Goal: Communication & Community: Answer question/provide support

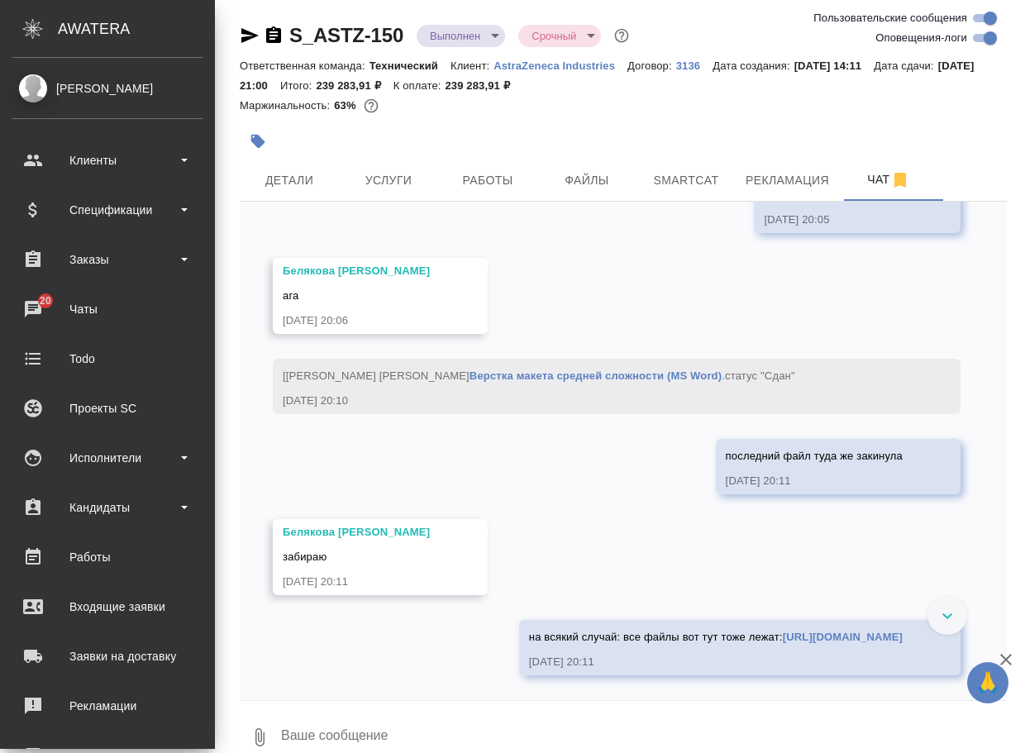
scroll to position [17616, 0]
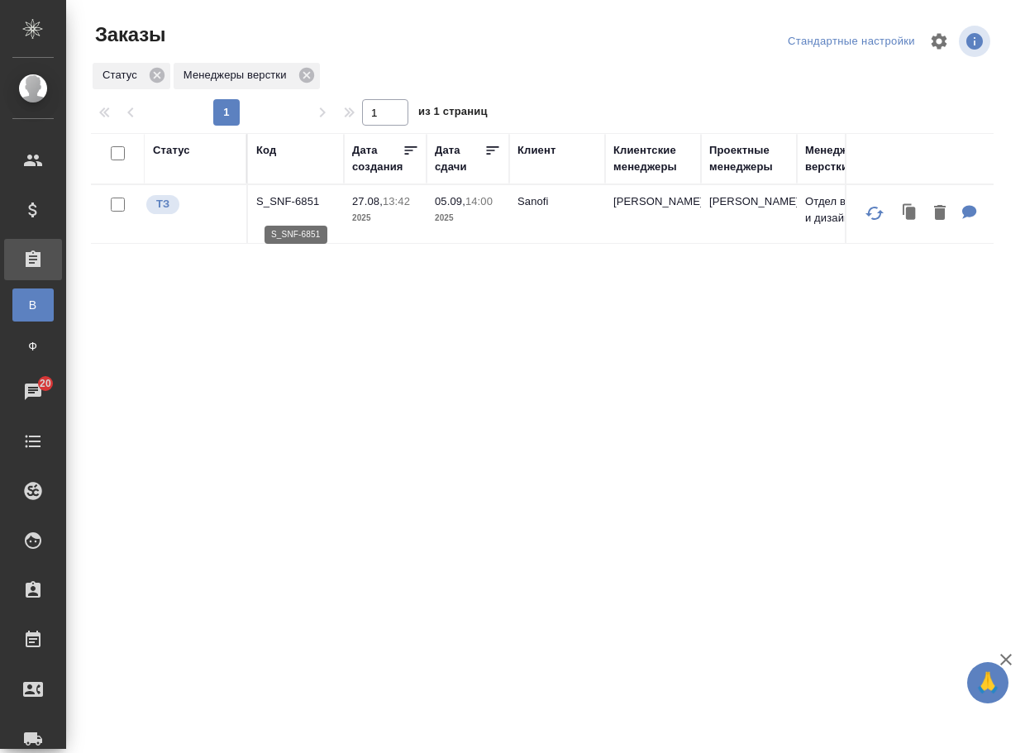
click at [312, 207] on p "S_SNF-6851" at bounding box center [295, 201] width 79 height 17
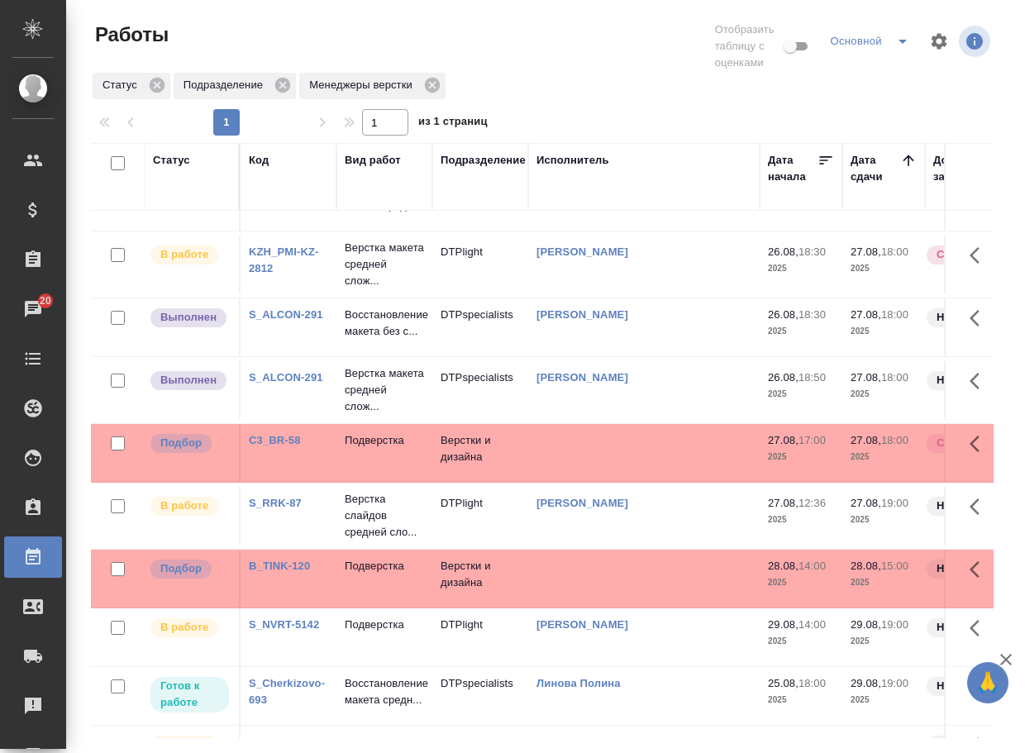
scroll to position [165, 0]
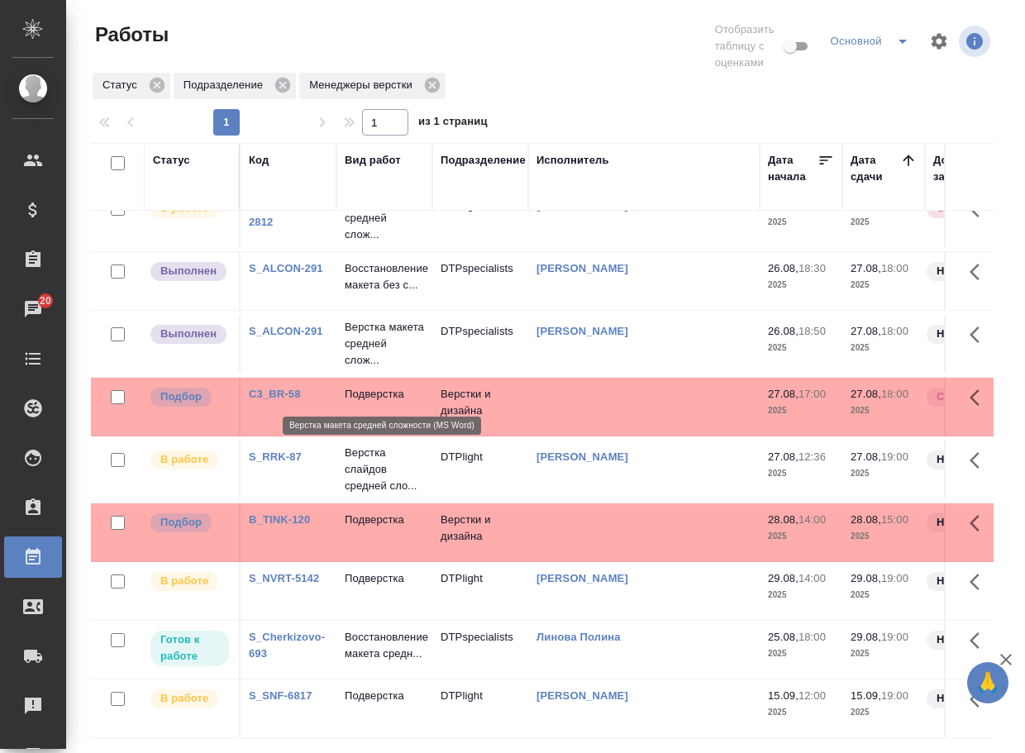
click at [368, 369] on p "Верстка макета средней слож..." at bounding box center [384, 344] width 79 height 50
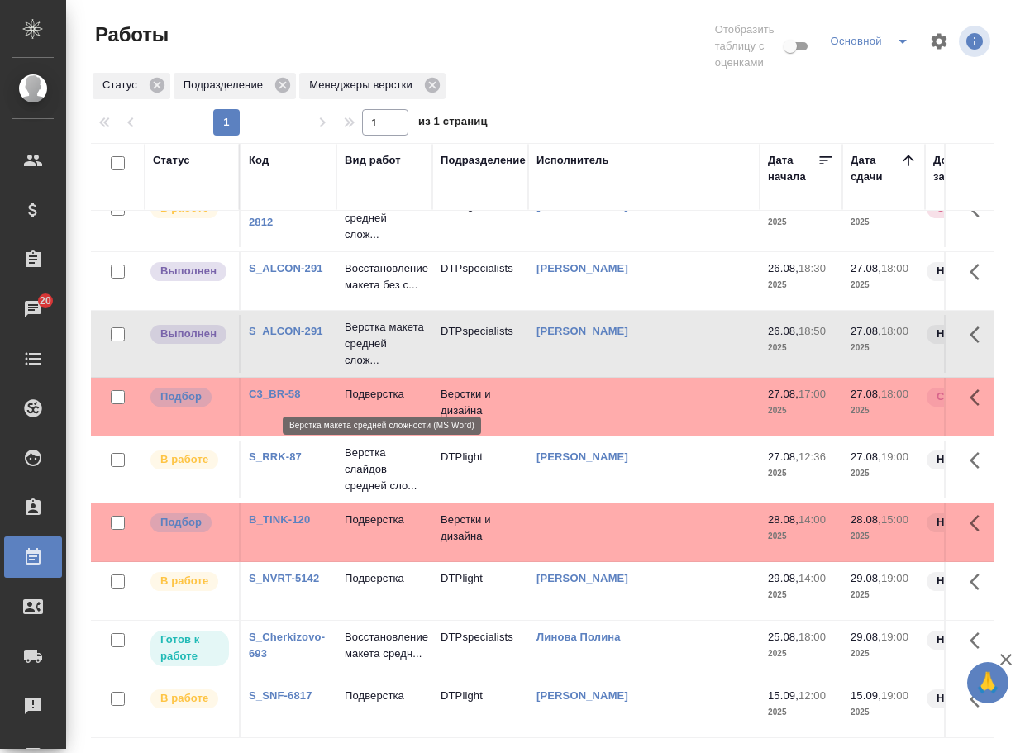
click at [368, 369] on p "Верстка макета средней слож..." at bounding box center [384, 344] width 79 height 50
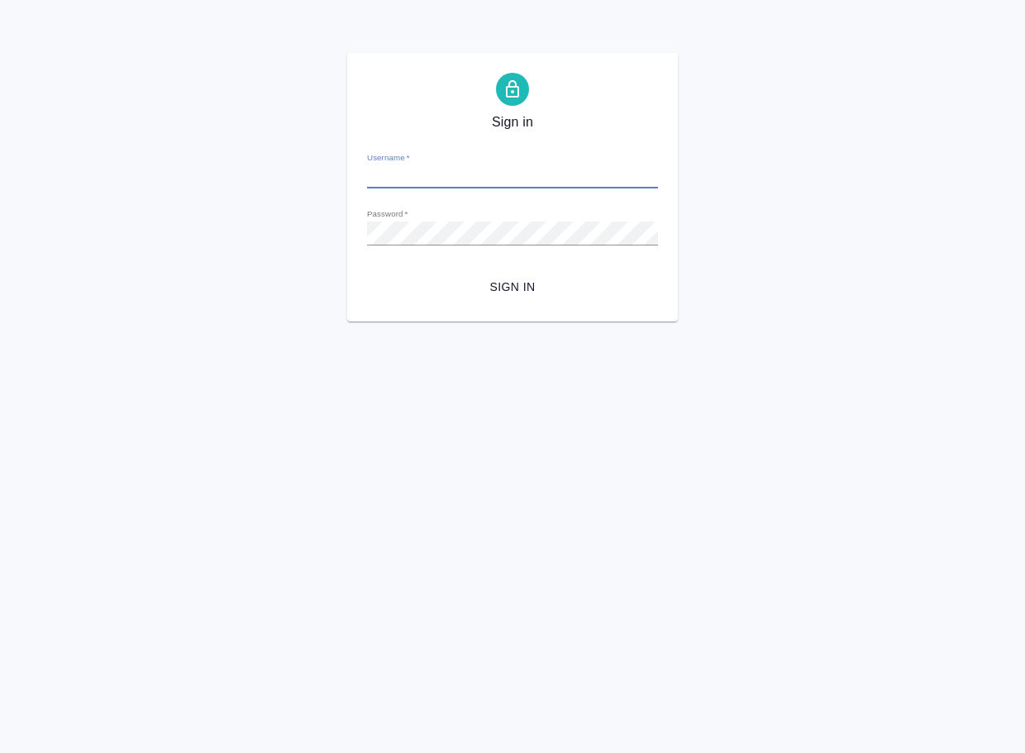
type input "v.arsenyeva@awatera.com"
click at [520, 283] on span "Sign in" at bounding box center [512, 287] width 264 height 21
type input "[EMAIL_ADDRESS][DOMAIN_NAME]"
click at [512, 292] on span "Sign in" at bounding box center [512, 287] width 264 height 21
type input "v.arsenyeva@awatera.com"
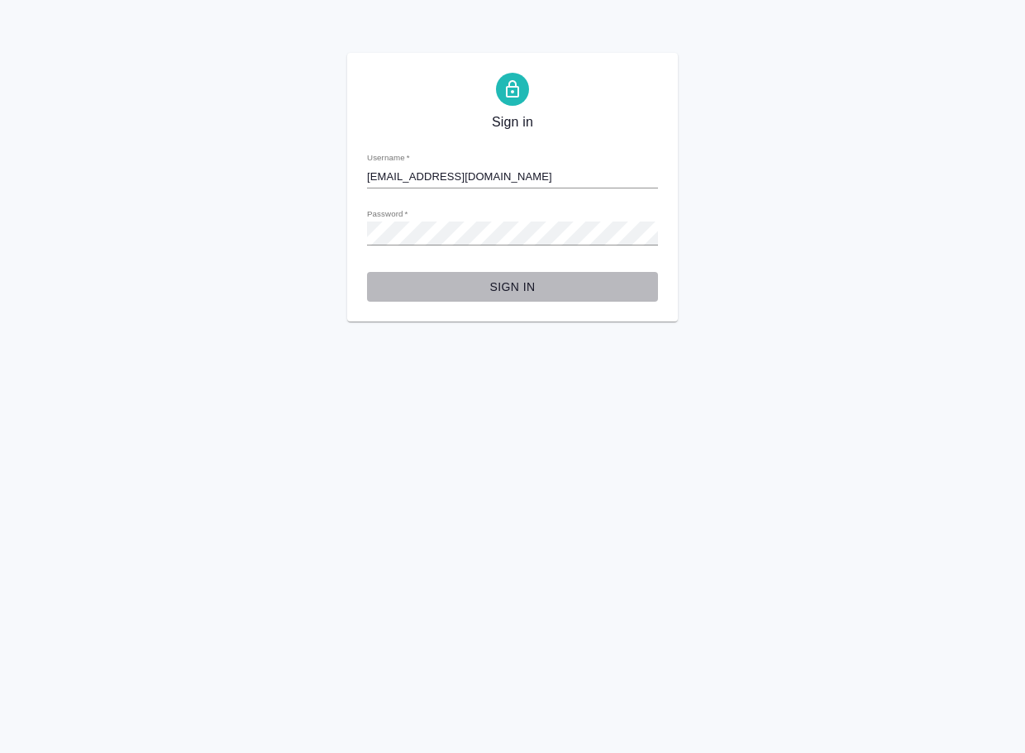
click at [516, 295] on span "Sign in" at bounding box center [512, 287] width 264 height 21
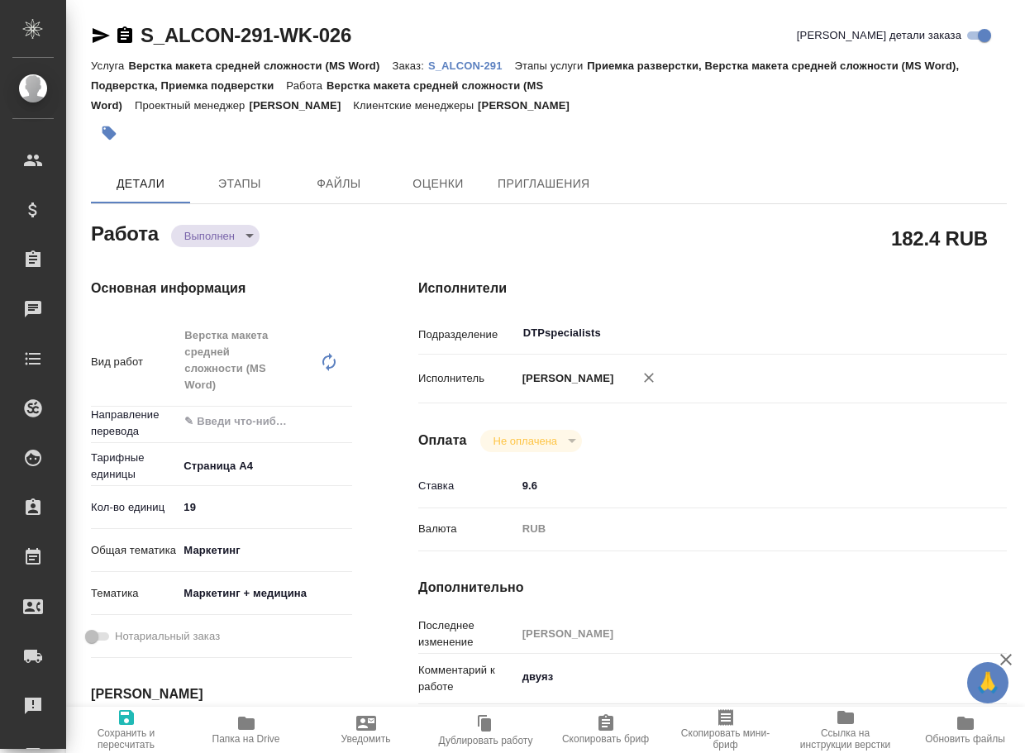
type textarea "x"
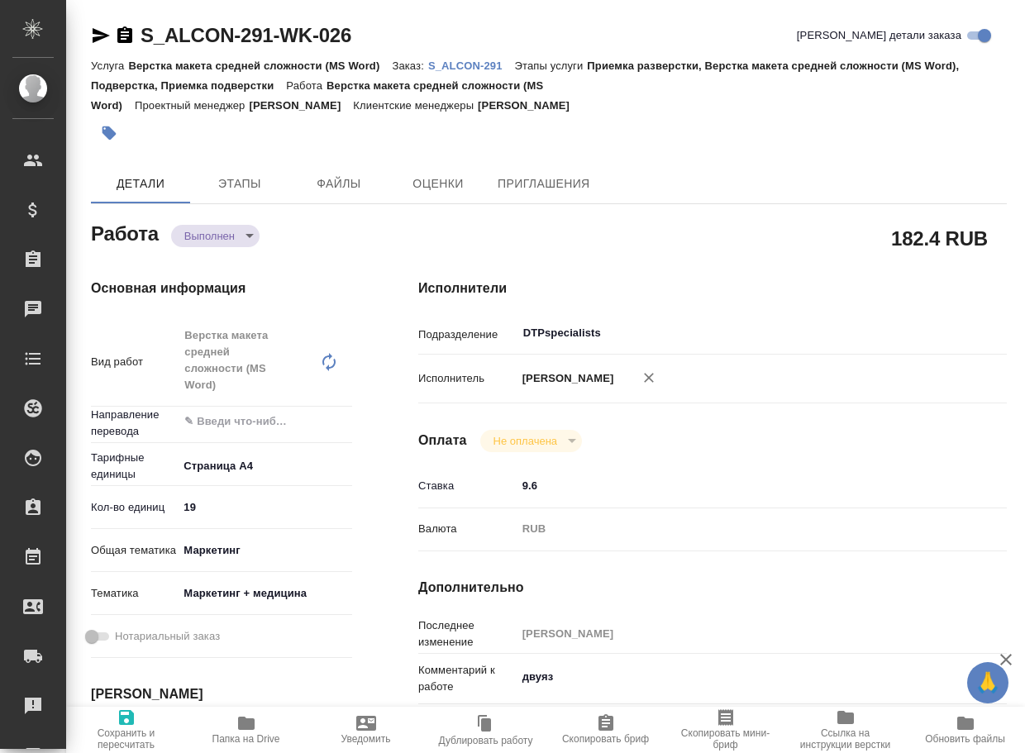
type textarea "x"
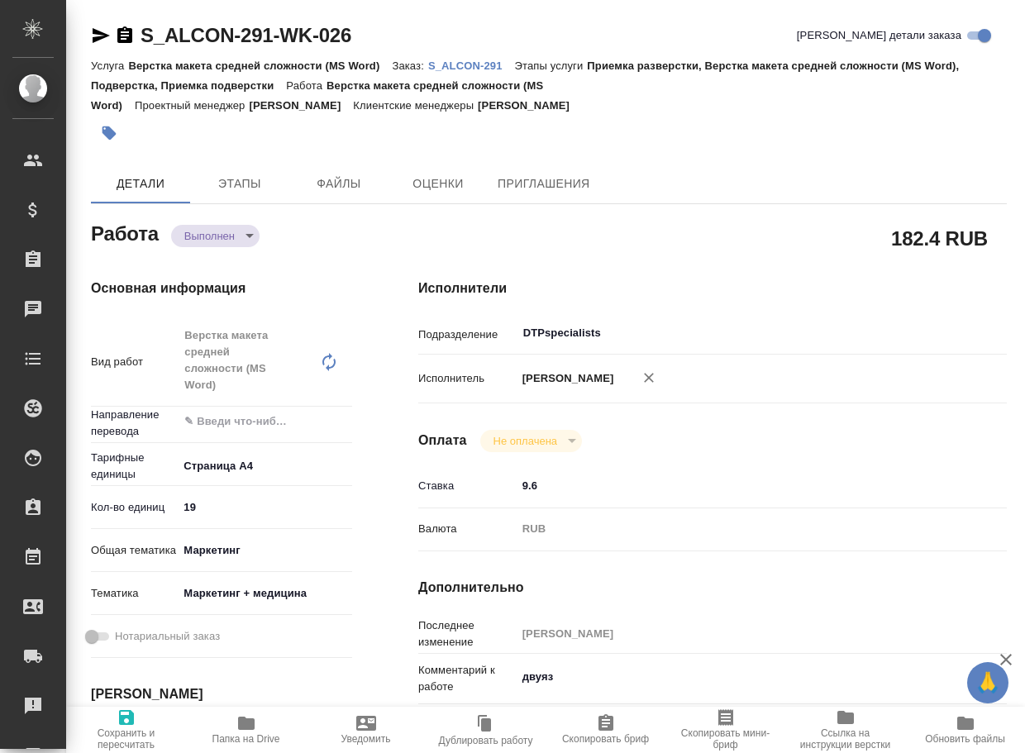
type textarea "x"
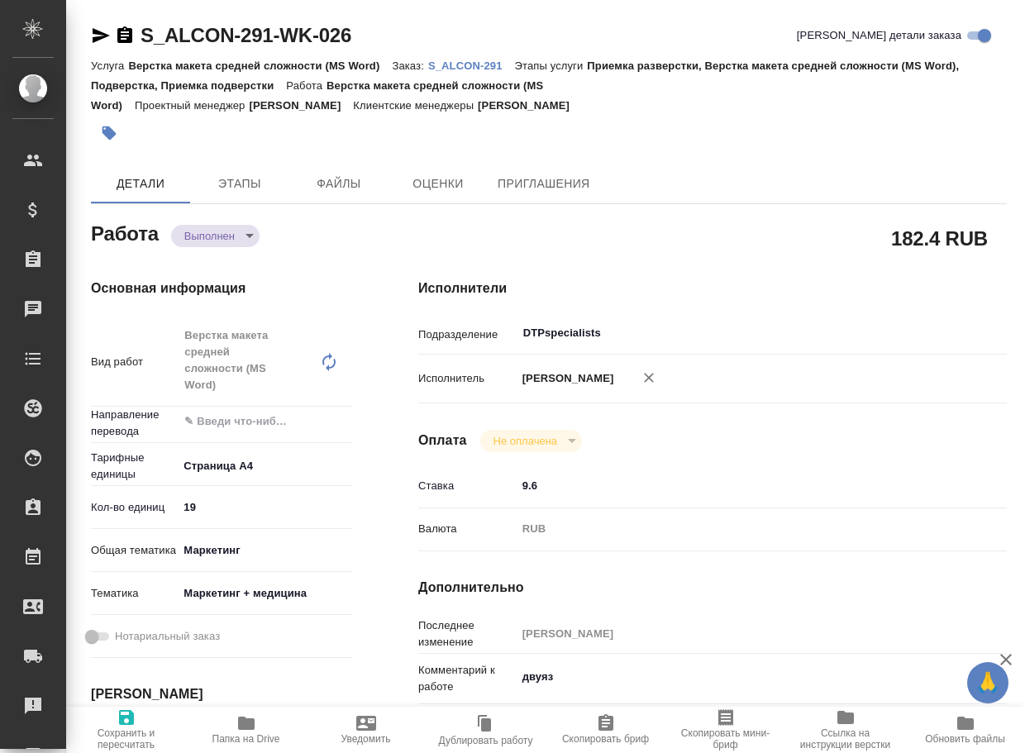
type textarea "x"
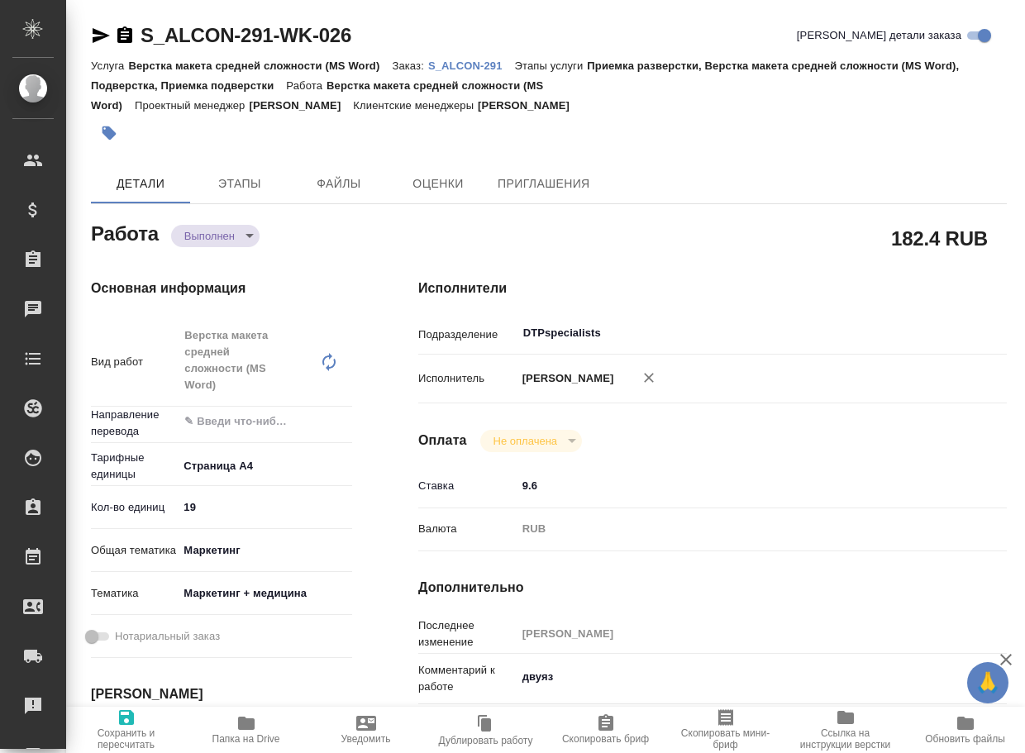
click at [246, 724] on icon "button" at bounding box center [246, 722] width 17 height 13
type textarea "x"
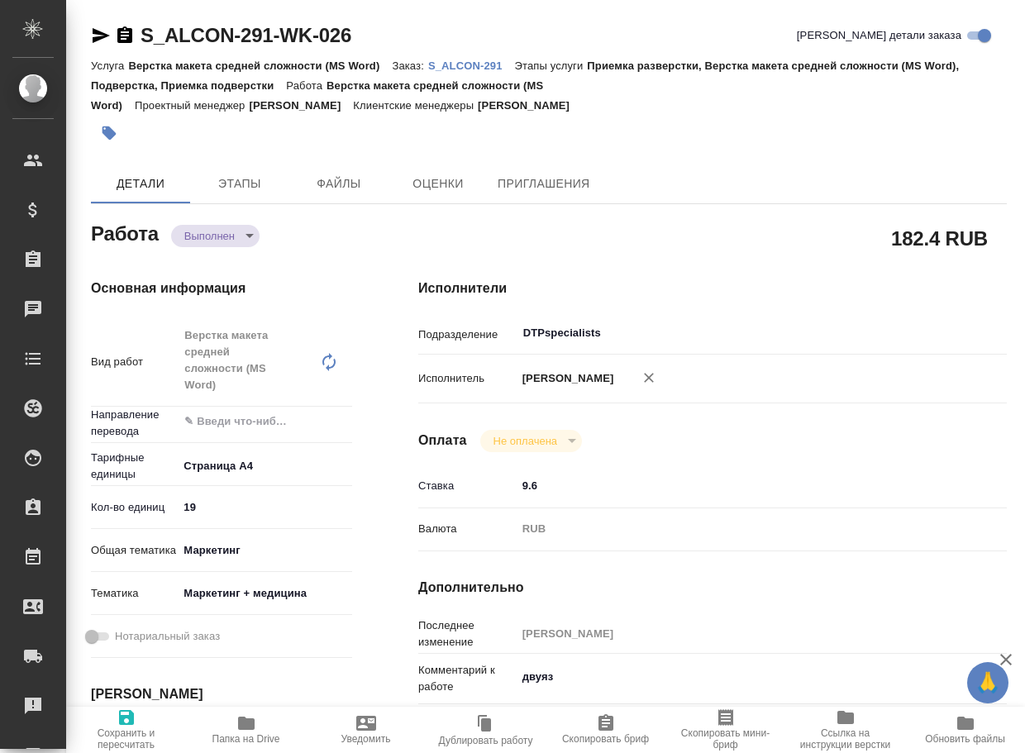
type textarea "x"
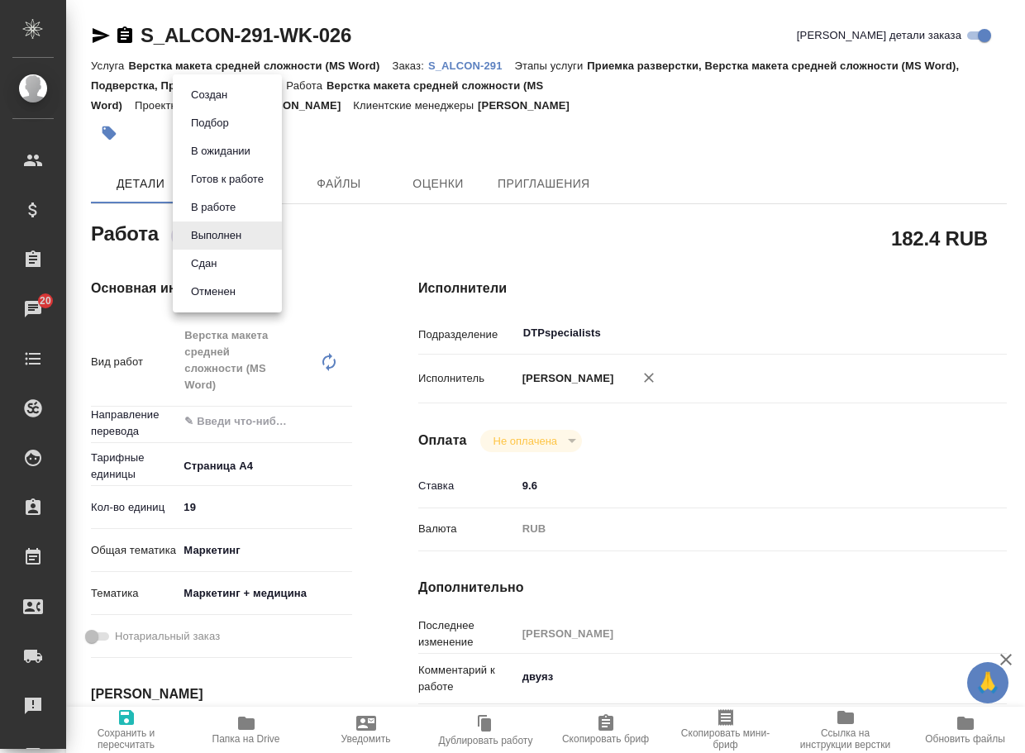
click at [227, 242] on body "🙏 .cls-1 fill:#fff; AWATERA Arsenyeva Vera Клиенты Спецификации Заказы 20 Чаты …" at bounding box center [512, 376] width 1025 height 753
click at [228, 259] on li "Сдан" at bounding box center [227, 264] width 109 height 28
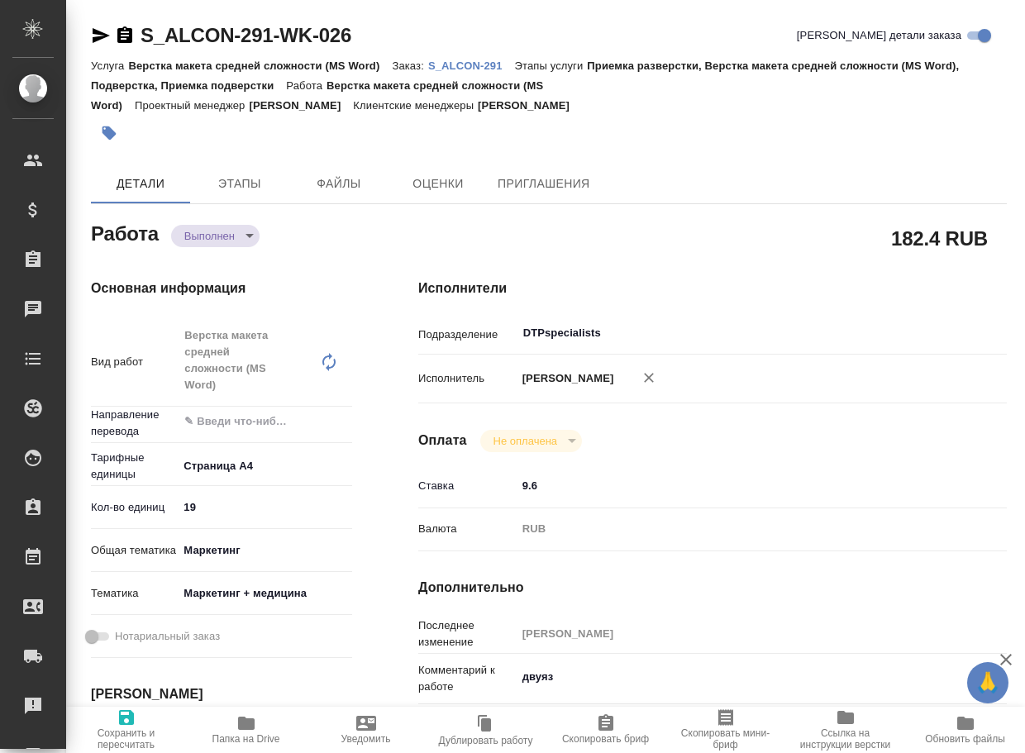
type textarea "x"
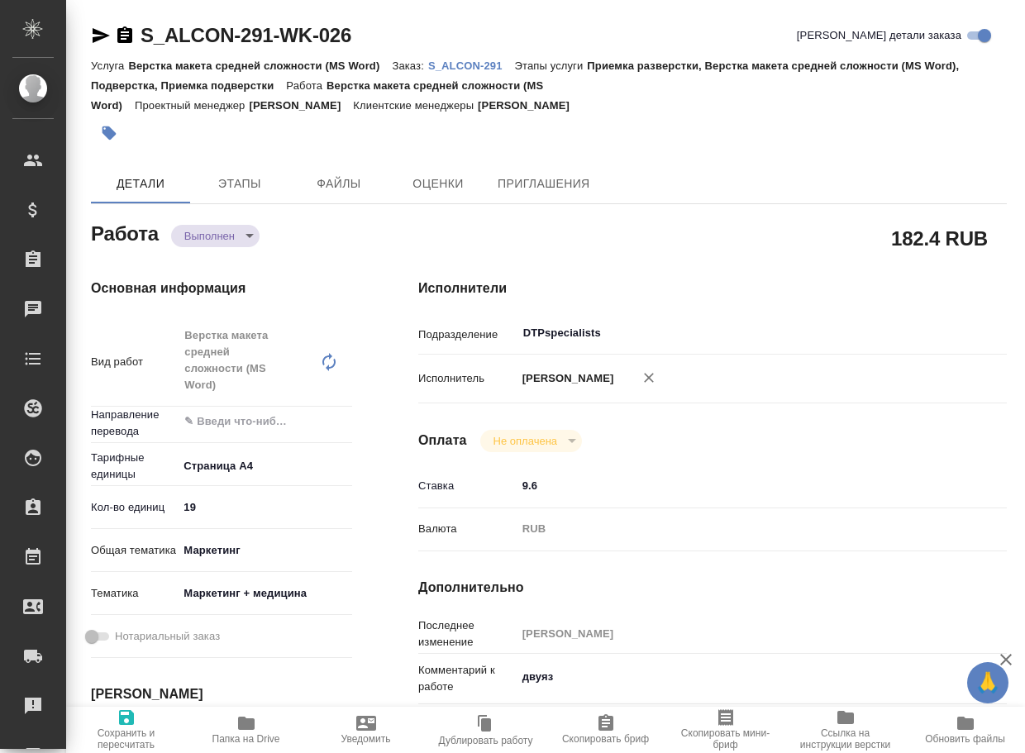
type textarea "x"
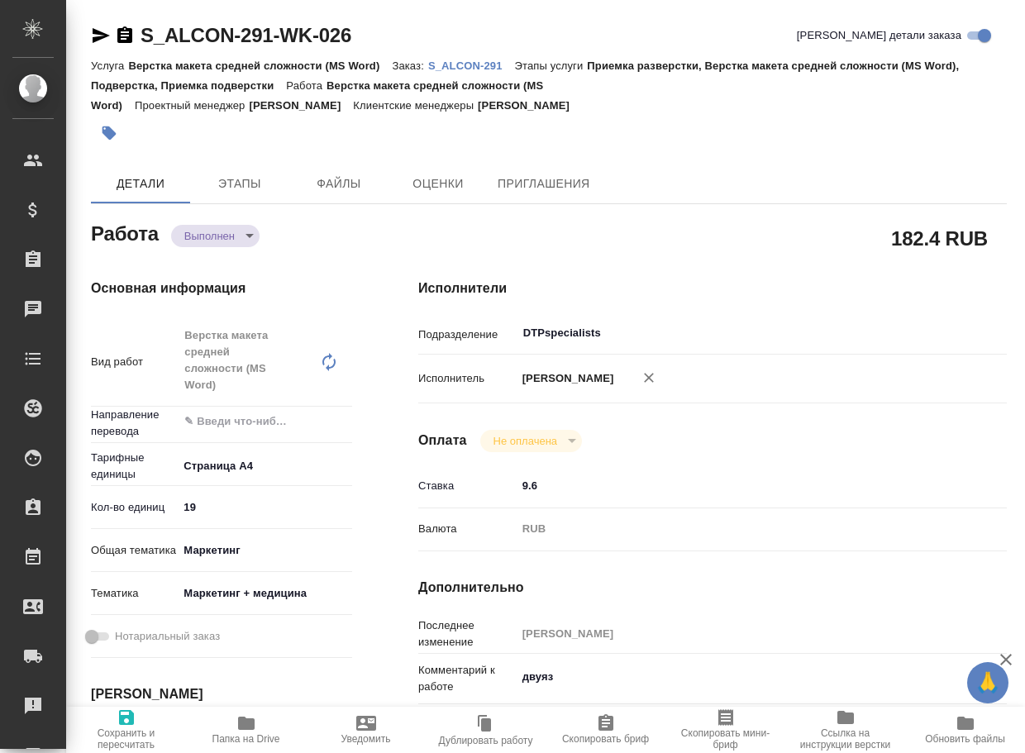
type textarea "x"
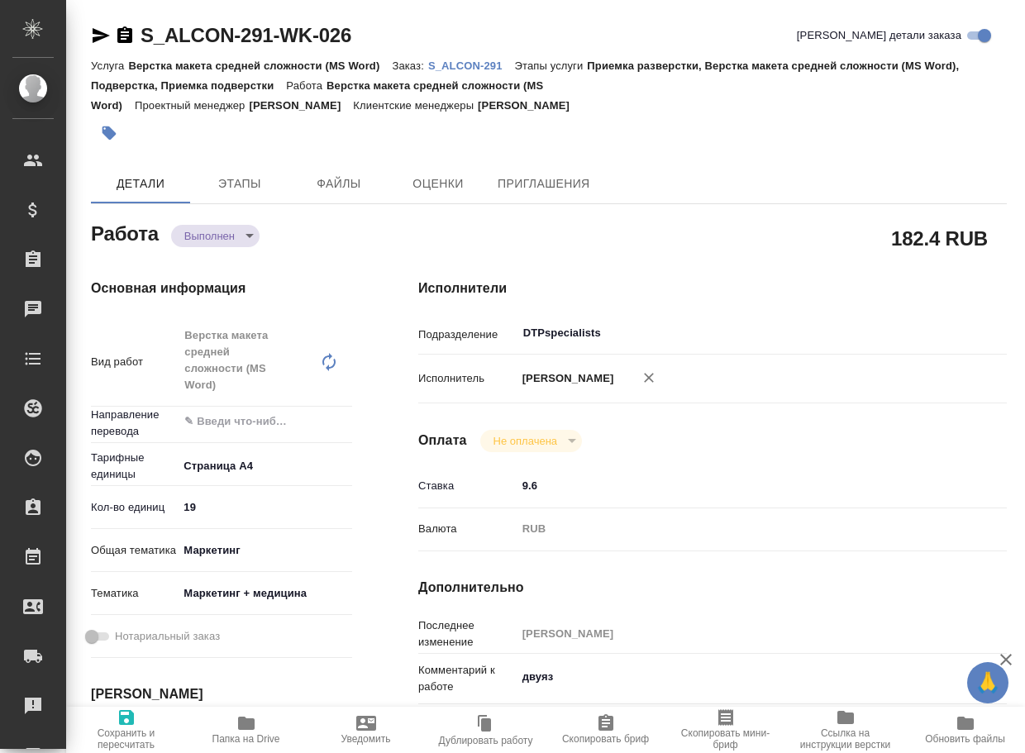
type textarea "x"
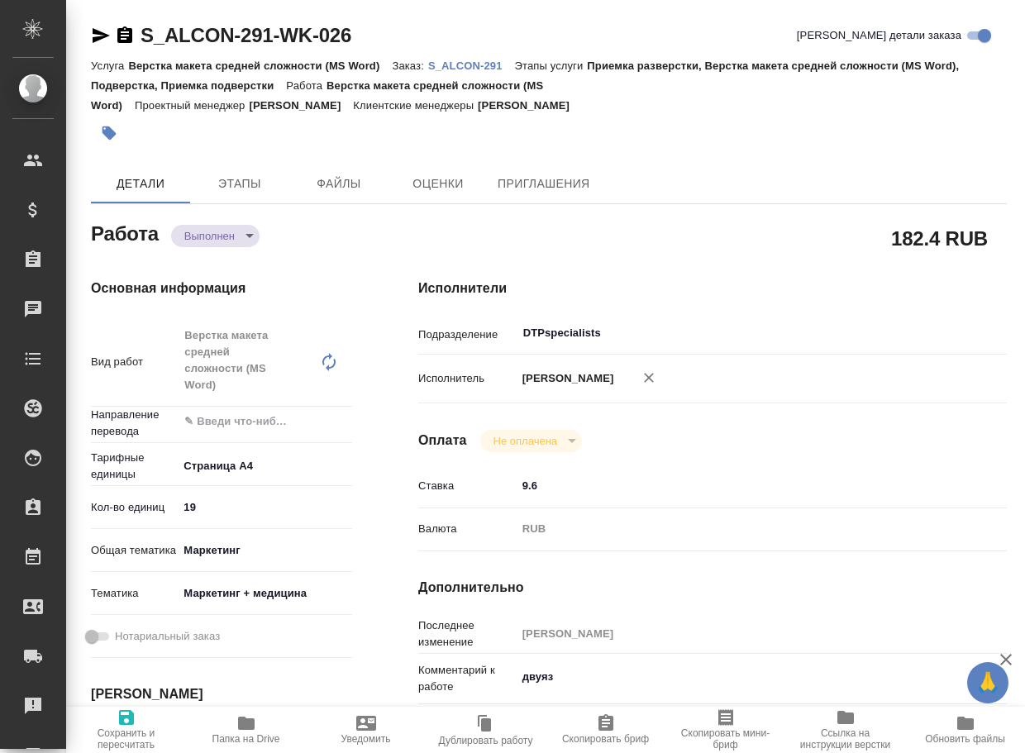
type textarea "x"
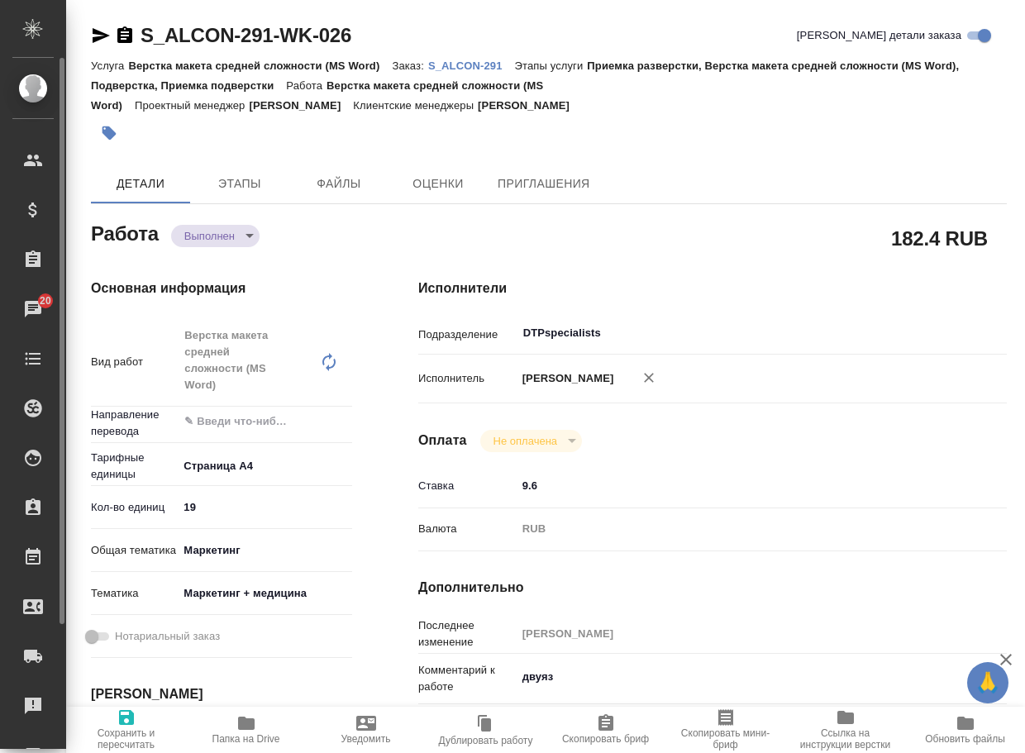
type textarea "x"
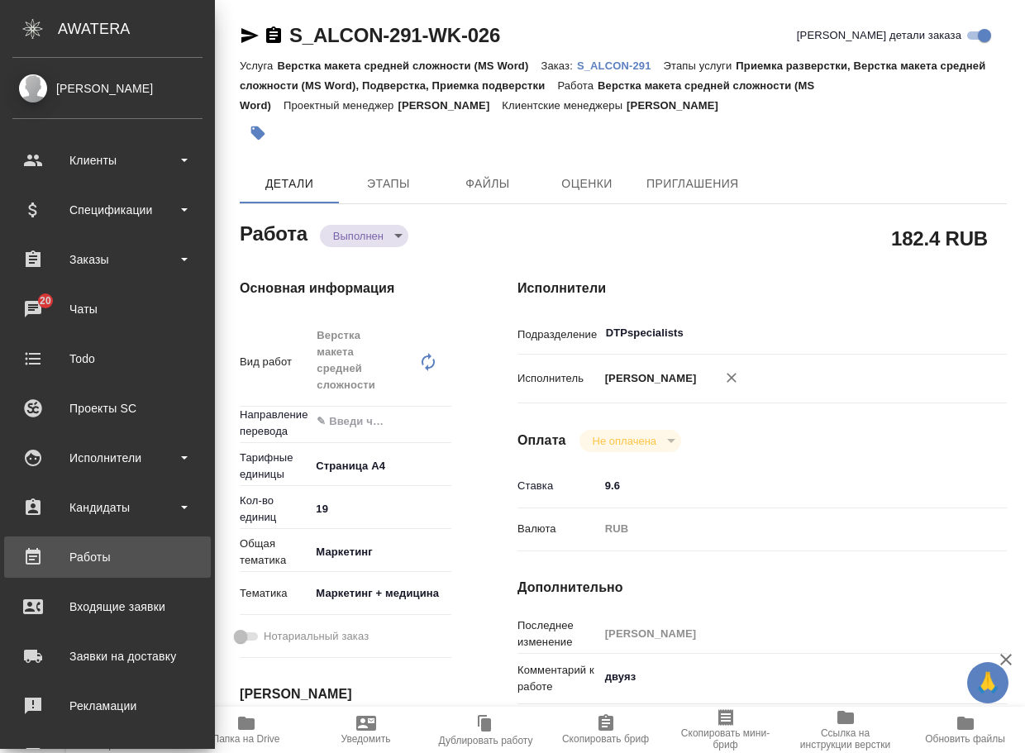
type textarea "x"
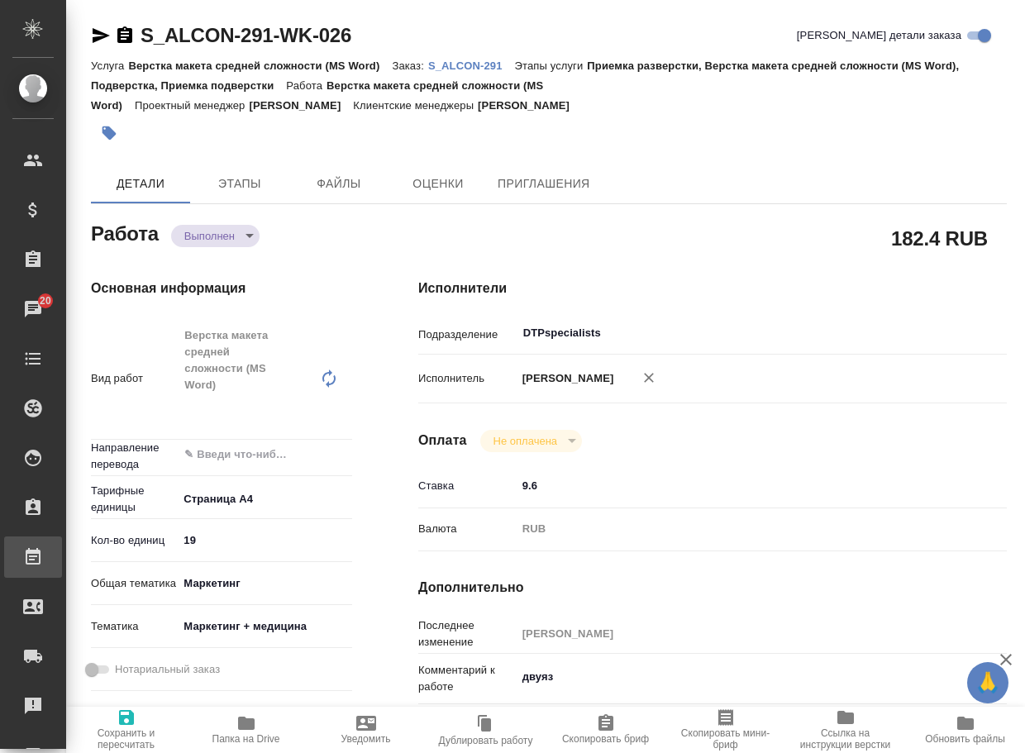
click at [33, 556] on div "Работы" at bounding box center [12, 557] width 41 height 25
type textarea "x"
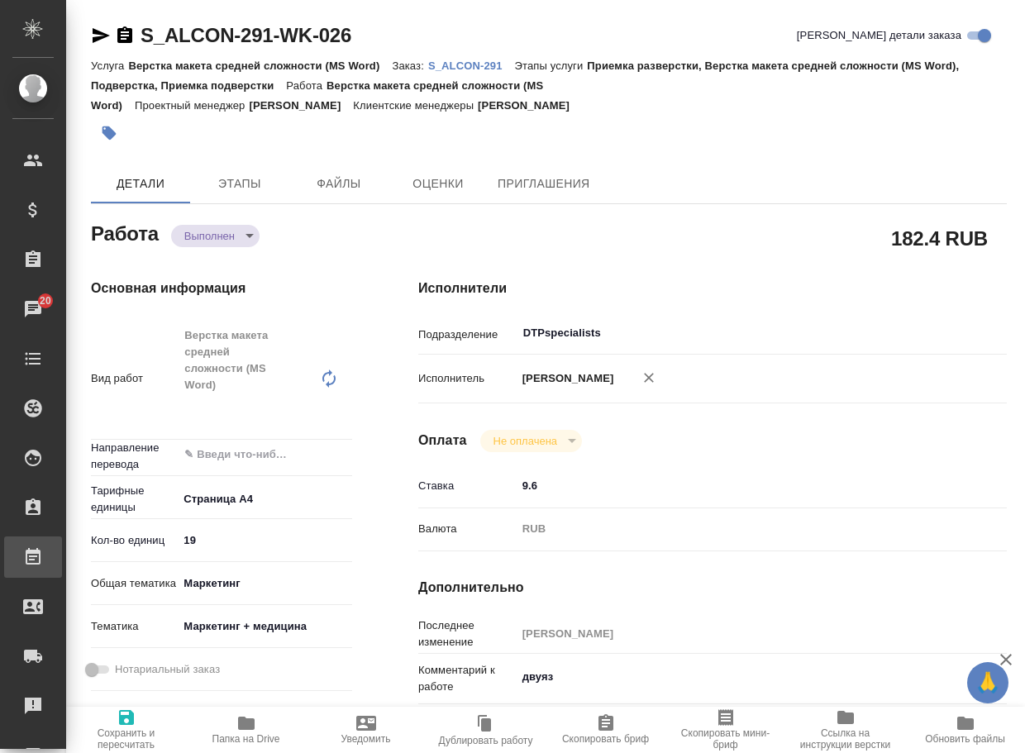
type textarea "x"
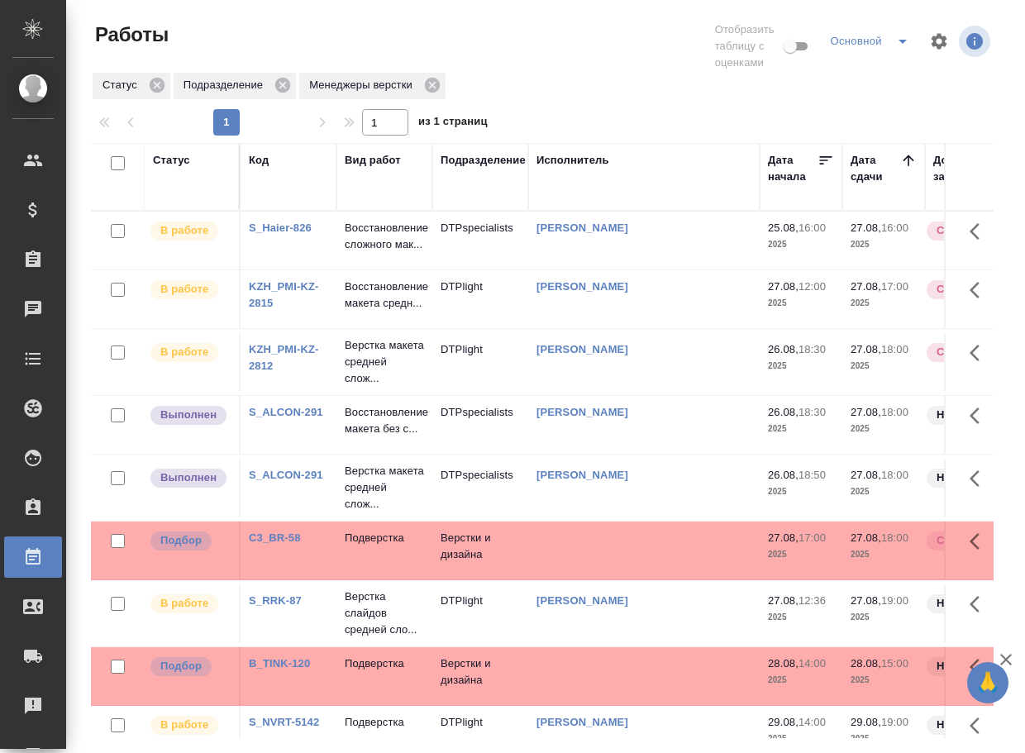
click at [381, 437] on p "Восстановление макета без с..." at bounding box center [384, 420] width 79 height 33
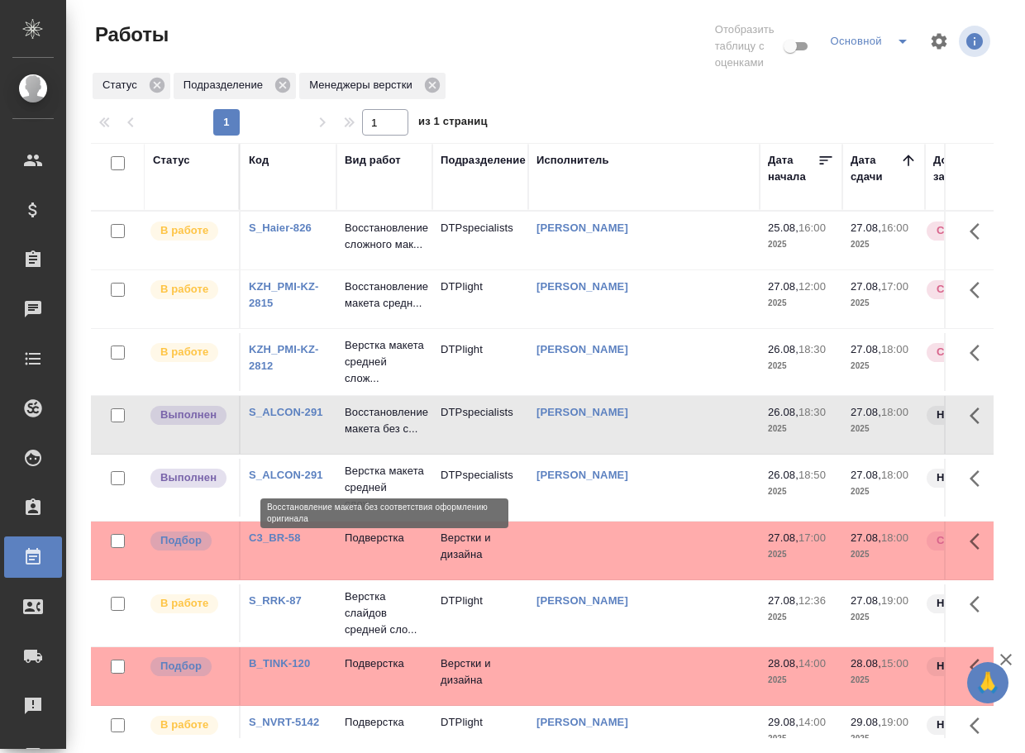
click at [381, 437] on p "Восстановление макета без с..." at bounding box center [384, 420] width 79 height 33
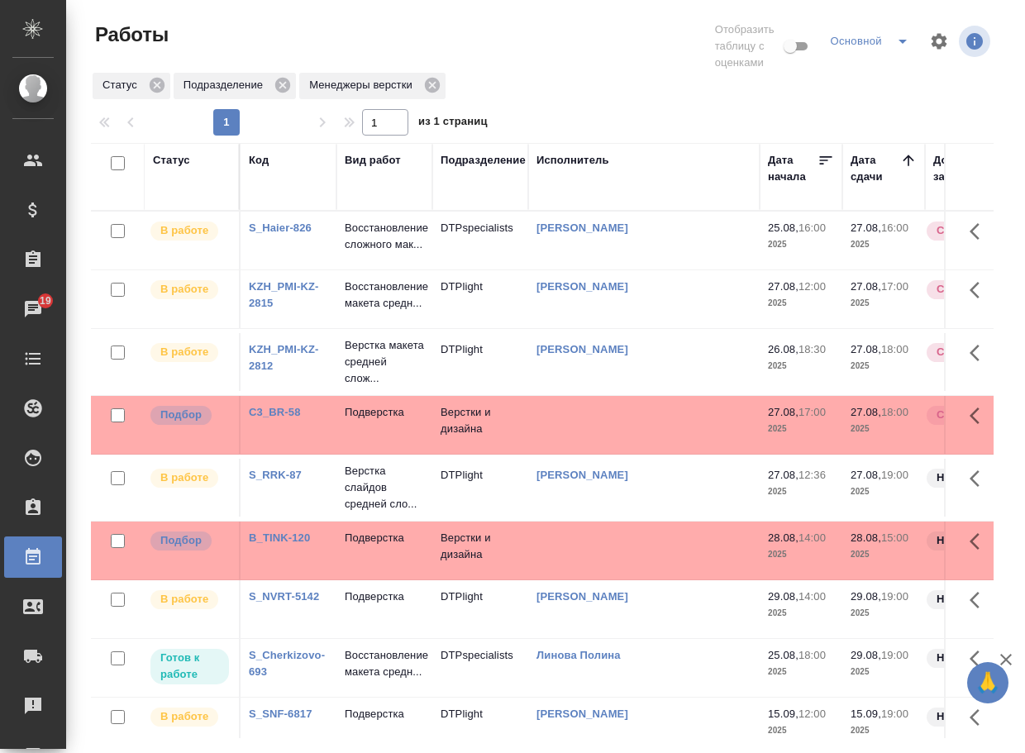
click at [276, 418] on link "C3_BR-58" at bounding box center [275, 412] width 52 height 12
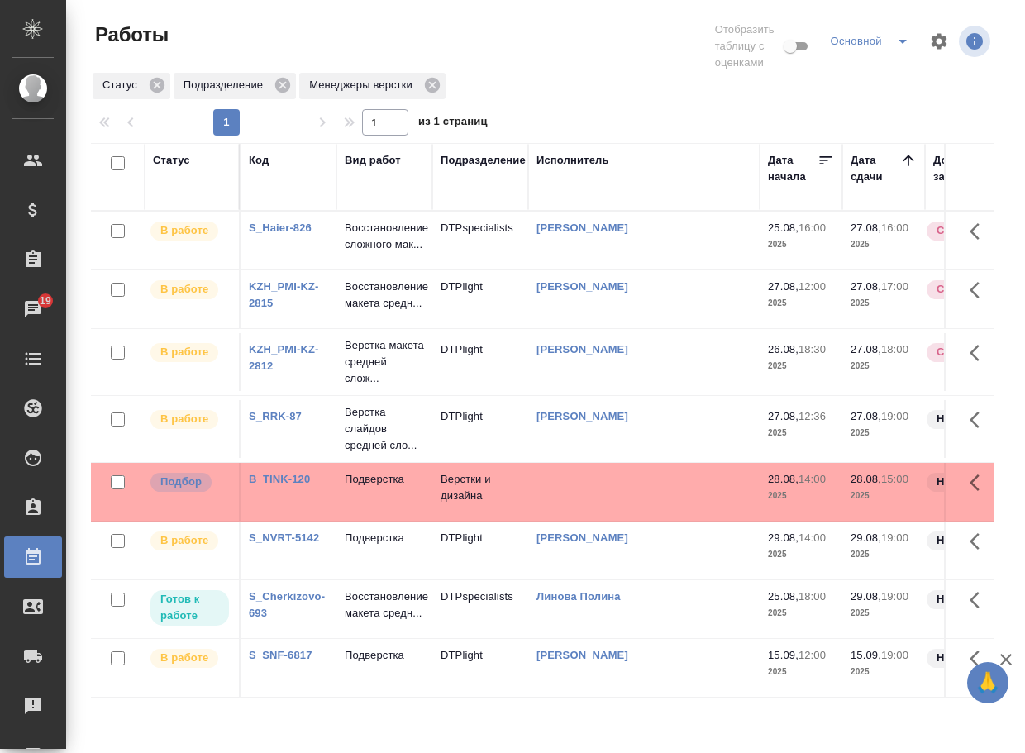
click at [279, 485] on link "B_TINK-120" at bounding box center [279, 479] width 61 height 12
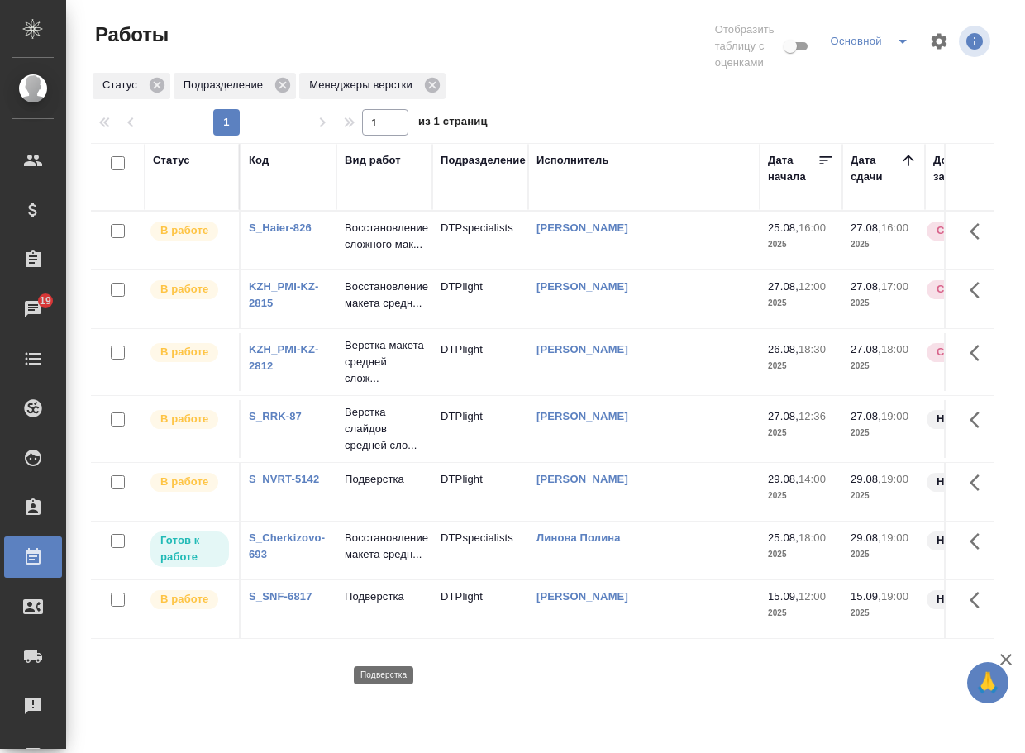
click at [371, 605] on p "Подверстка" at bounding box center [384, 596] width 79 height 17
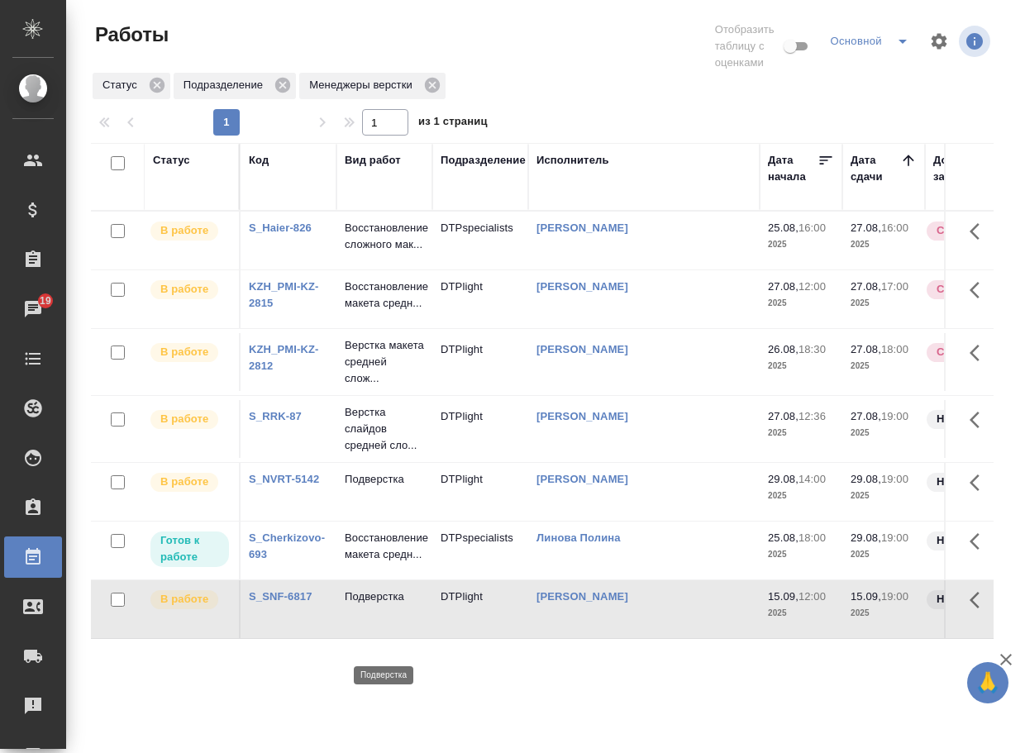
click at [371, 605] on p "Подверстка" at bounding box center [384, 596] width 79 height 17
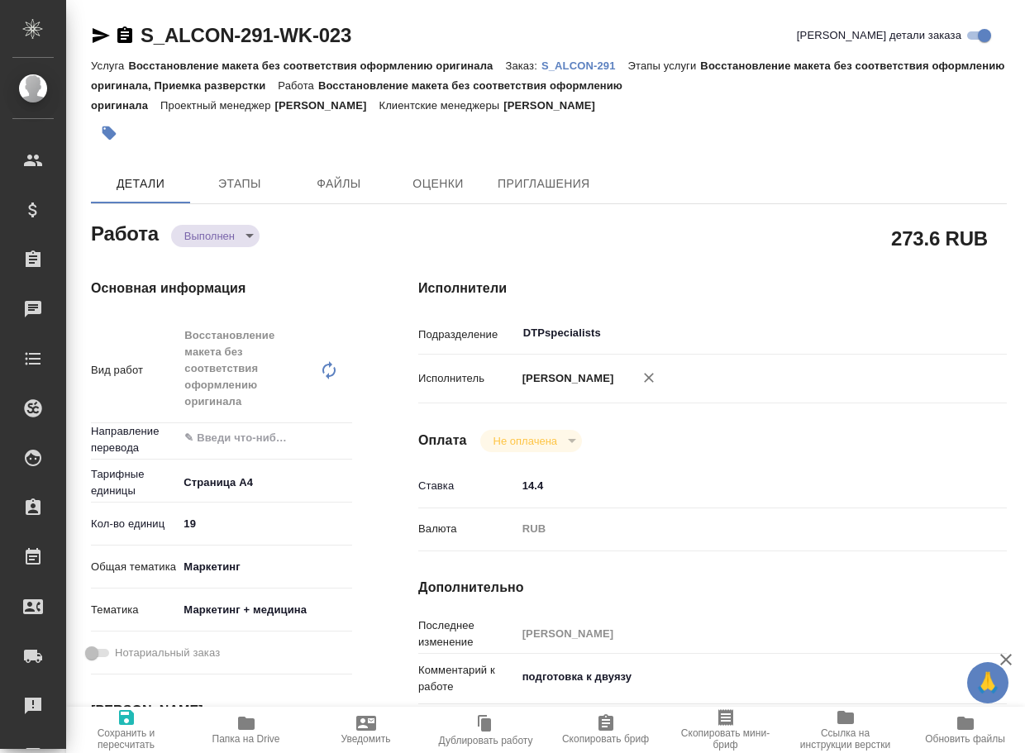
type textarea "x"
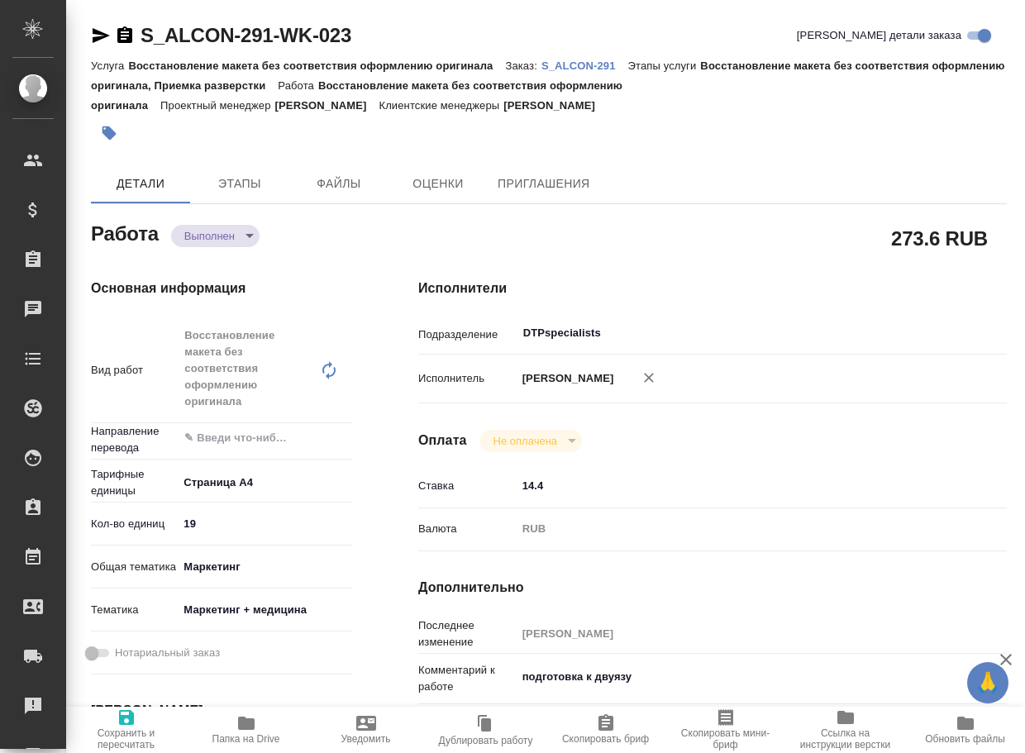
click at [253, 723] on icon "button" at bounding box center [246, 722] width 17 height 13
type textarea "x"
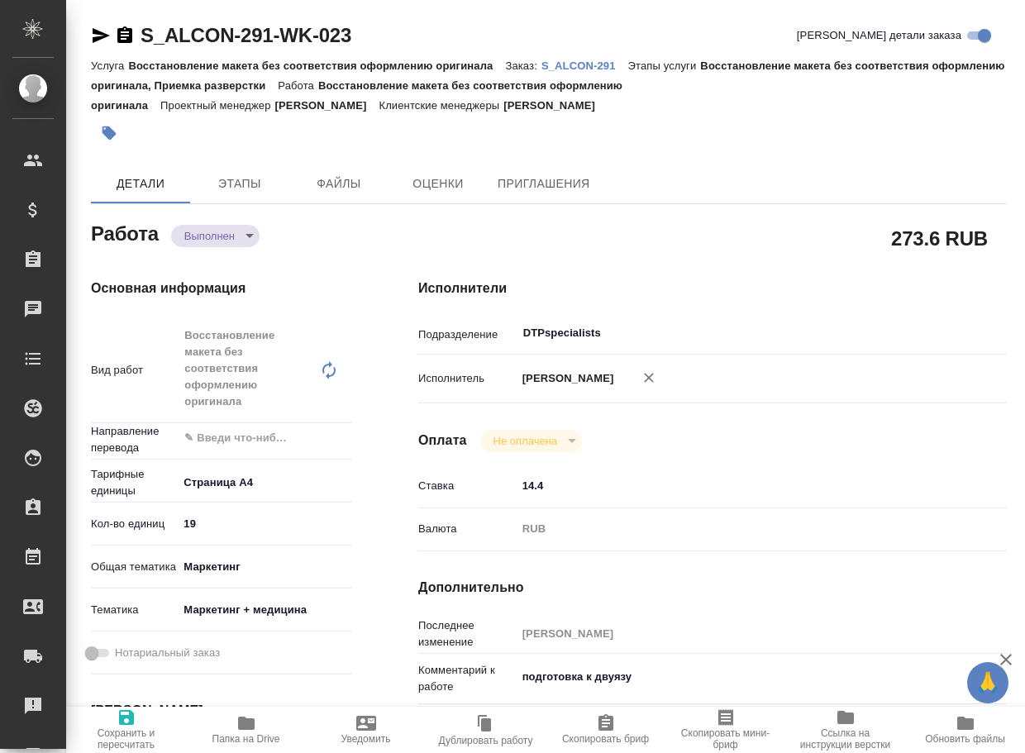
type textarea "x"
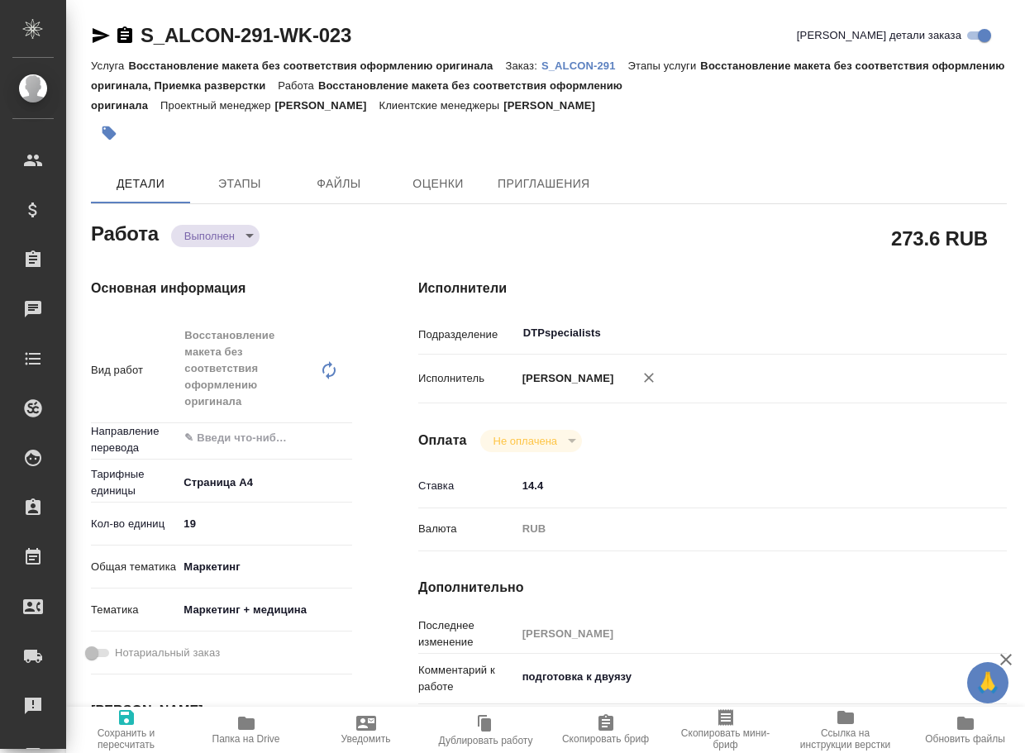
type textarea "x"
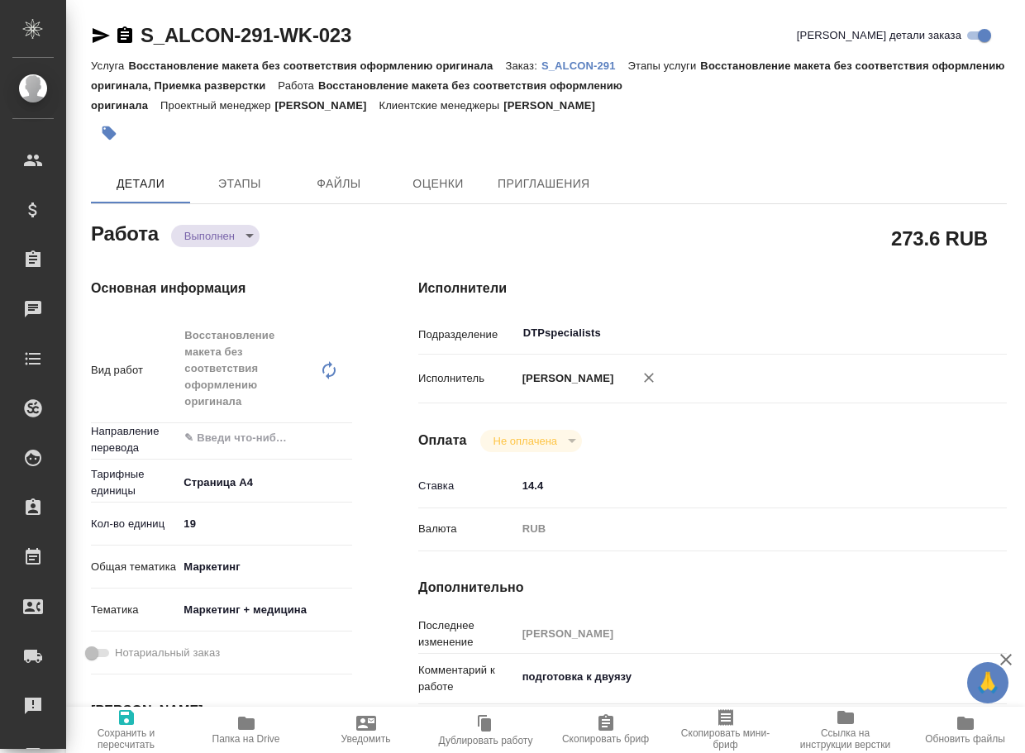
type textarea "x"
click at [204, 231] on body "🙏 .cls-1 fill:#fff; AWATERA Arsenyeva Vera Клиенты Спецификации Заказы 20 Чаты …" at bounding box center [512, 376] width 1025 height 753
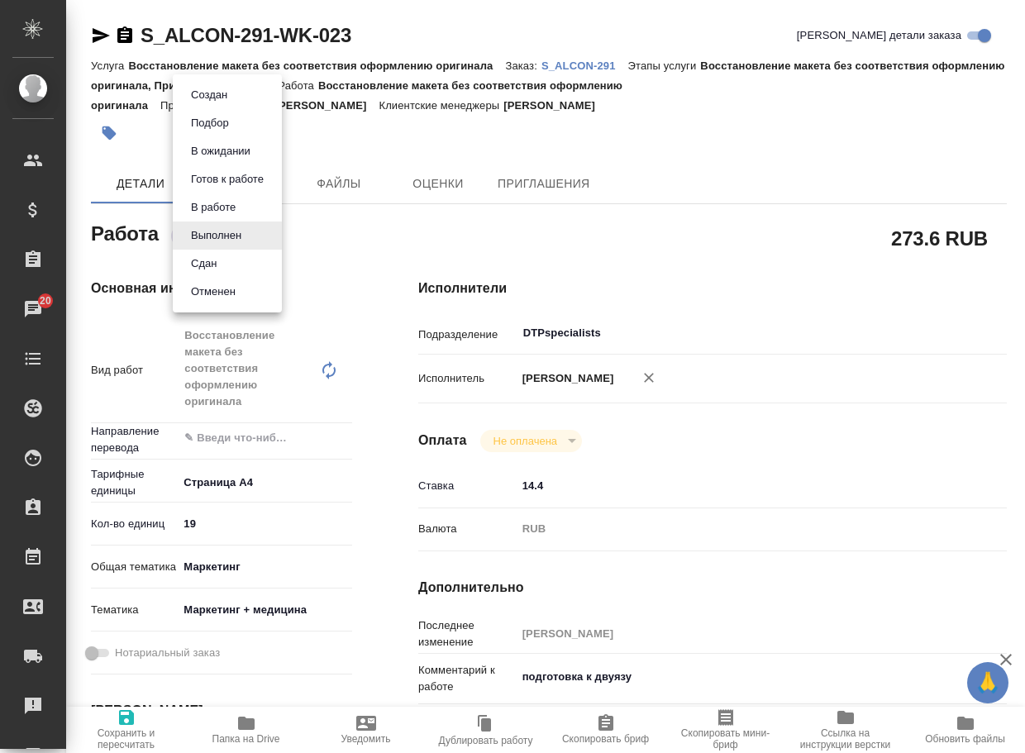
click at [211, 258] on button "Сдан" at bounding box center [204, 264] width 36 height 18
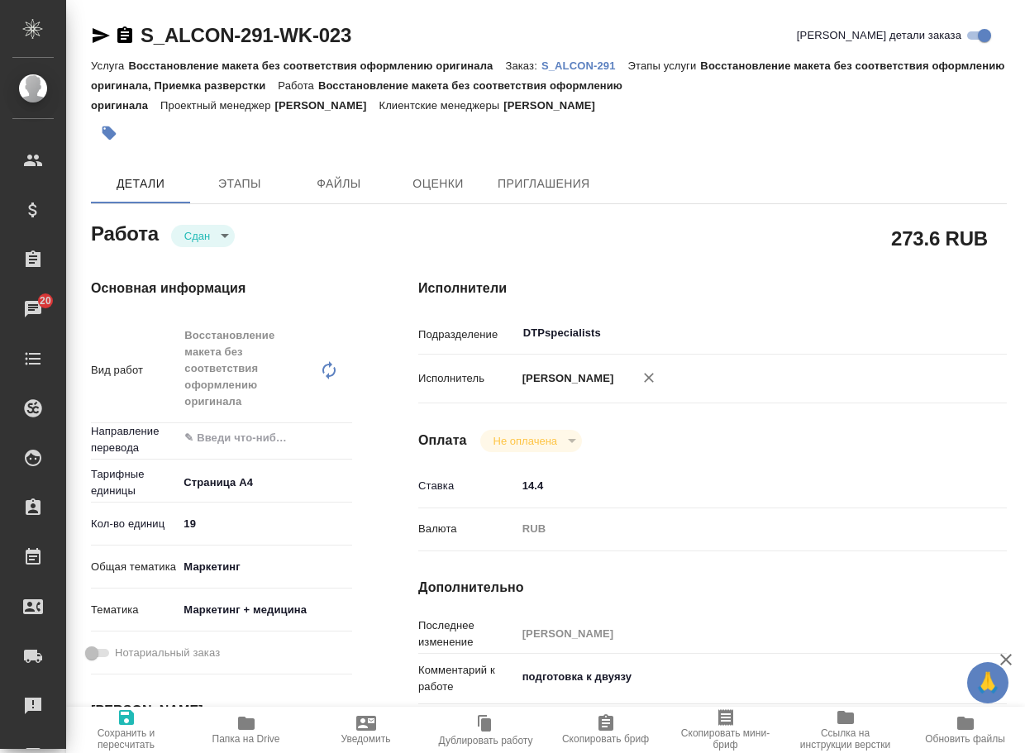
type textarea "x"
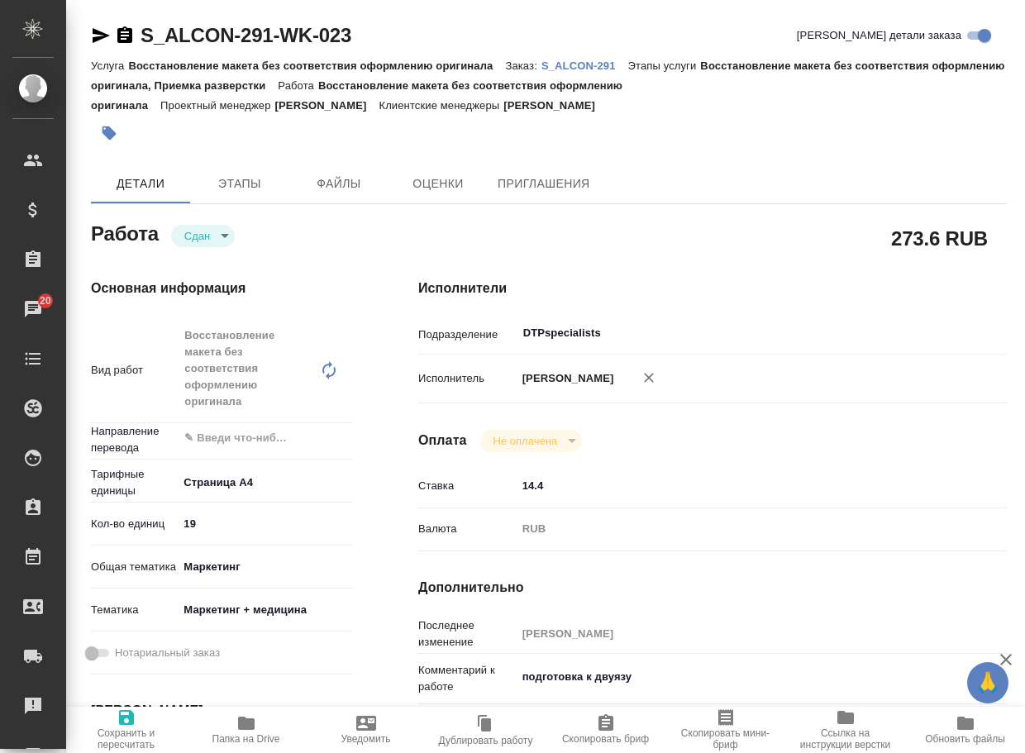
type textarea "x"
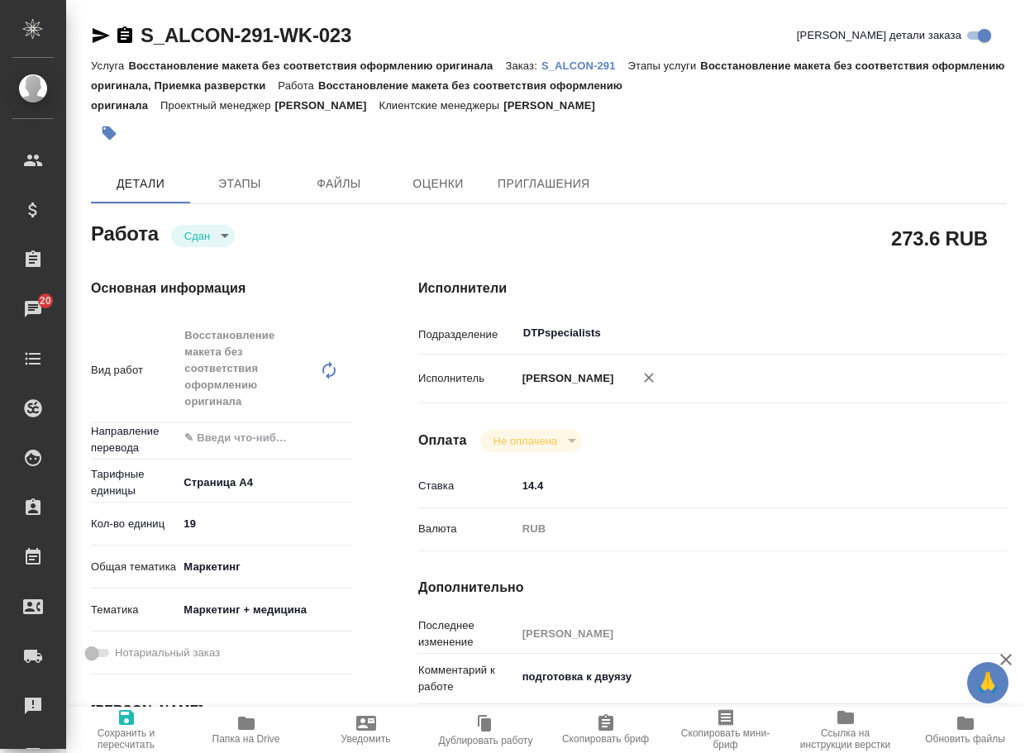
type textarea "x"
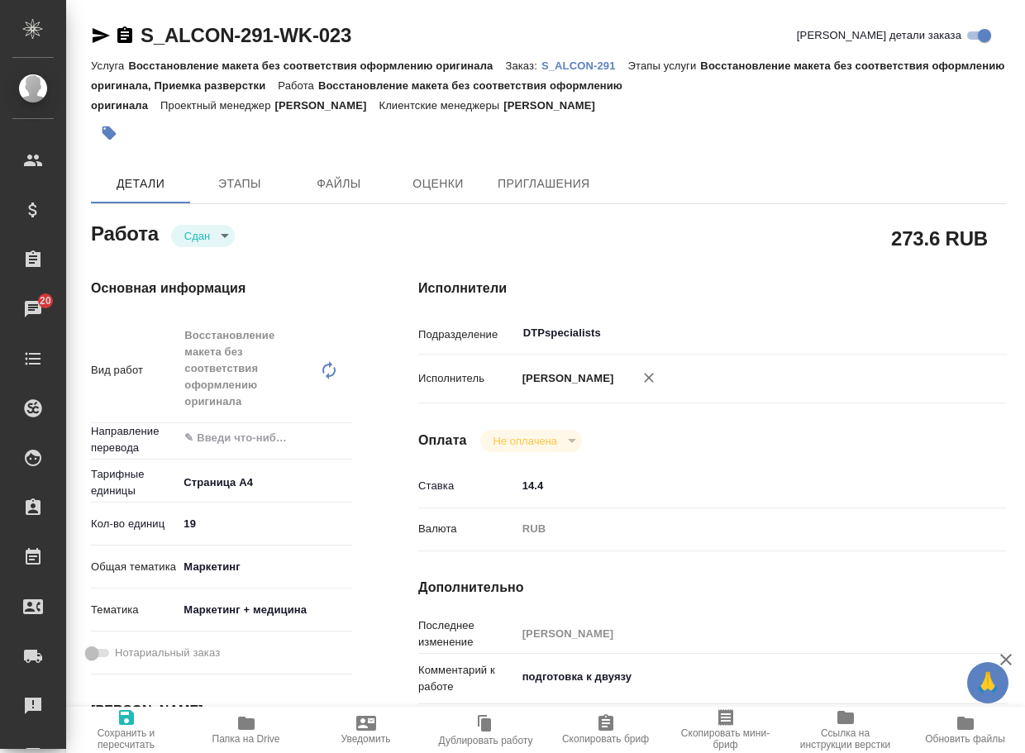
type textarea "x"
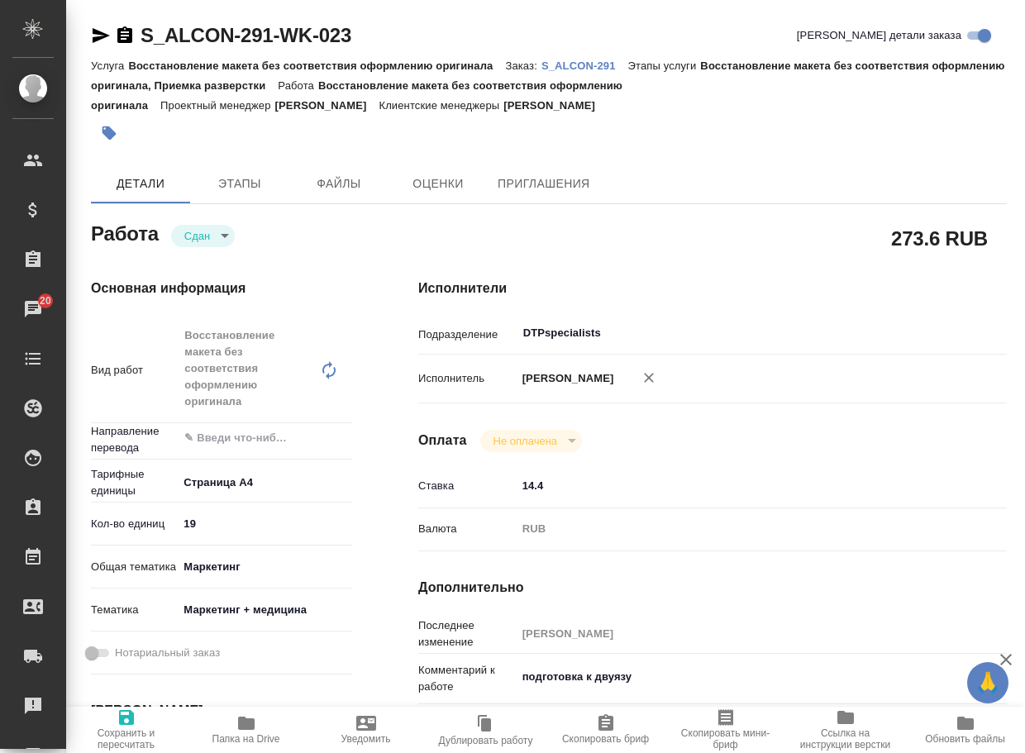
click at [593, 64] on p "S_ALCON-291" at bounding box center [584, 65] width 87 height 12
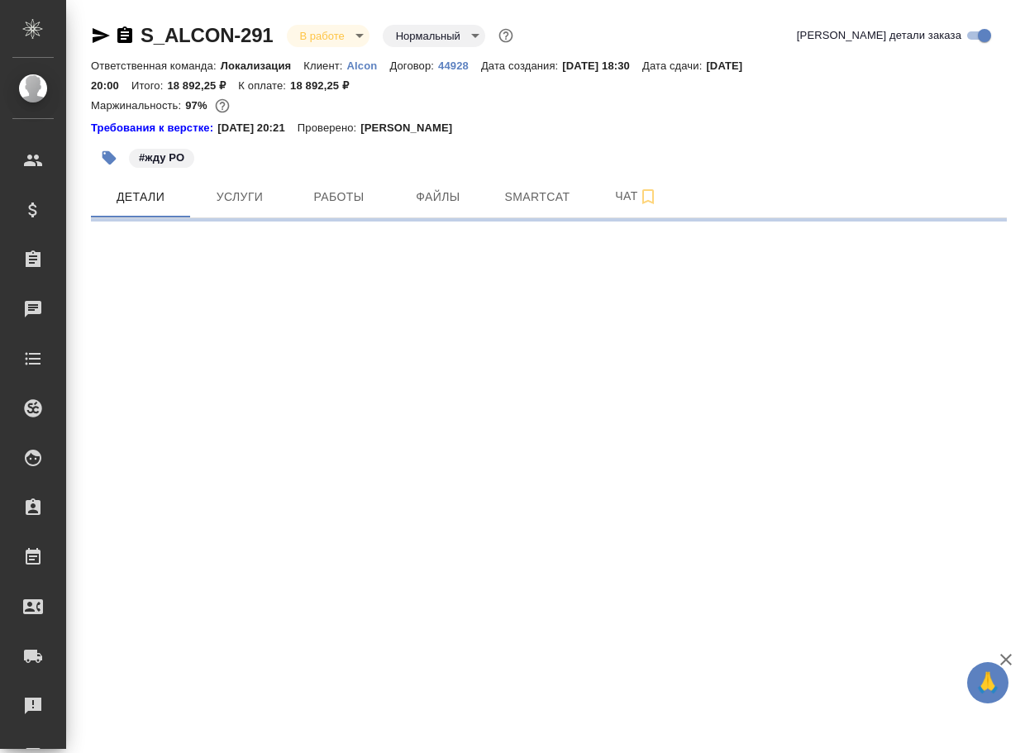
select select "RU"
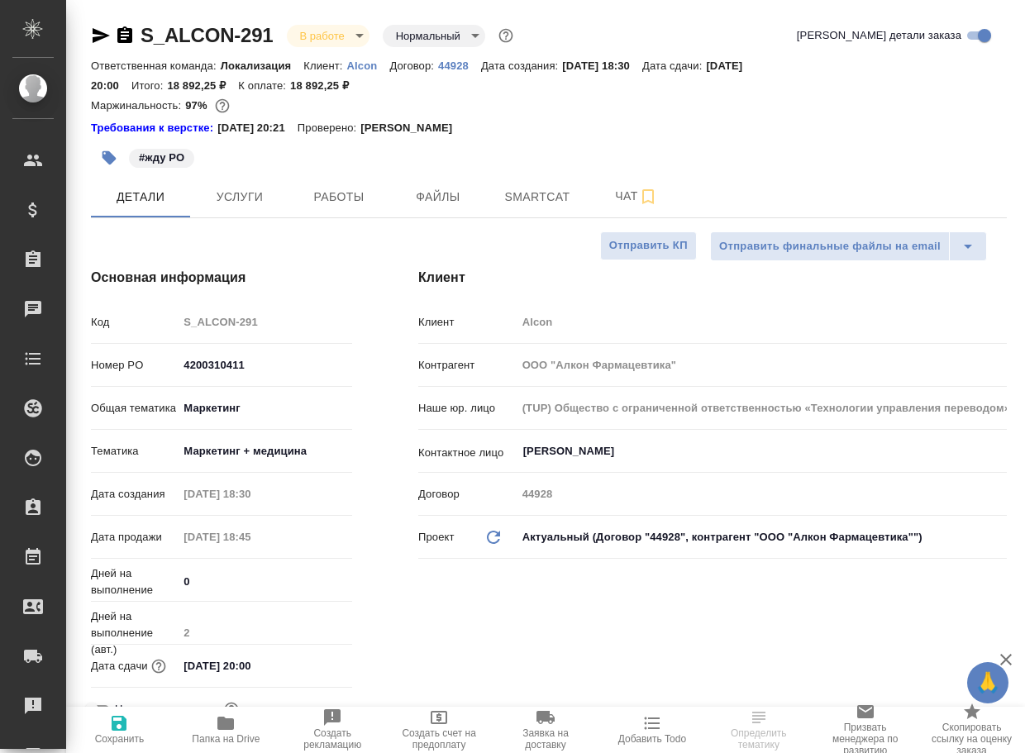
type textarea "x"
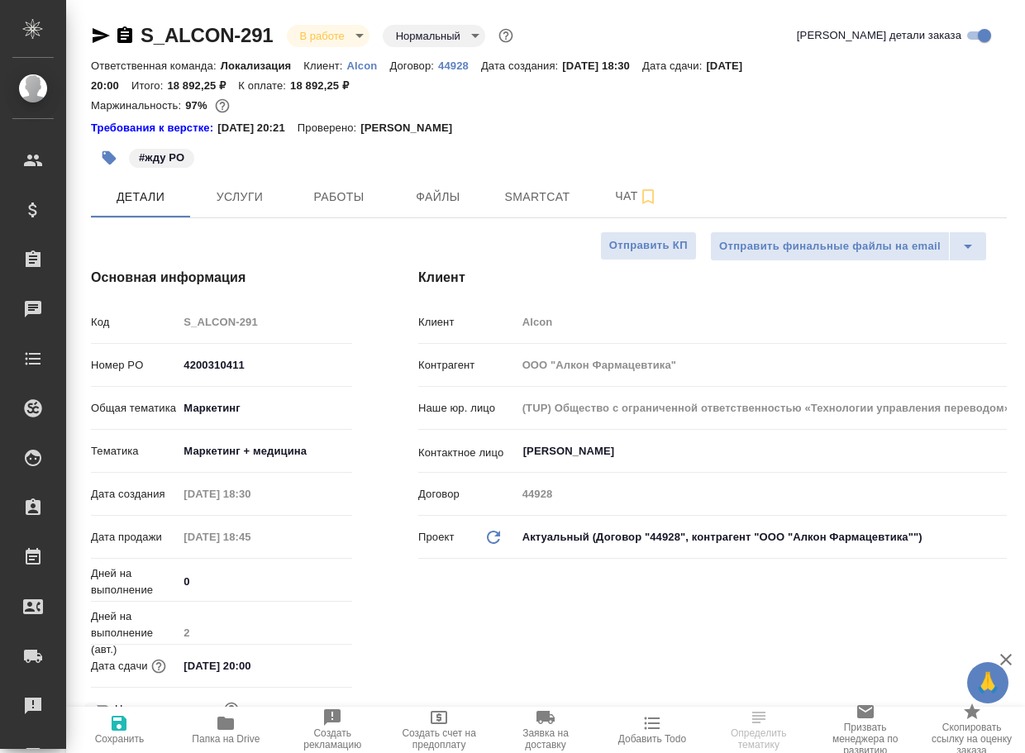
type textarea "x"
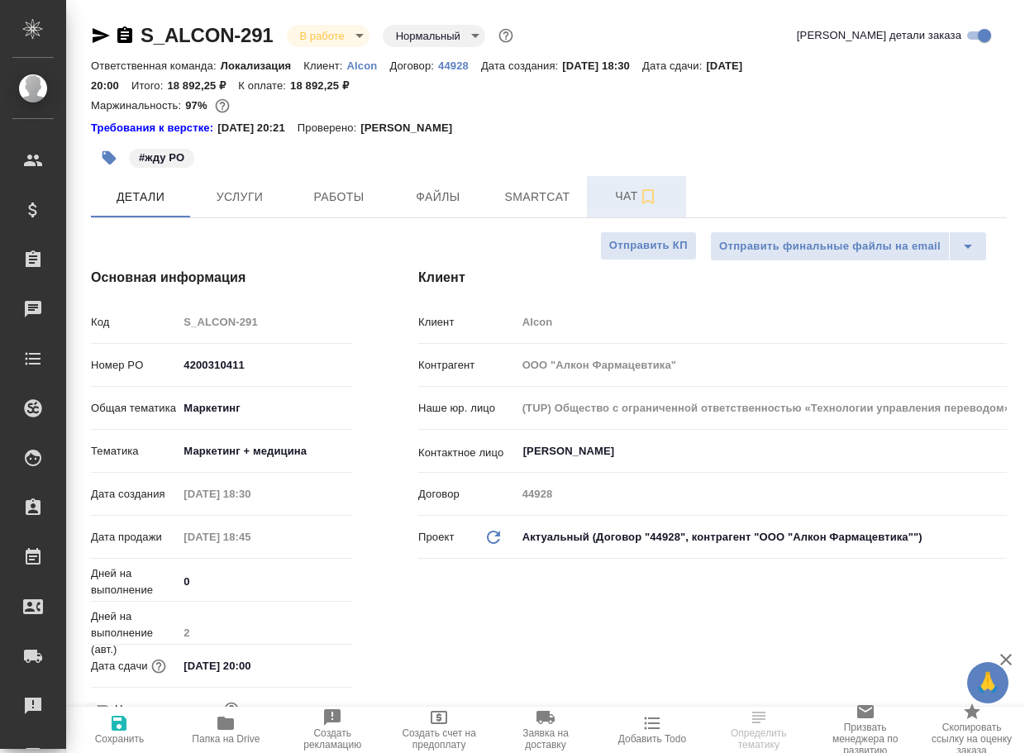
type textarea "x"
click at [623, 201] on span "Чат" at bounding box center [636, 196] width 79 height 21
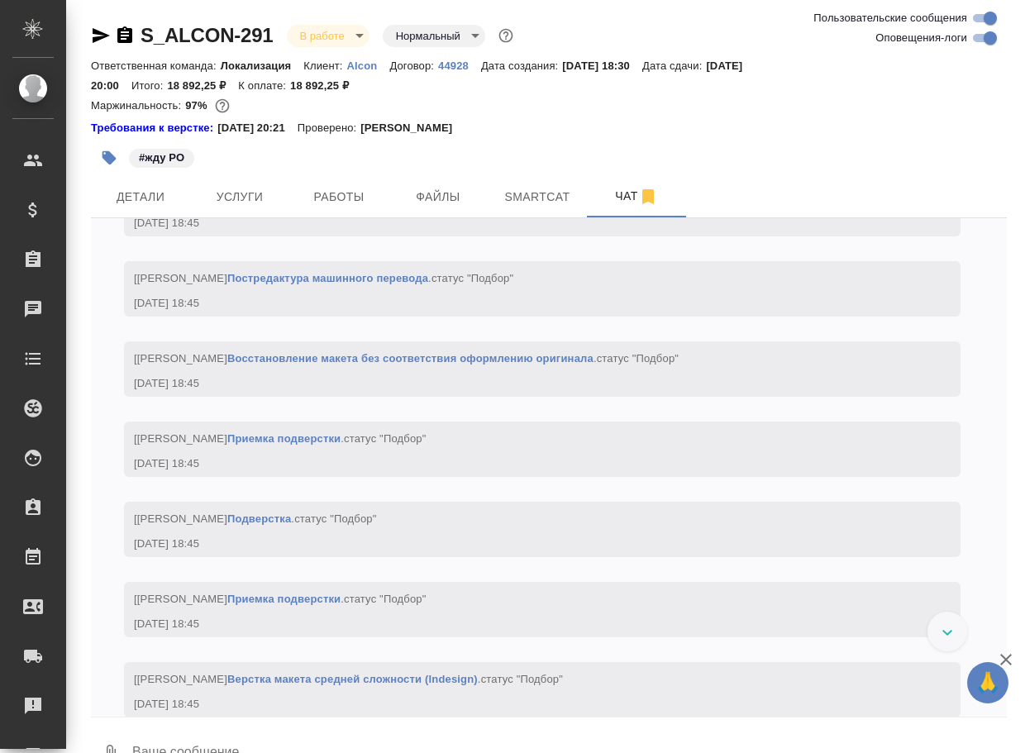
click at [164, 737] on textarea at bounding box center [569, 754] width 876 height 56
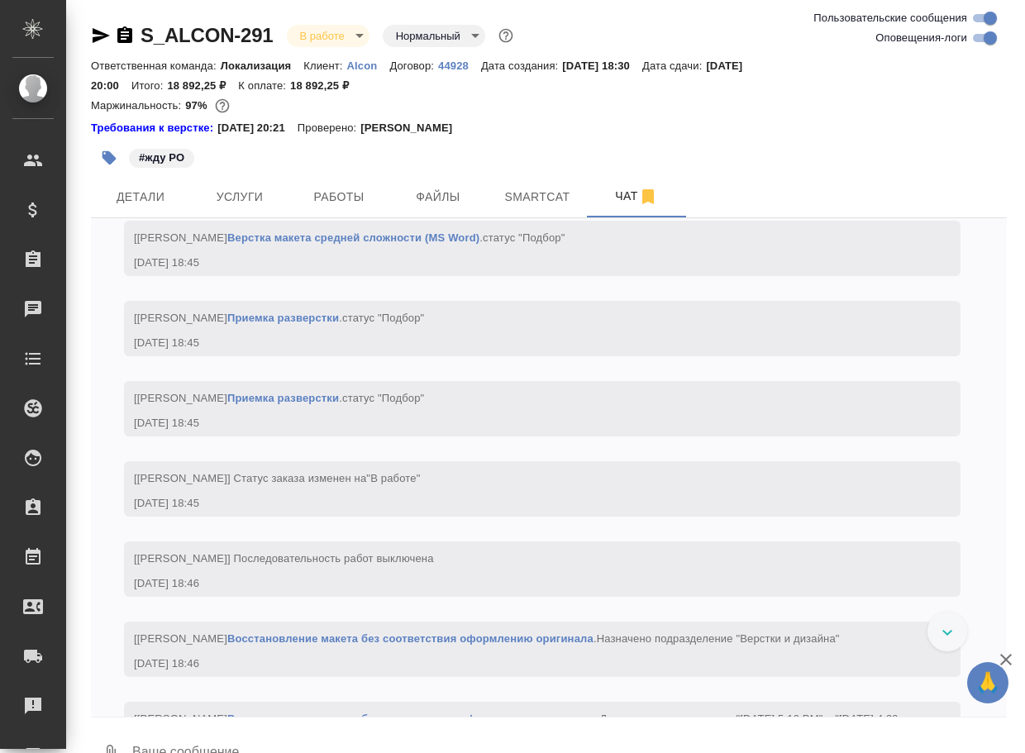
scroll to position [6798, 0]
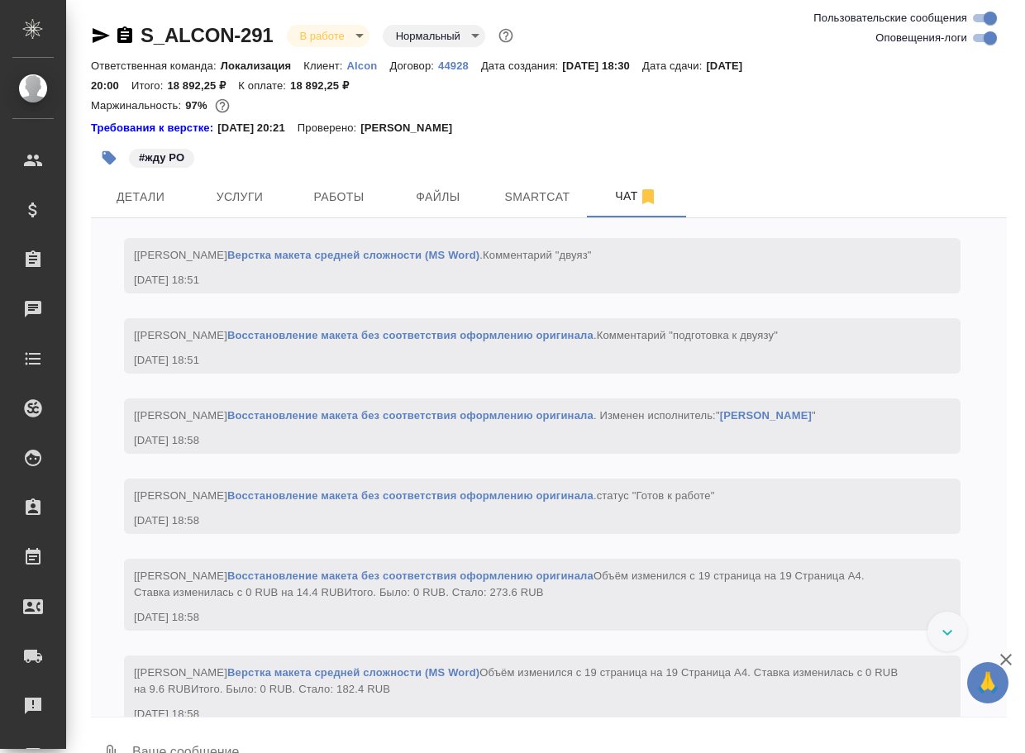
paste textarea "[URL][DOMAIN_NAME]"
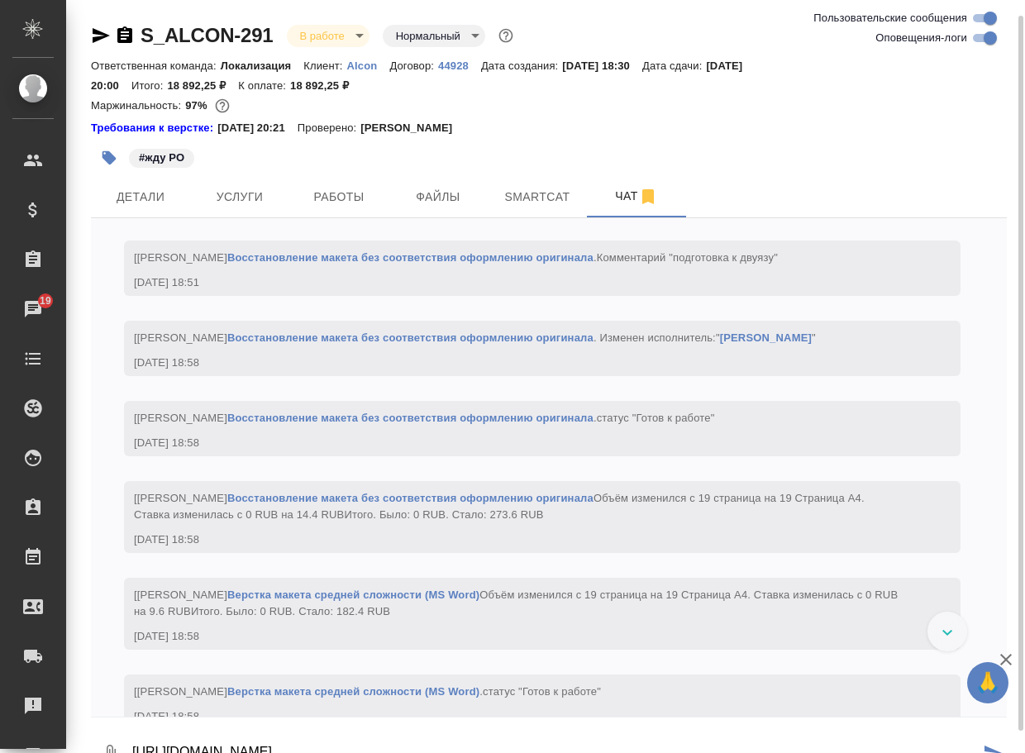
scroll to position [8, 0]
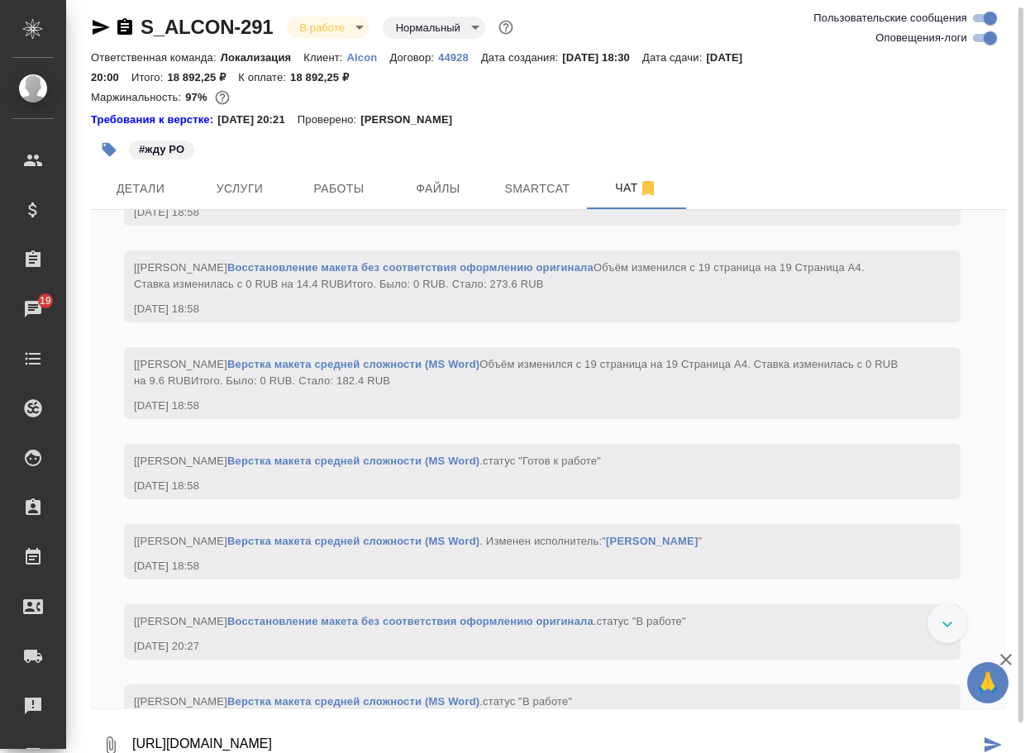
type textarea "[URL][DOMAIN_NAME]"
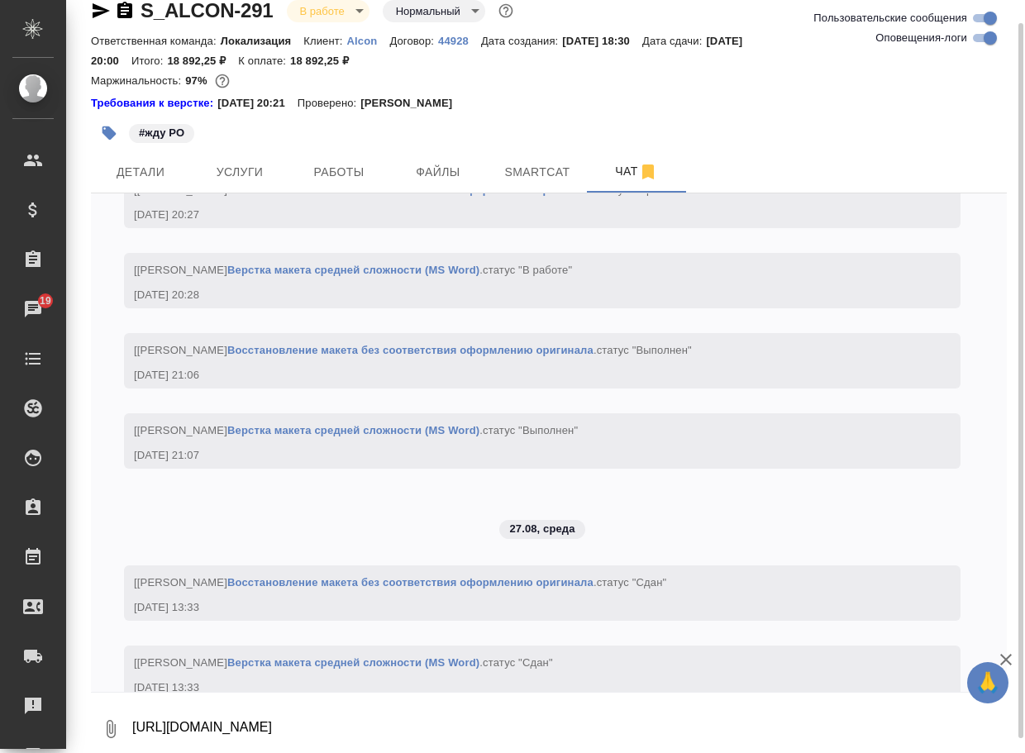
scroll to position [7635, 0]
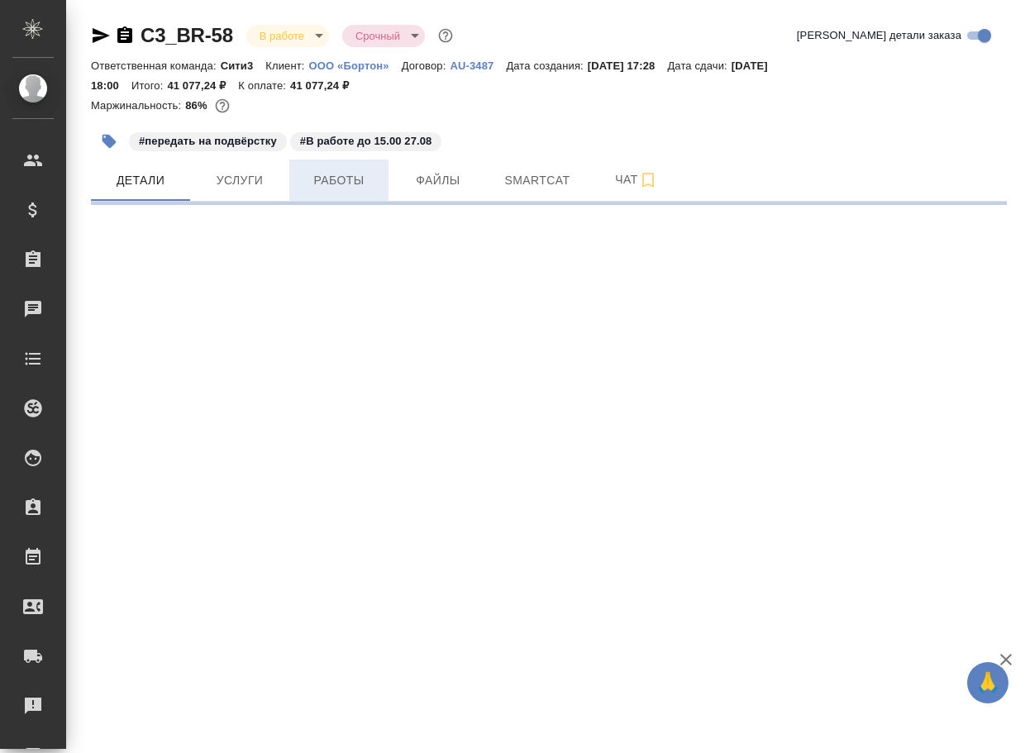
select select "RU"
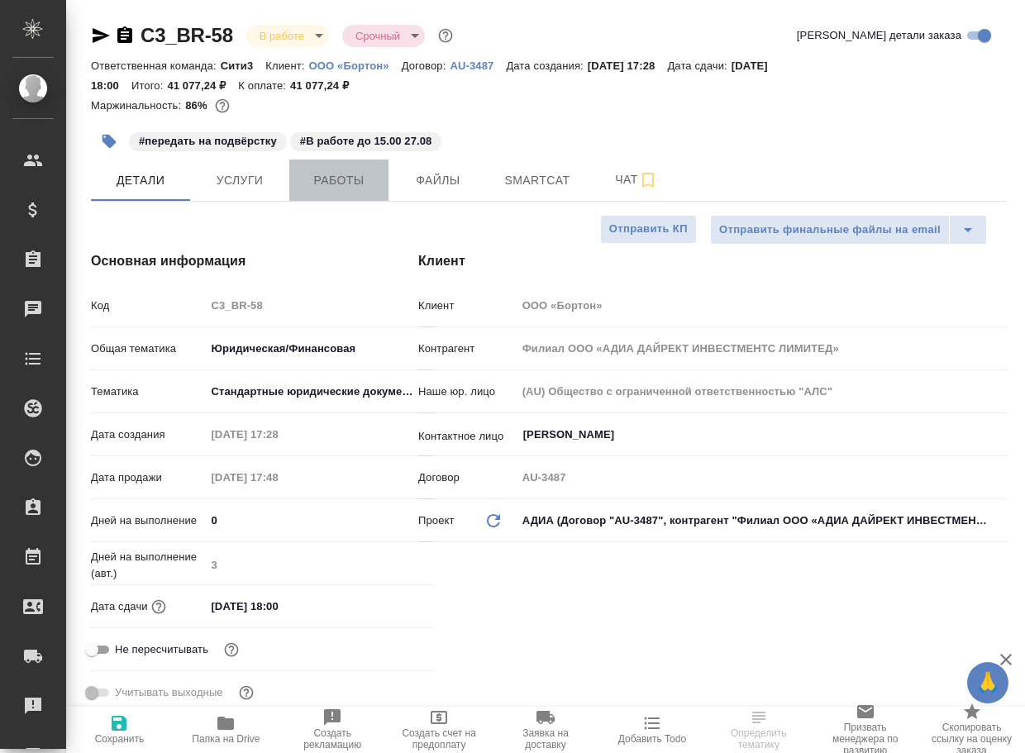
click at [338, 178] on span "Работы" at bounding box center [338, 180] width 79 height 21
type textarea "x"
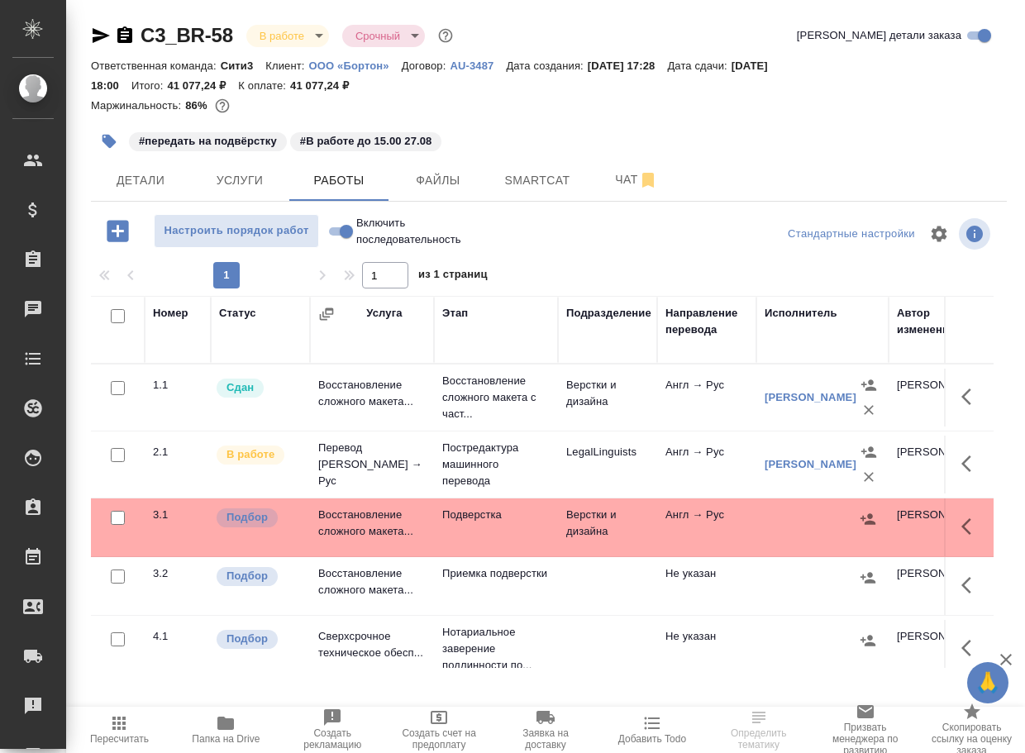
click at [502, 535] on td "Подверстка" at bounding box center [496, 527] width 124 height 58
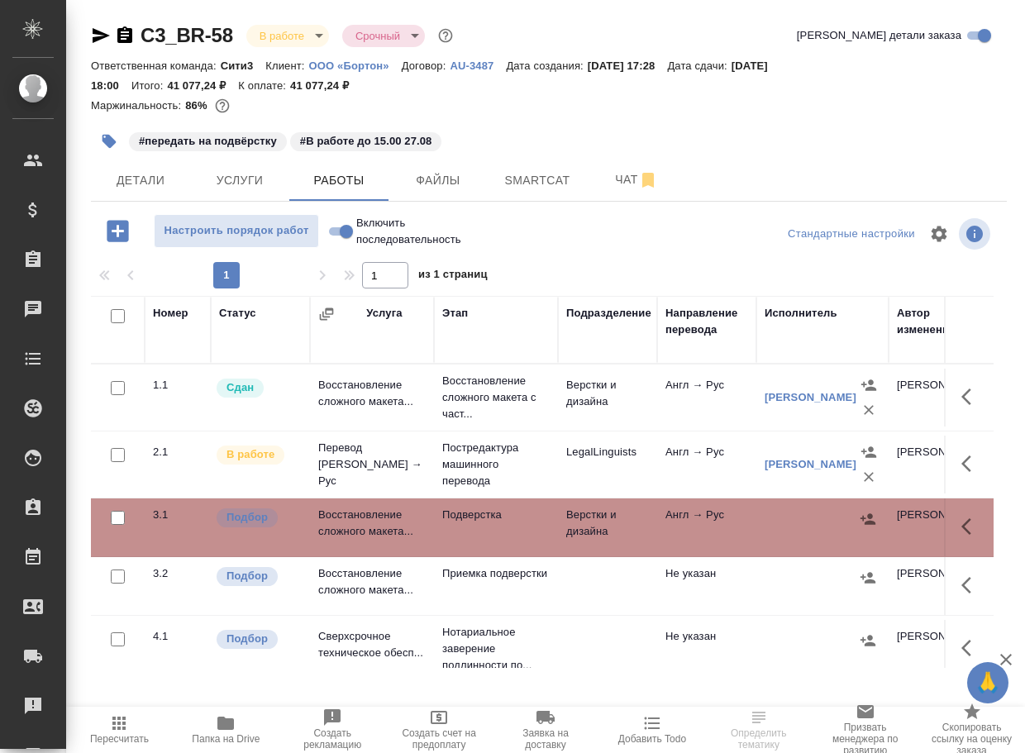
click at [502, 535] on td "Подверстка" at bounding box center [496, 527] width 124 height 58
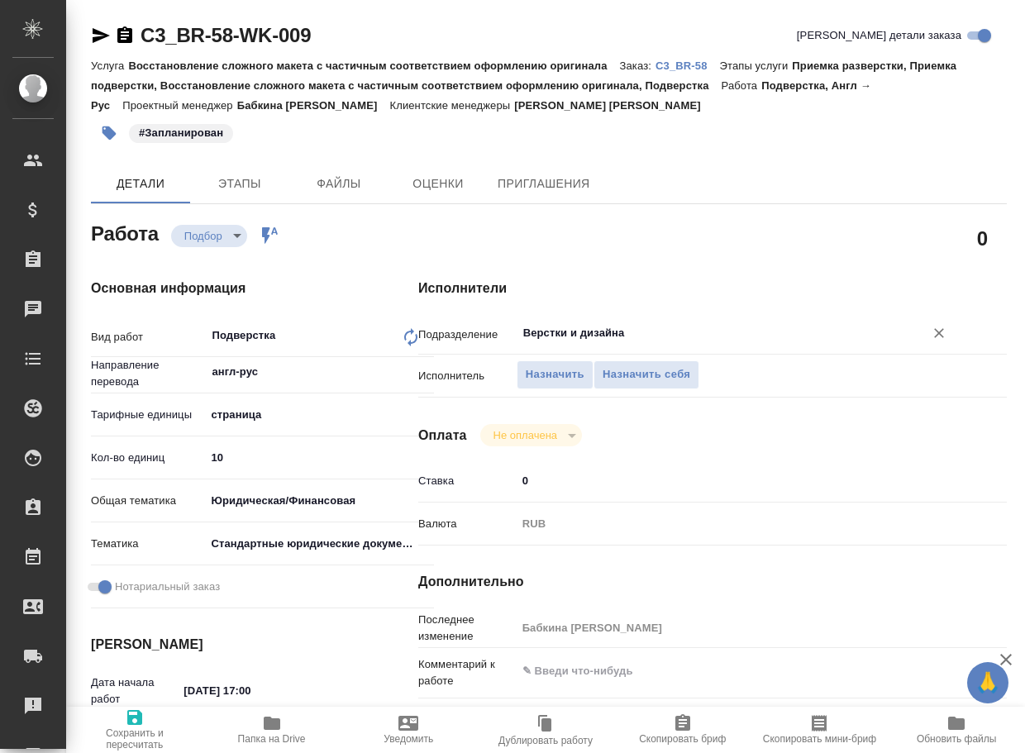
type textarea "x"
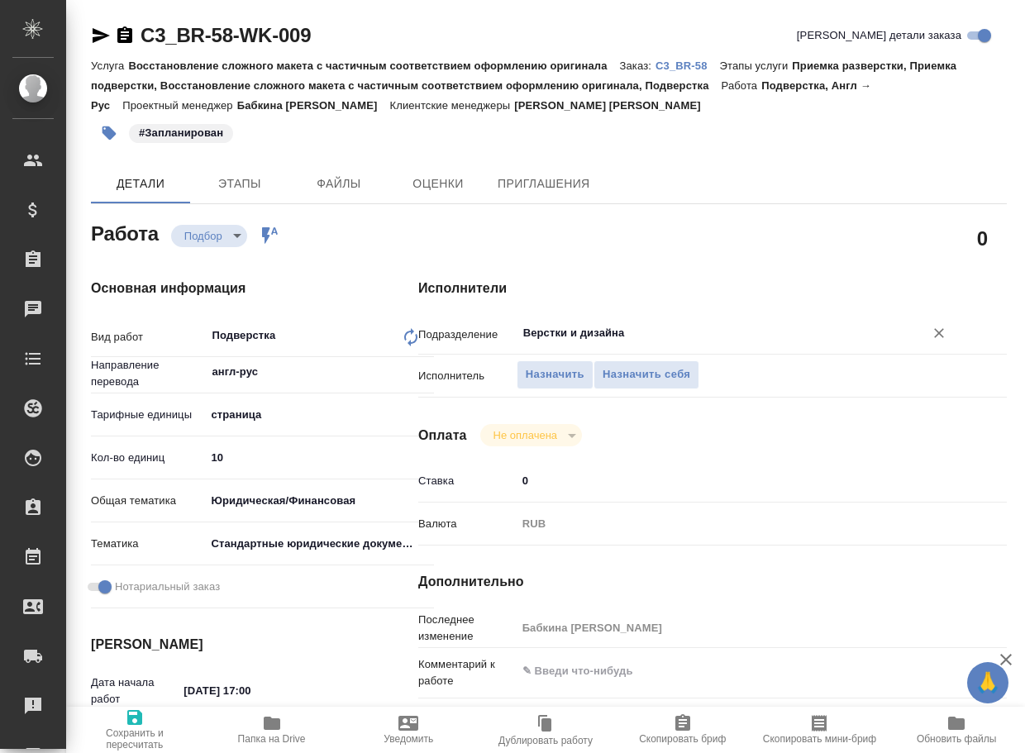
type textarea "x"
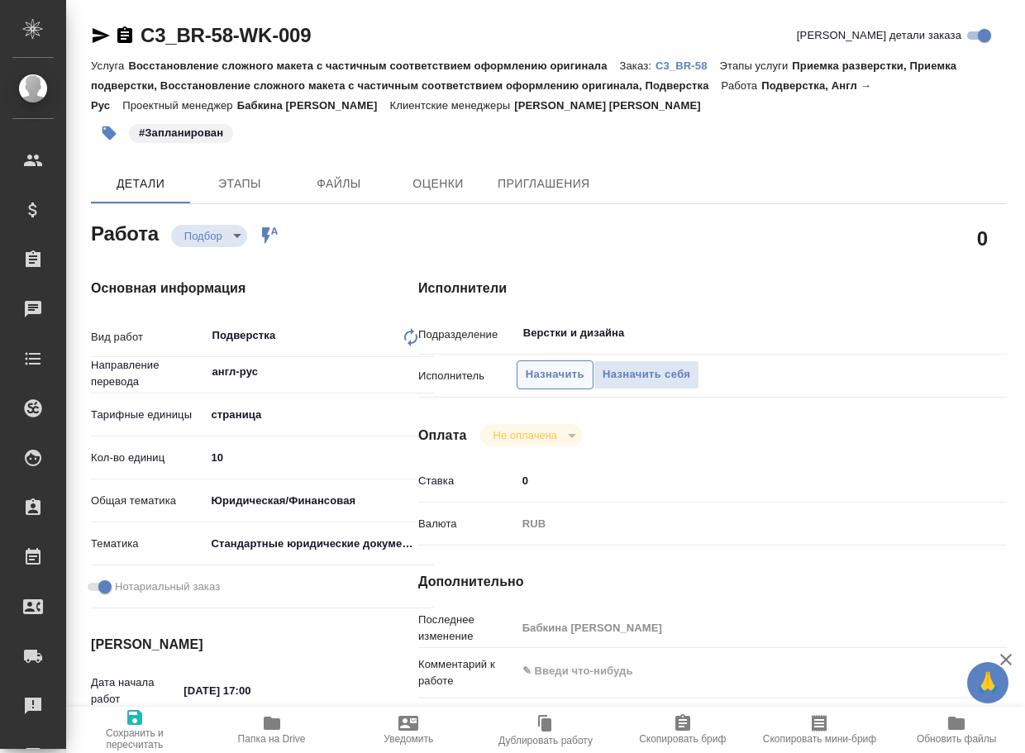
type textarea "x"
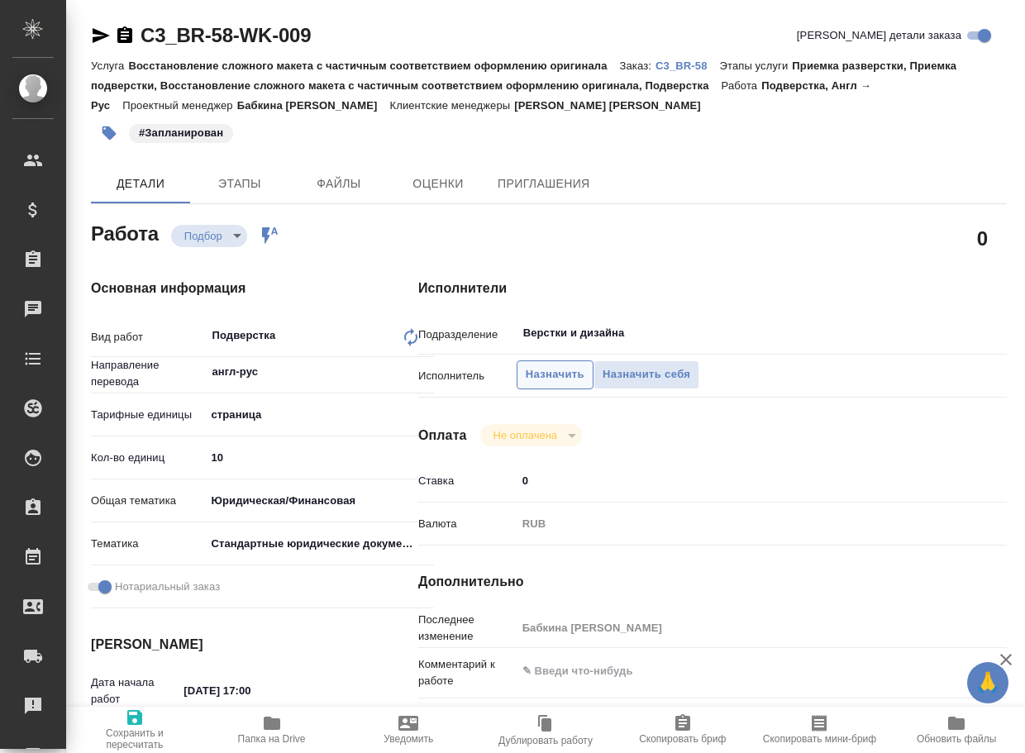
click at [547, 368] on span "Назначить" at bounding box center [555, 374] width 59 height 19
type textarea "x"
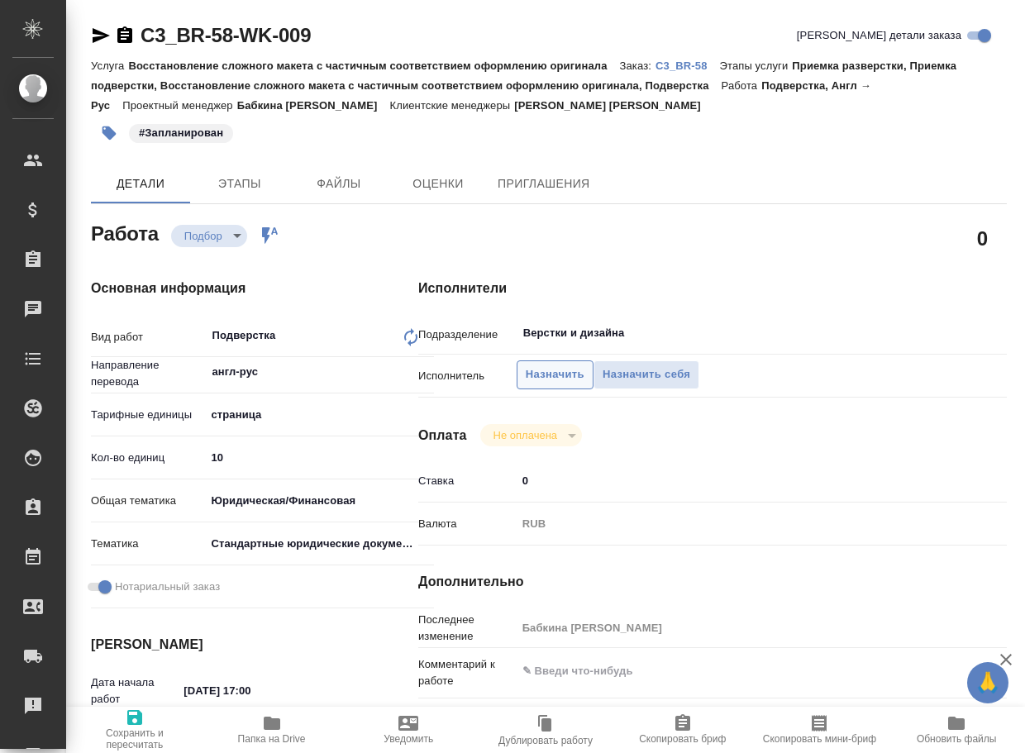
type textarea "x"
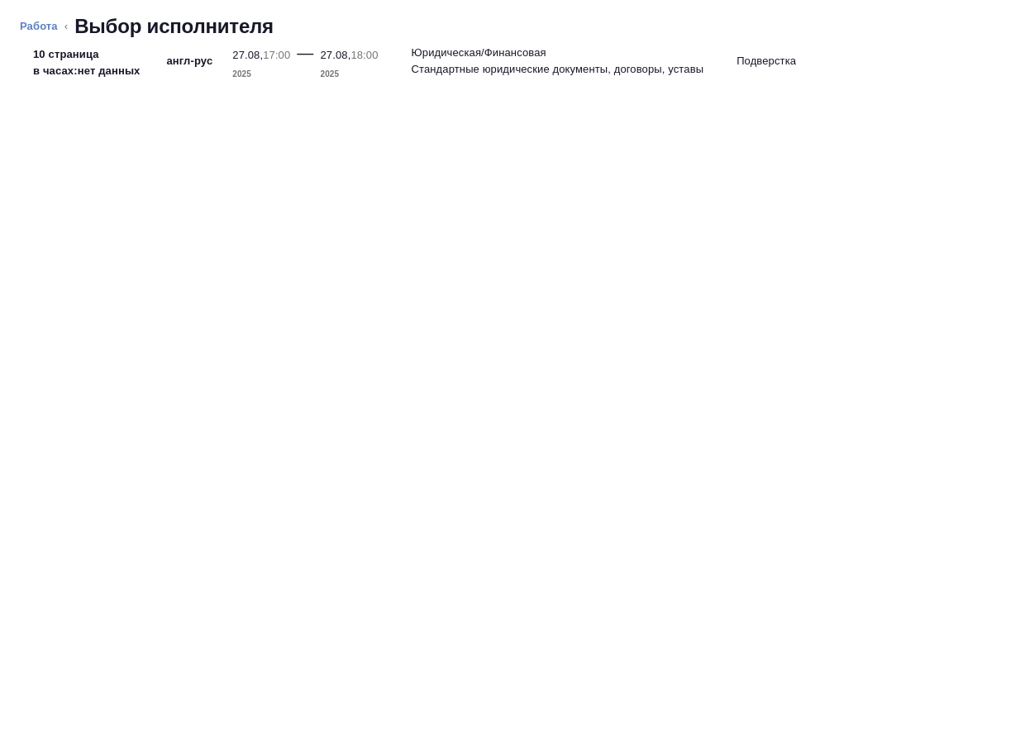
type textarea "x"
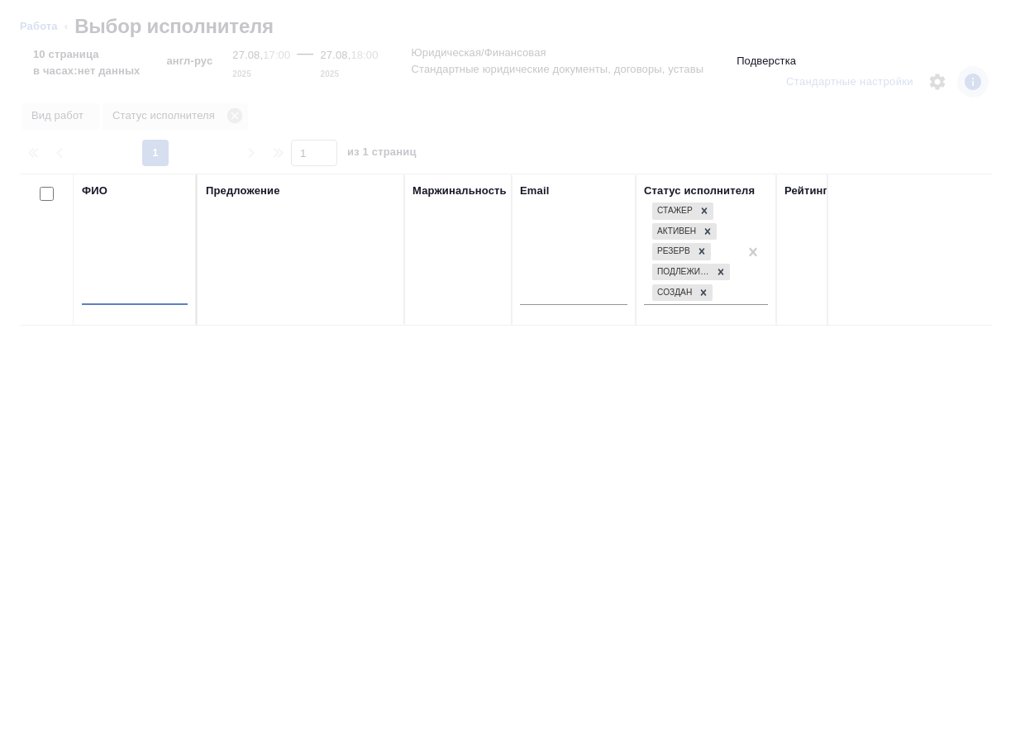
click at [164, 294] on input "text" at bounding box center [135, 294] width 106 height 21
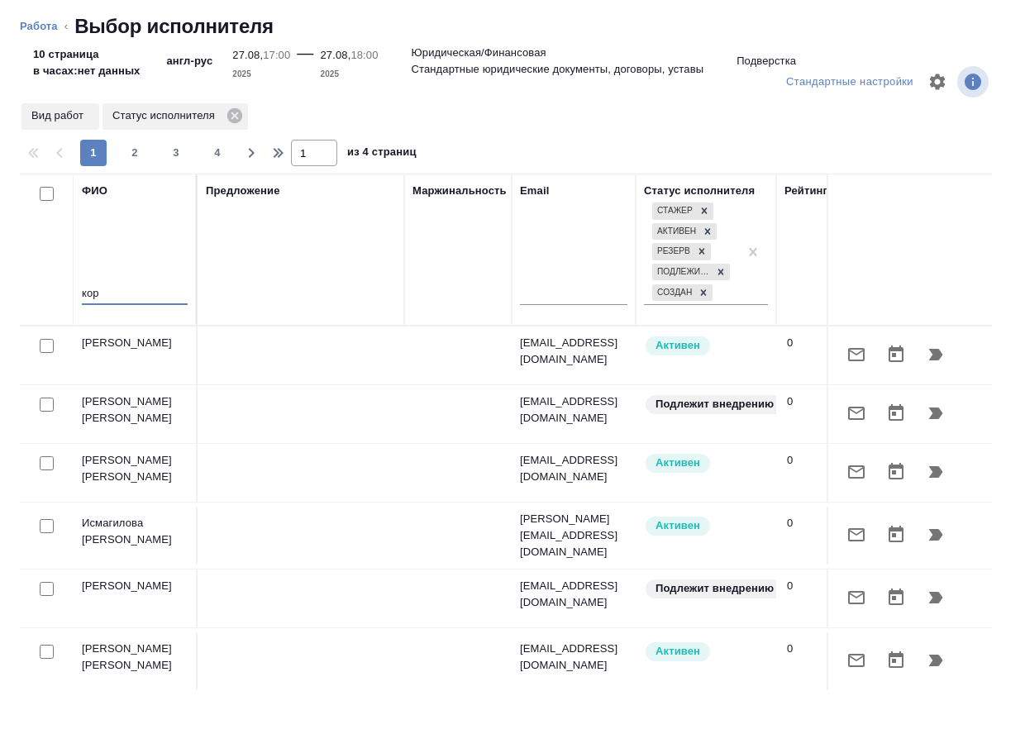
type input "ко"
type textarea "x"
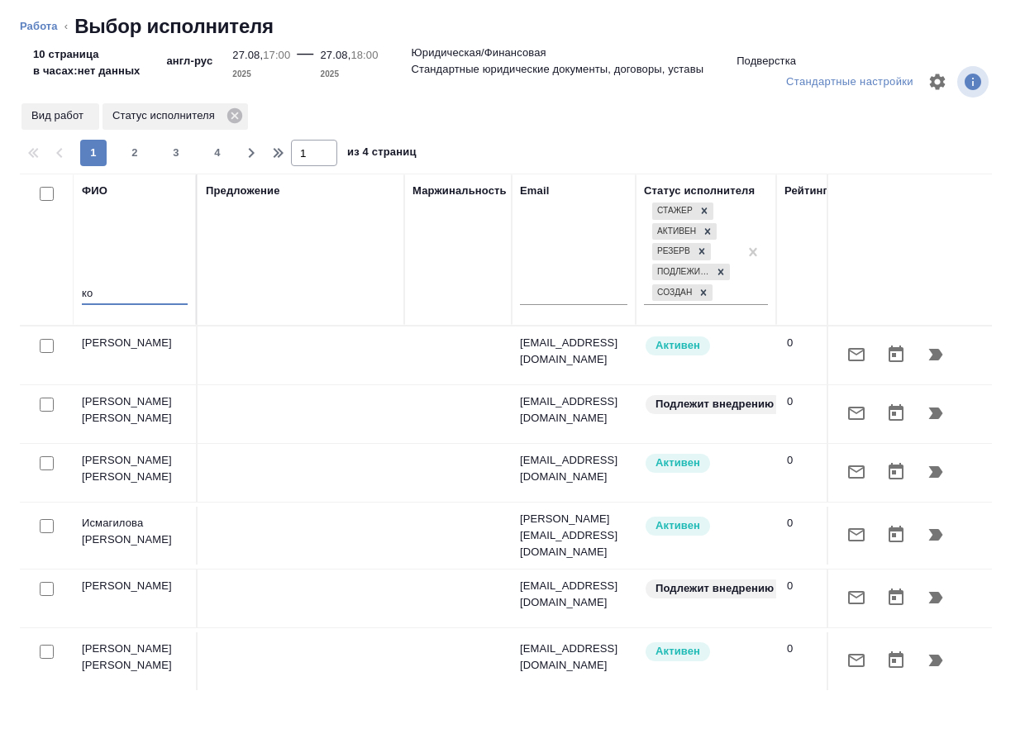
type textarea "x"
type input "кошелев"
type textarea "x"
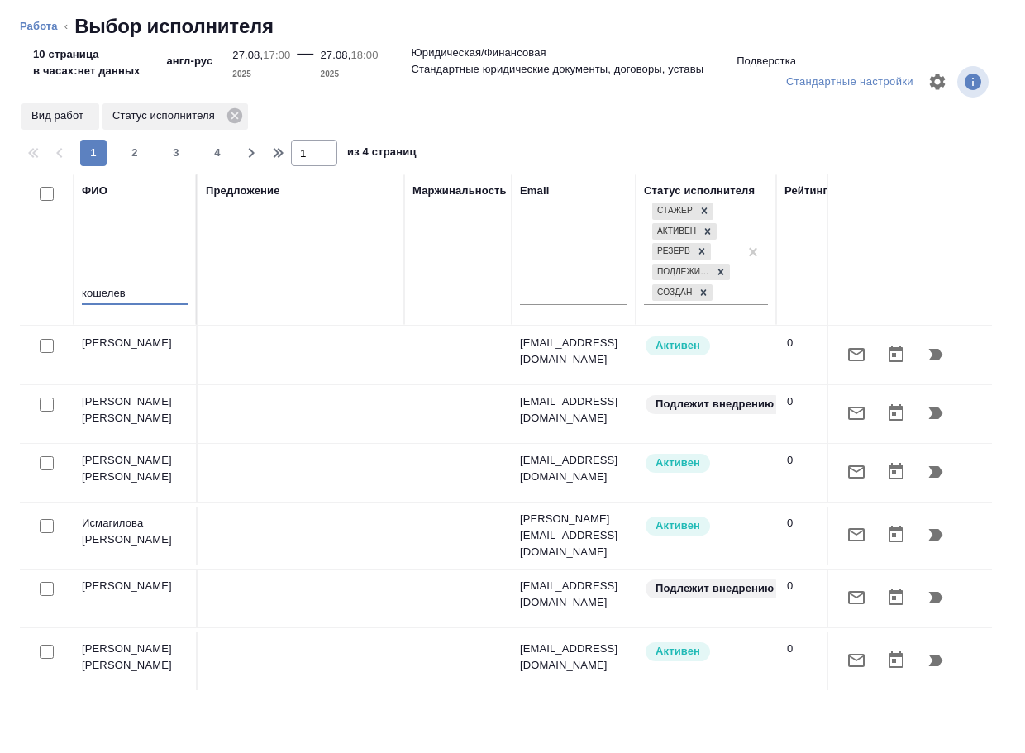
type textarea "x"
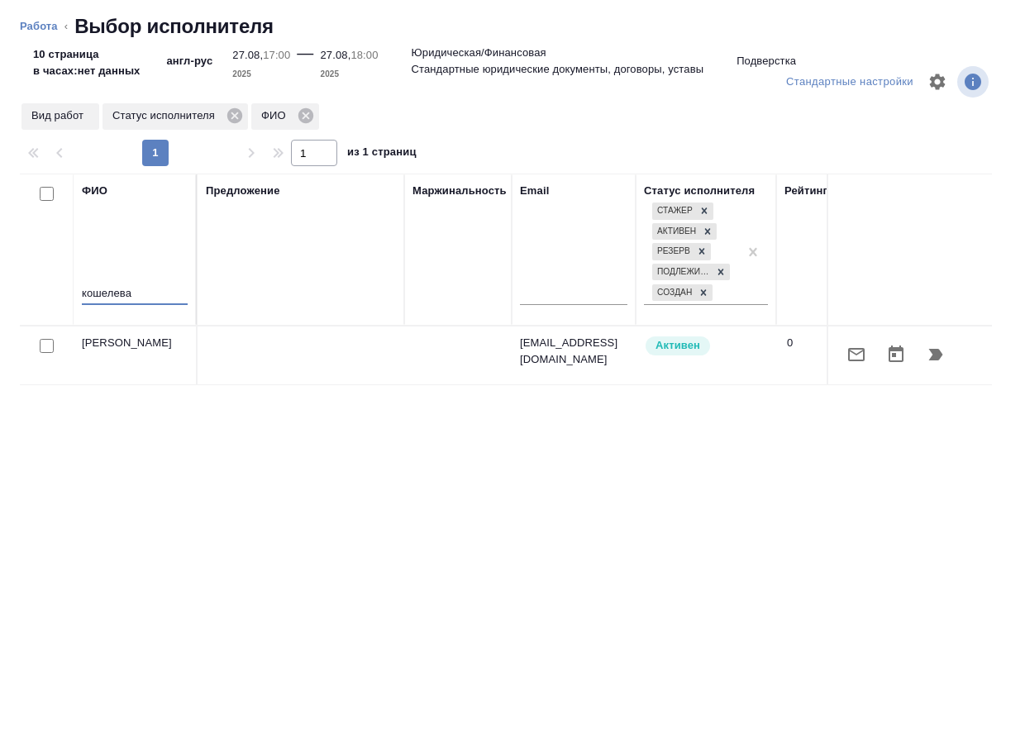
type input "кошелева"
click at [933, 356] on icon "button" at bounding box center [936, 355] width 14 height 12
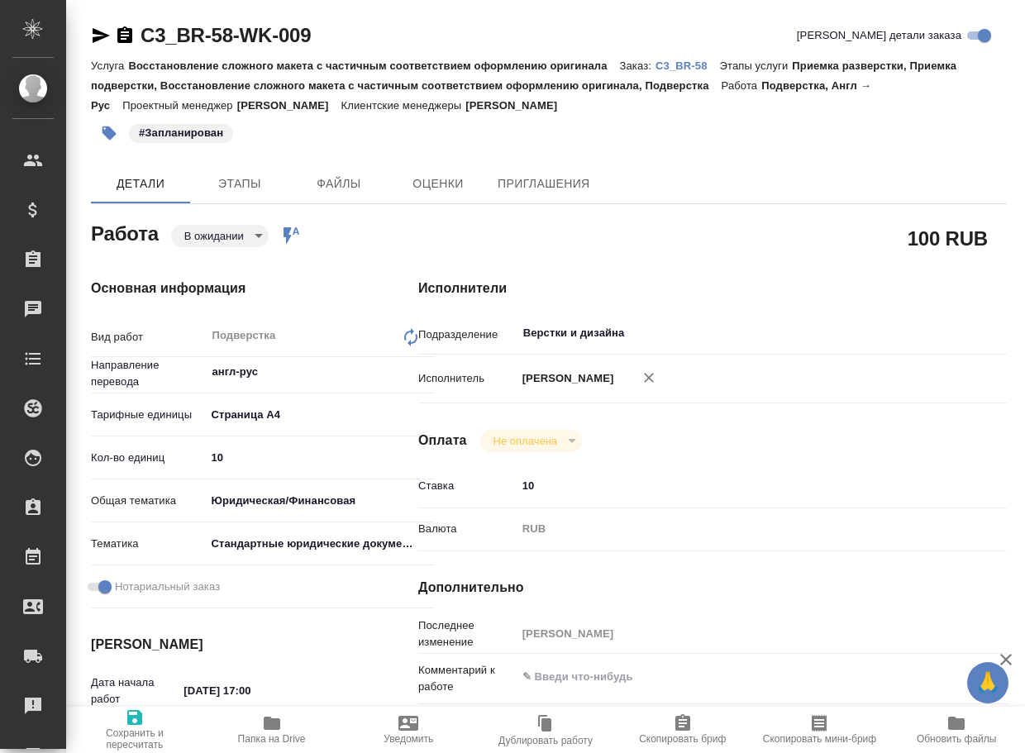
type textarea "x"
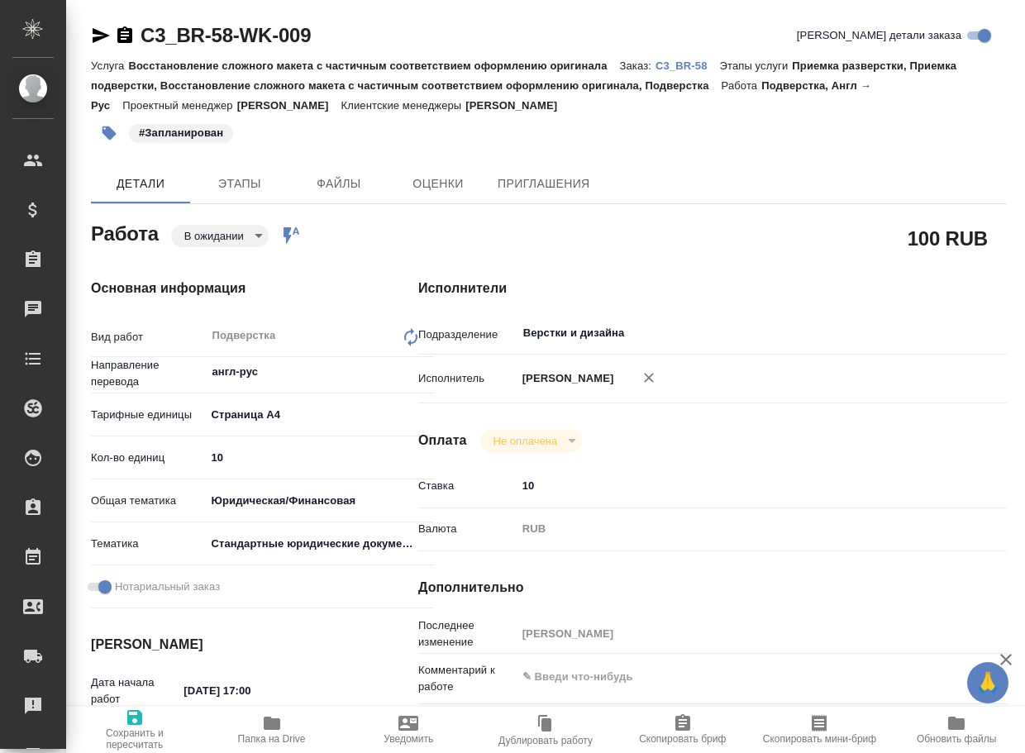
type textarea "x"
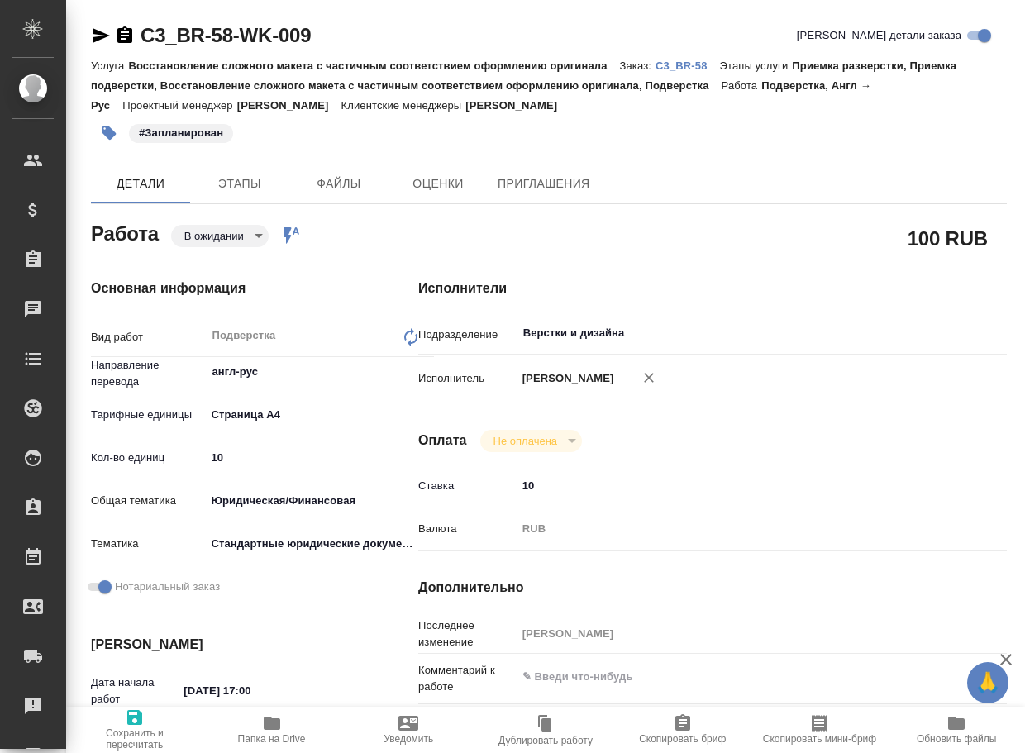
type textarea "x"
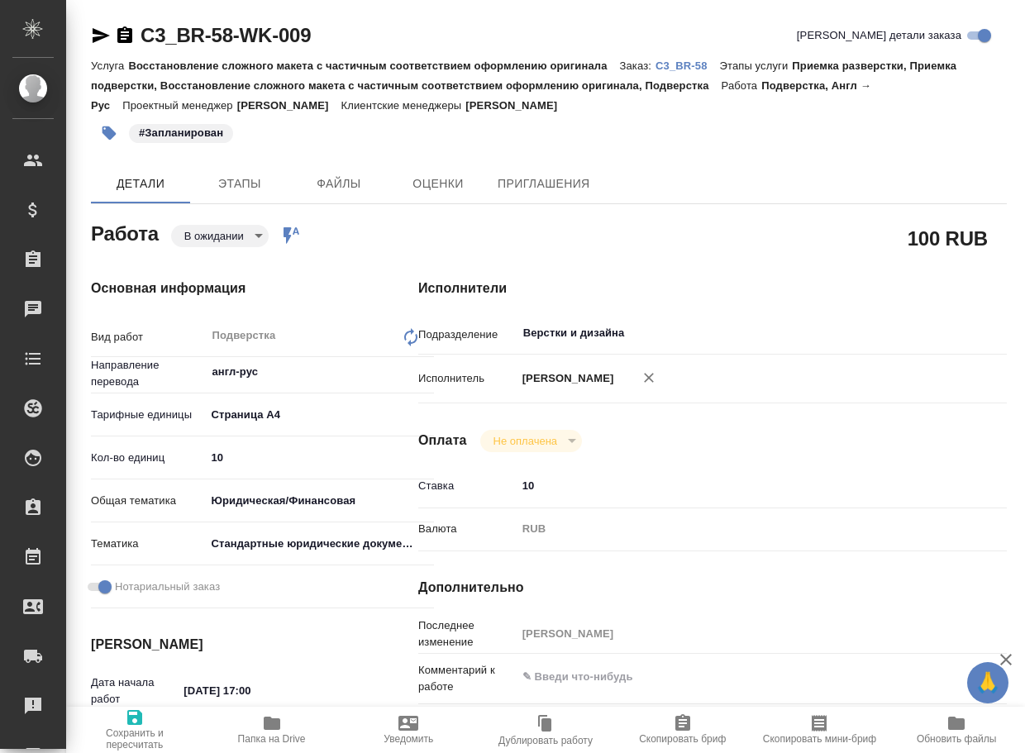
drag, startPoint x: 128, startPoint y: 729, endPoint x: 213, endPoint y: 454, distance: 287.2
click at [128, 728] on span "Сохранить и пересчитать" at bounding box center [134, 738] width 117 height 23
type textarea "x"
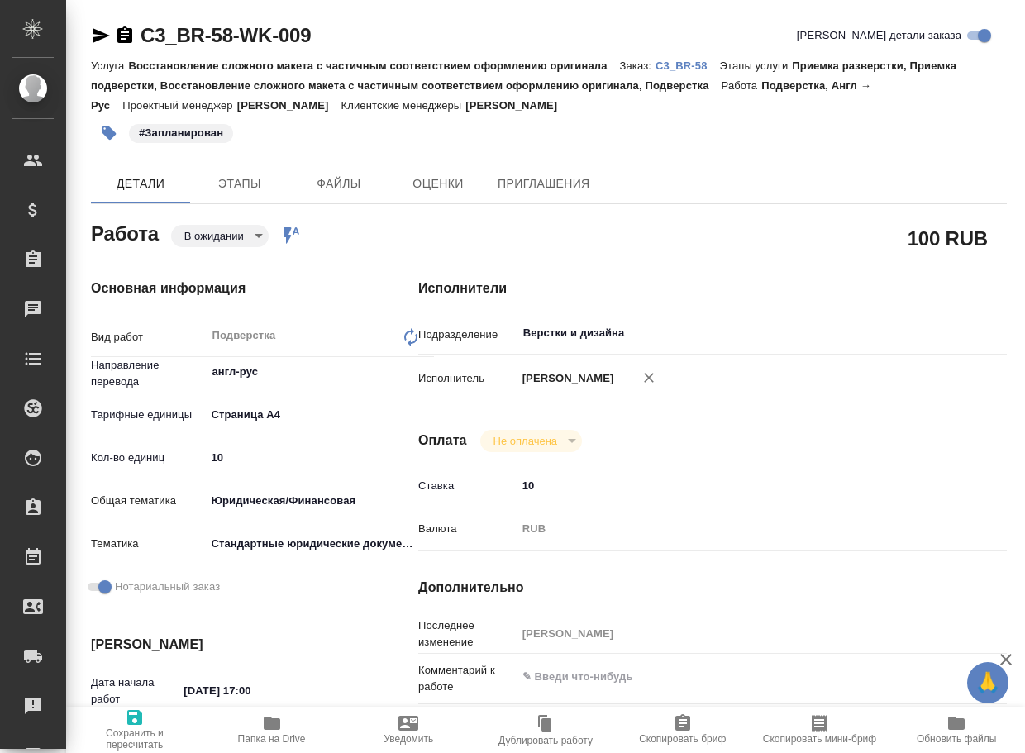
type textarea "x"
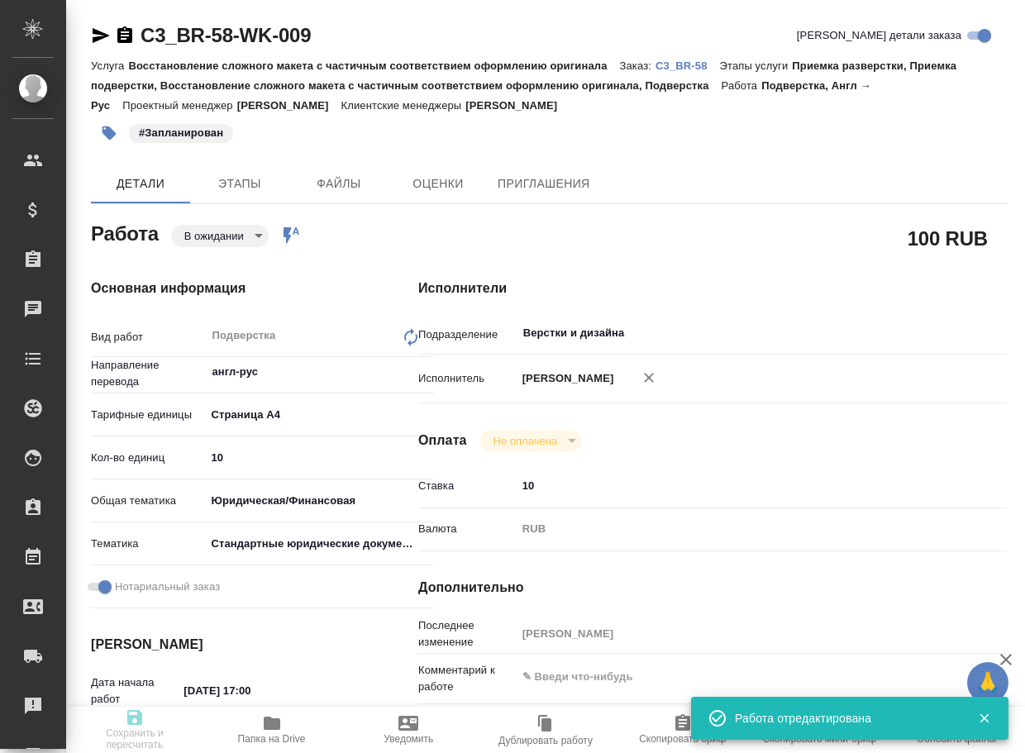
type textarea "x"
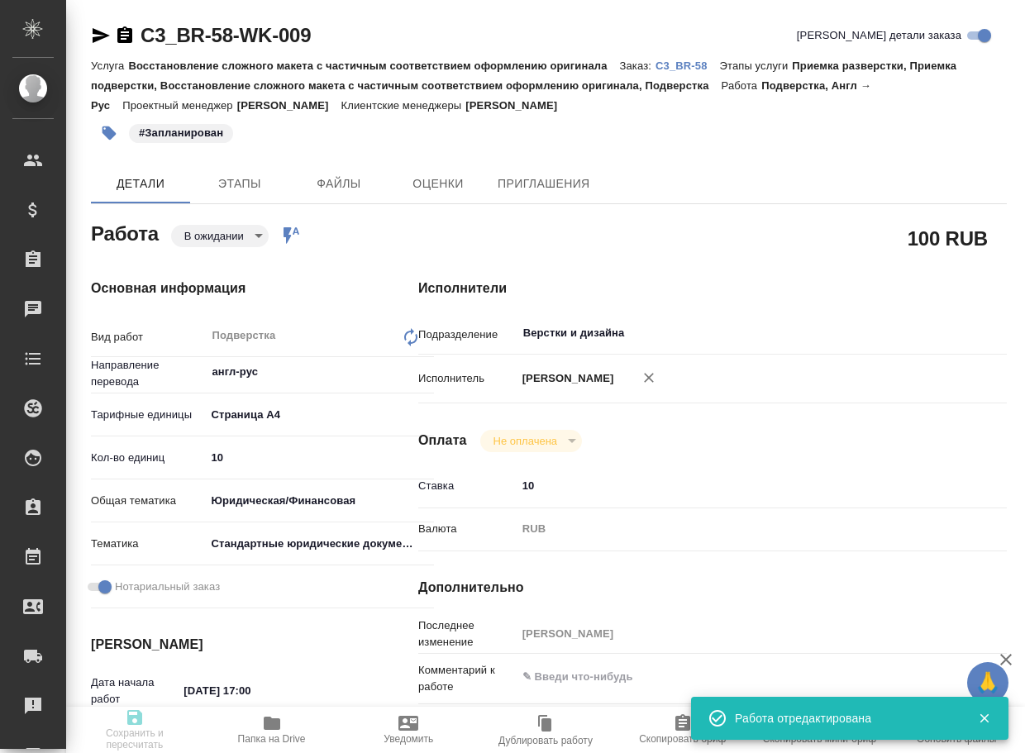
type input "pending"
type textarea "Подверстка"
type textarea "x"
type input "англ-рус"
type input "5f036ec4e16dec2d6b59c8ff"
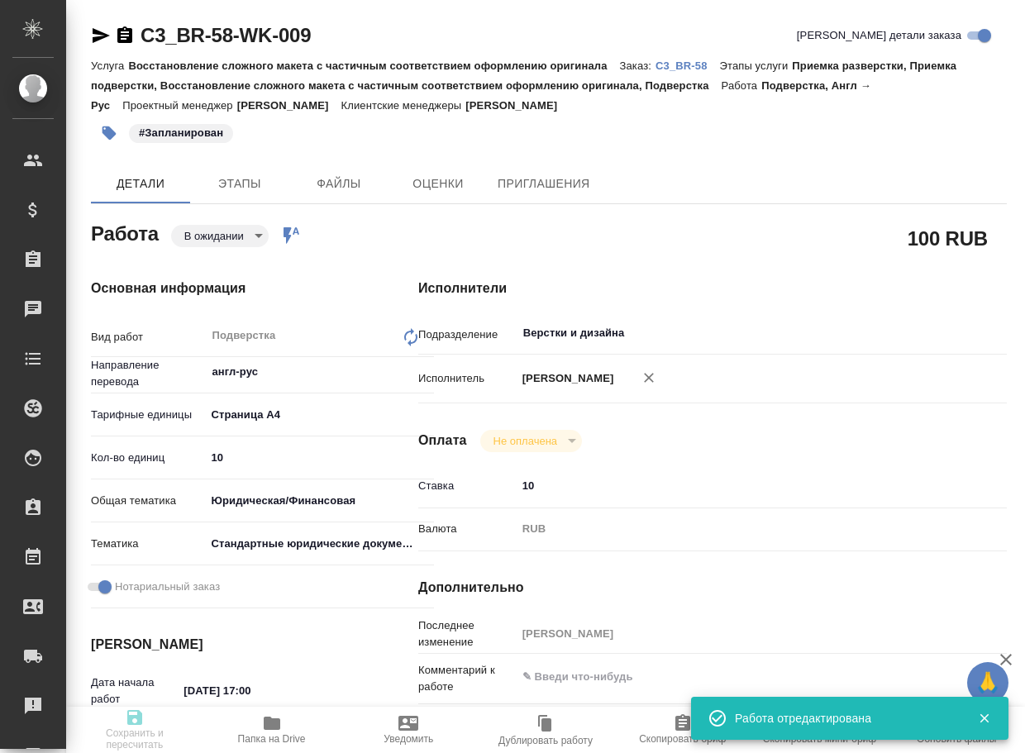
type input "10"
type input "yr-fn"
type input "5f647205b73bc97568ca66bf"
checkbox input "true"
type input "27.08.2025 17:00"
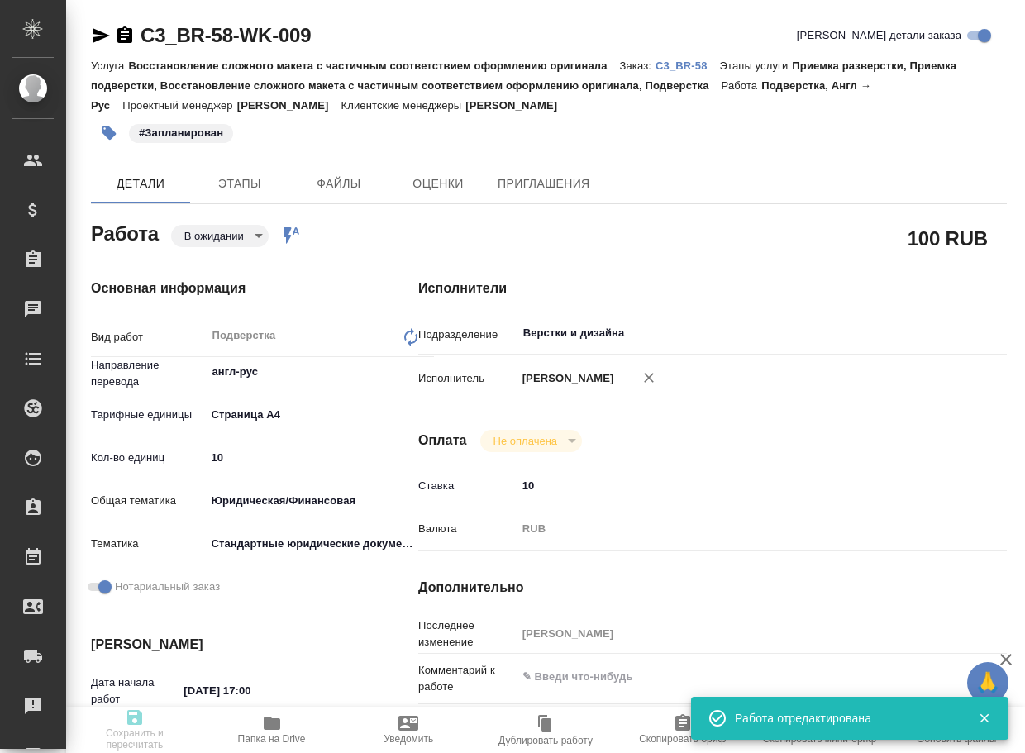
type input "27.08.2025 18:00"
type input "Верстки и дизайна"
type input "notPayed"
type input "10"
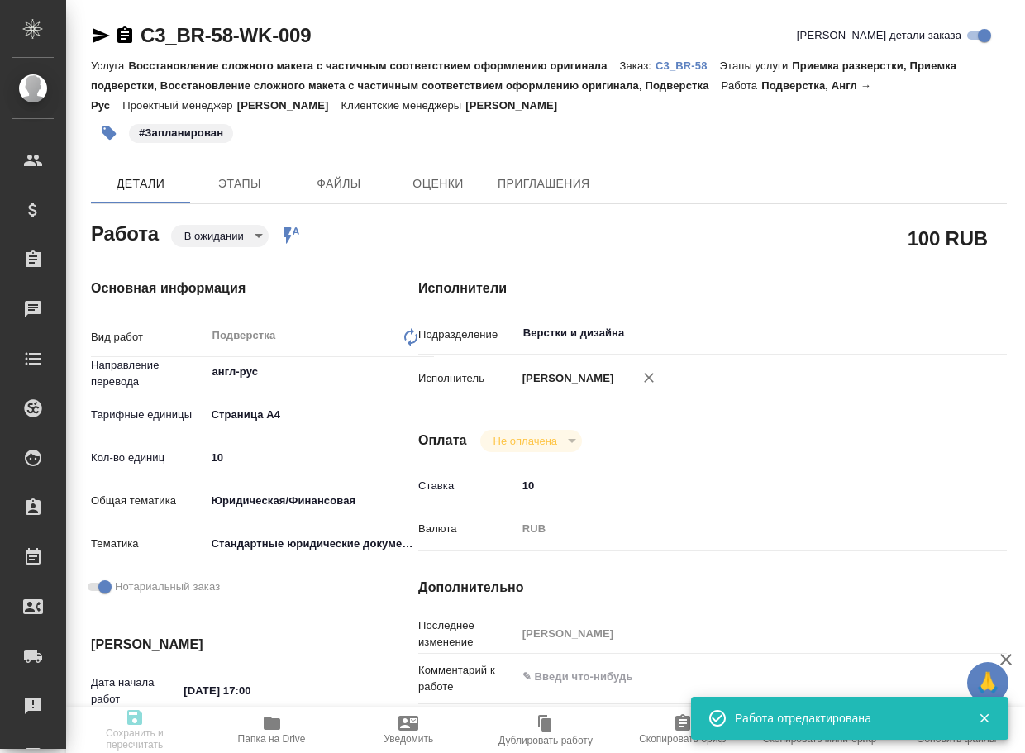
type input "RUB"
type input "[PERSON_NAME]"
type textarea "x"
type textarea "/Clients/ООО Бортон/Orders/C3_BR-58/DTP/C3_BR-58-WK-009"
type textarea "x"
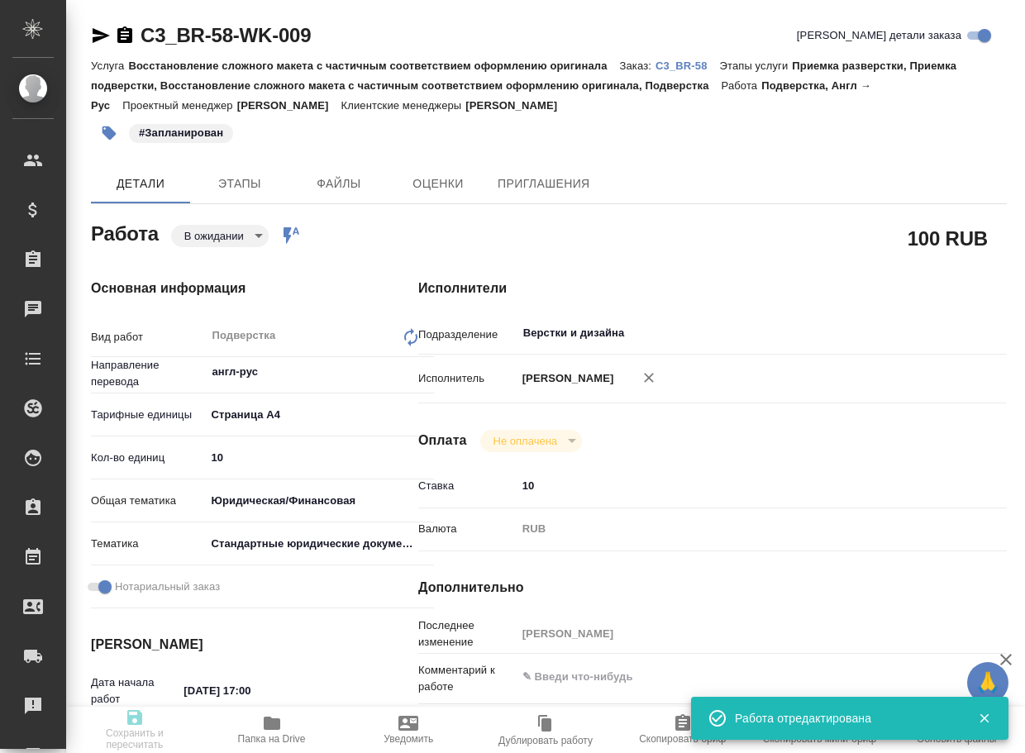
type input "C3_BR-58"
type input "Восстановление сложного макета с частичным соответствием оформлению оригинала"
type input "Приемка разверстки, Приемка подверстки, Восстановление сложного макета с частич…"
type input "Никитина Татьяна"
type input "[PERSON_NAME]"
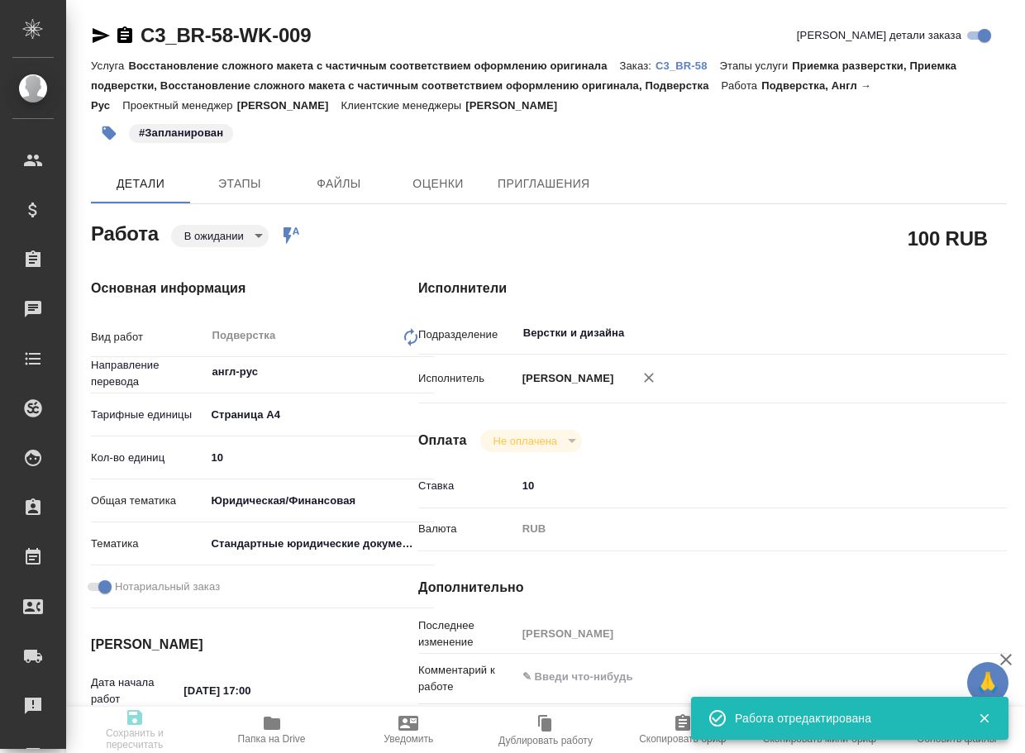
type input "/Clients/ООО Бортон/Orders/C3_BR-58"
type textarea "x"
type textarea "прошу посчитать минимальные сроки, будет сверхсрочный"
type textarea "x"
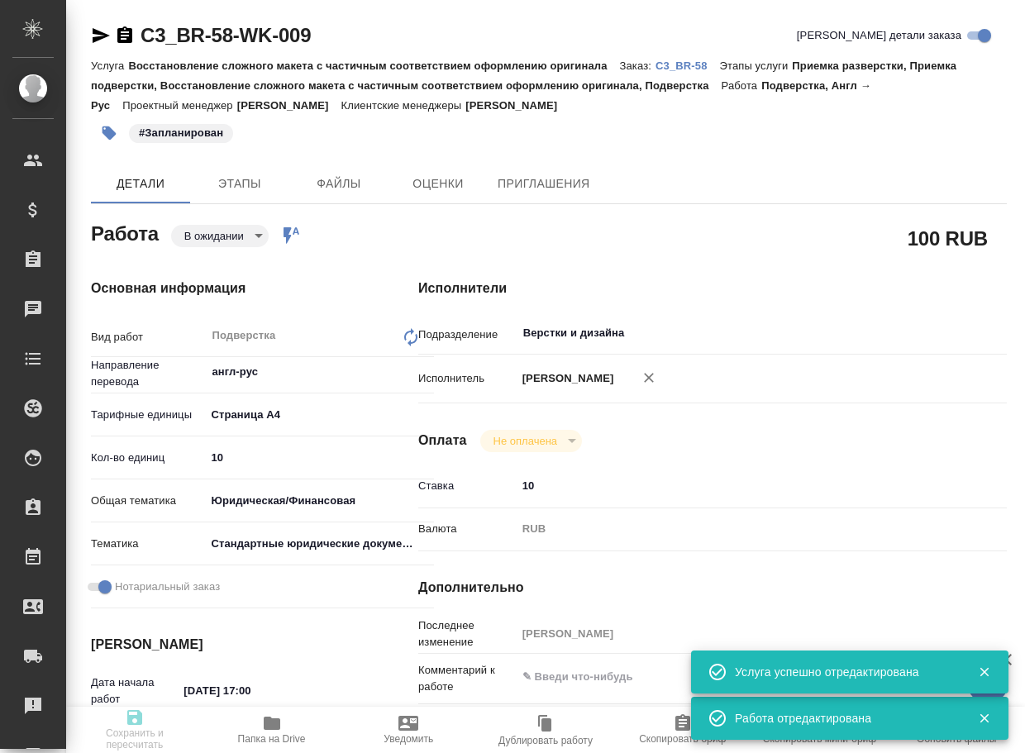
type textarea "x"
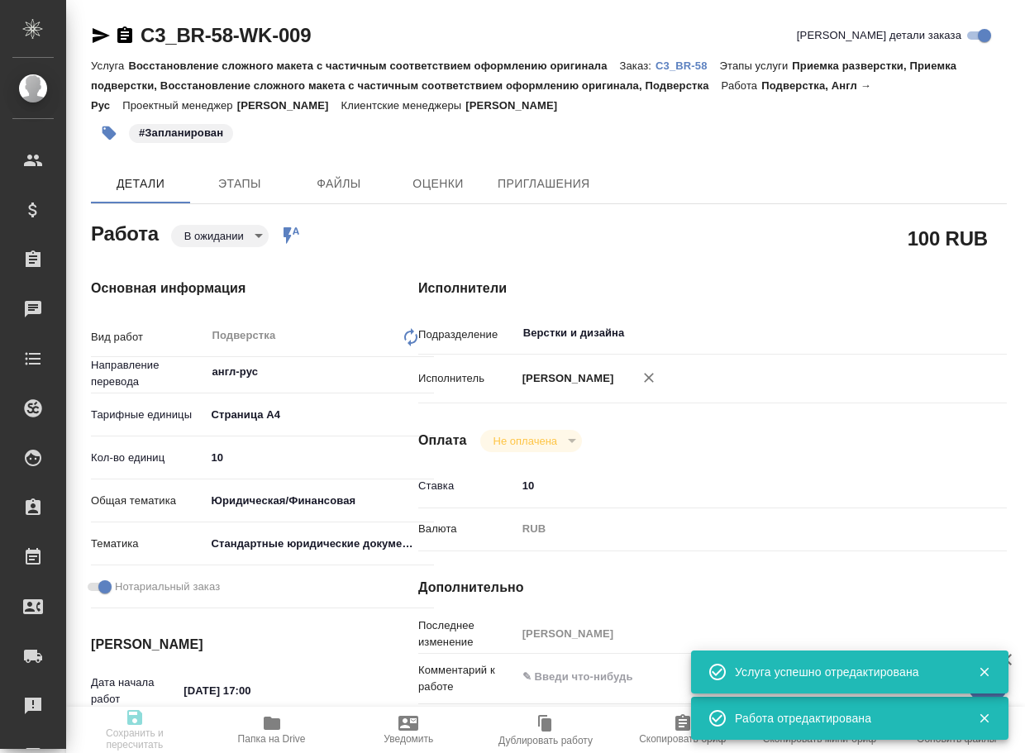
type textarea "x"
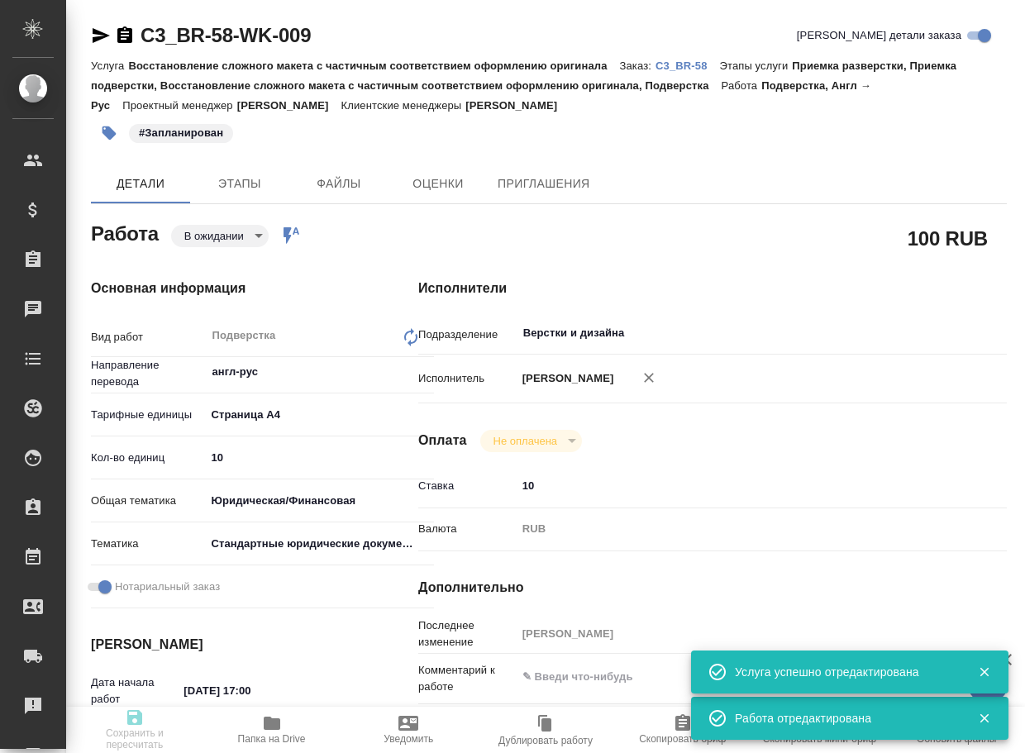
type textarea "x"
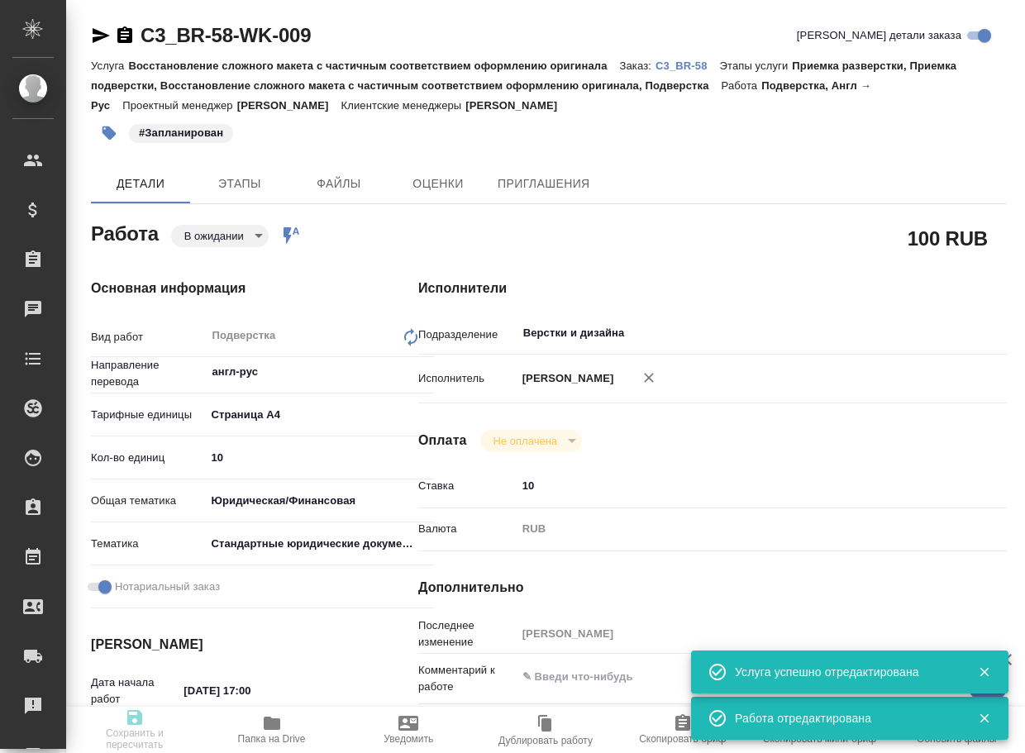
type textarea "x"
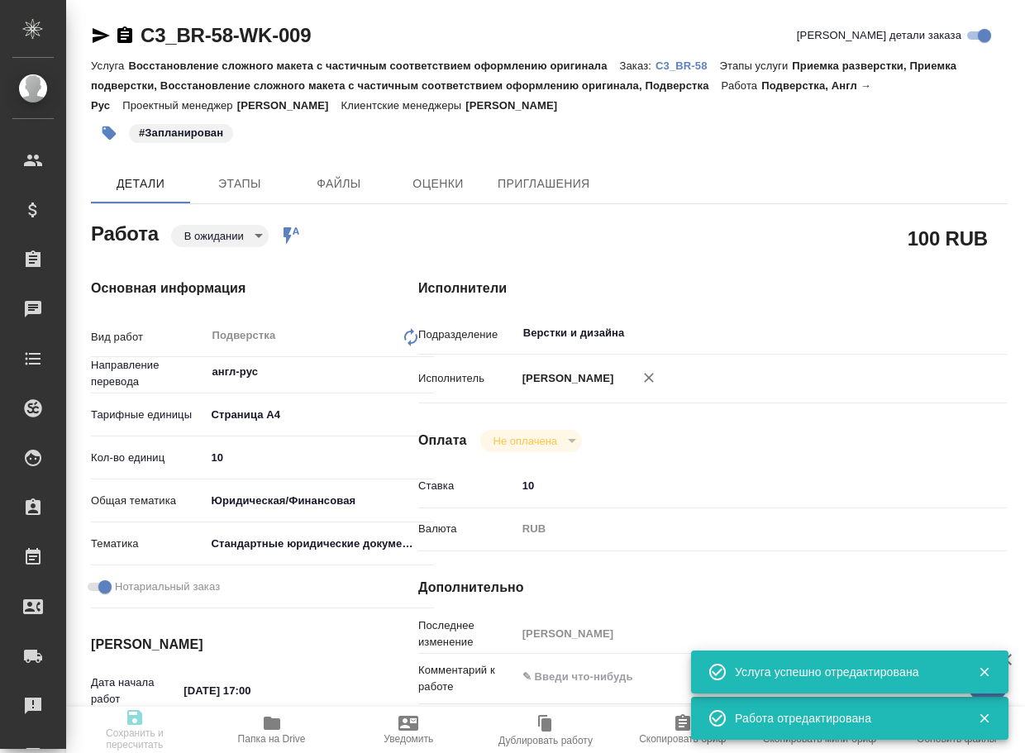
type textarea "x"
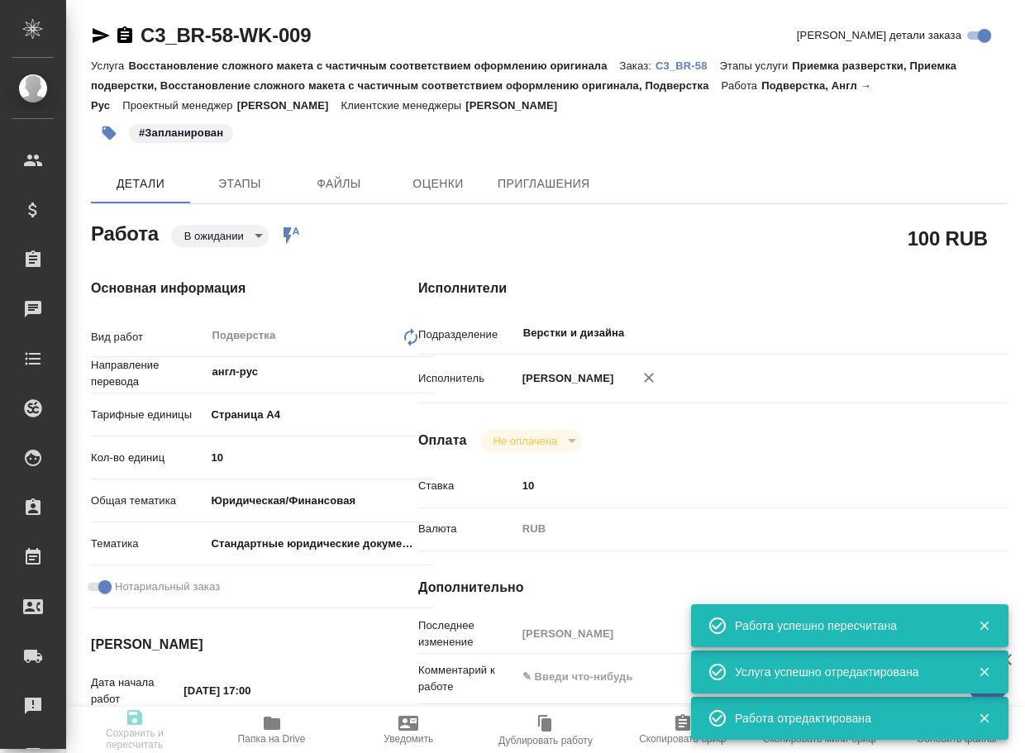
type input "pending"
type textarea "Подверстка"
type textarea "x"
type input "англ-рус"
type input "5f036ec4e16dec2d6b59c8ff"
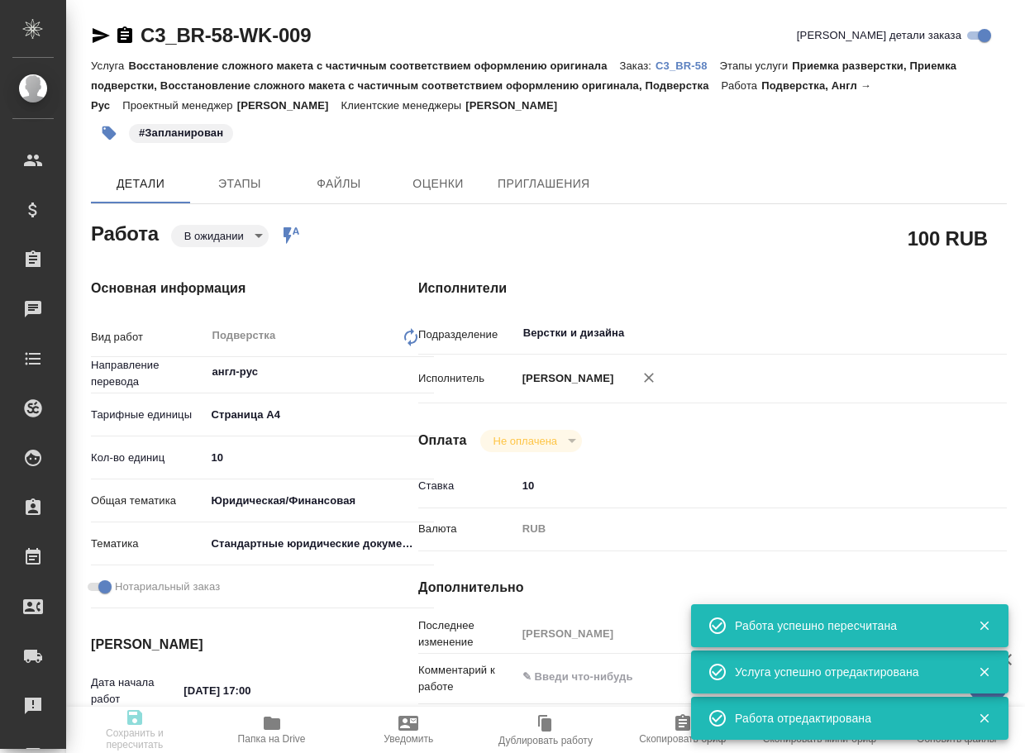
type input "10"
type input "yr-fn"
type input "5f647205b73bc97568ca66bf"
checkbox input "true"
type input "27.08.2025 17:00"
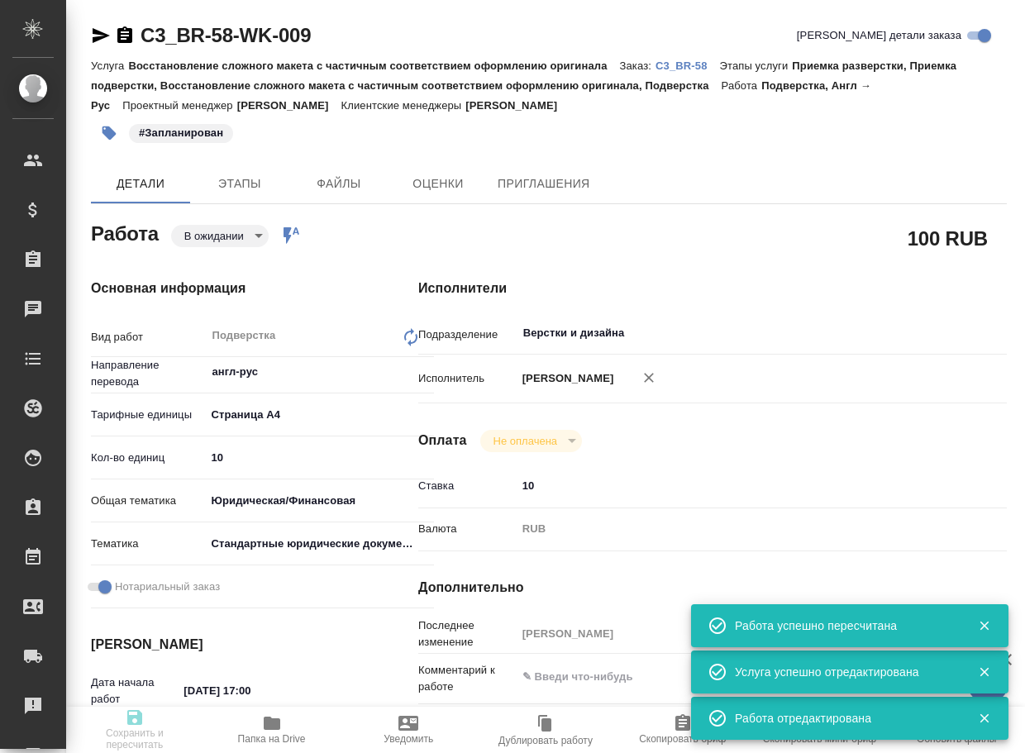
type input "27.08.2025 18:00"
type input "Верстки и дизайна"
type input "notPayed"
type input "10"
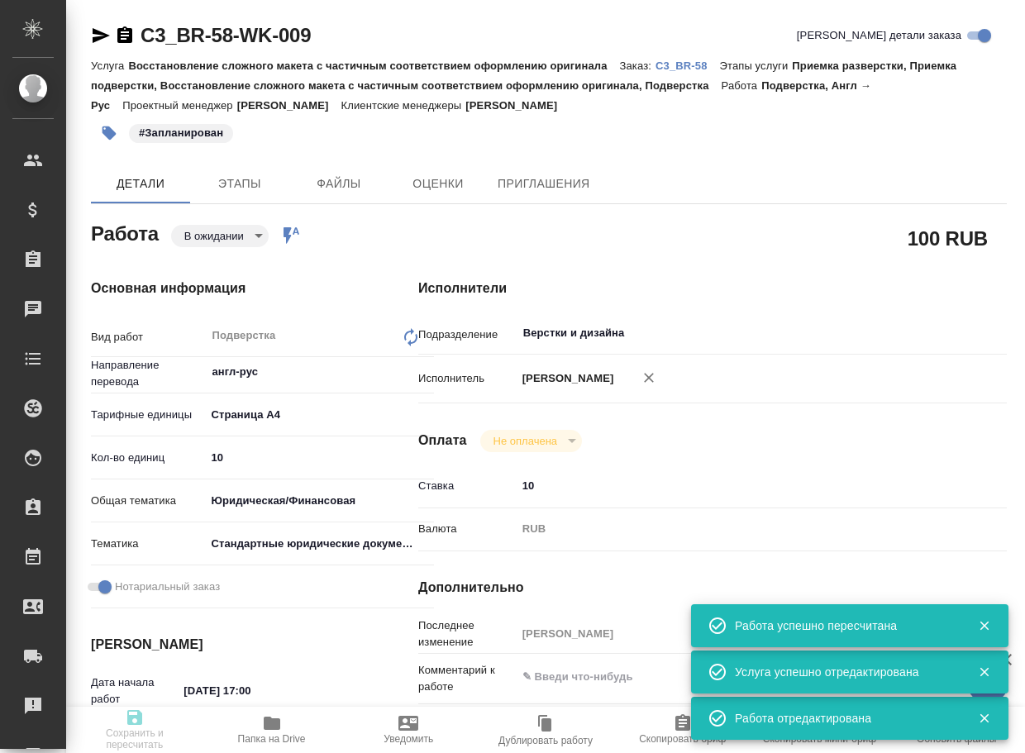
type input "RUB"
type input "[PERSON_NAME]"
type textarea "x"
type textarea "/Clients/ООО Бортон/Orders/C3_BR-58/DTP/C3_BR-58-WK-009"
type textarea "x"
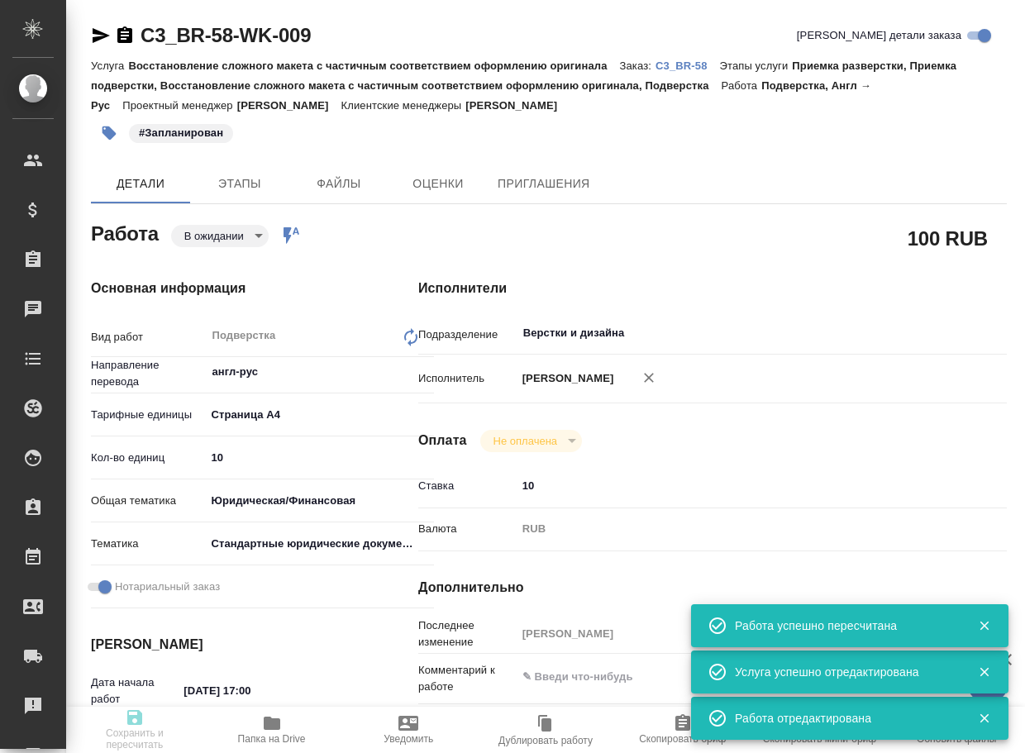
type input "C3_BR-58"
type input "Восстановление сложного макета с частичным соответствием оформлению оригинала"
type input "Приемка разверстки, Приемка подверстки, Восстановление сложного макета с частич…"
type input "Никитина Татьяна"
type input "[PERSON_NAME]"
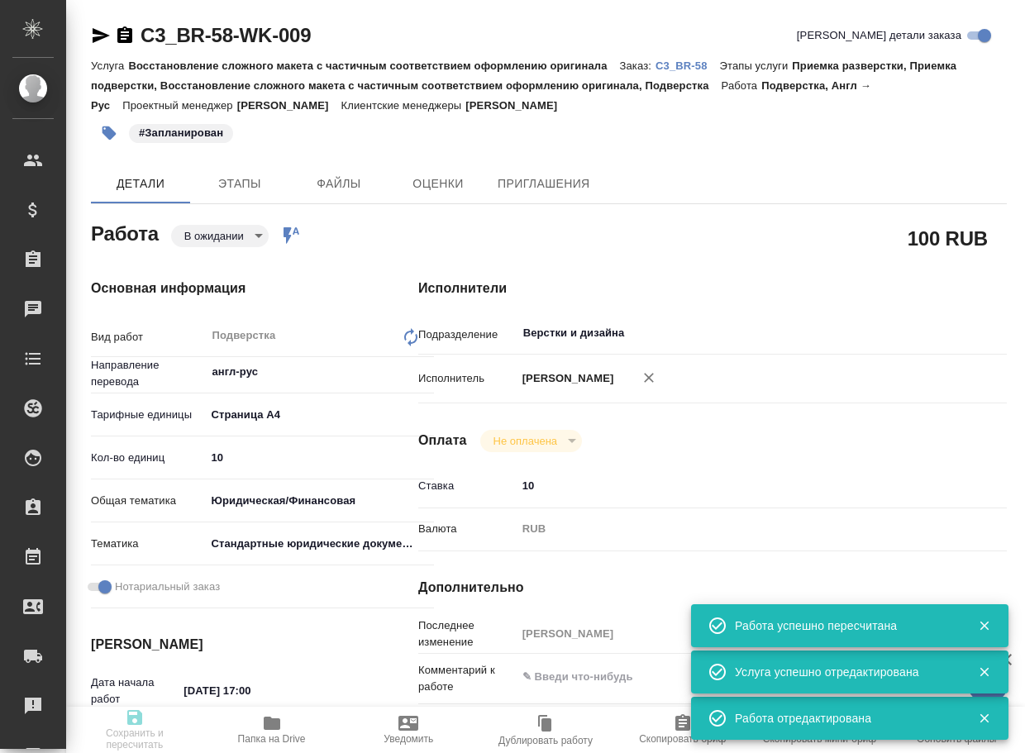
type input "/Clients/ООО Бортон/Orders/C3_BR-58"
type textarea "x"
type textarea "прошу посчитать минимальные сроки, будет сверхсрочный"
type textarea "x"
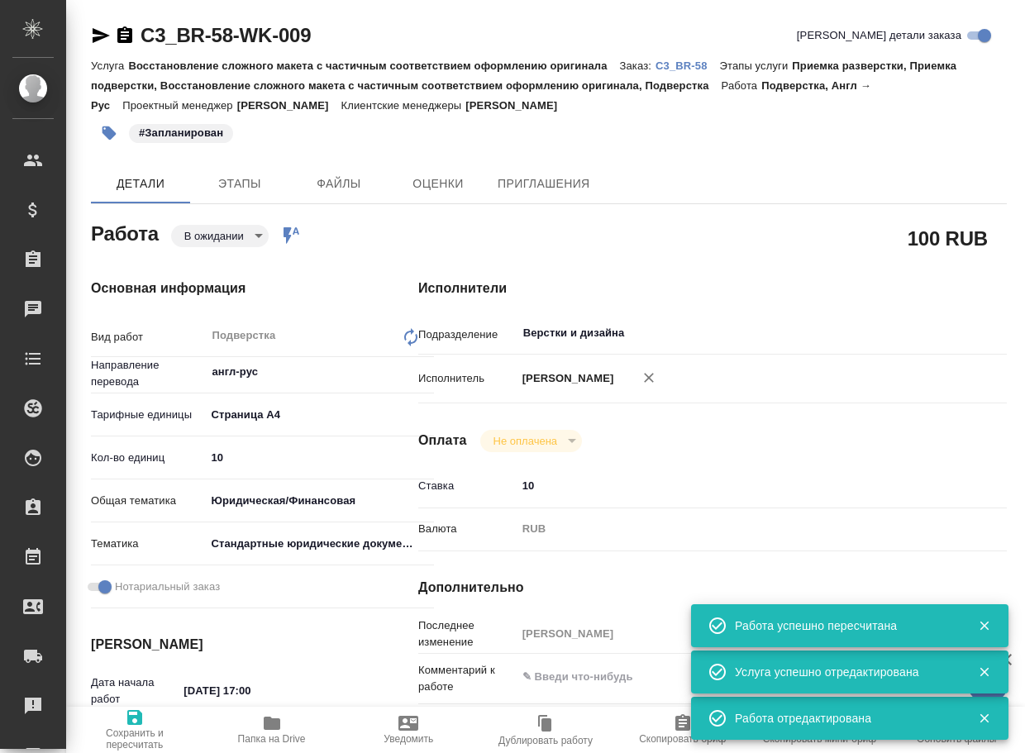
type textarea "x"
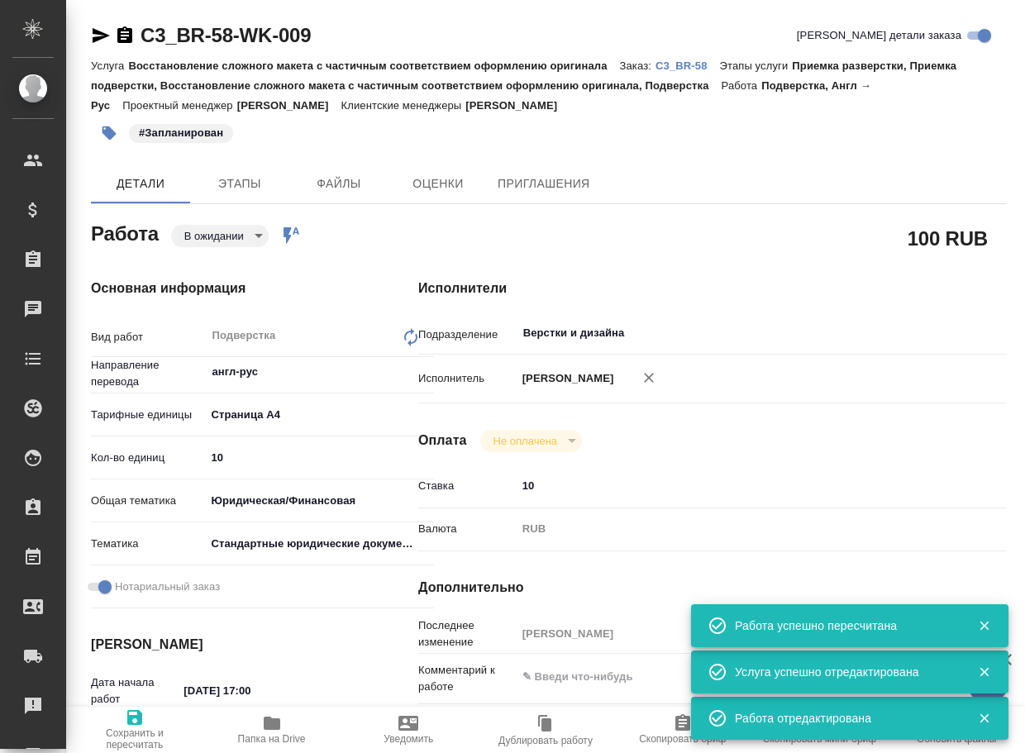
type textarea "x"
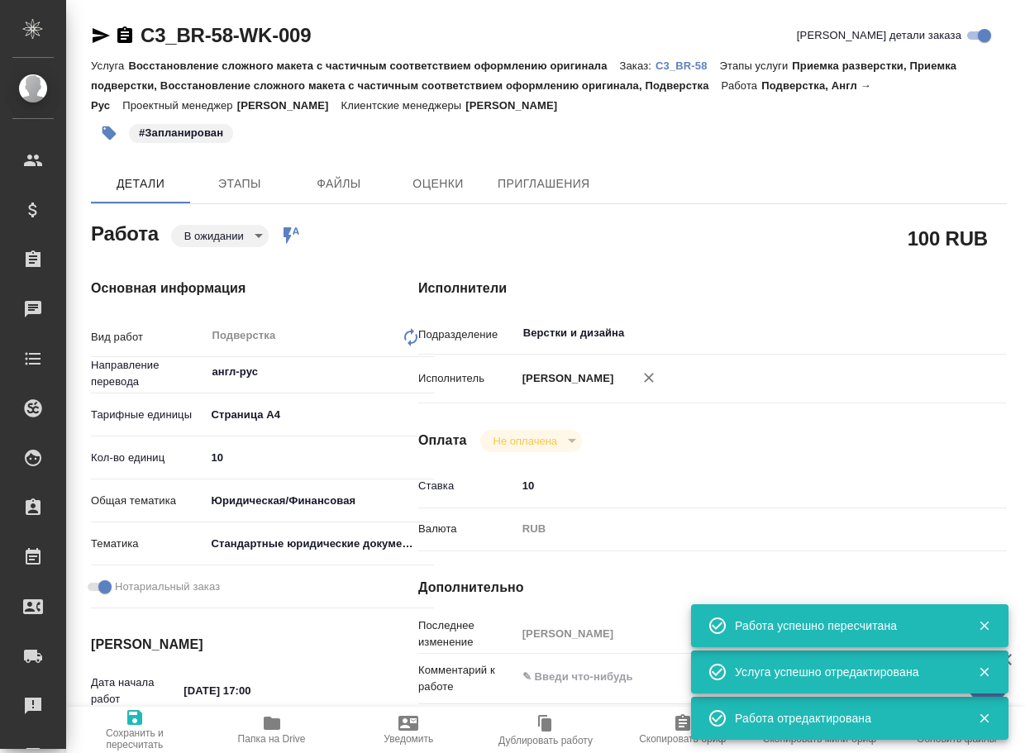
type textarea "x"
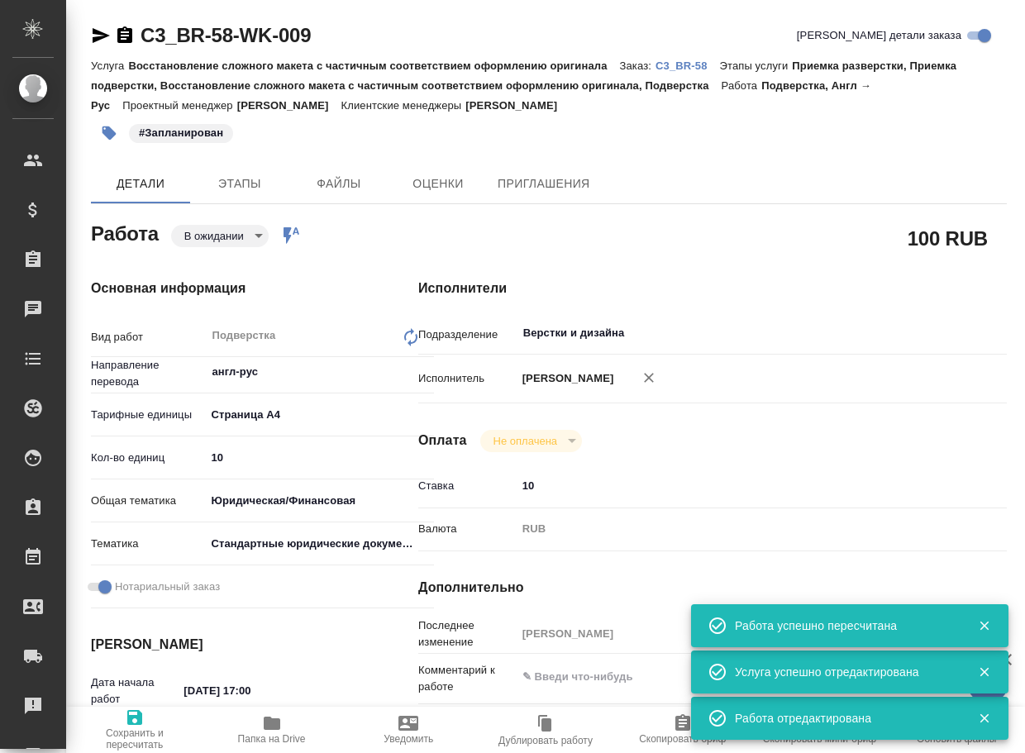
type textarea "x"
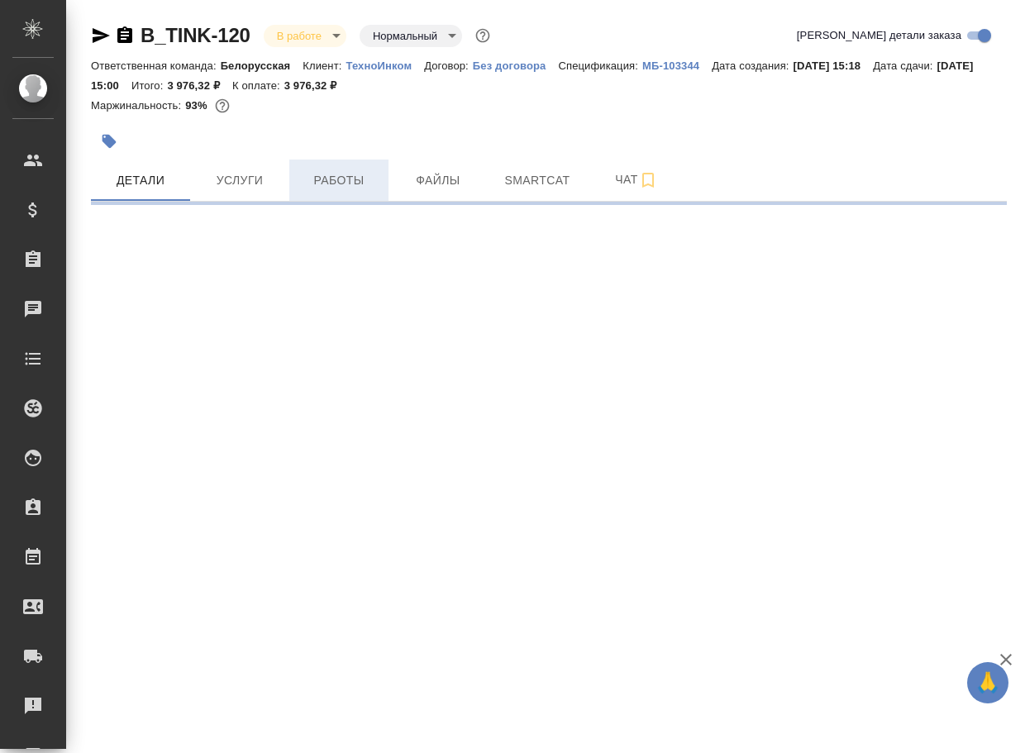
select select "RU"
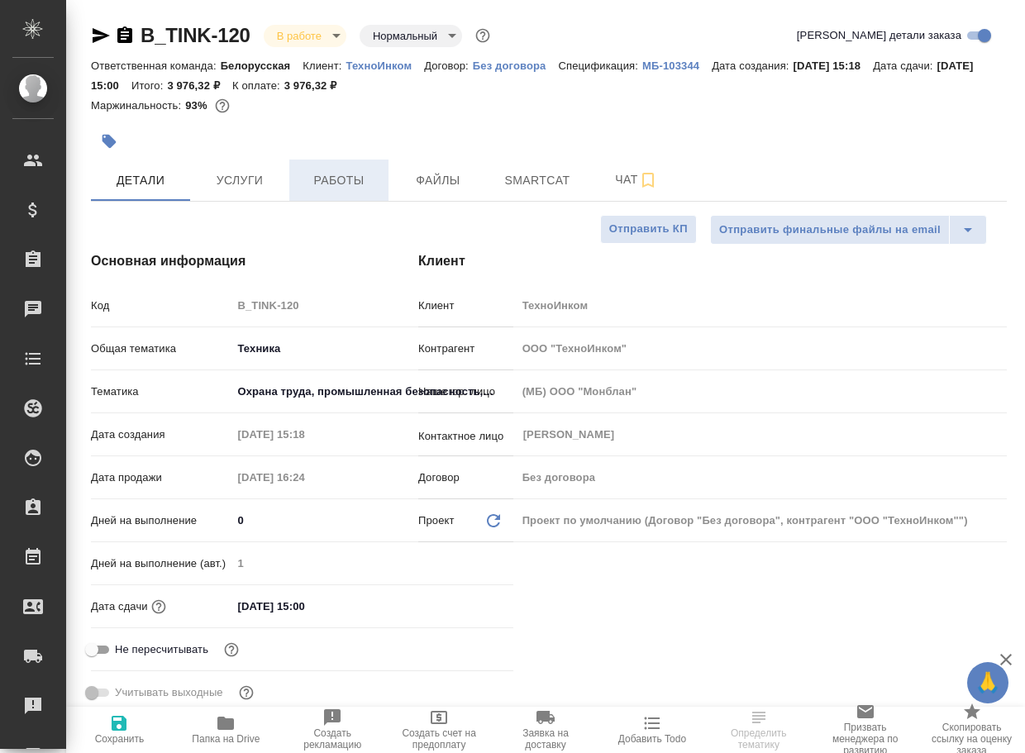
type textarea "x"
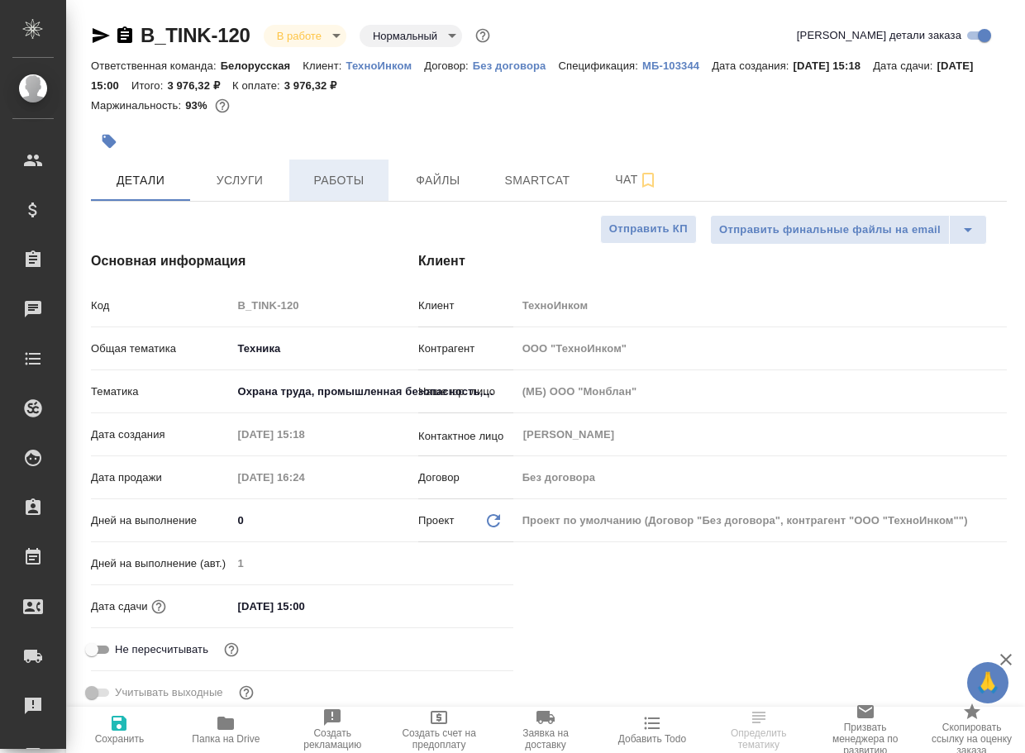
type textarea "x"
click at [358, 185] on span "Работы" at bounding box center [338, 180] width 79 height 21
type textarea "x"
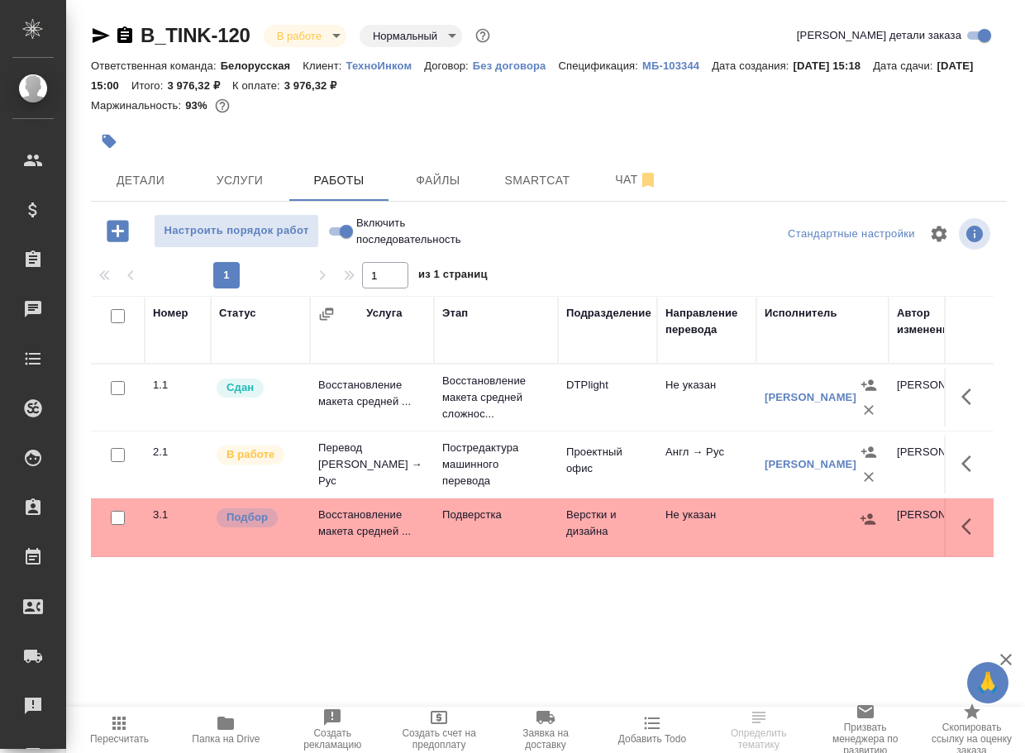
click at [462, 523] on p "Подверстка" at bounding box center [495, 515] width 107 height 17
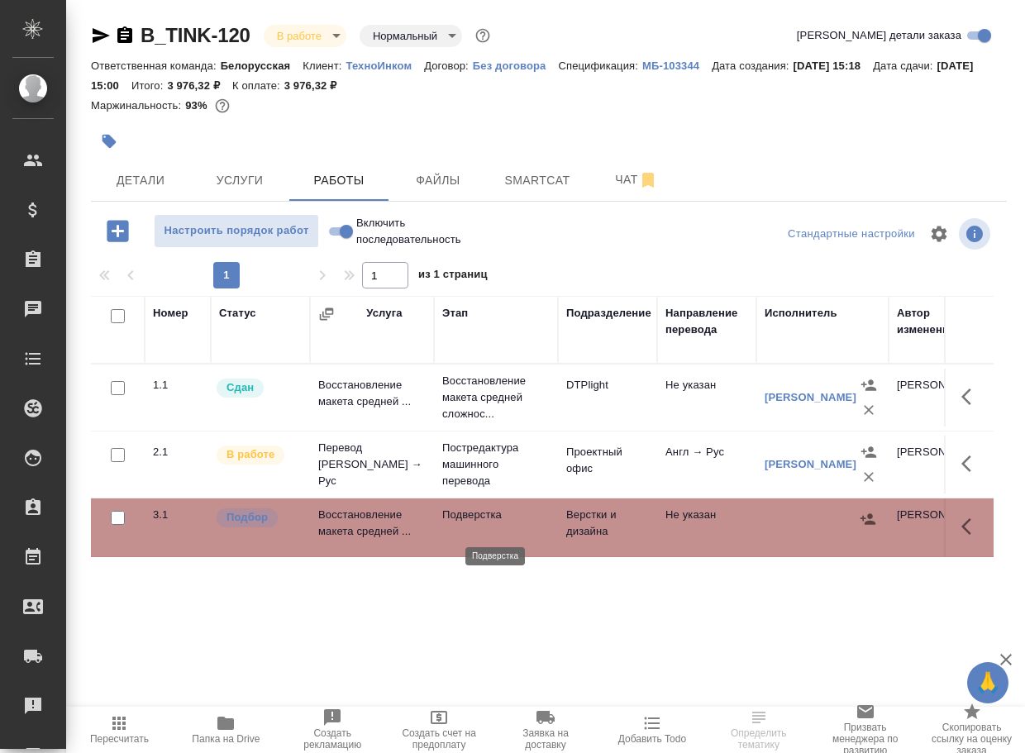
click at [462, 523] on p "Подверстка" at bounding box center [495, 515] width 107 height 17
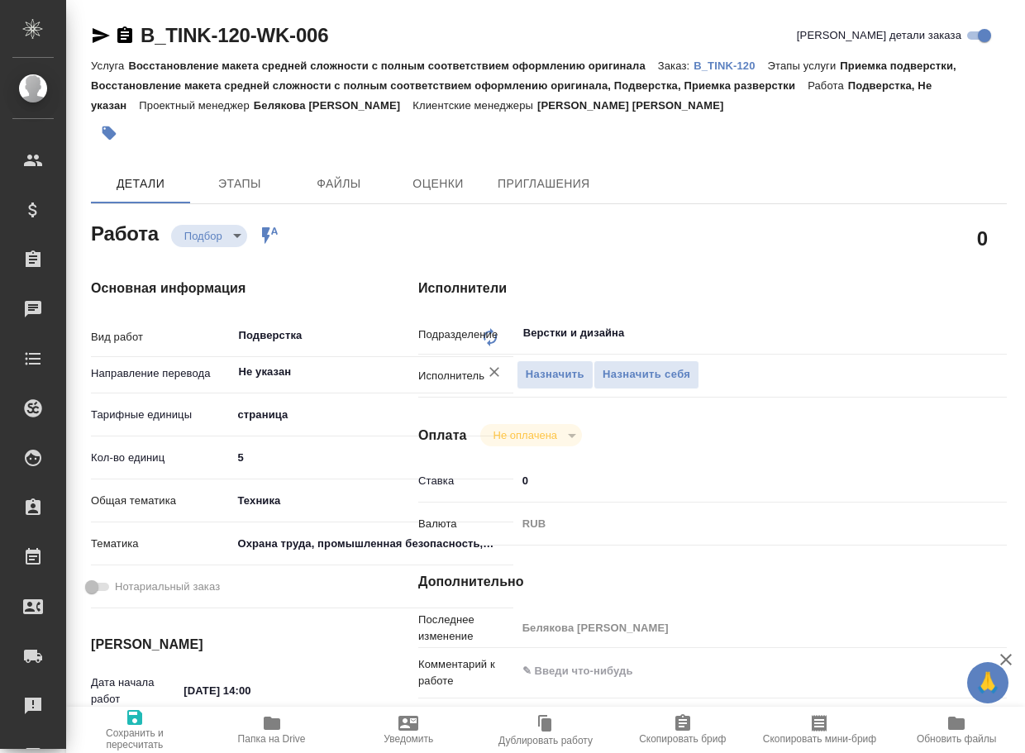
type textarea "x"
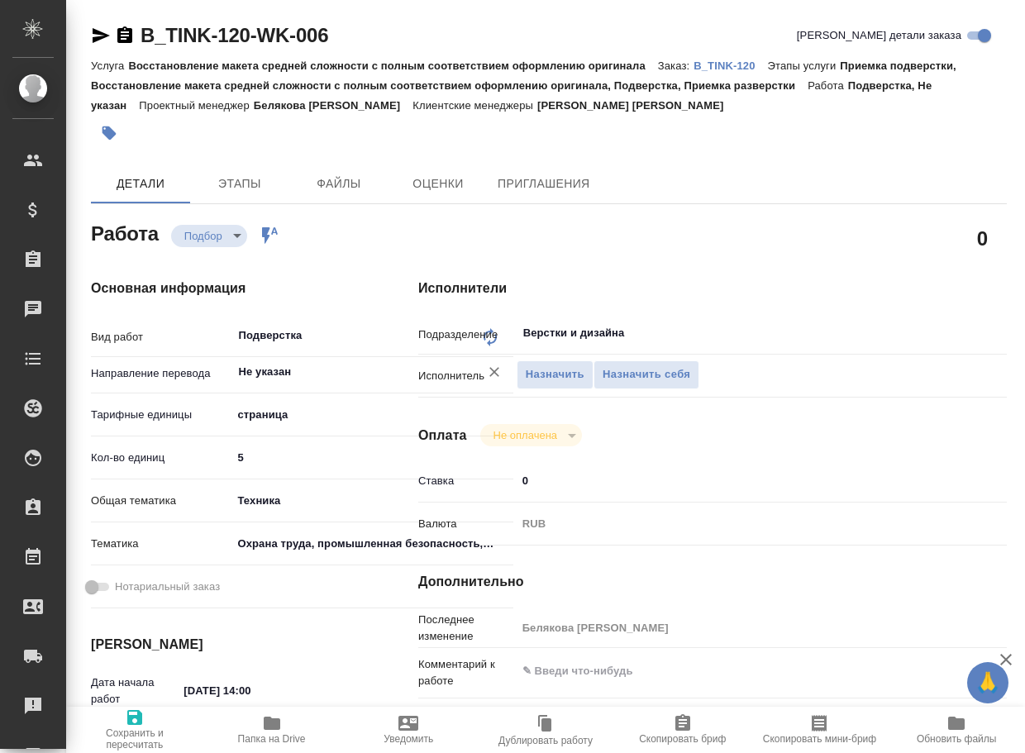
type textarea "x"
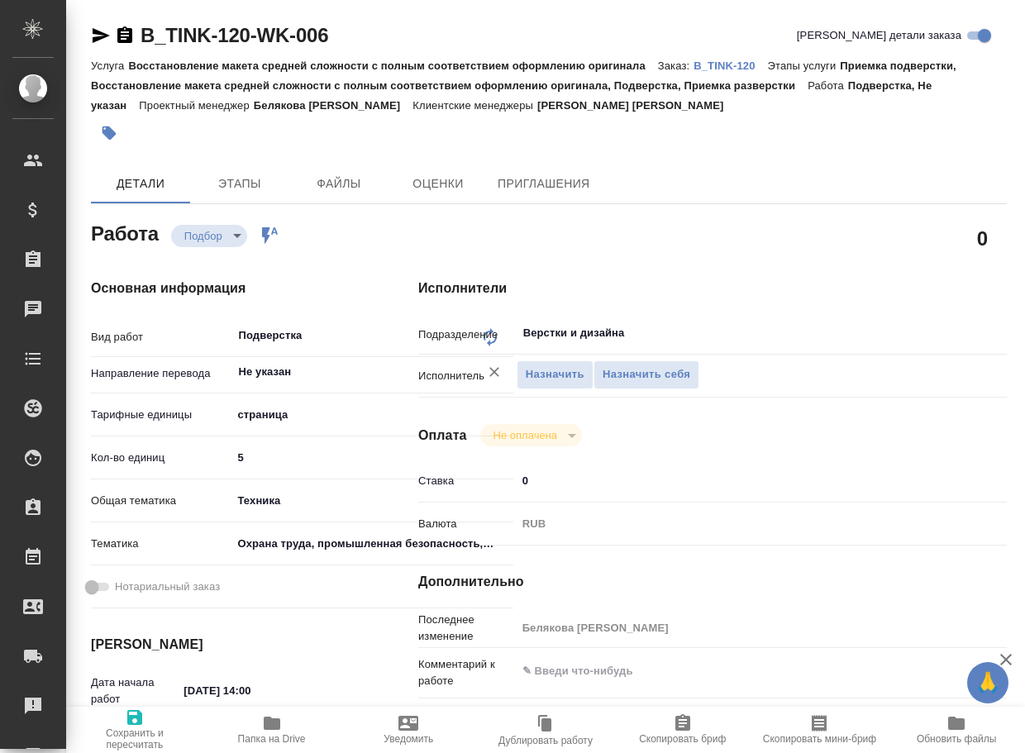
type textarea "x"
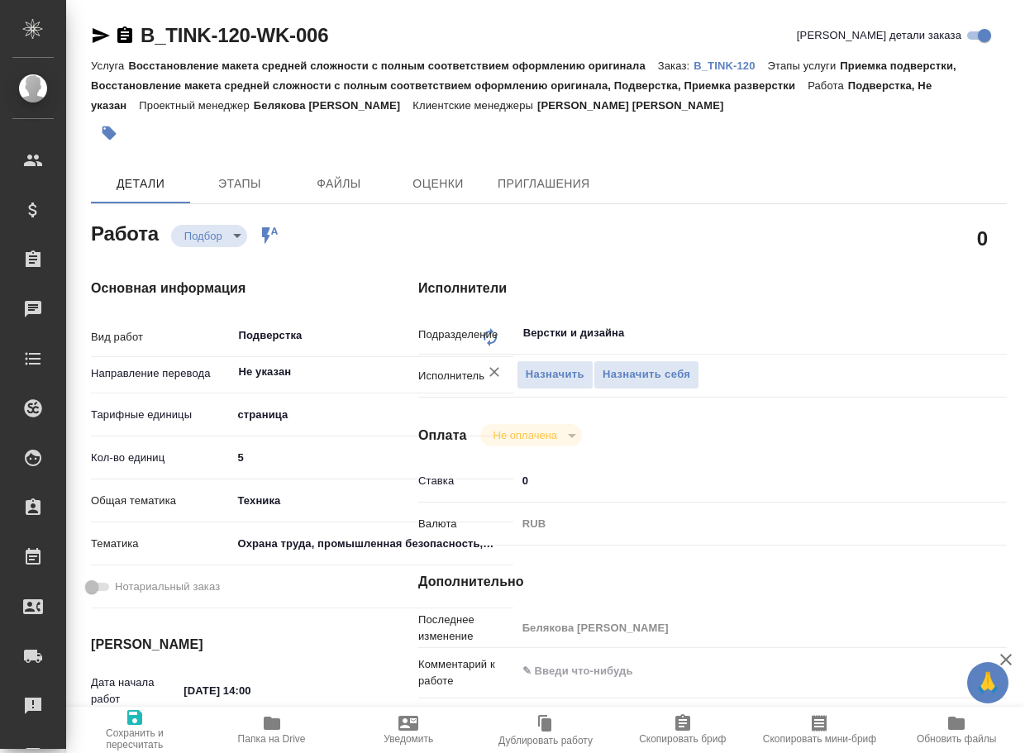
type textarea "x"
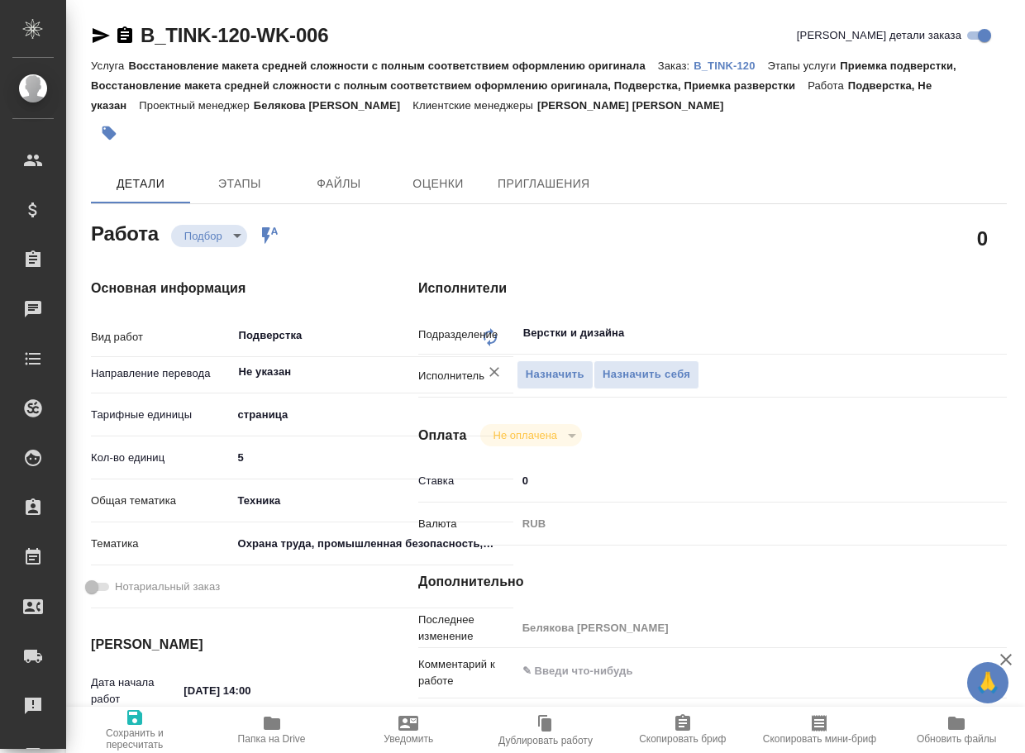
type textarea "x"
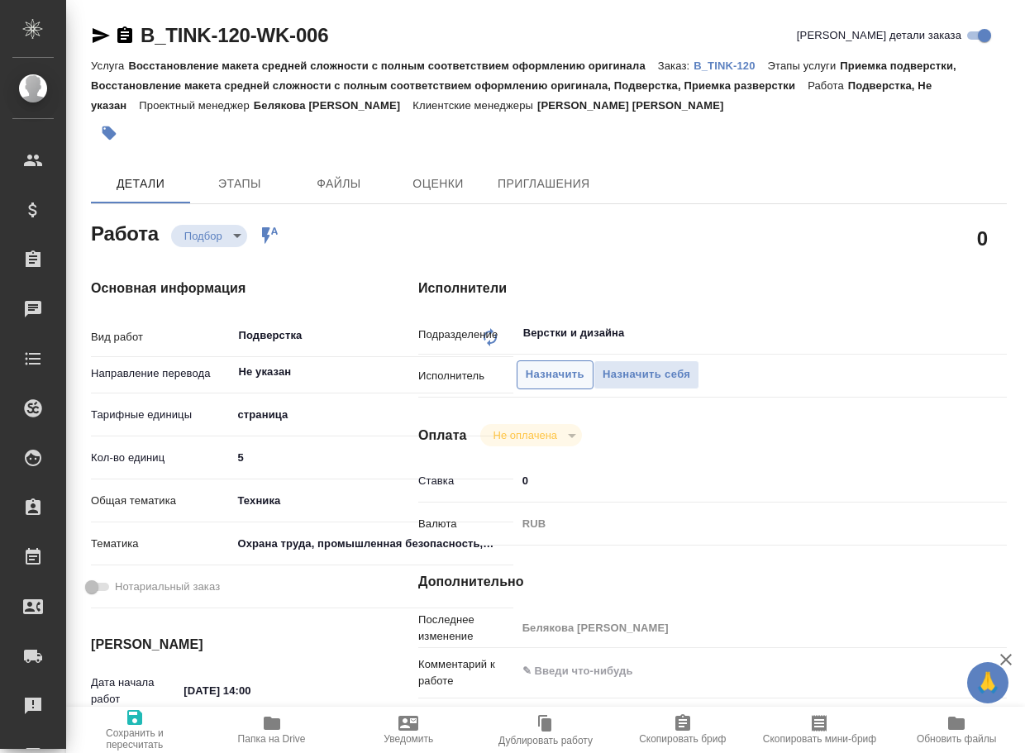
type textarea "x"
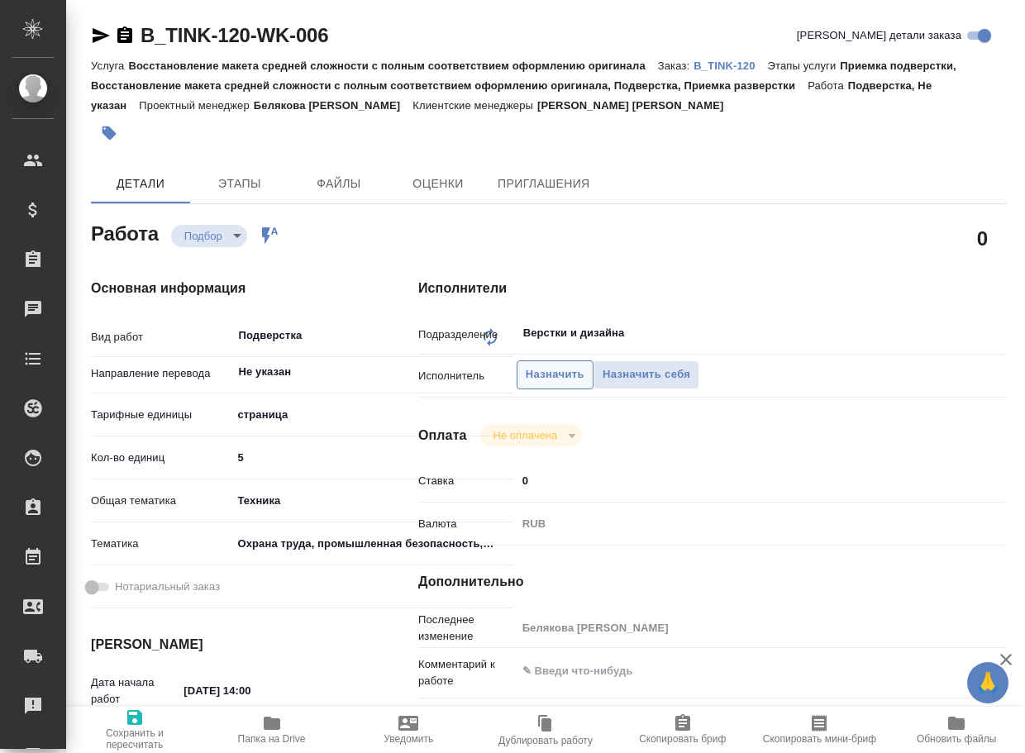
type textarea "x"
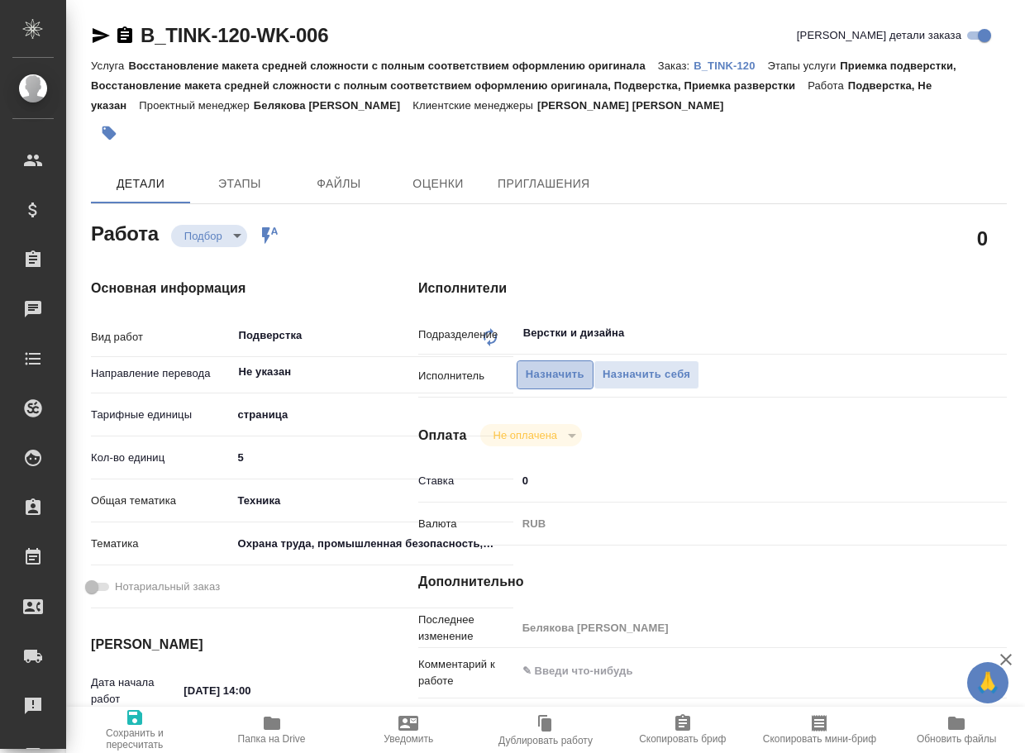
click at [567, 379] on span "Назначить" at bounding box center [555, 374] width 59 height 19
type textarea "x"
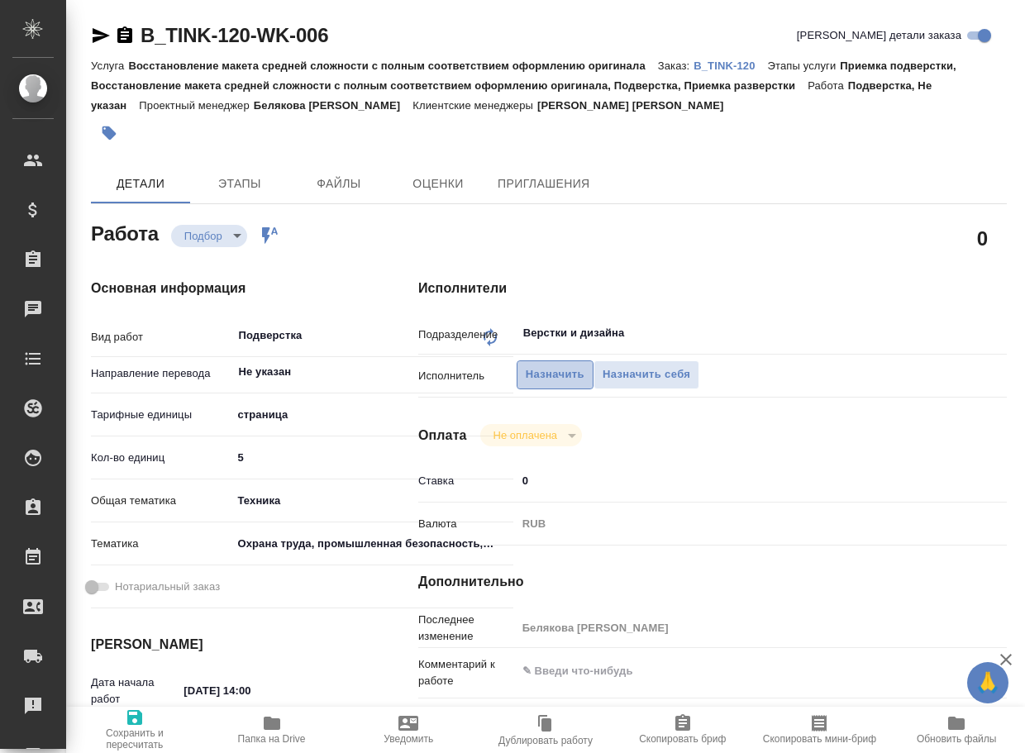
type textarea "x"
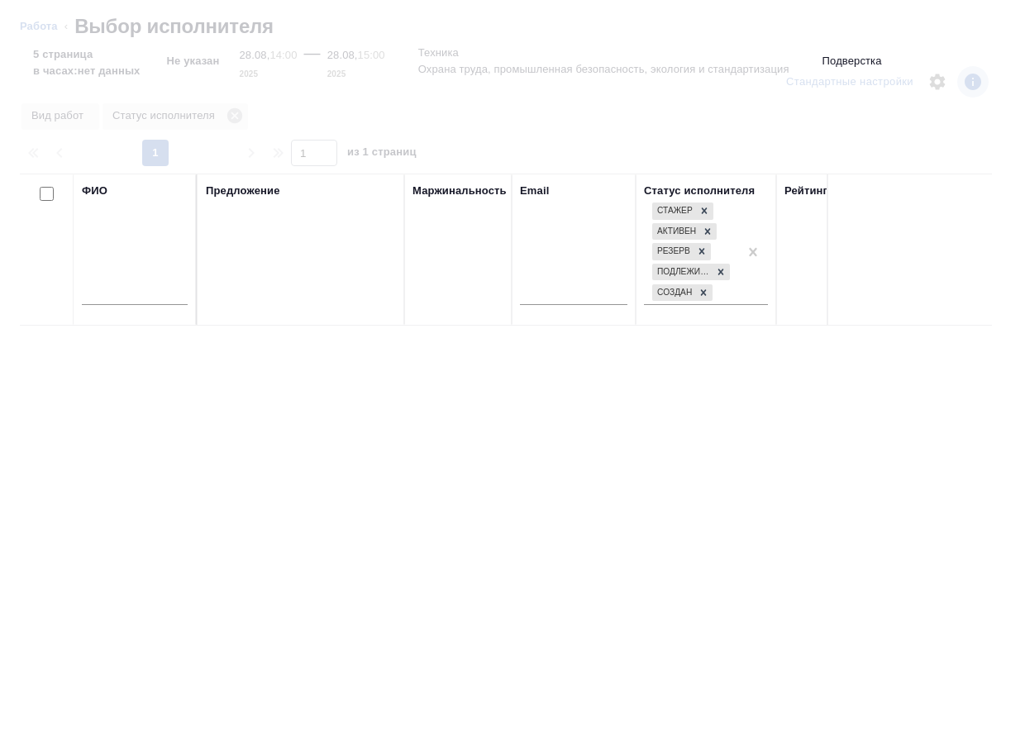
click at [150, 302] on input "text" at bounding box center [135, 294] width 106 height 21
type input "носко"
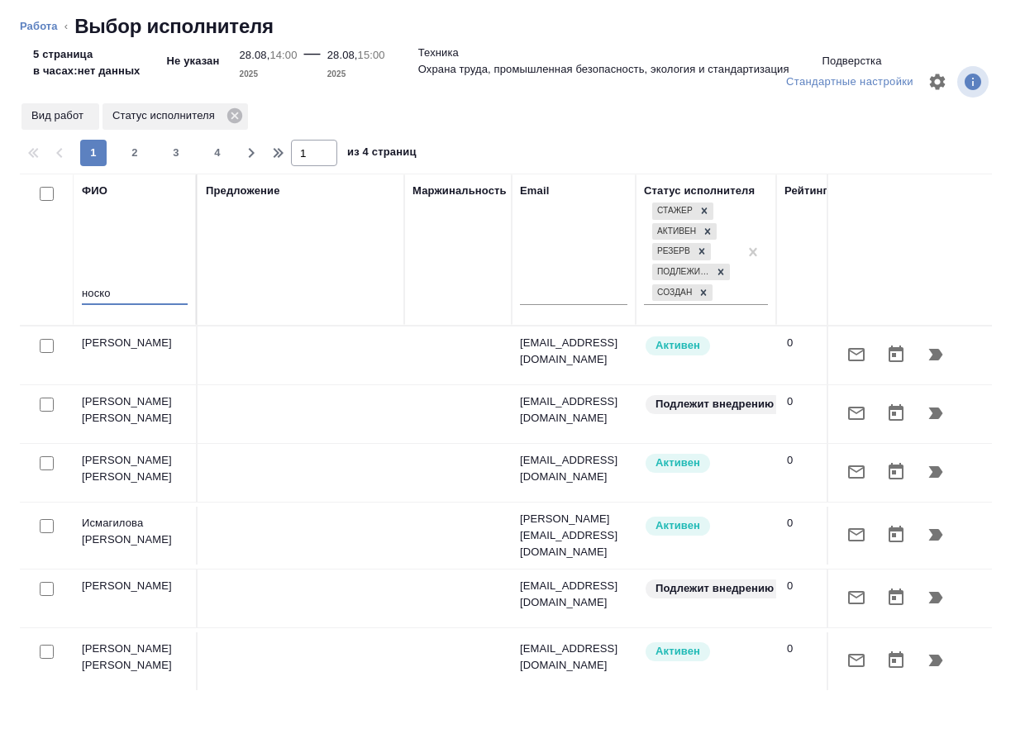
type textarea "x"
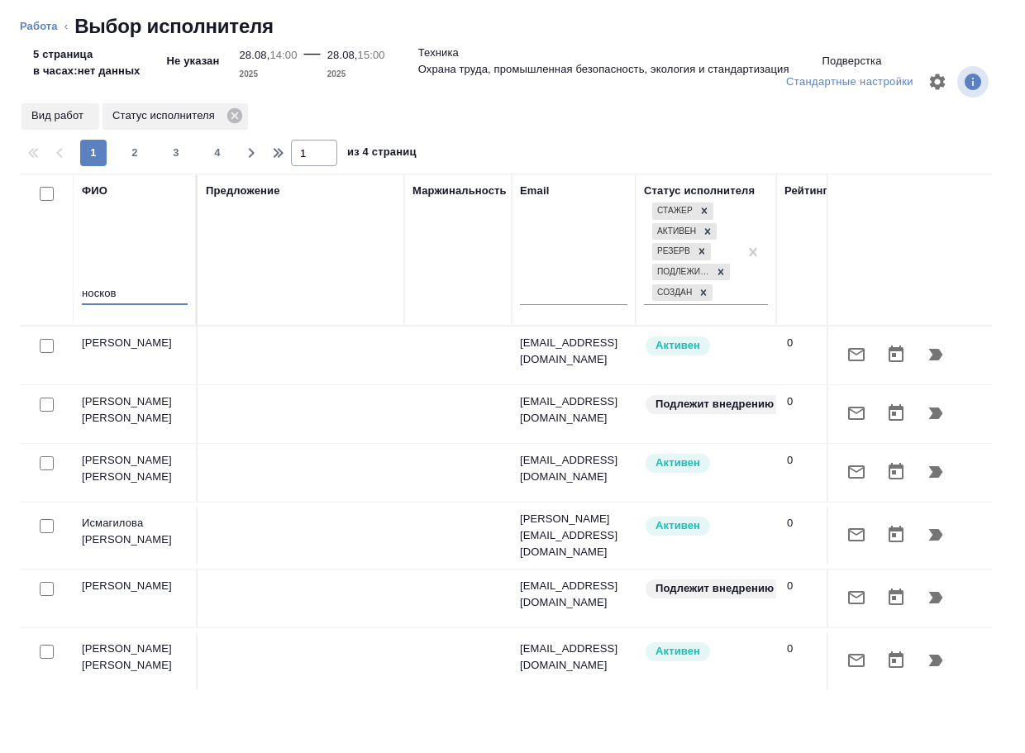
type input "носкова"
type textarea "x"
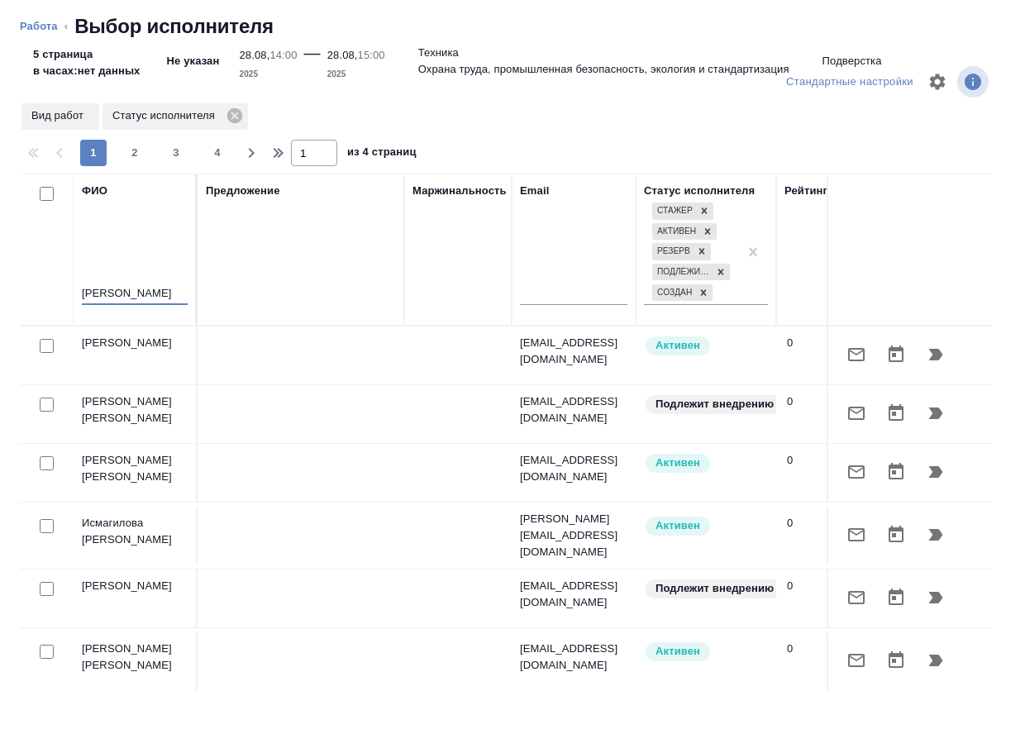
type textarea "x"
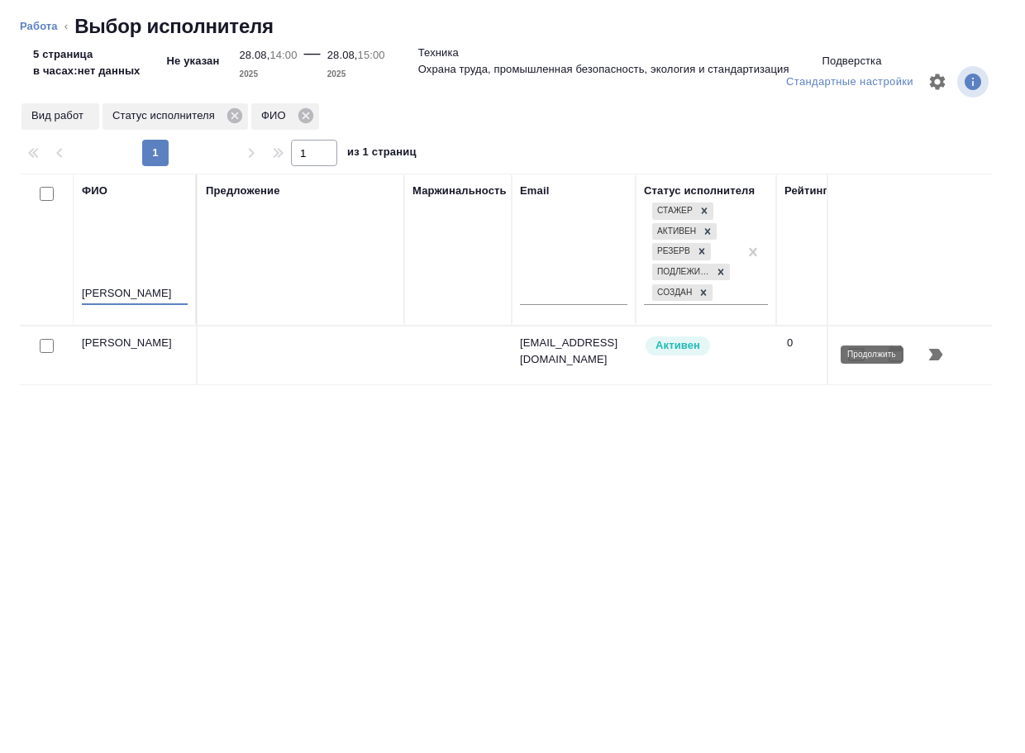
type input "носкова"
click at [934, 354] on icon "button" at bounding box center [936, 355] width 14 height 12
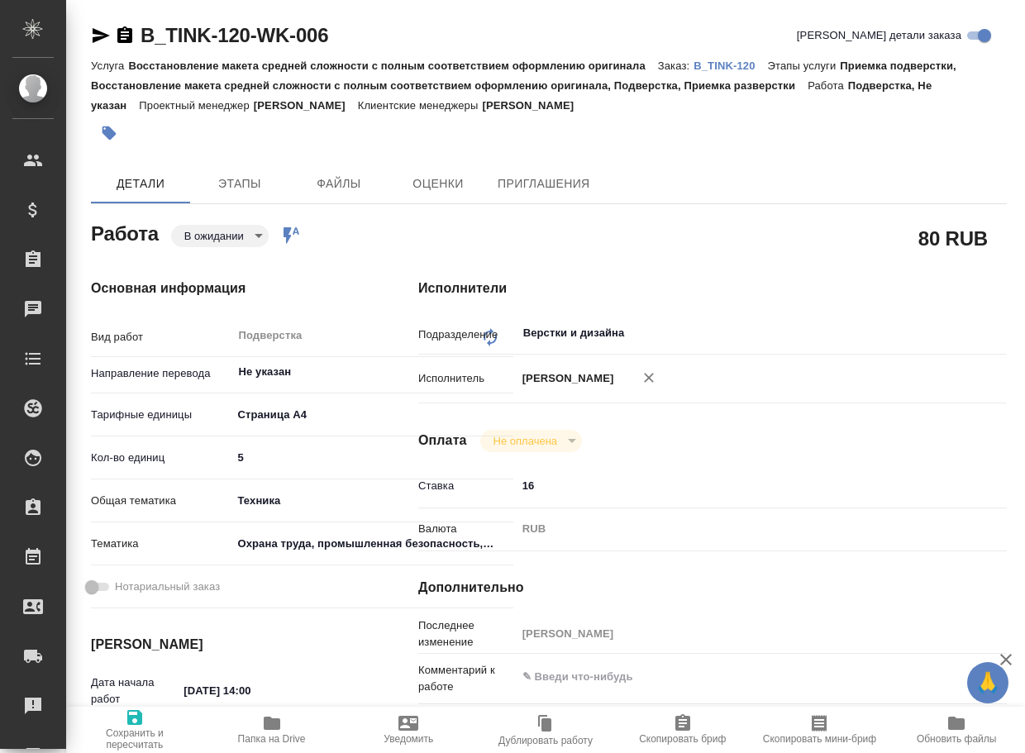
type textarea "x"
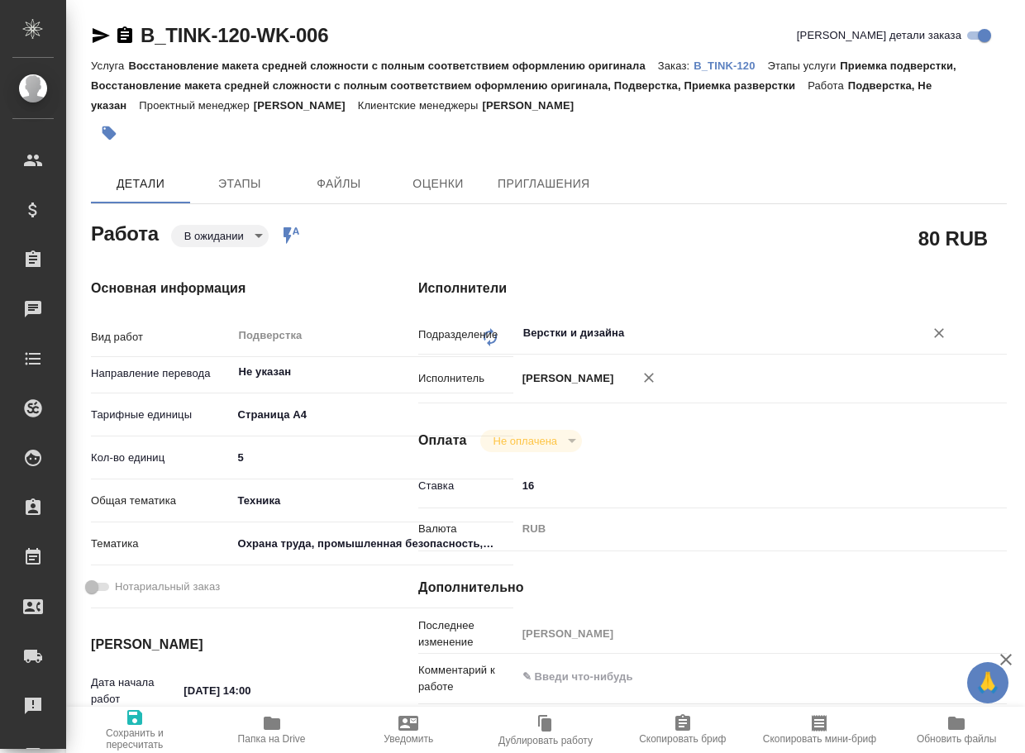
type textarea "x"
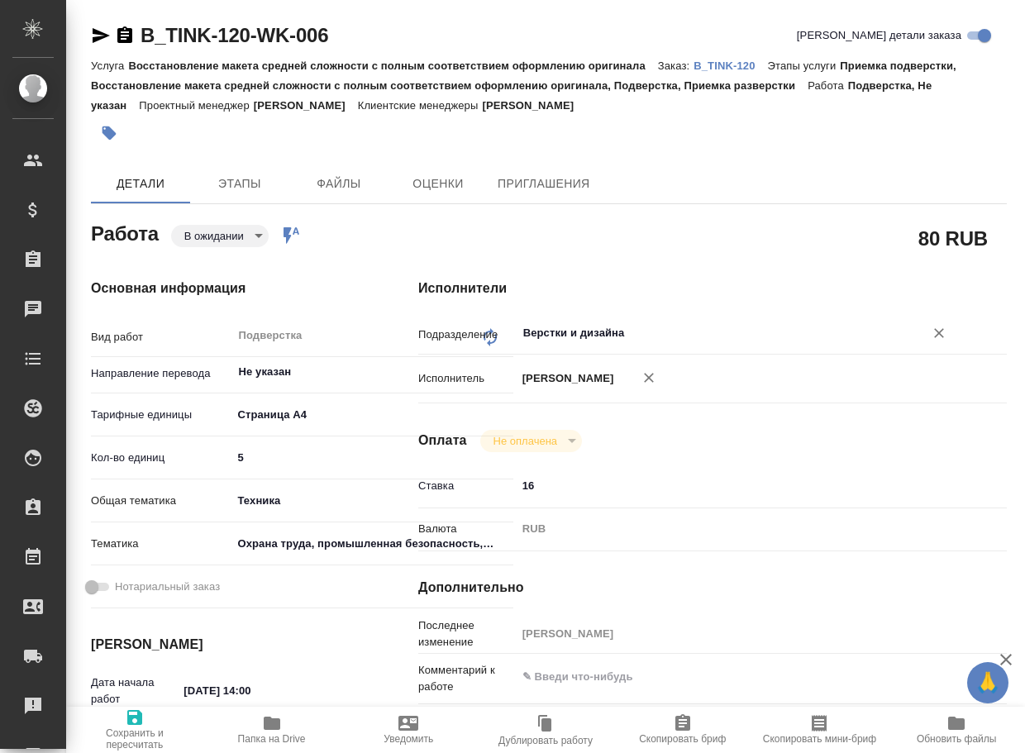
type textarea "x"
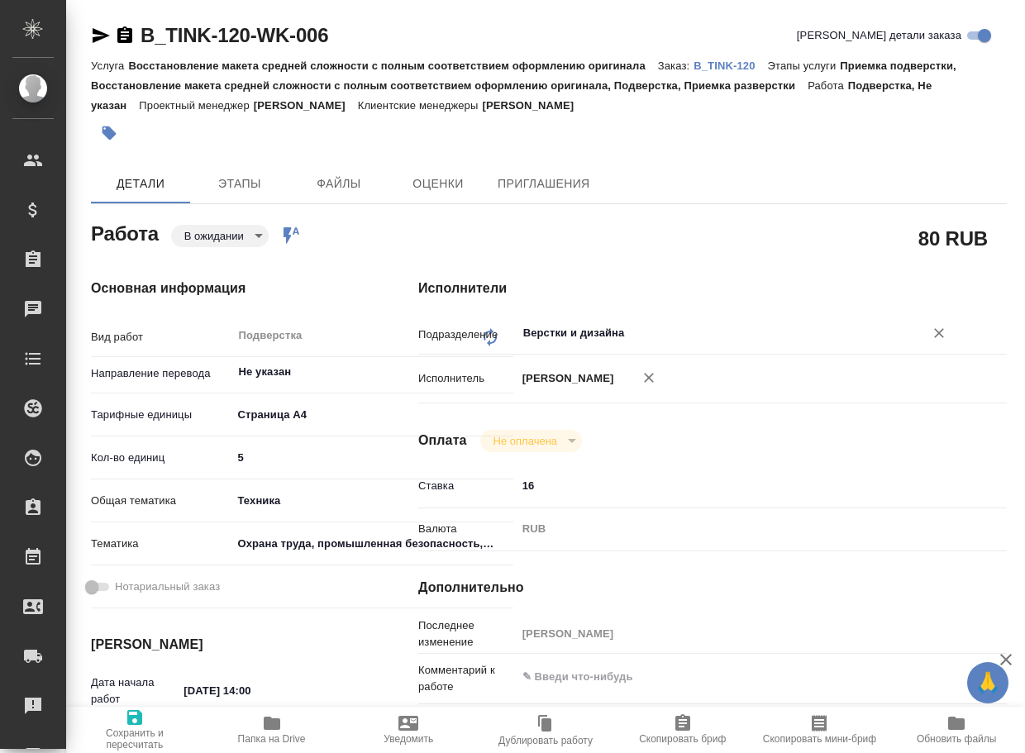
click at [673, 331] on input "Верстки и дизайна" at bounding box center [709, 333] width 376 height 20
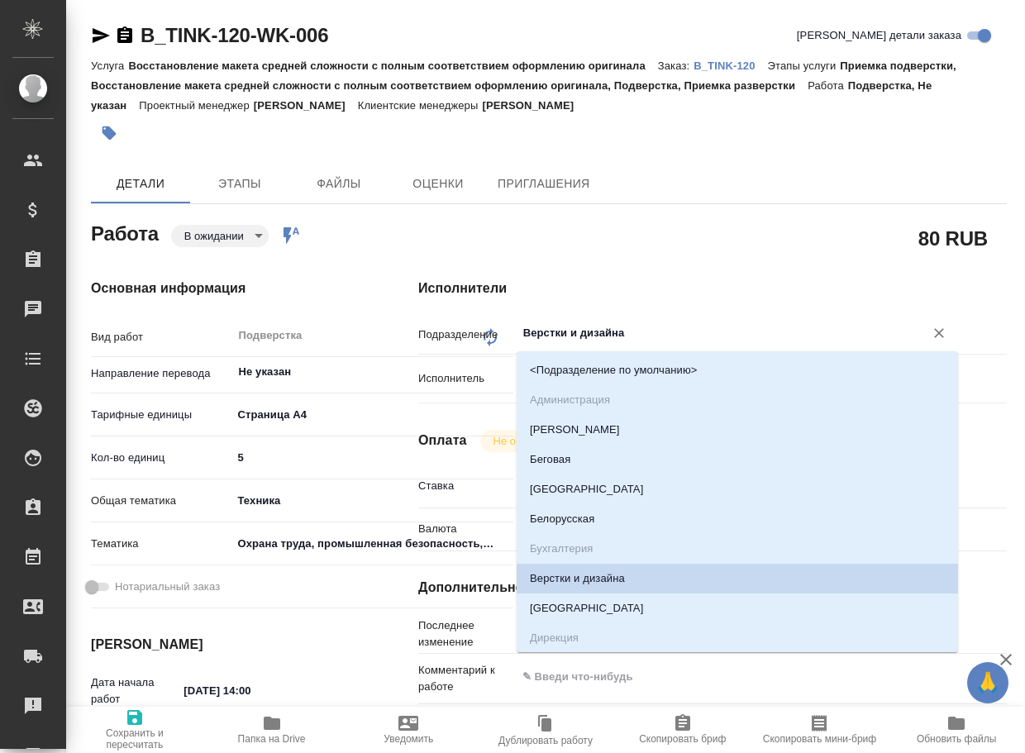
type textarea "x"
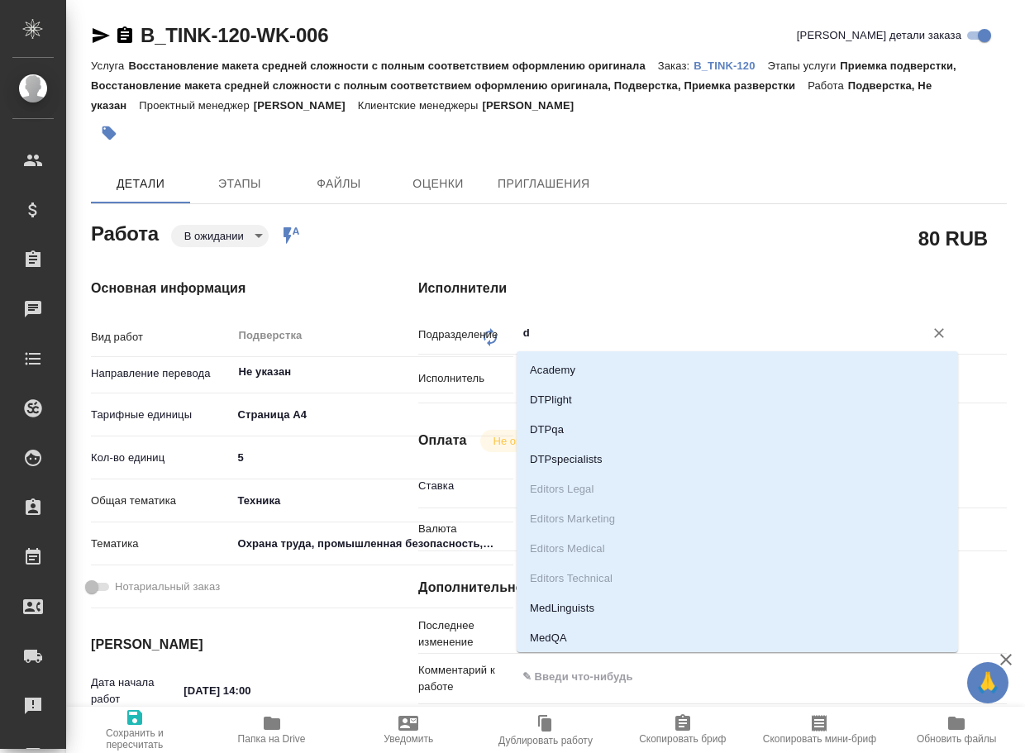
type input "dt"
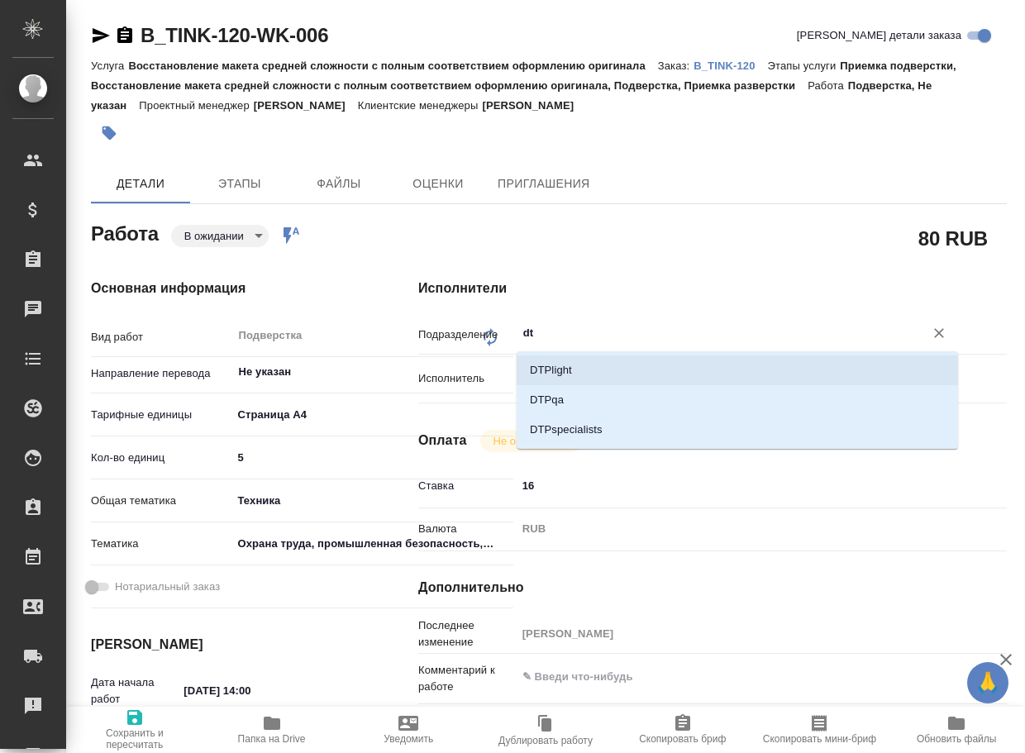
click at [583, 370] on li "DTPlight" at bounding box center [736, 370] width 441 height 30
type textarea "x"
type input "DTPlight"
type textarea "x"
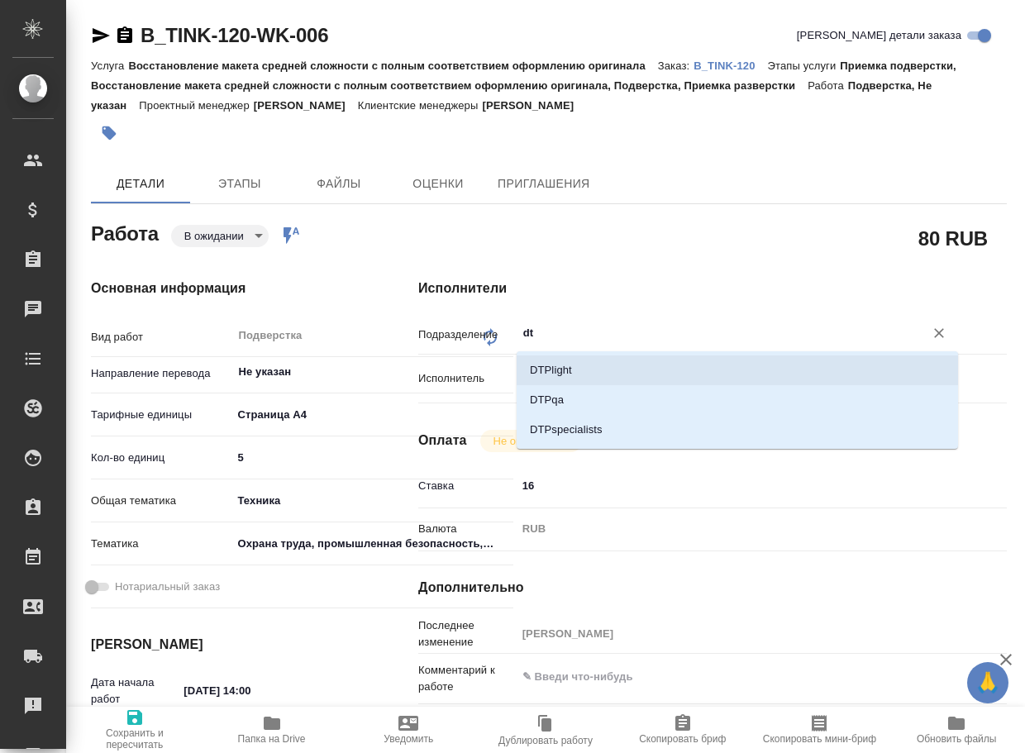
type textarea "x"
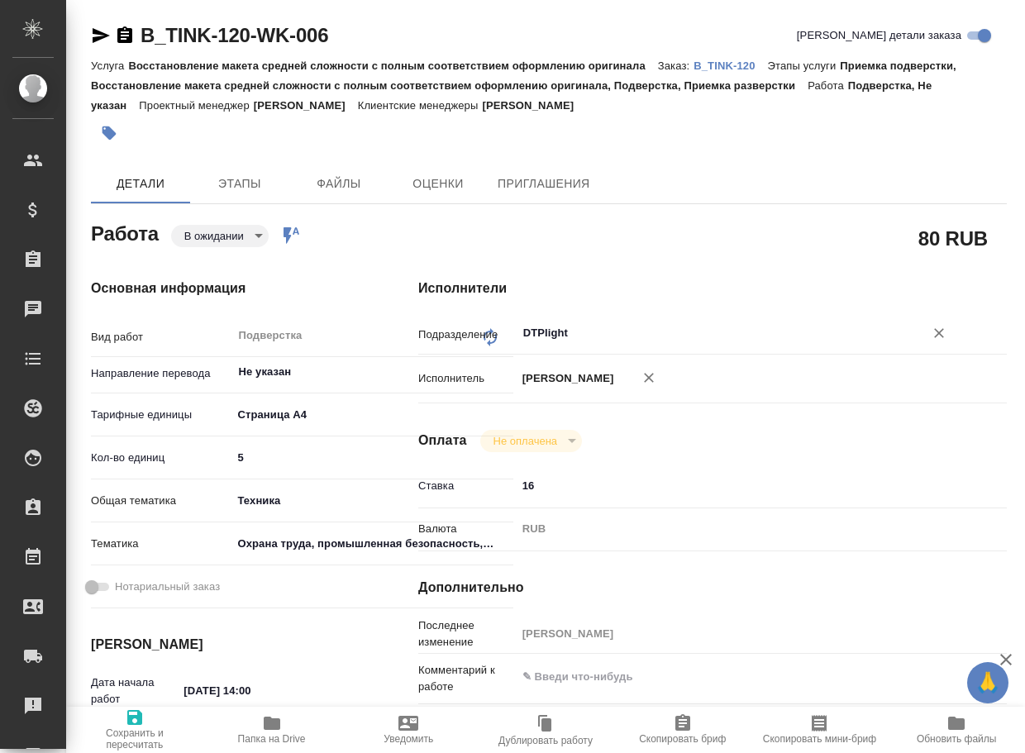
type textarea "x"
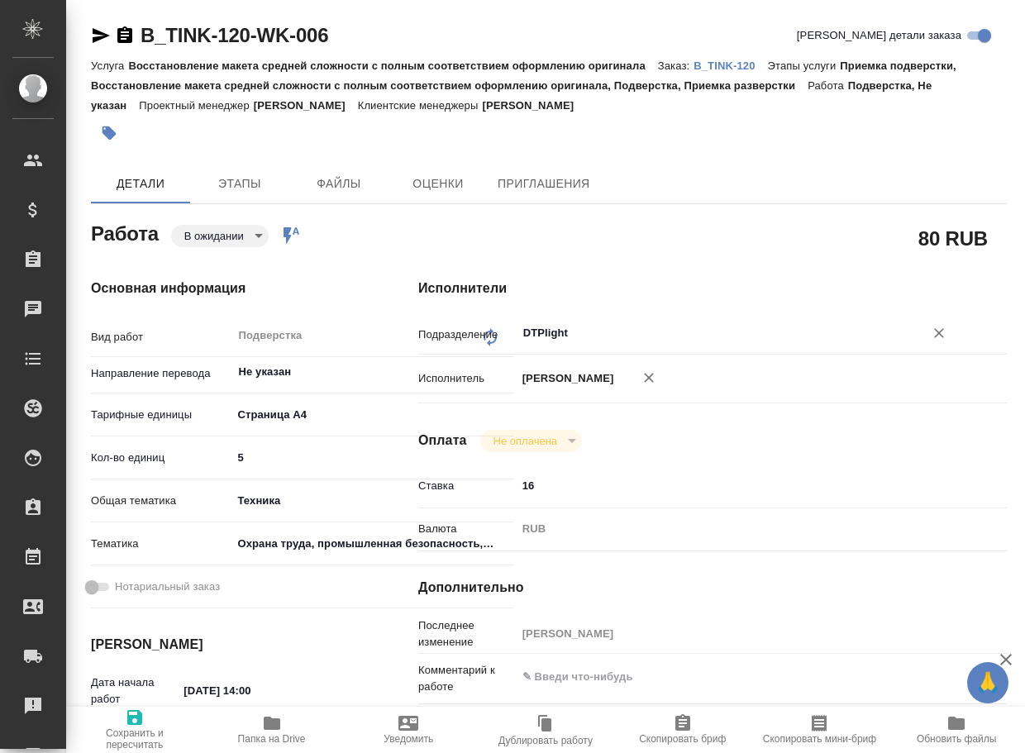
type input "DTPlight"
click at [127, 736] on span "Сохранить и пересчитать" at bounding box center [134, 738] width 117 height 23
type textarea "x"
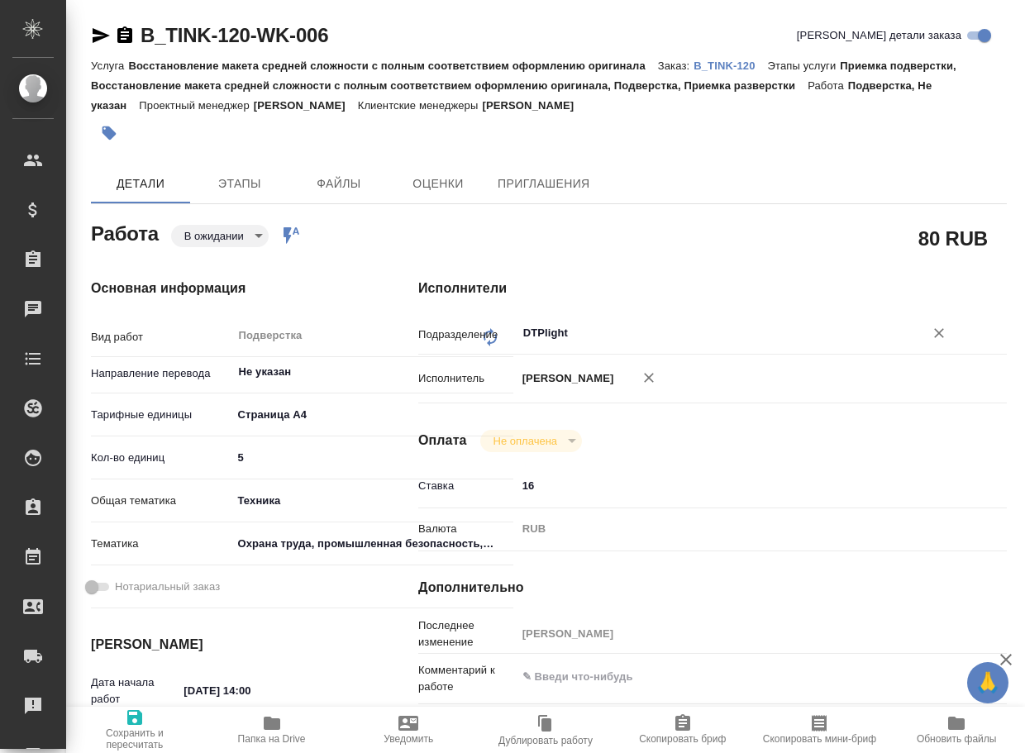
type textarea "x"
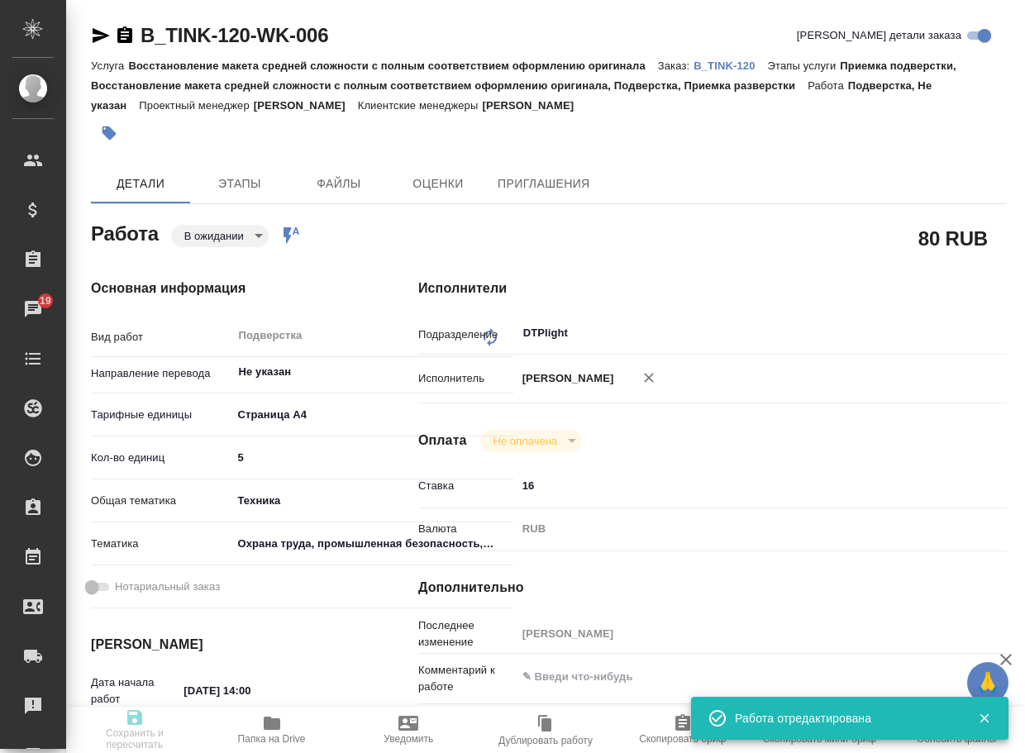
type textarea "x"
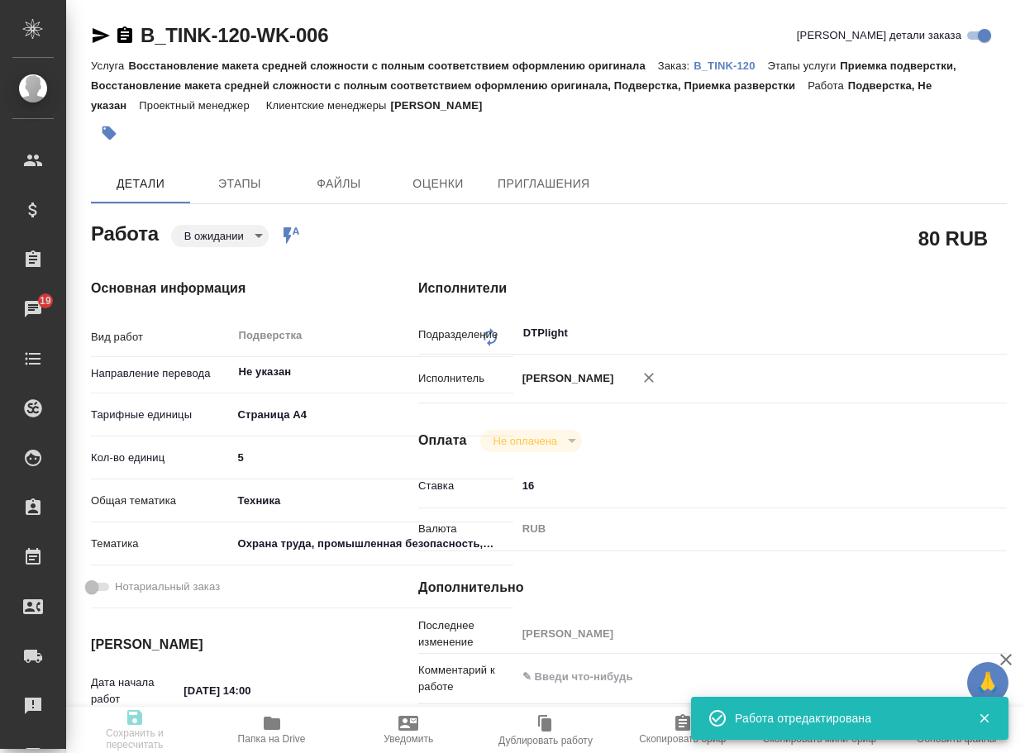
type input "pending"
type textarea "Подверстка"
type textarea "x"
type input "Не указан"
type input "5f036ec4e16dec2d6b59c8ff"
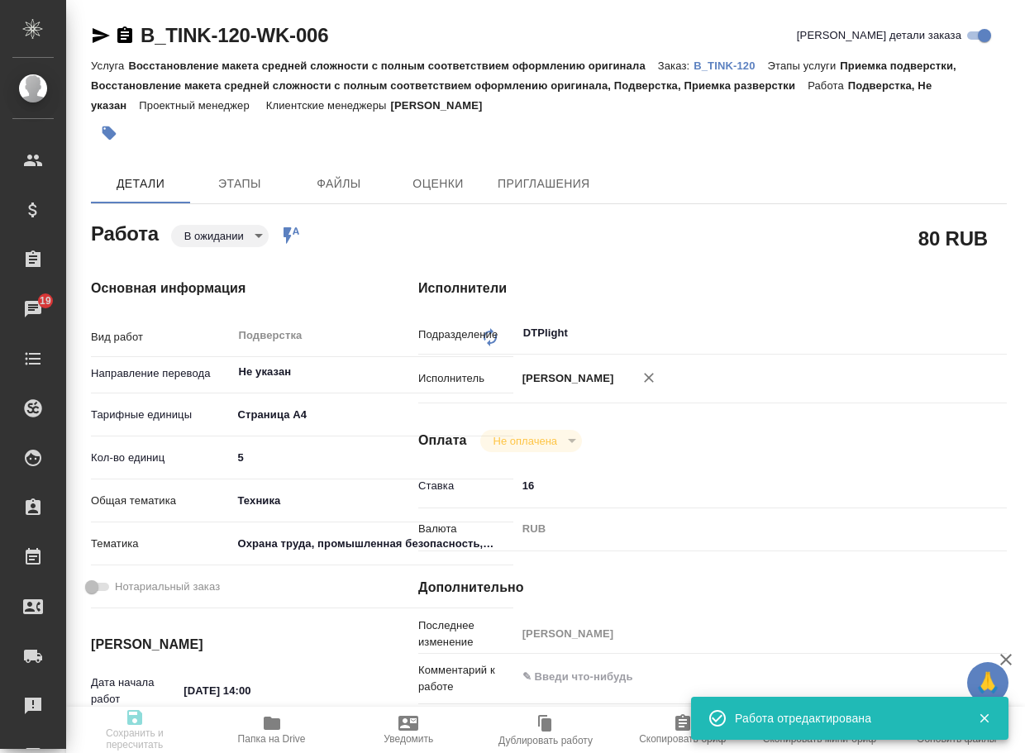
type input "5"
type input "tech"
type input "5f647205b73bc97568ca66b9"
type input "28.08.2025 14:00"
type input "28.08.2025 15:00"
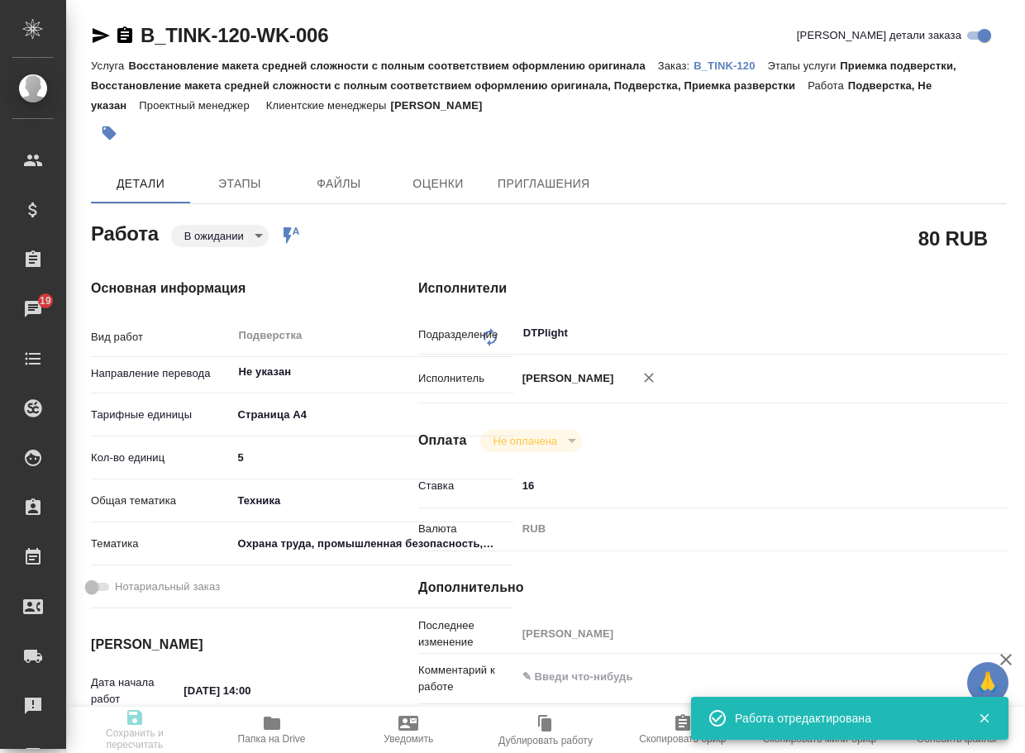
type input "28.08.2025 15:00"
type input "DTPlight"
type input "notPayed"
type input "16"
type input "RUB"
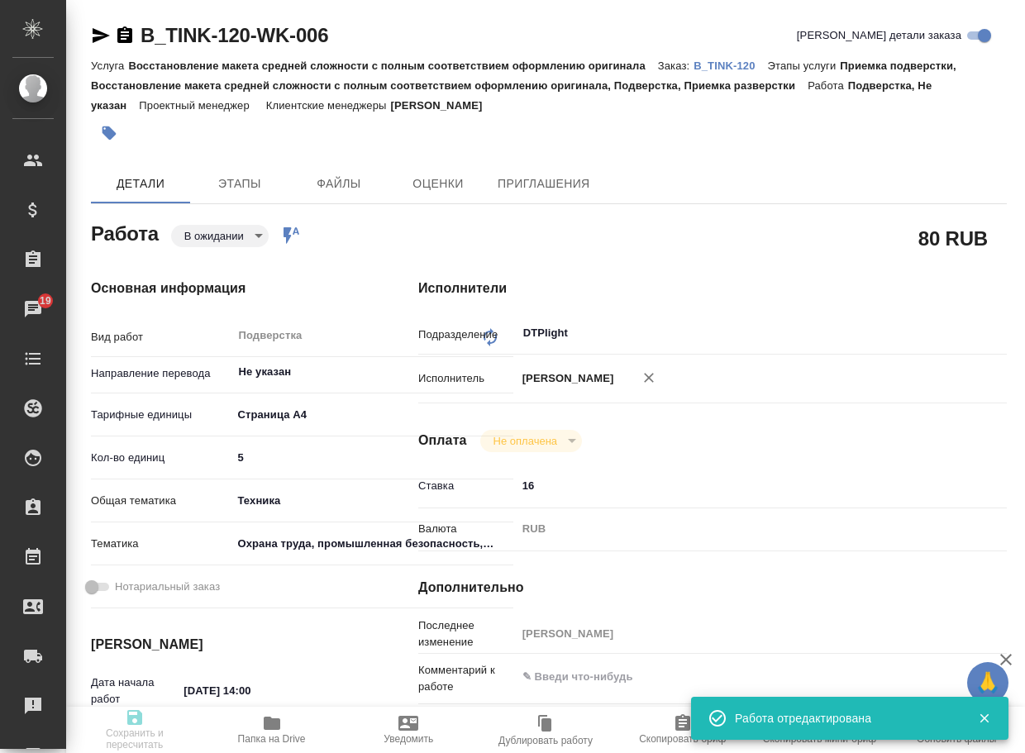
type input "[PERSON_NAME]"
type textarea "x"
type textarea "/Clients/Техноинком/Orders/B_TINK-120/DTP/B_TINK-120-WK-006"
type textarea "x"
type input "B_TINK-120"
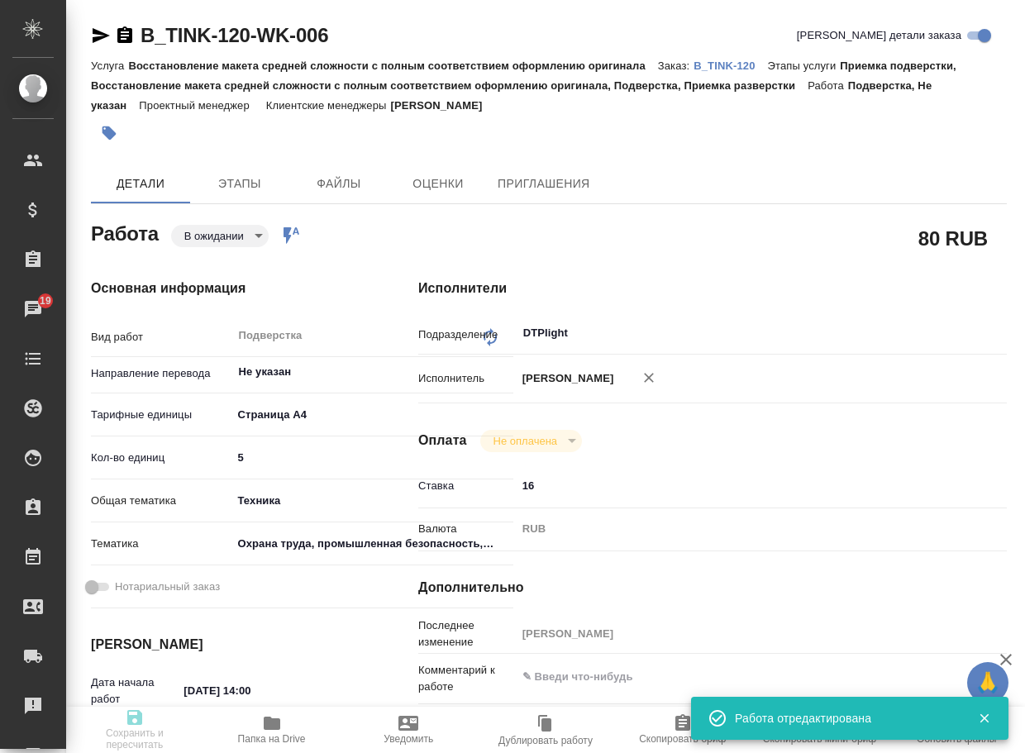
type input "Восстановление макета средней сложности с полным соответствием оформлению ориги…"
type input "Приемка подверстки, Восстановление макета средней сложности с полным соответств…"
type input "Богомолова Анастасия"
type input "[PERSON_NAME]"
type input "/Clients/Техноинком/Orders/B_TINK-120"
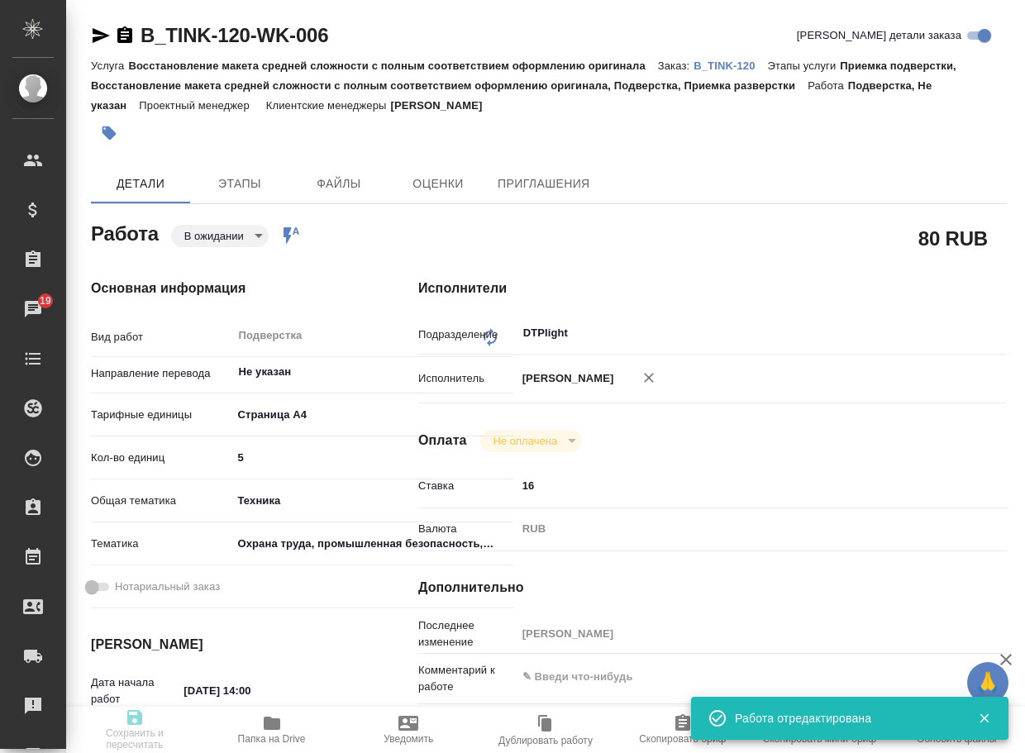
type textarea "x"
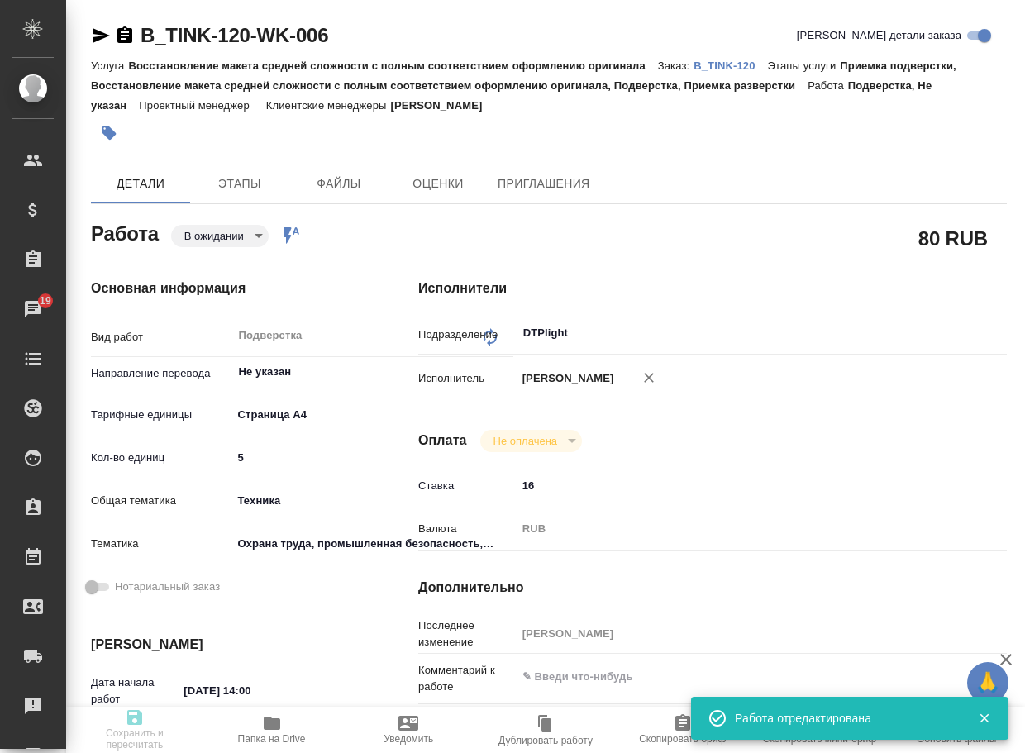
type textarea "x"
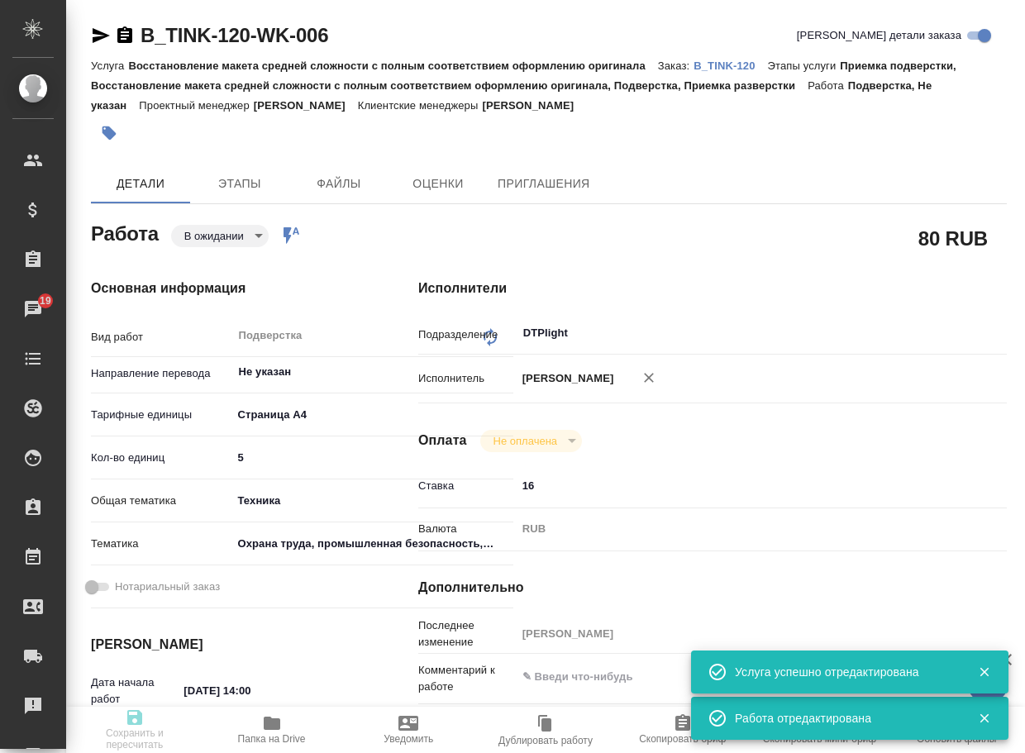
type textarea "x"
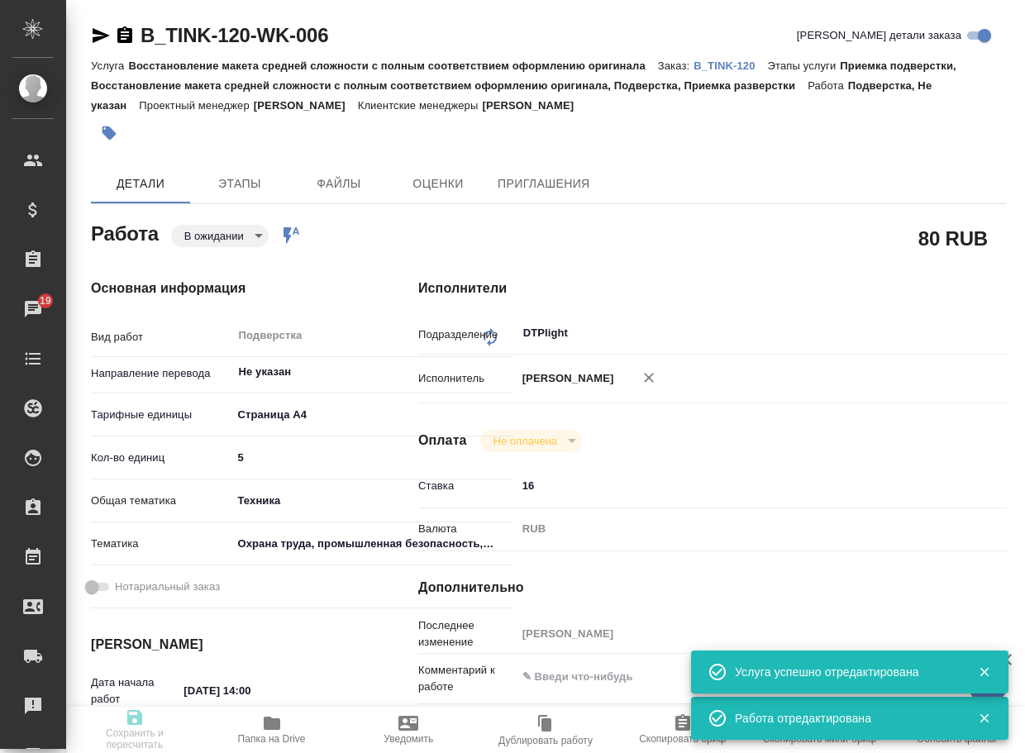
type textarea "x"
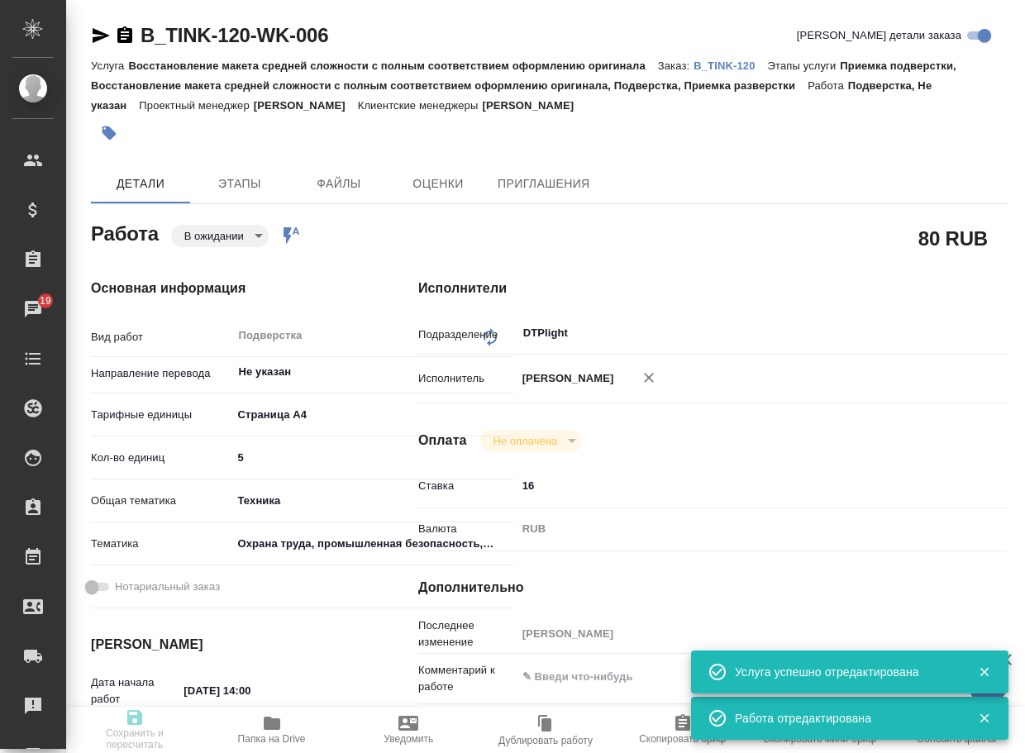
type textarea "x"
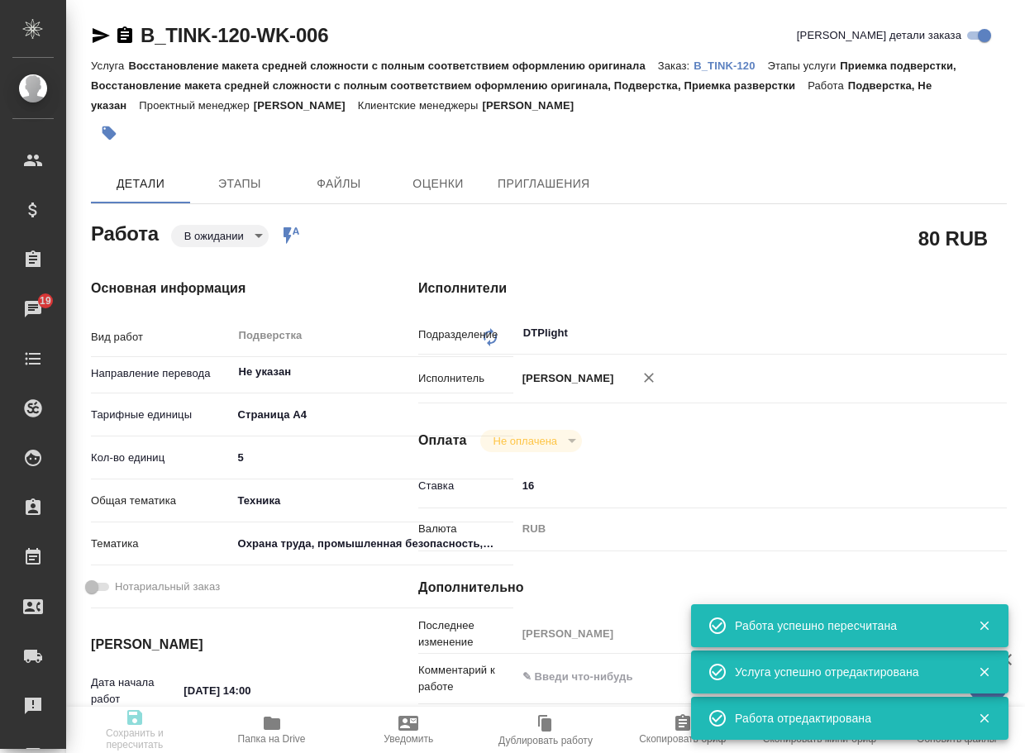
type input "pending"
type textarea "Подверстка"
type textarea "x"
type input "Не указан"
type input "5f036ec4e16dec2d6b59c8ff"
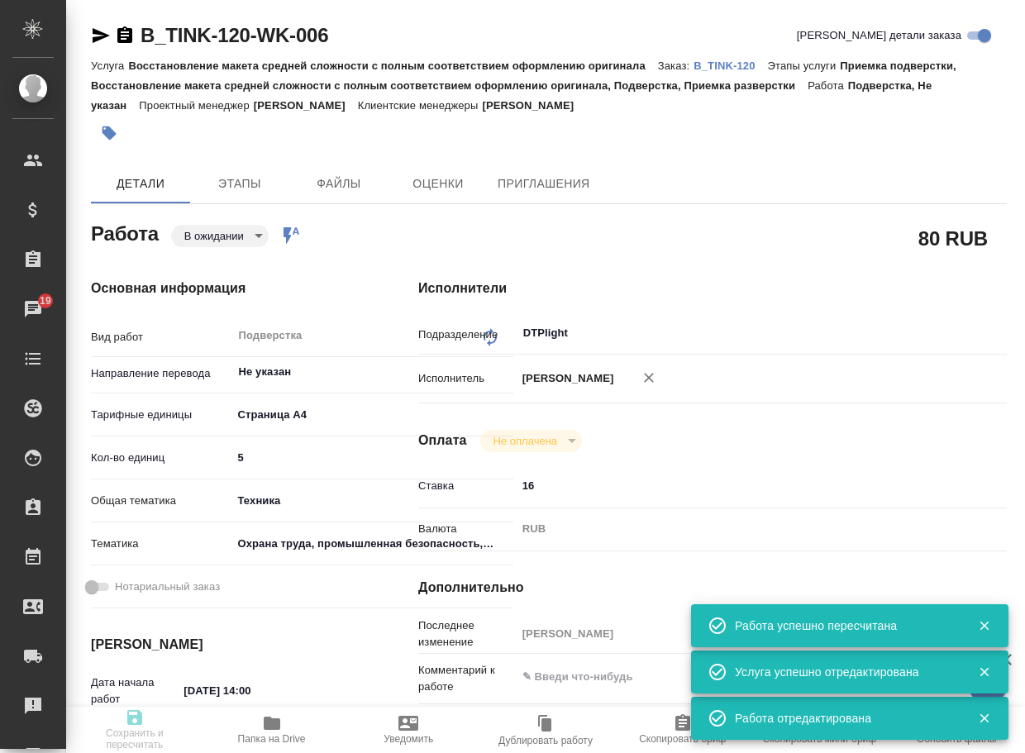
type input "5"
type input "tech"
type input "5f647205b73bc97568ca66b9"
type input "28.08.2025 14:00"
type input "28.08.2025 15:00"
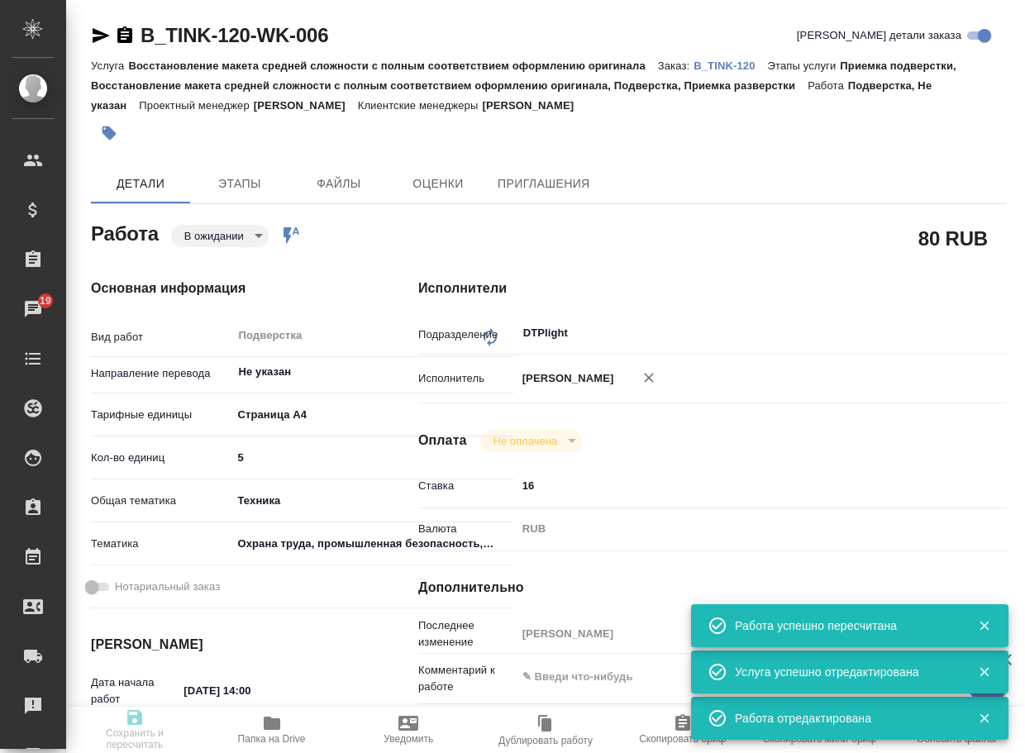
type input "28.08.2025 15:00"
type input "DTPlight"
type input "notPayed"
type input "16"
type input "RUB"
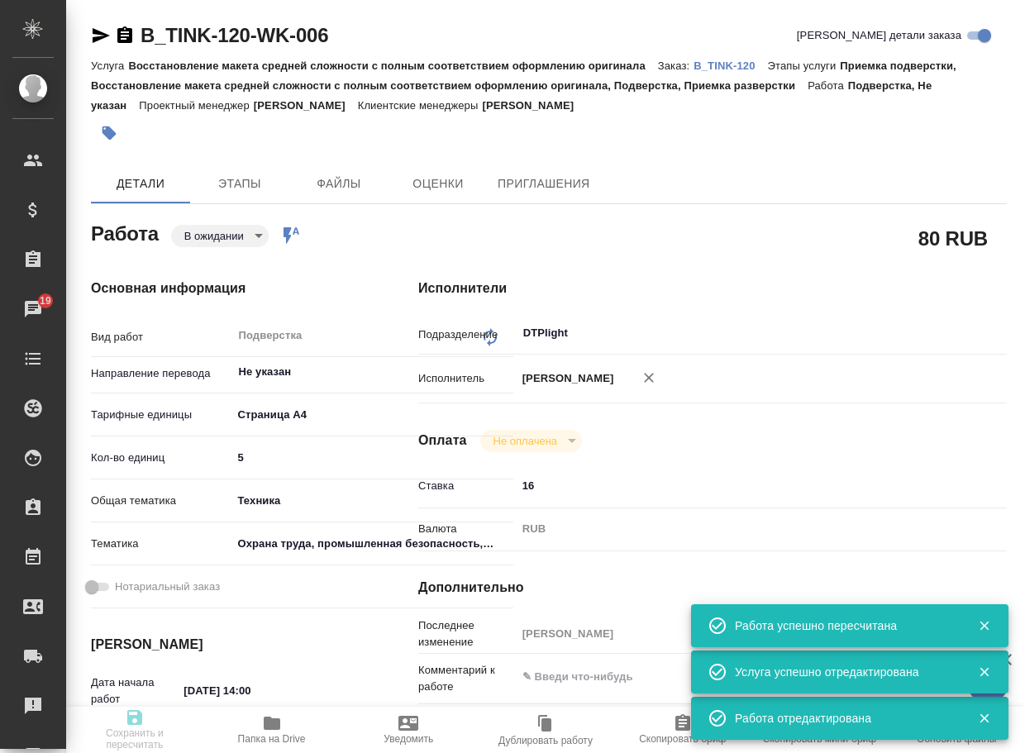
type input "[PERSON_NAME]"
type textarea "x"
type textarea "/Clients/Техноинком/Orders/B_TINK-120/DTP/B_TINK-120-WK-006"
type textarea "x"
type input "B_TINK-120"
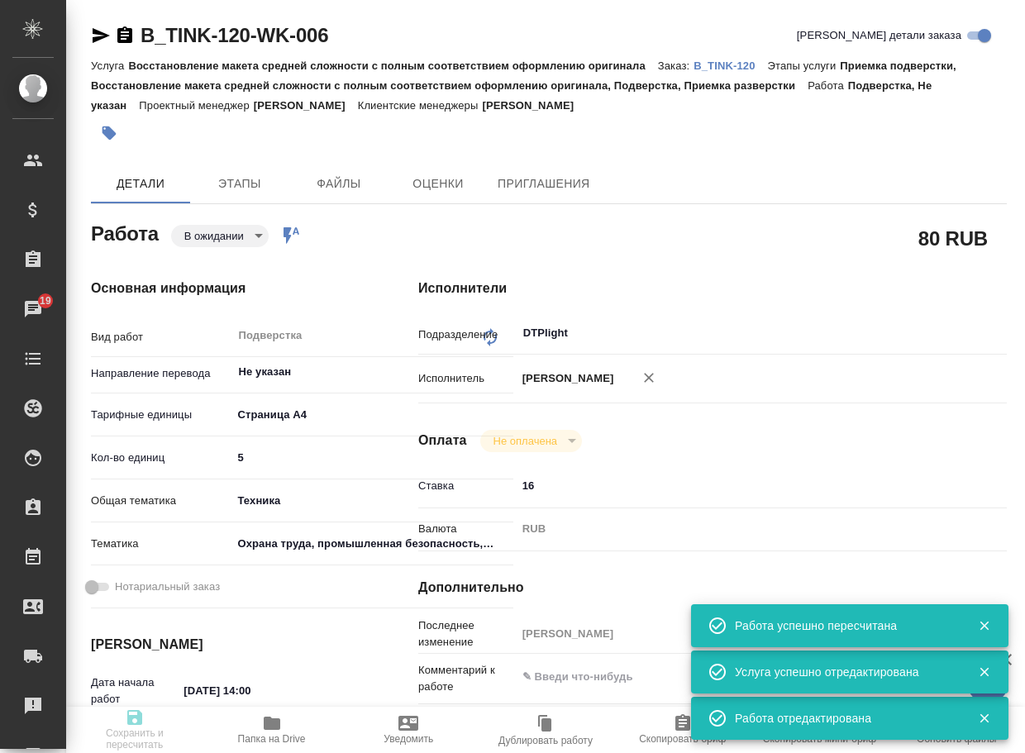
type input "Восстановление макета средней сложности с полным соответствием оформлению ориги…"
type input "Приемка подверстки, Восстановление макета средней сложности с полным соответств…"
type input "Богомолова Анастасия"
type input "[PERSON_NAME]"
type input "/Clients/Техноинком/Orders/B_TINK-120"
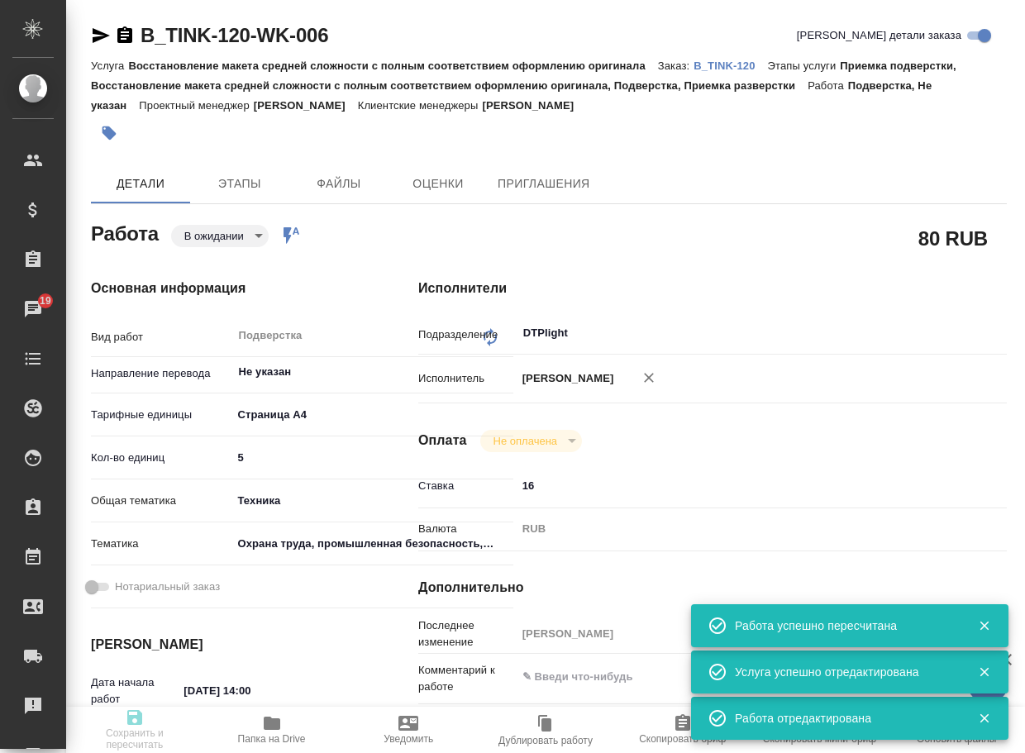
type textarea "x"
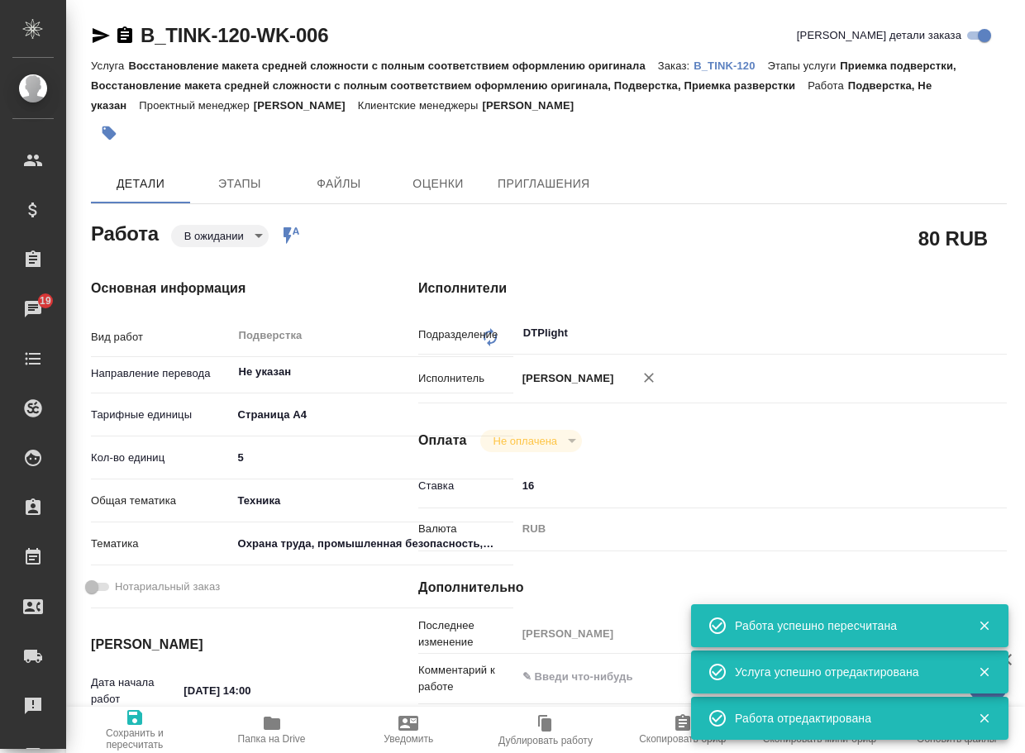
type textarea "x"
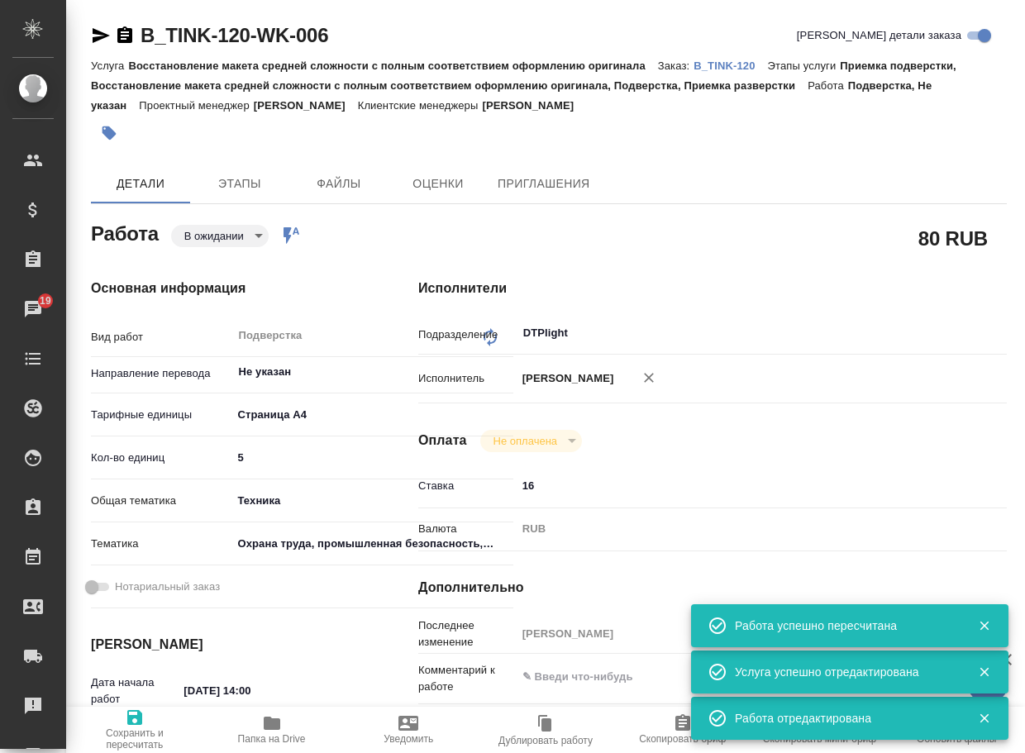
type textarea "x"
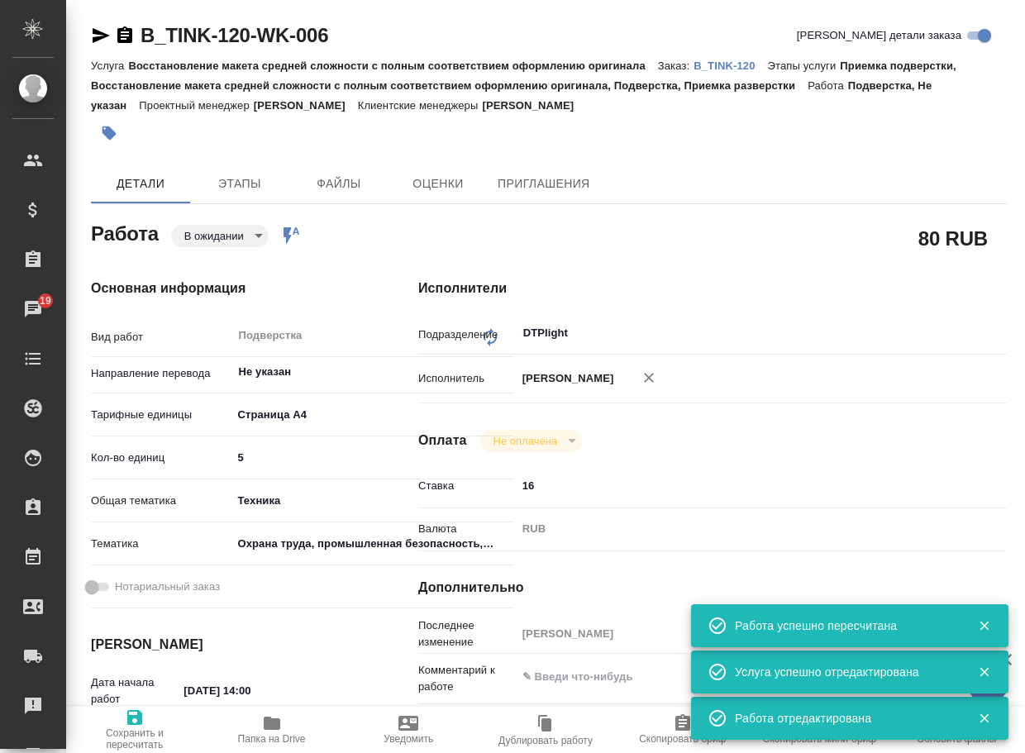
type textarea "x"
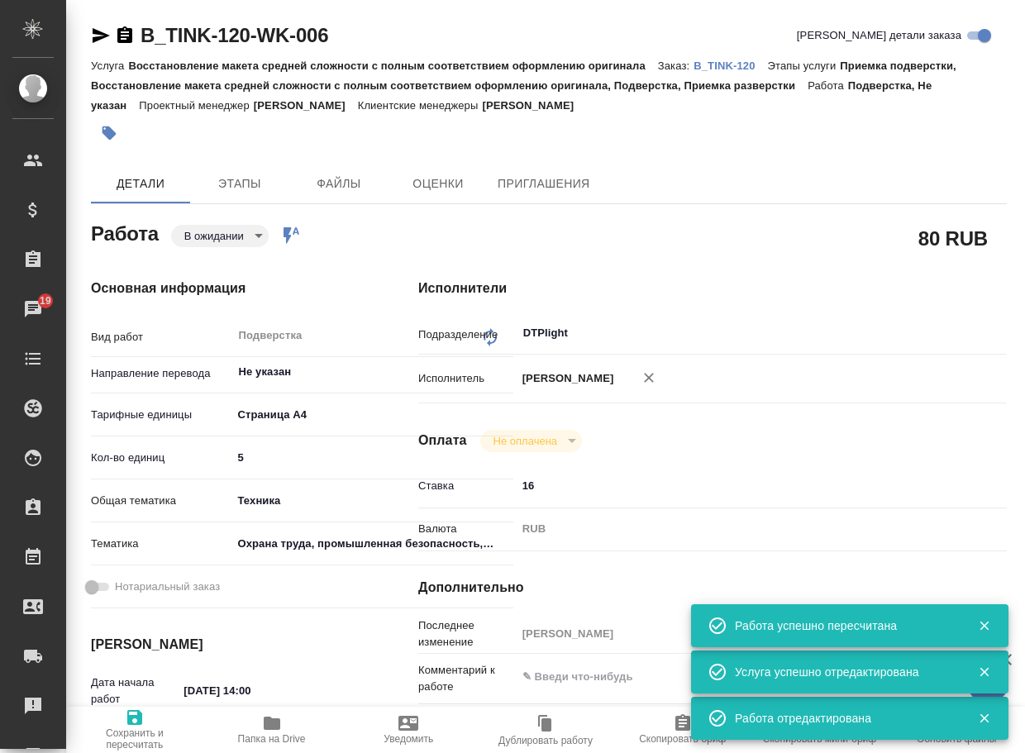
type textarea "x"
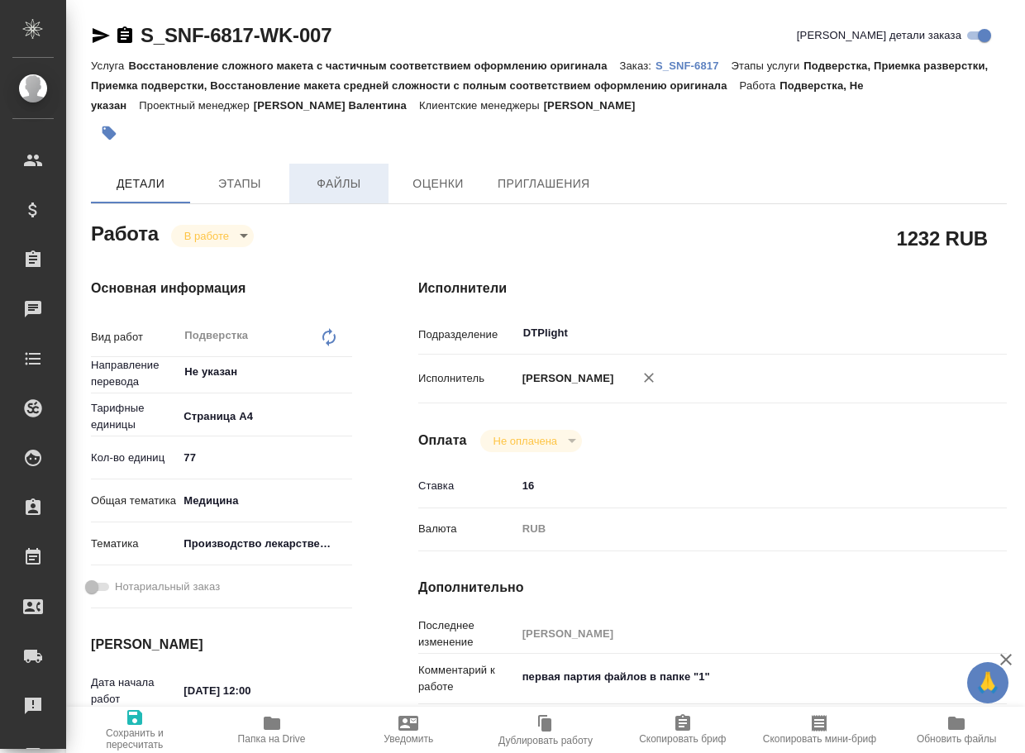
type textarea "x"
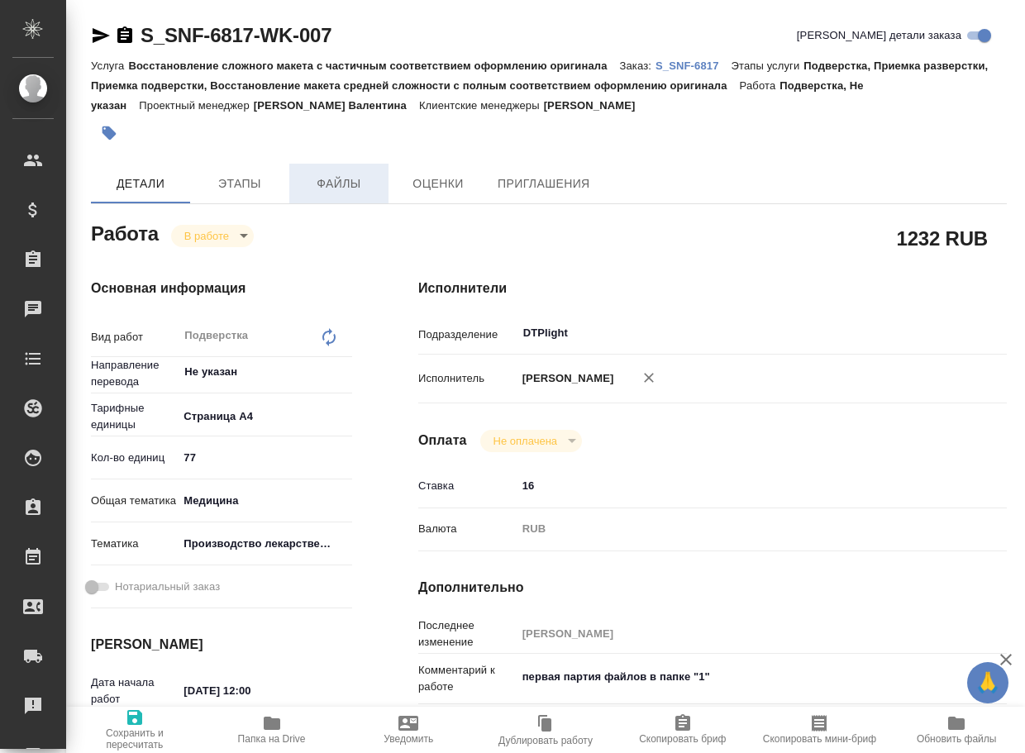
type textarea "x"
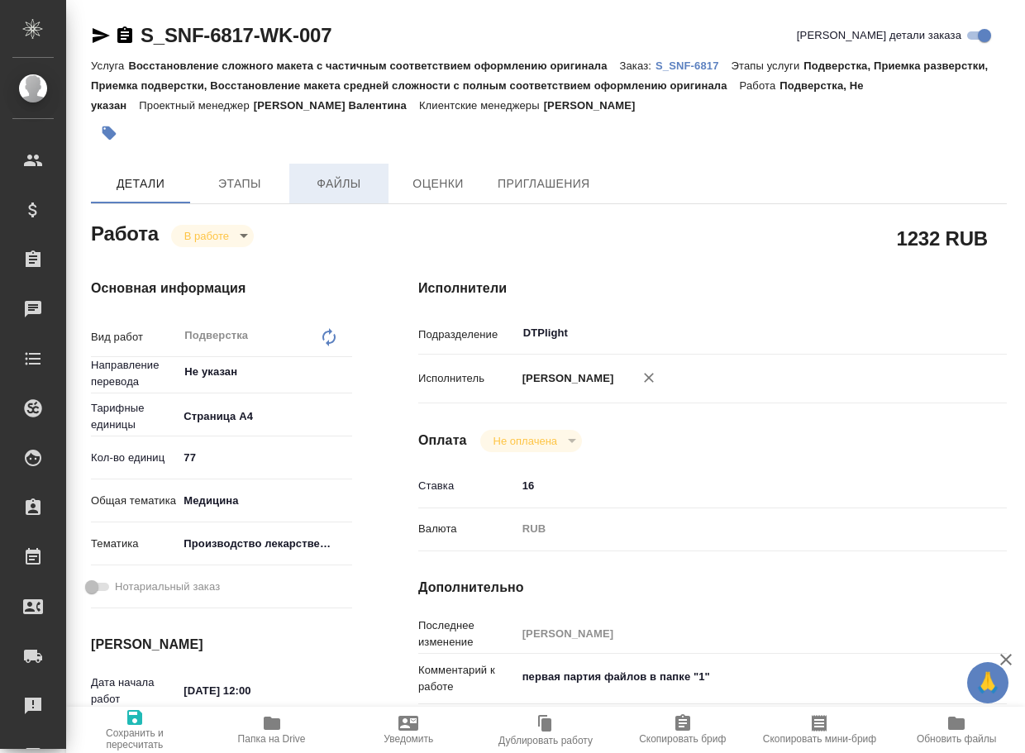
type textarea "x"
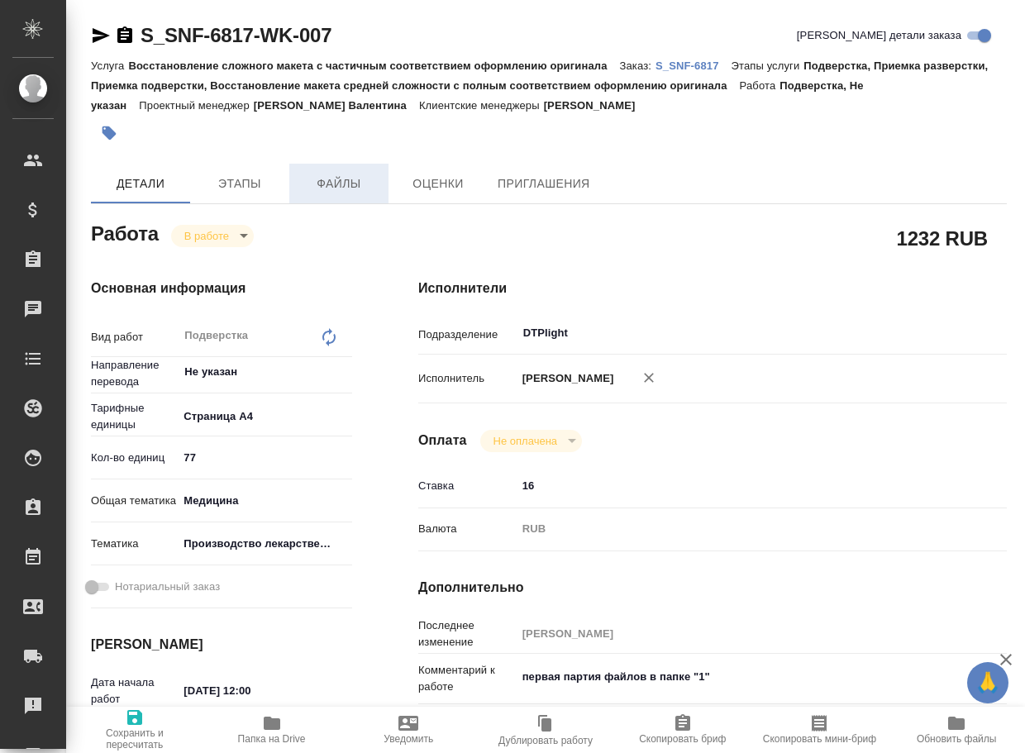
type textarea "x"
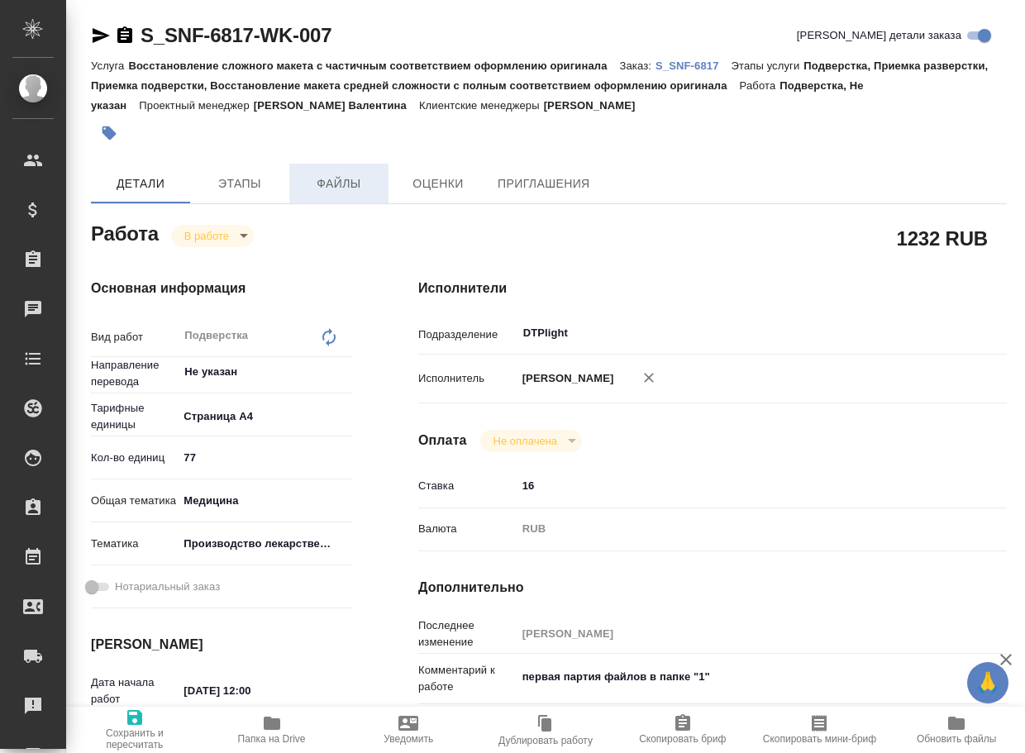
click at [340, 188] on span "Файлы" at bounding box center [338, 184] width 79 height 21
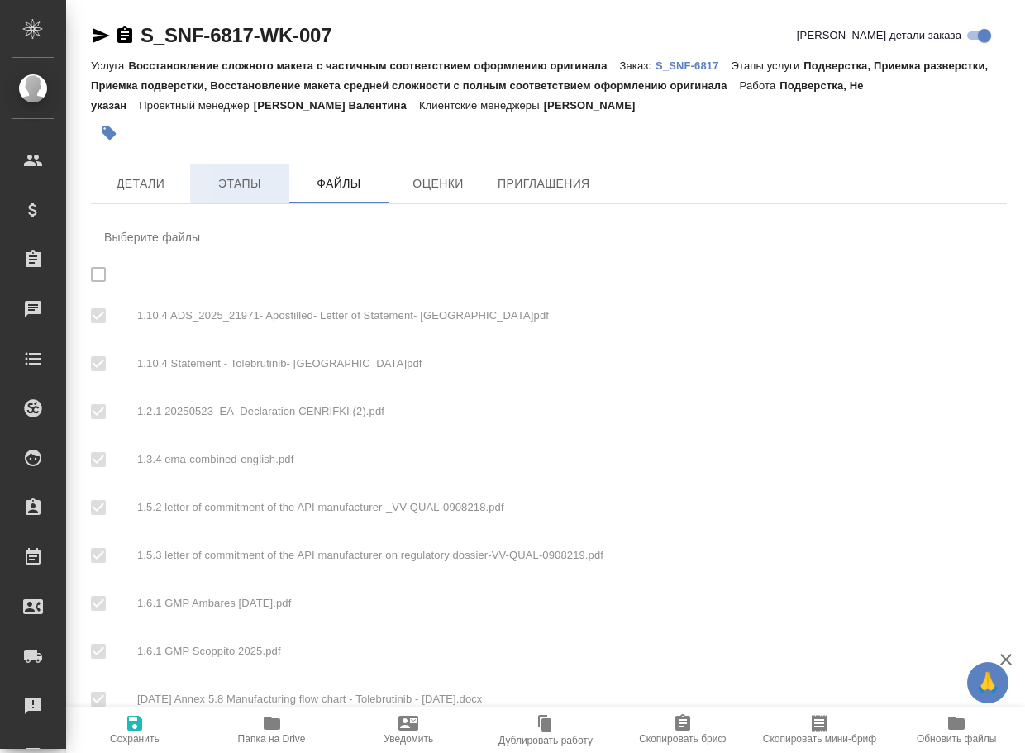
checkbox input "true"
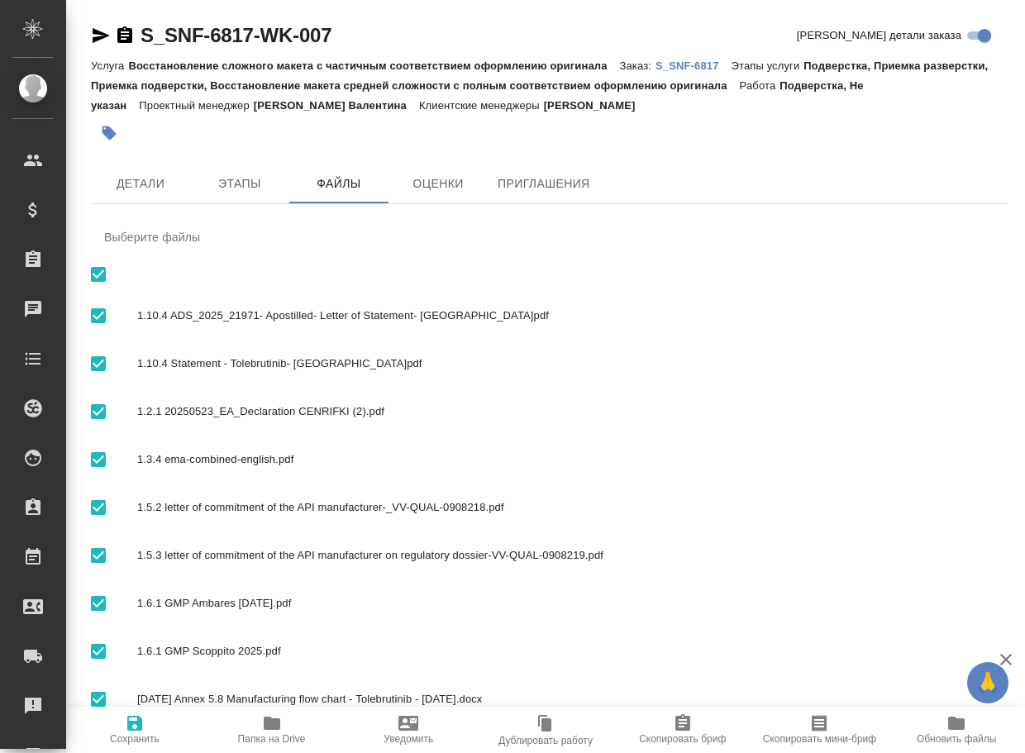
drag, startPoint x: 727, startPoint y: 56, endPoint x: 716, endPoint y: 64, distance: 13.6
click at [724, 59] on div "Услуга Восстановление сложного макета с частичным соответствием оформлению ориг…" at bounding box center [549, 84] width 916 height 59
click at [697, 64] on p "S_SNF-6817" at bounding box center [693, 65] width 76 height 12
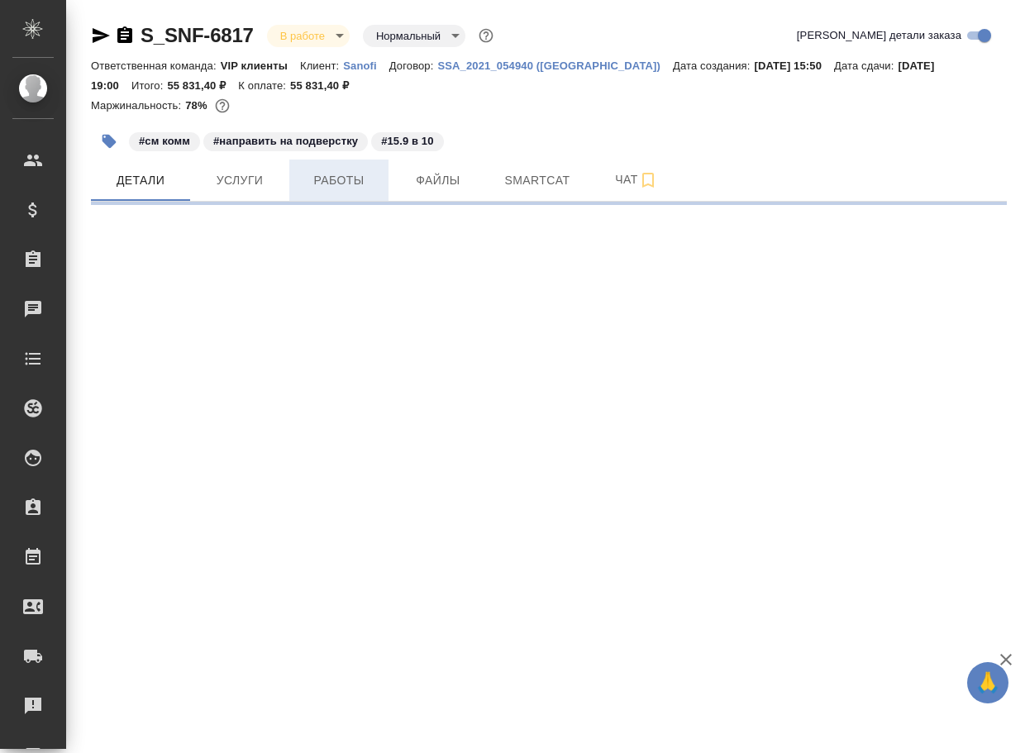
click at [334, 178] on span "Работы" at bounding box center [338, 180] width 79 height 21
select select "RU"
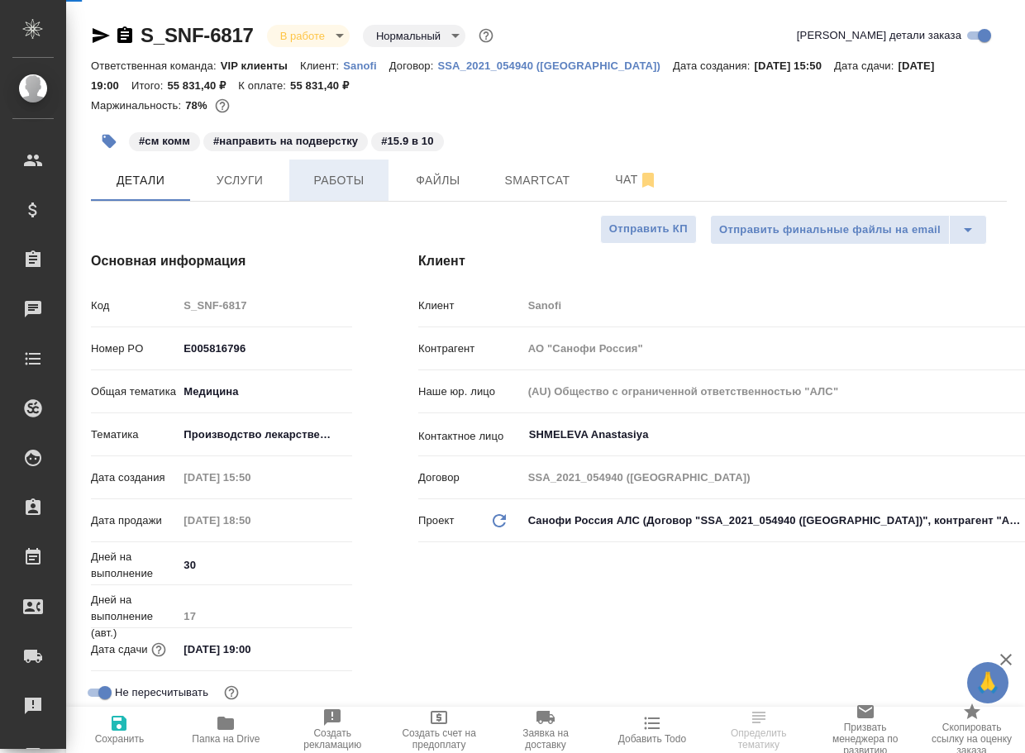
type textarea "x"
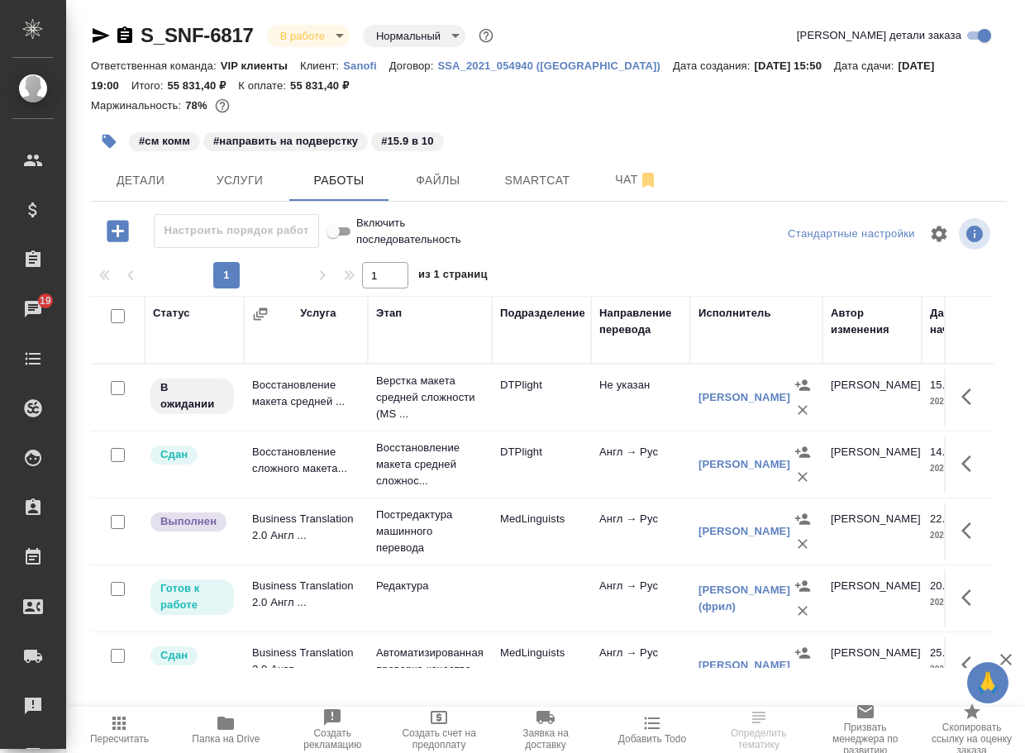
click at [415, 394] on p "Верстка макета средней сложности (MS ..." at bounding box center [429, 398] width 107 height 50
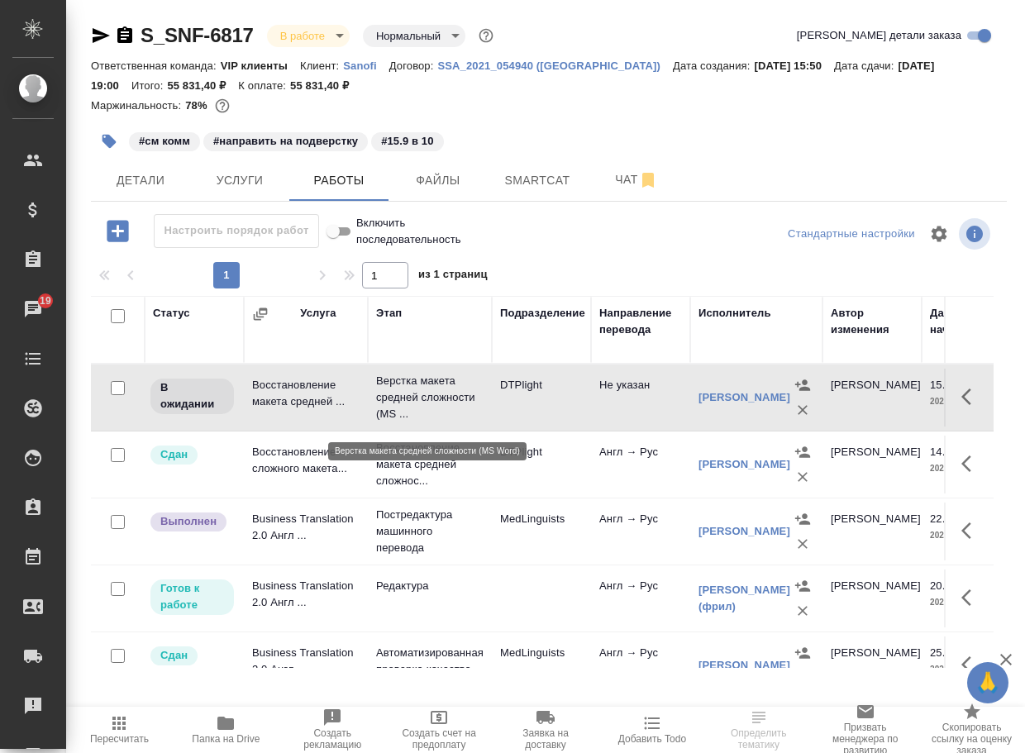
click at [415, 394] on p "Верстка макета средней сложности (MS ..." at bounding box center [429, 398] width 107 height 50
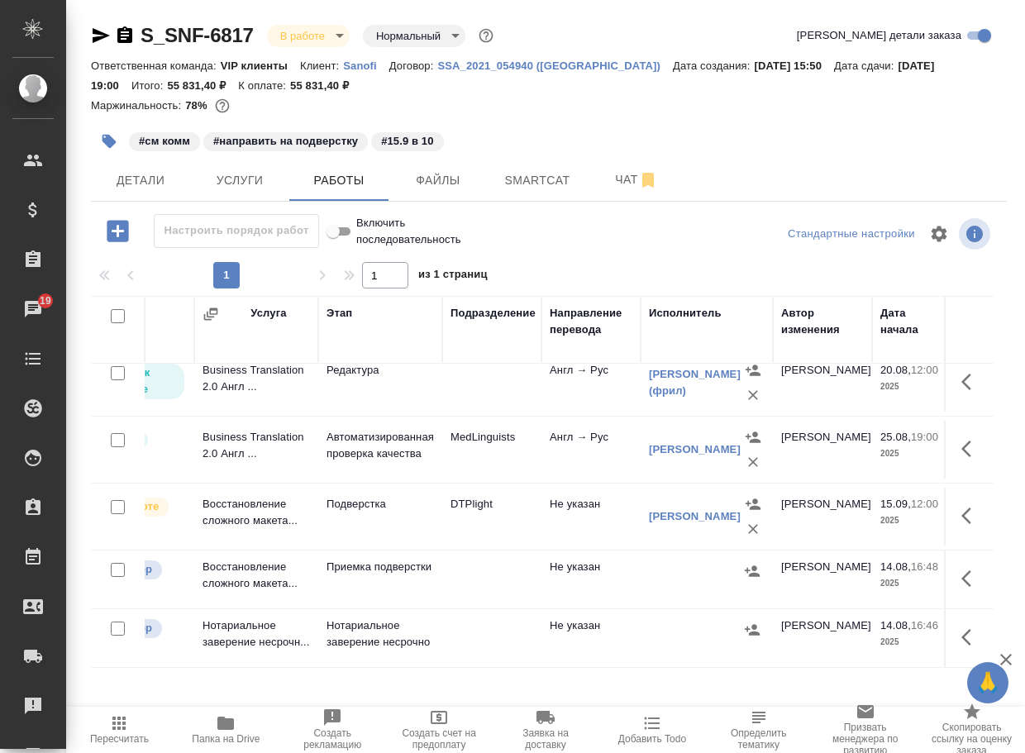
scroll to position [236, 0]
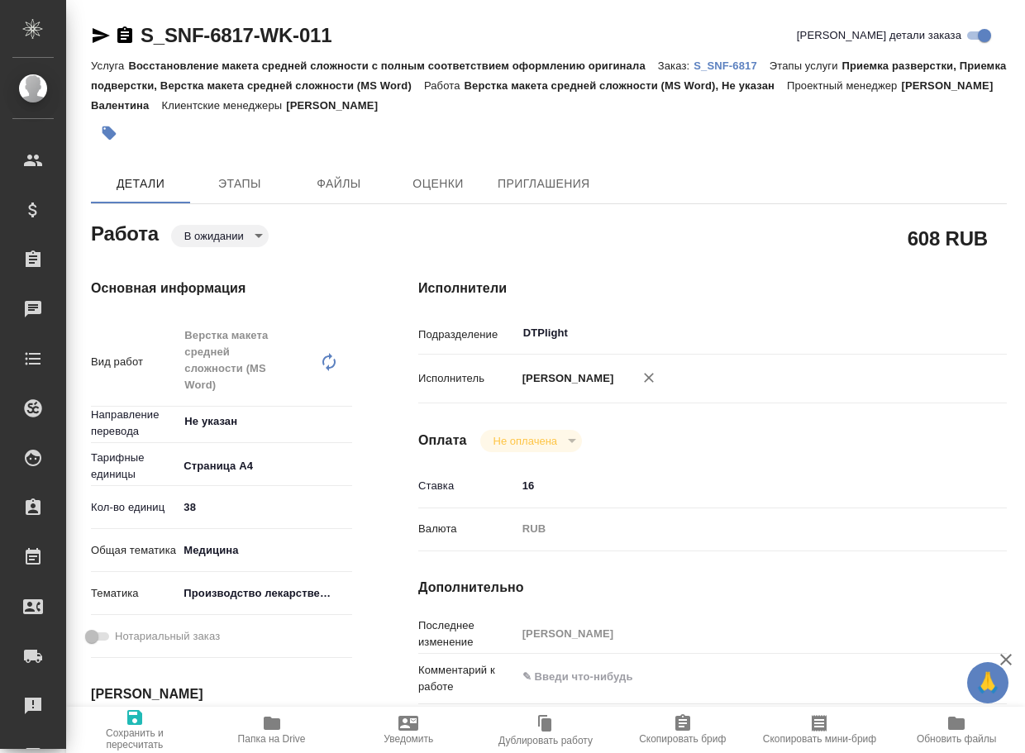
type textarea "x"
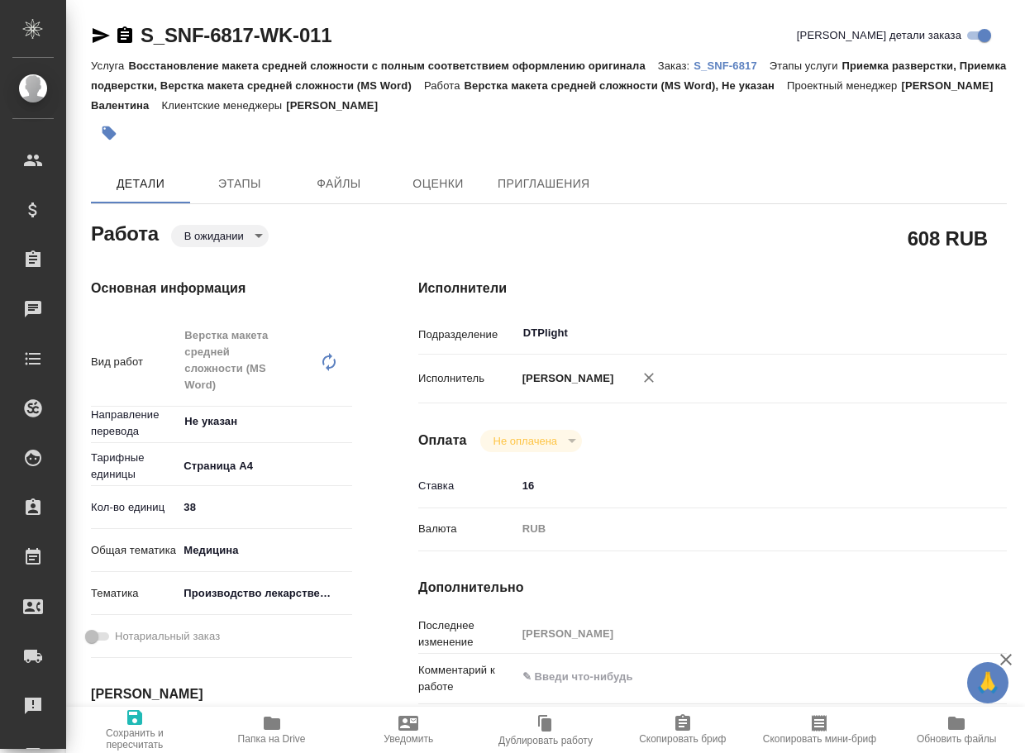
type textarea "x"
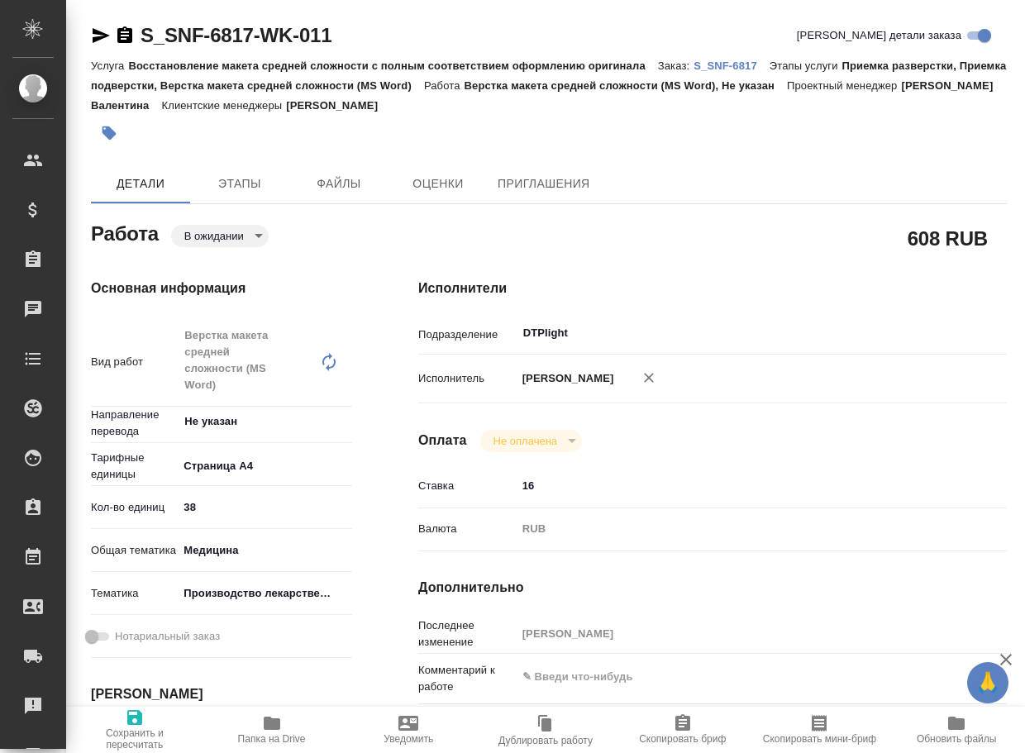
type textarea "x"
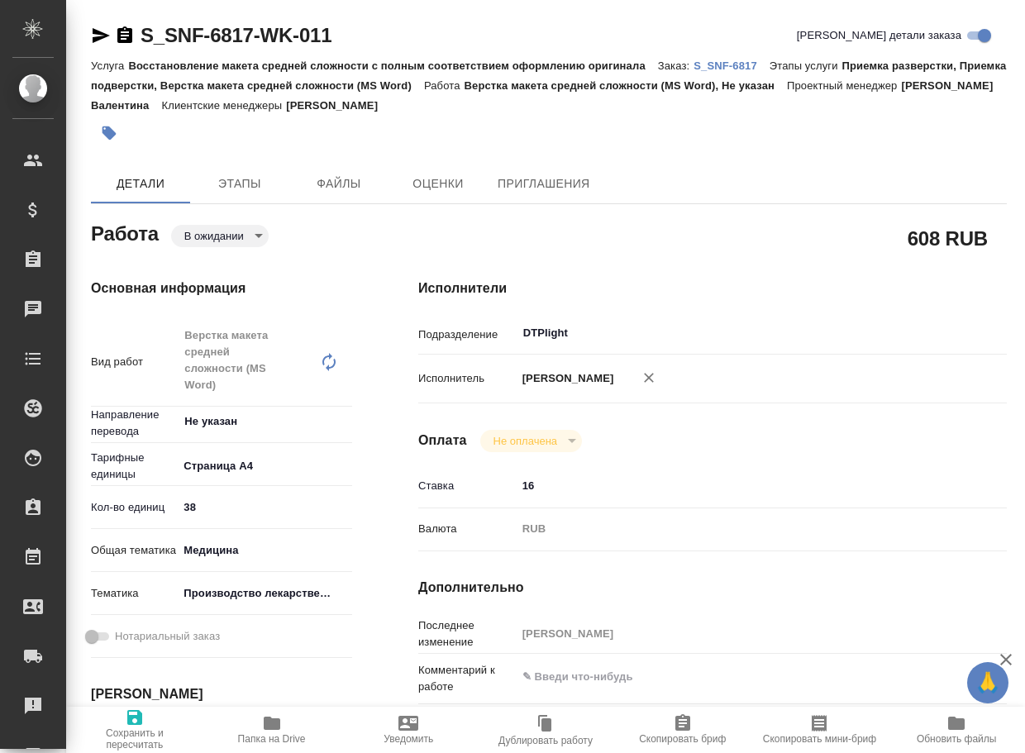
type textarea "x"
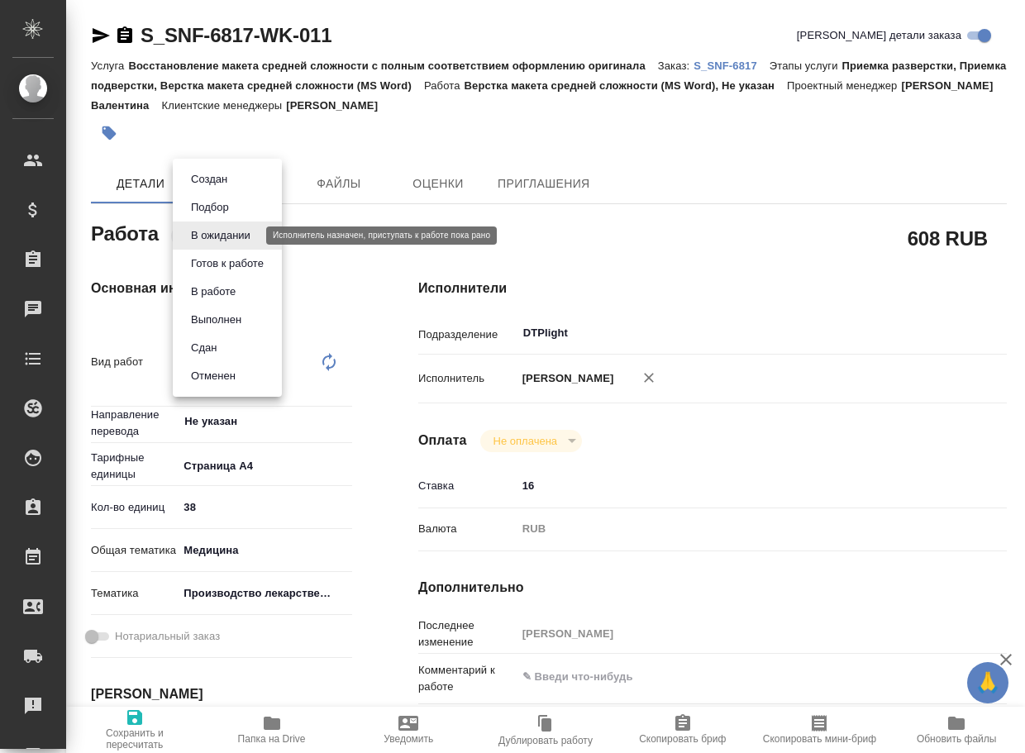
click at [198, 236] on body "🙏 .cls-1 fill:#fff; AWATERA Arsenyeva Vera Клиенты Спецификации Заказы Чаты Tod…" at bounding box center [512, 376] width 1025 height 753
type textarea "x"
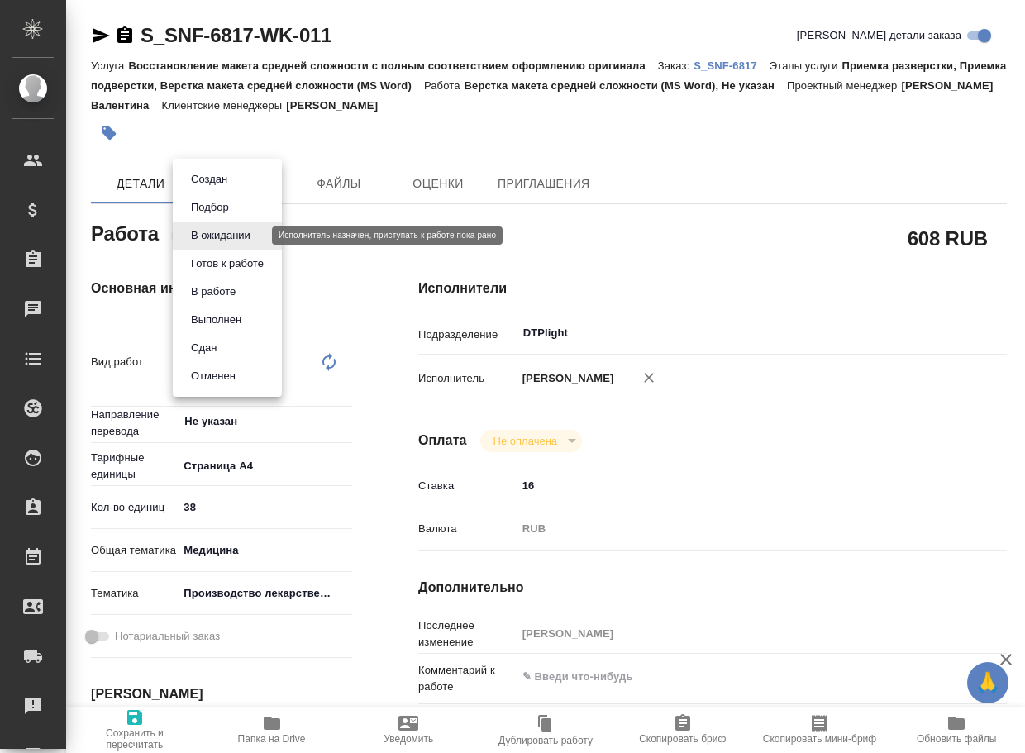
type textarea "x"
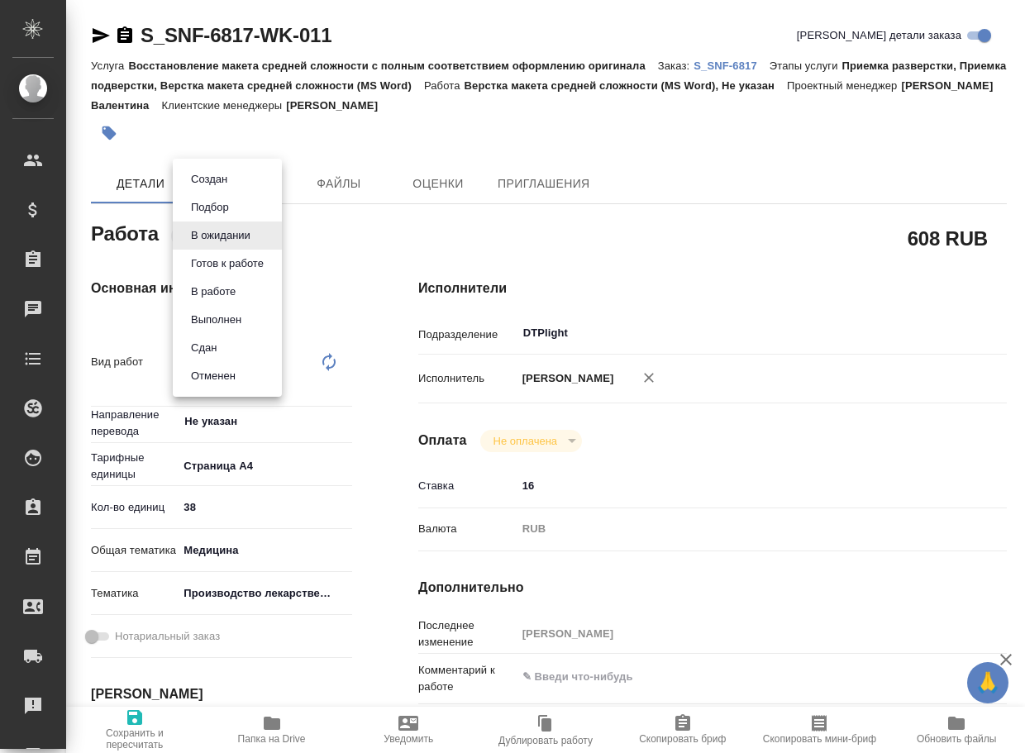
type textarea "x"
click at [440, 224] on div at bounding box center [512, 376] width 1025 height 753
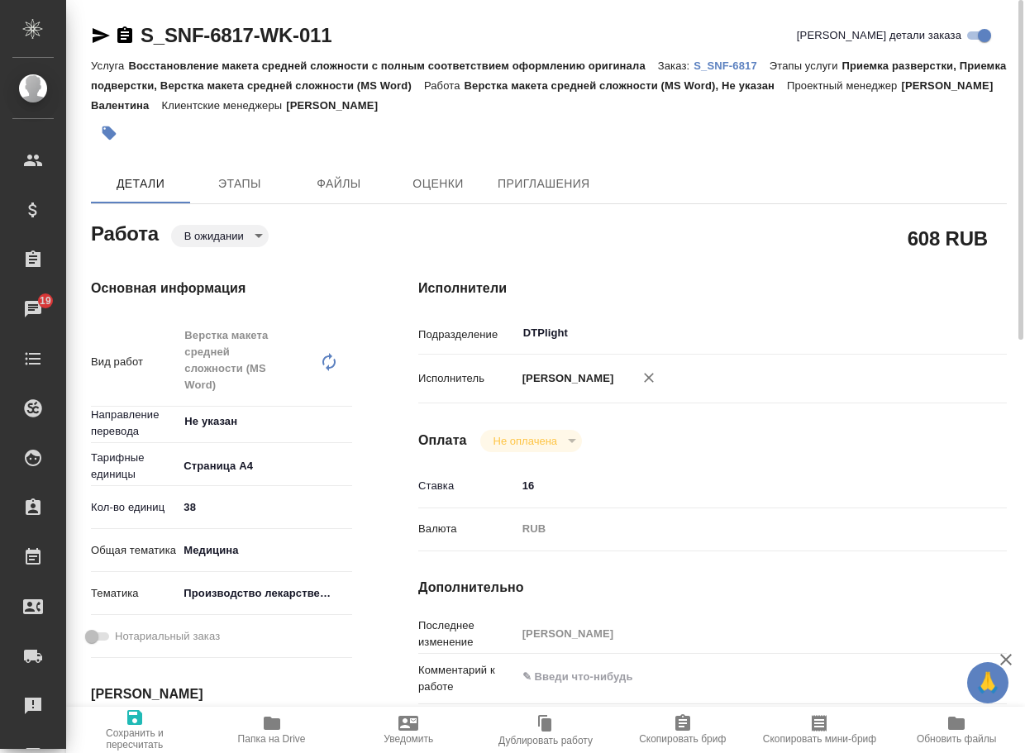
click at [98, 36] on icon "button" at bounding box center [101, 36] width 20 height 20
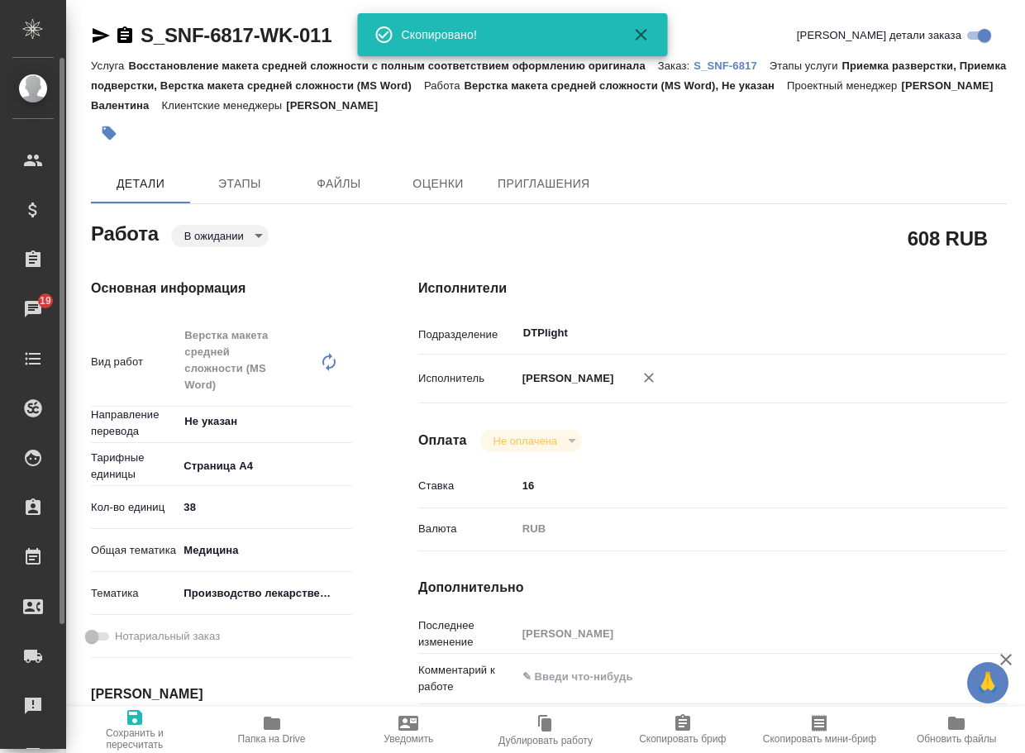
type textarea "x"
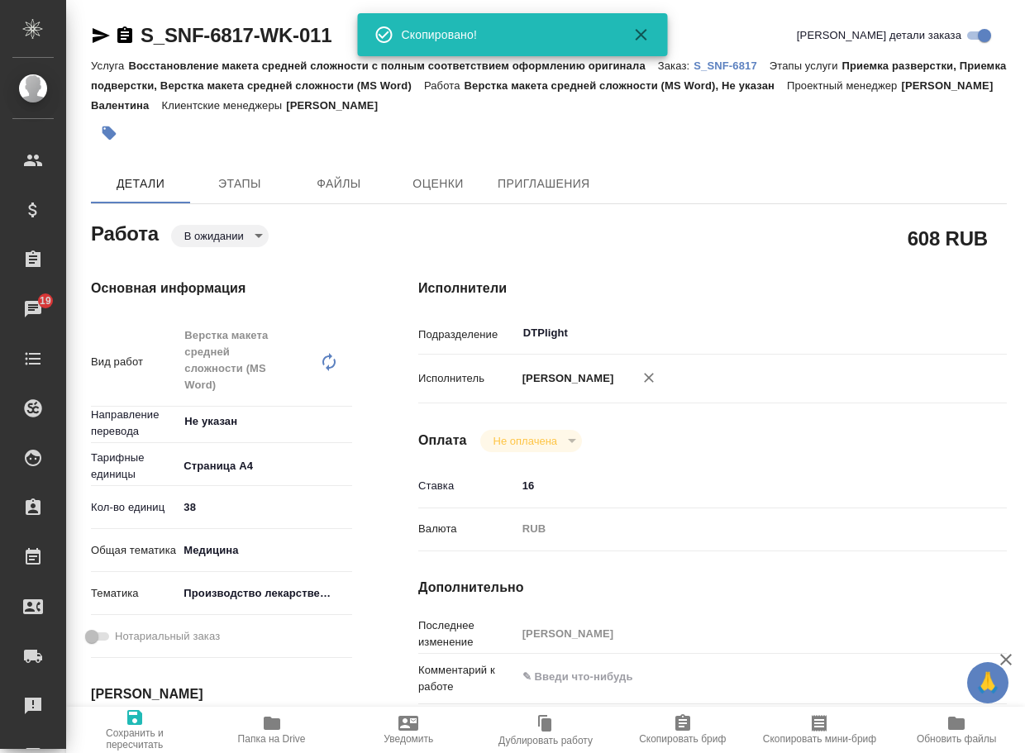
type textarea "x"
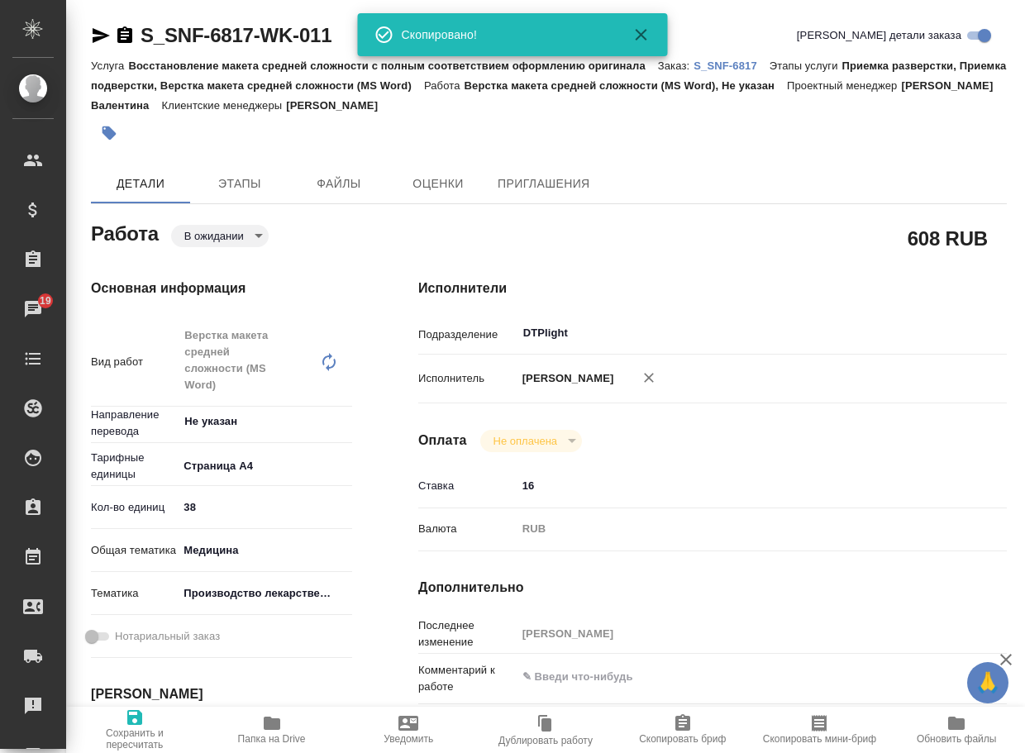
type textarea "x"
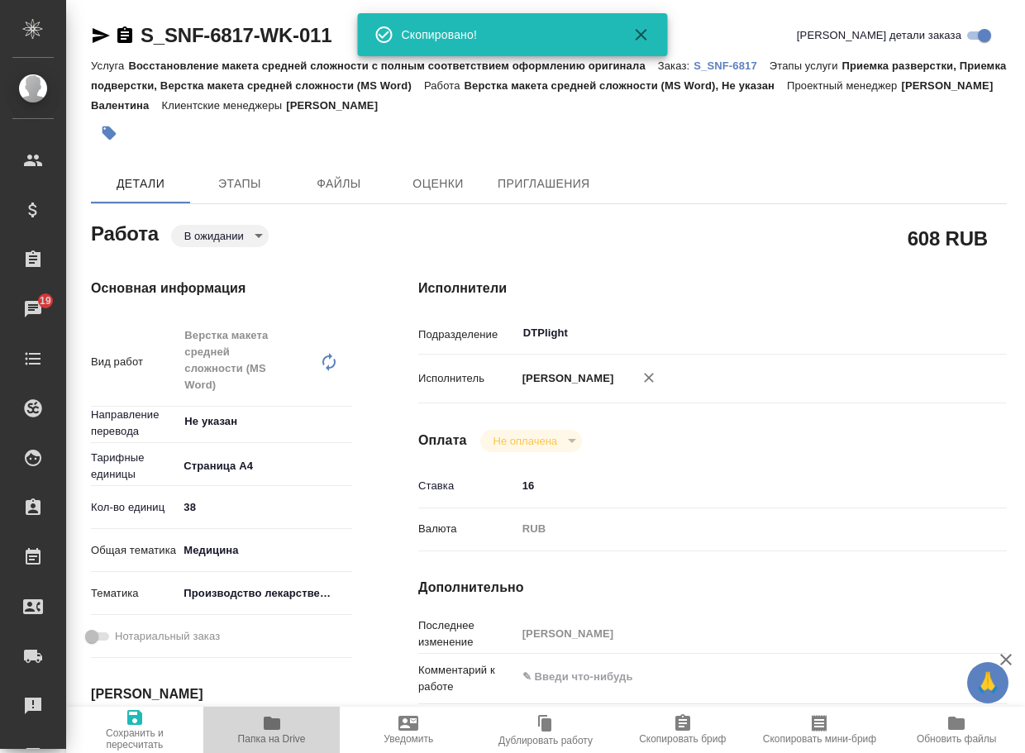
click at [277, 716] on icon "button" at bounding box center [272, 723] width 20 height 20
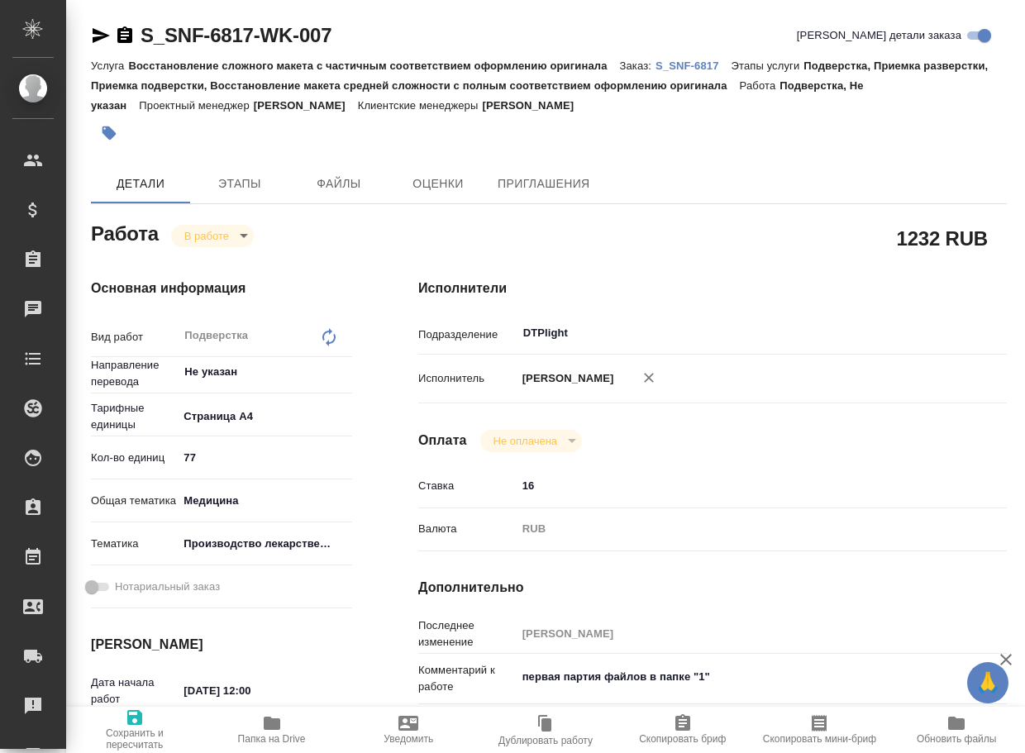
type textarea "x"
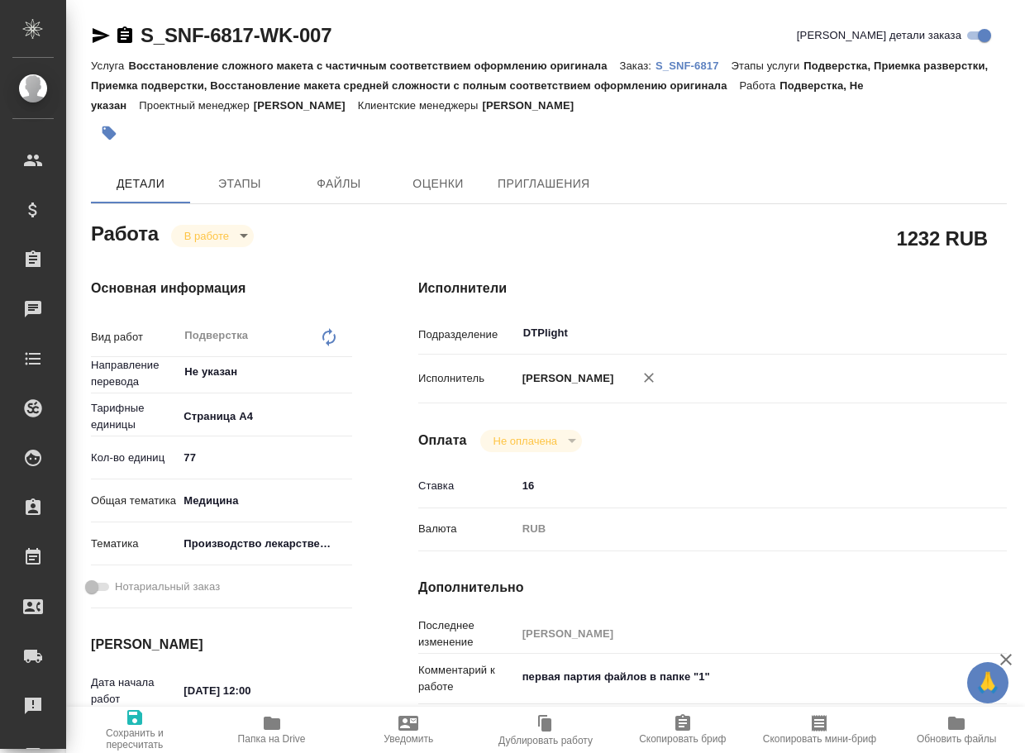
type textarea "x"
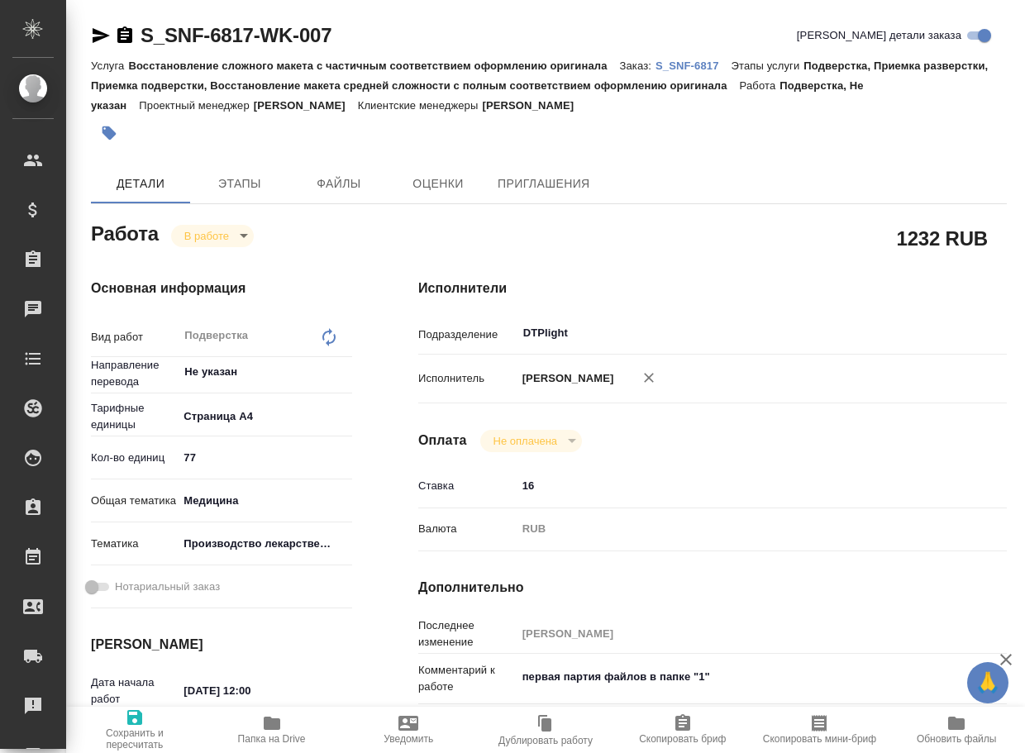
type textarea "x"
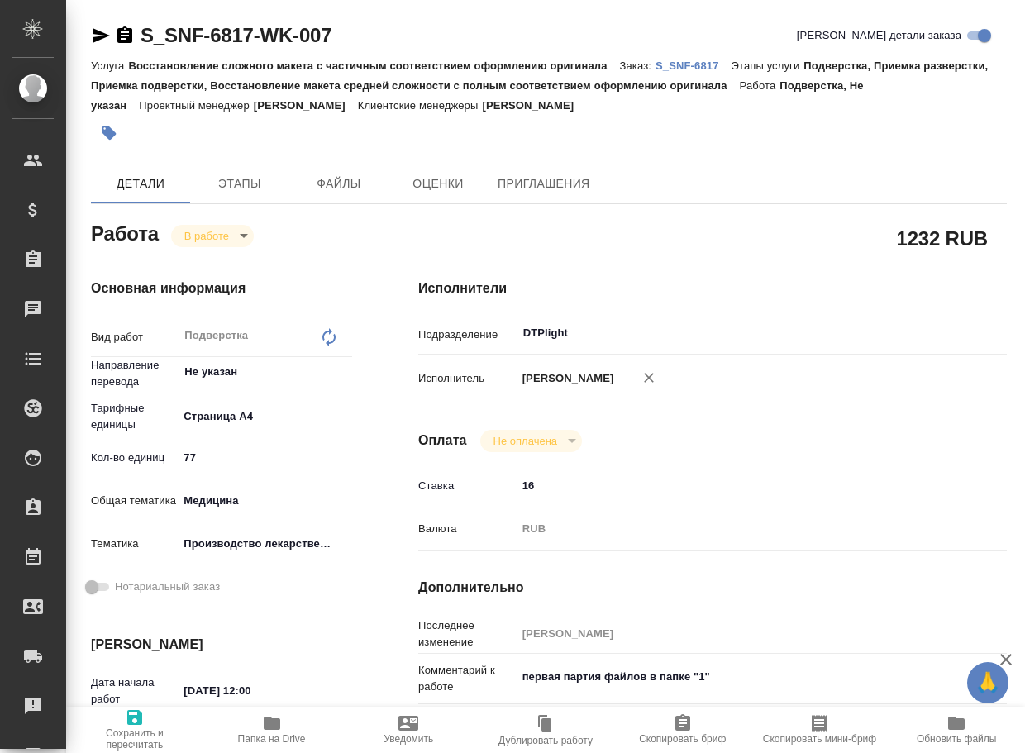
type textarea "x"
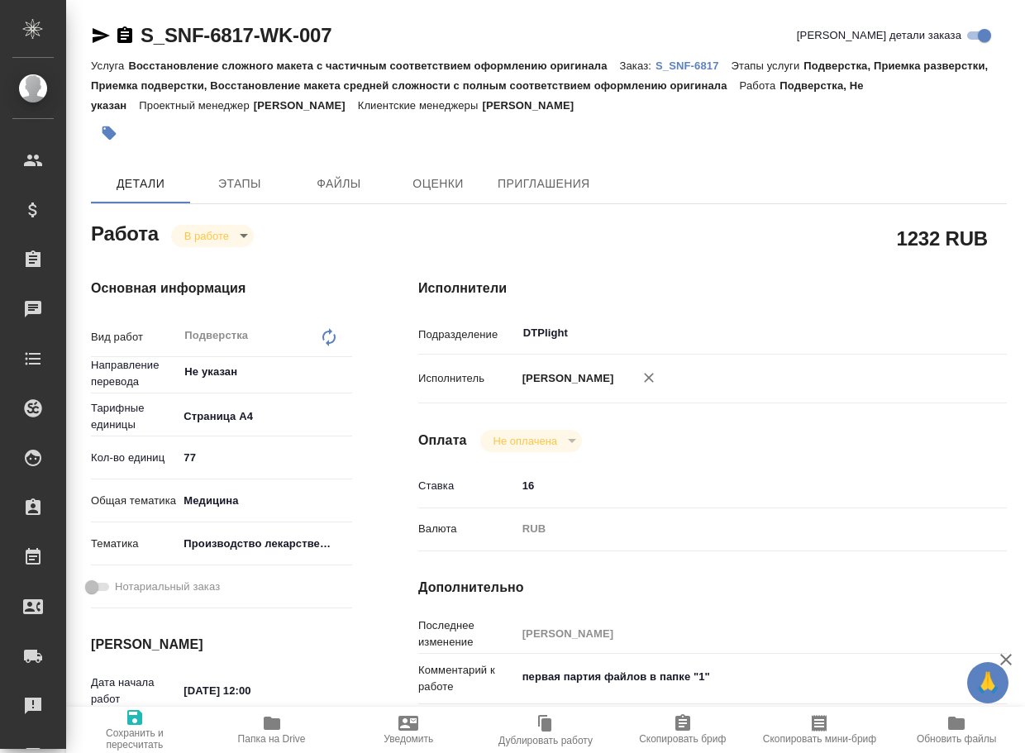
scroll to position [331, 0]
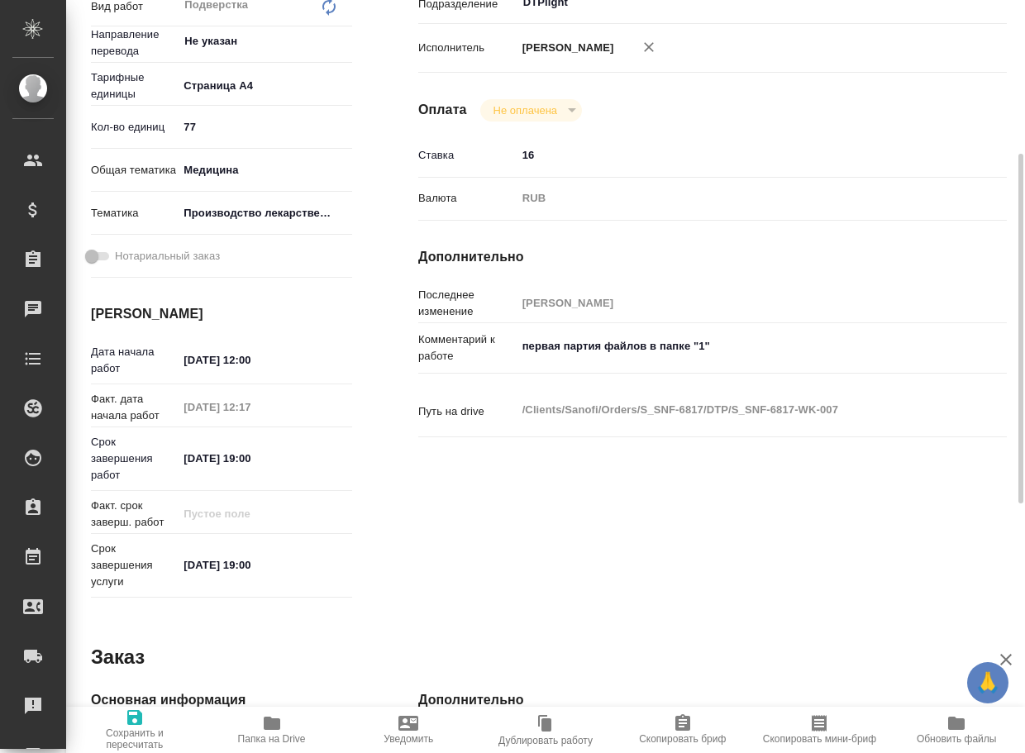
type textarea "x"
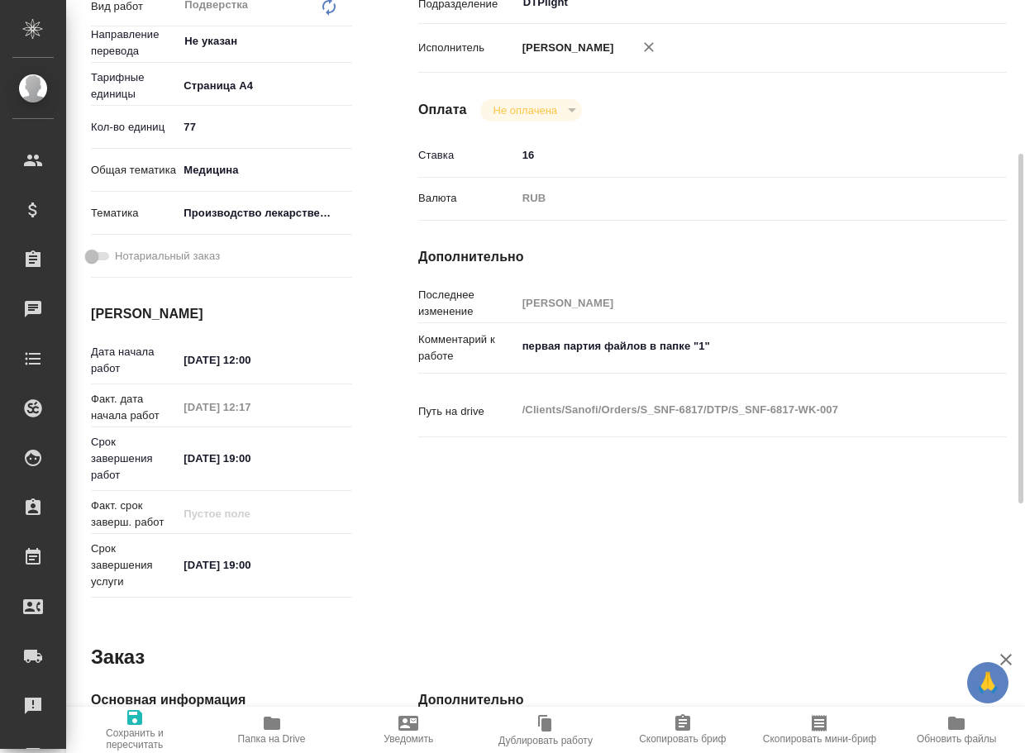
type textarea "x"
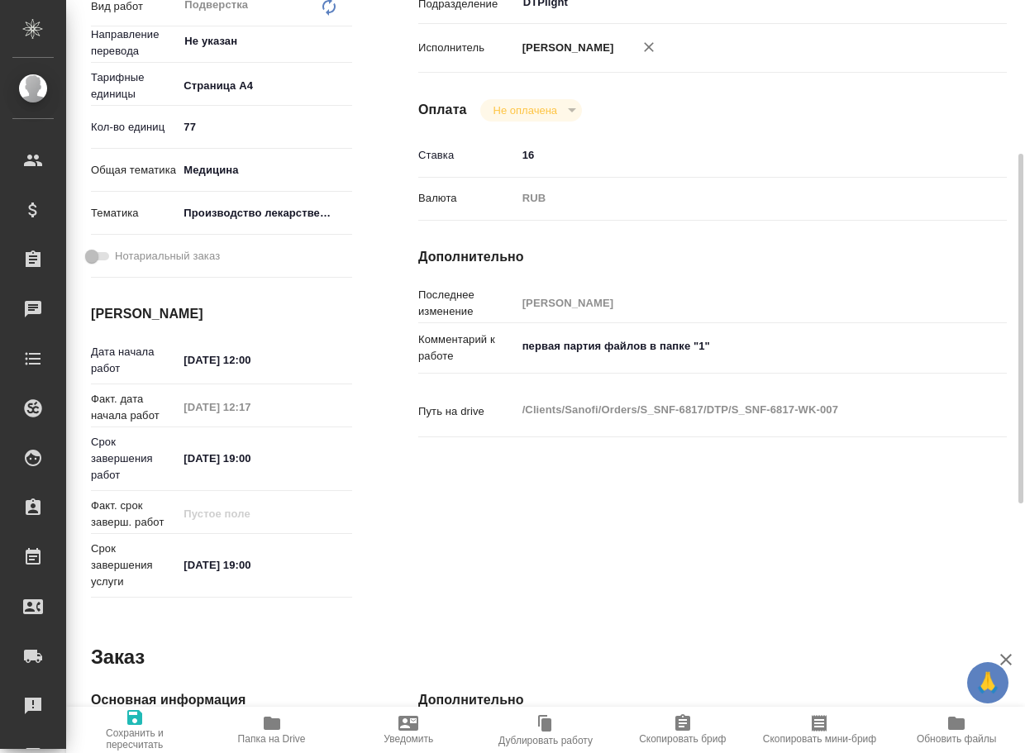
type textarea "x"
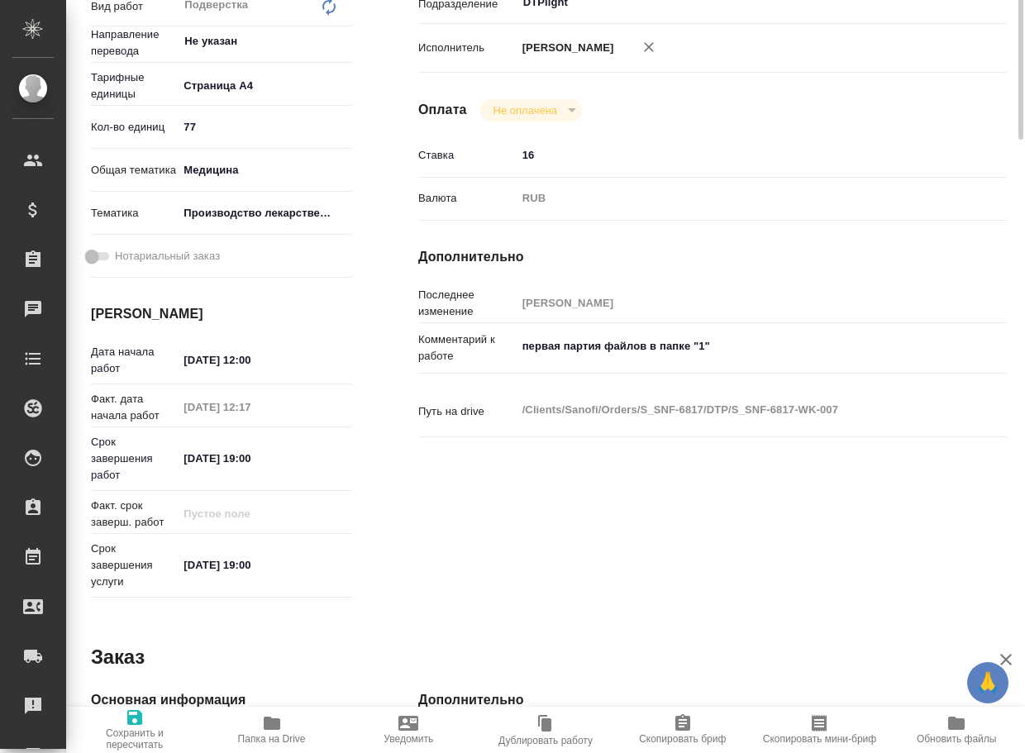
scroll to position [0, 0]
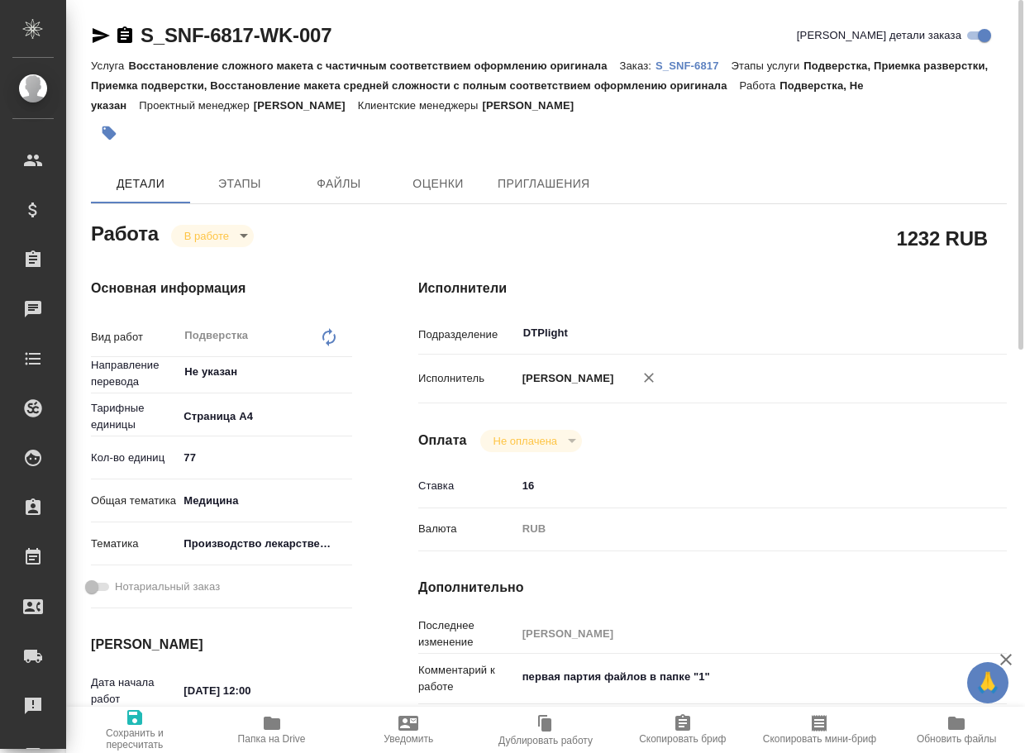
type textarea "x"
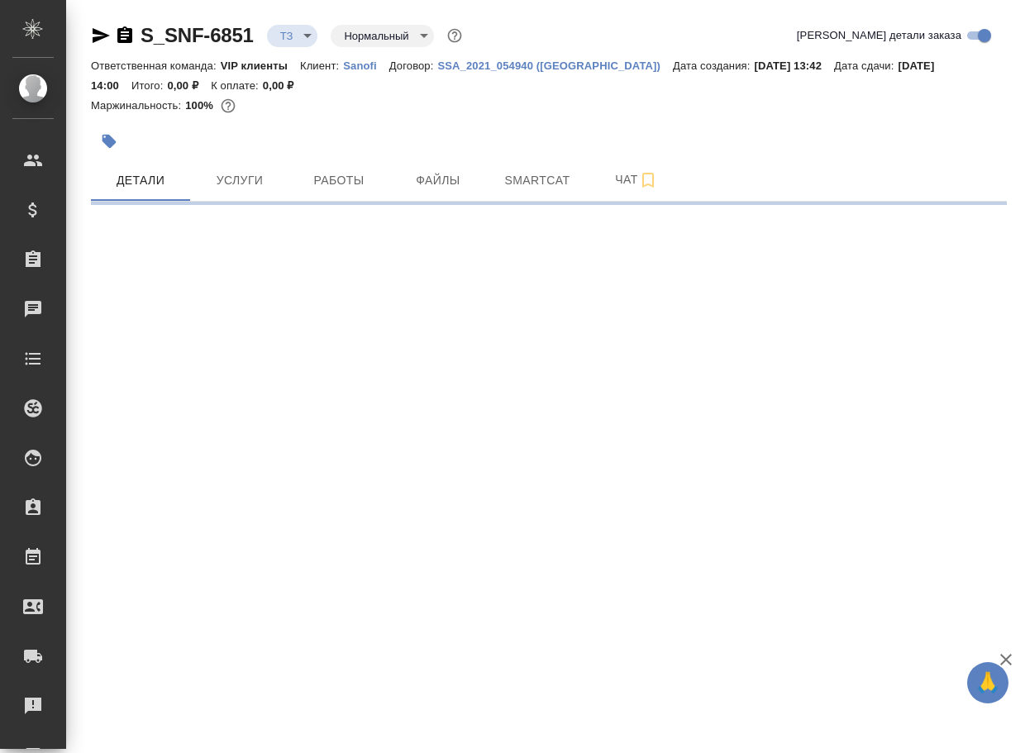
select select "RU"
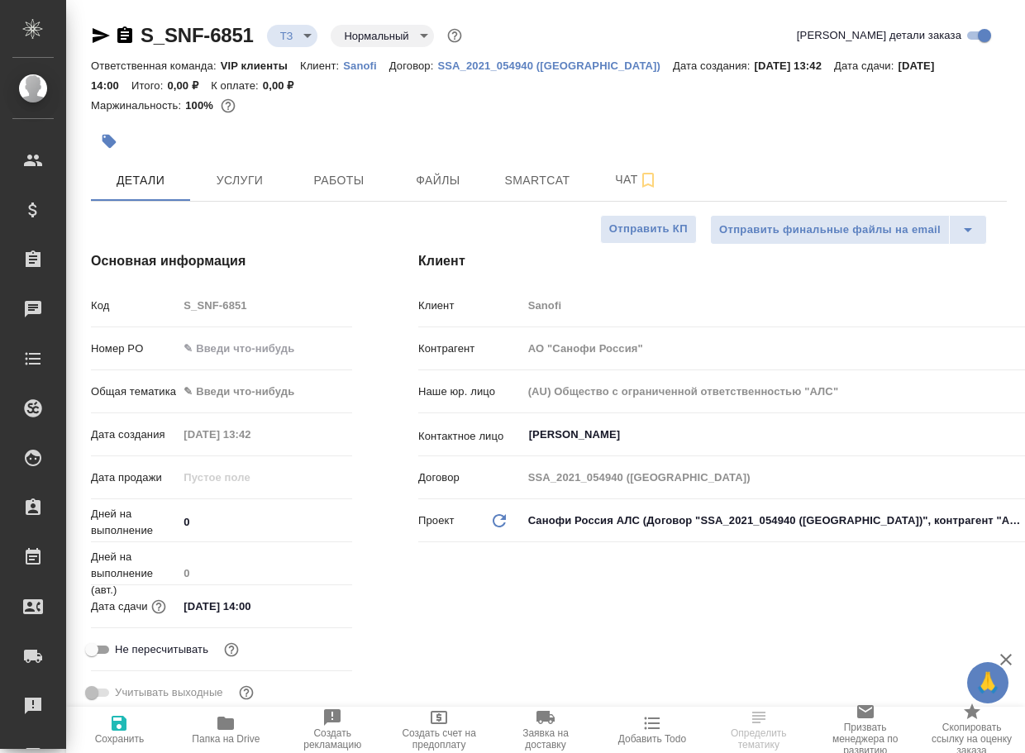
type textarea "x"
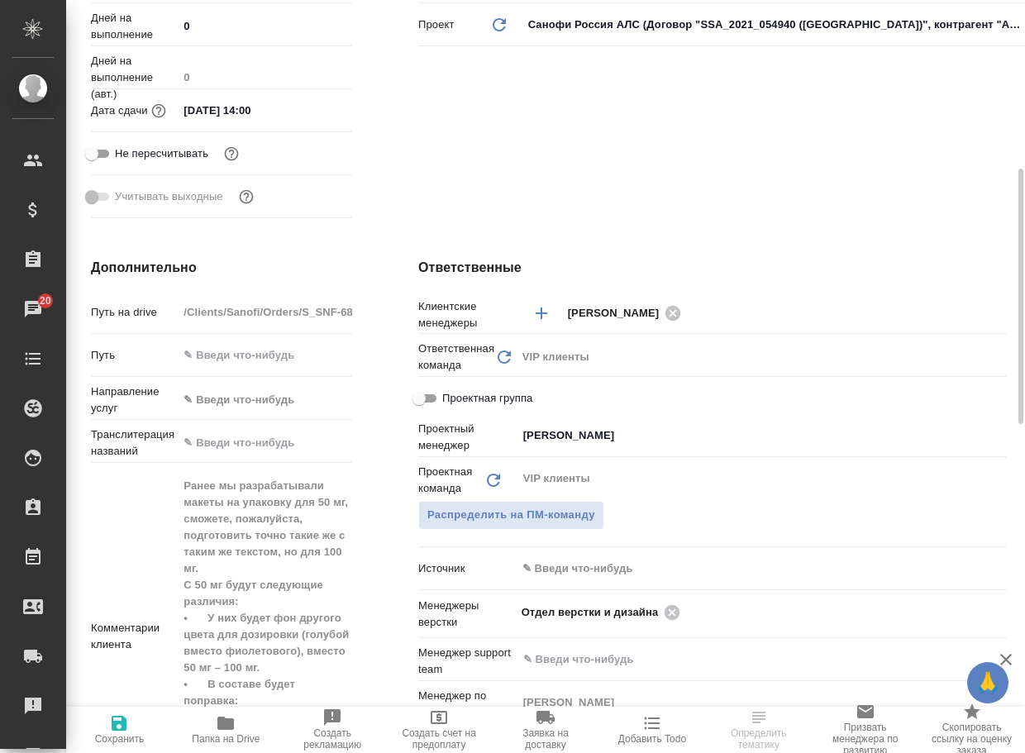
scroll to position [661, 0]
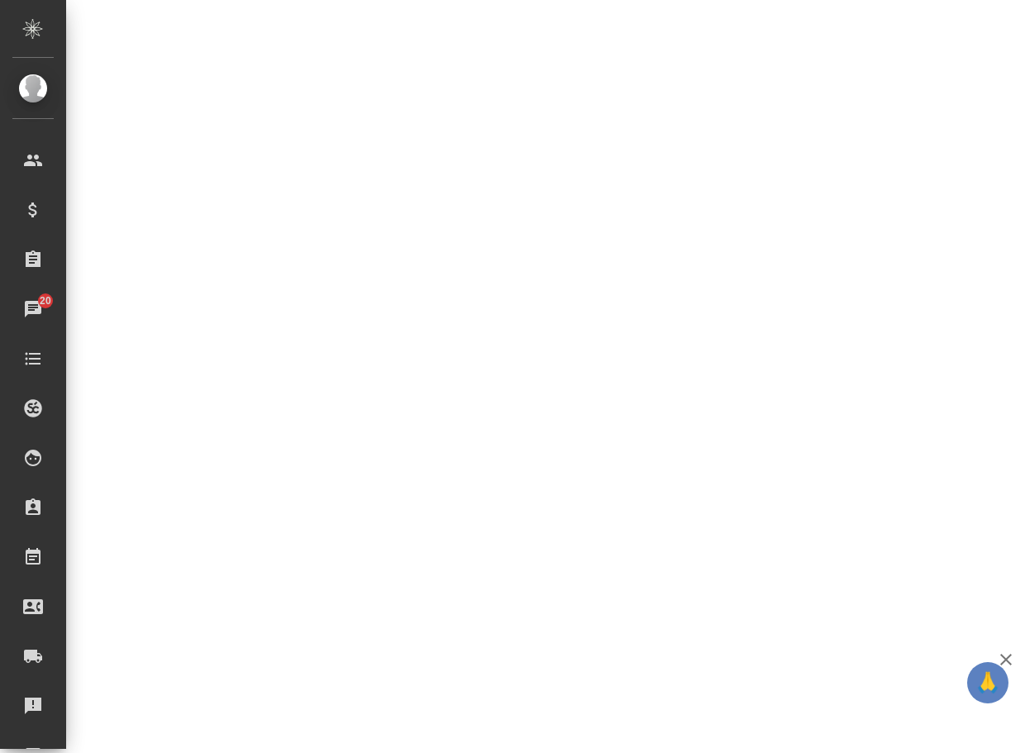
select select "RU"
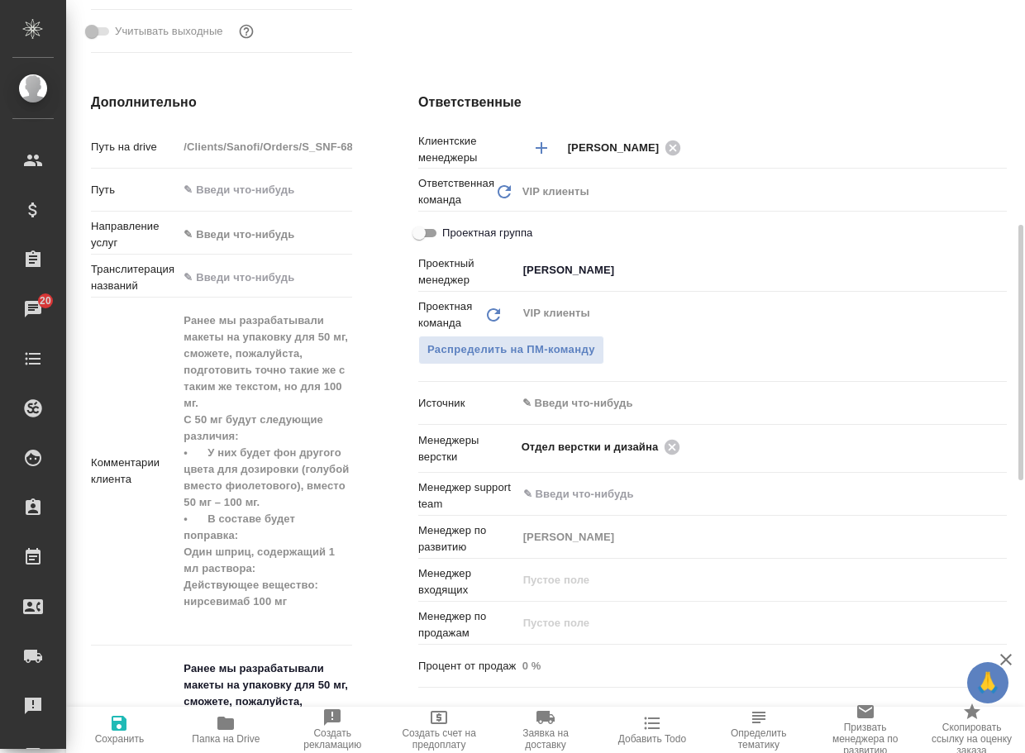
type textarea "x"
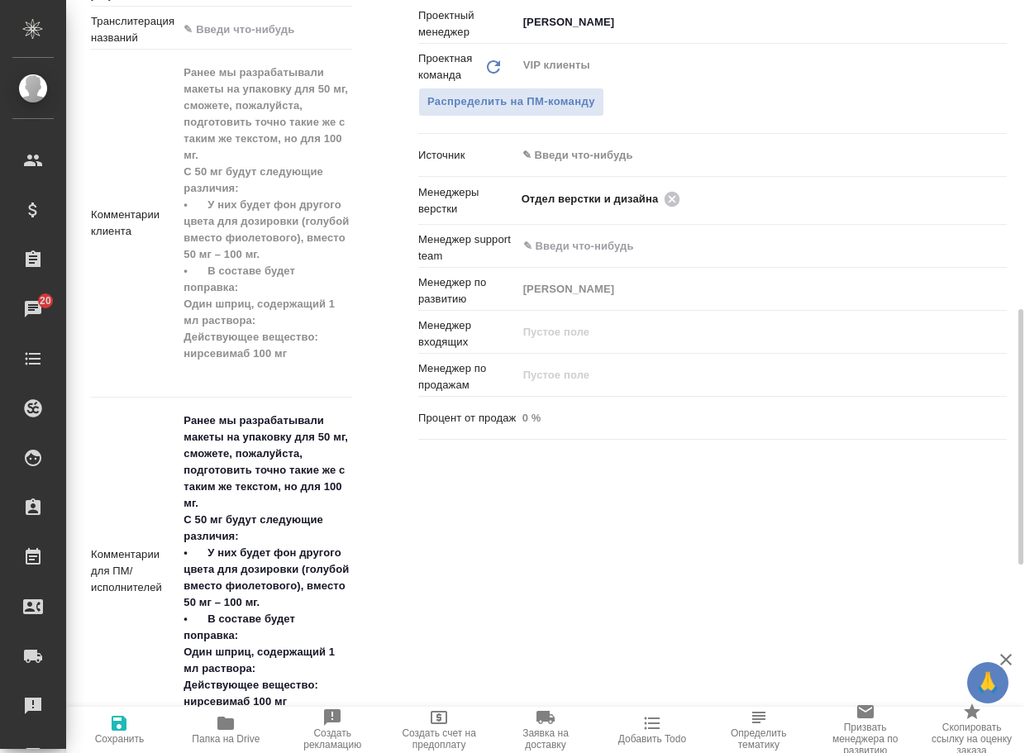
scroll to position [992, 0]
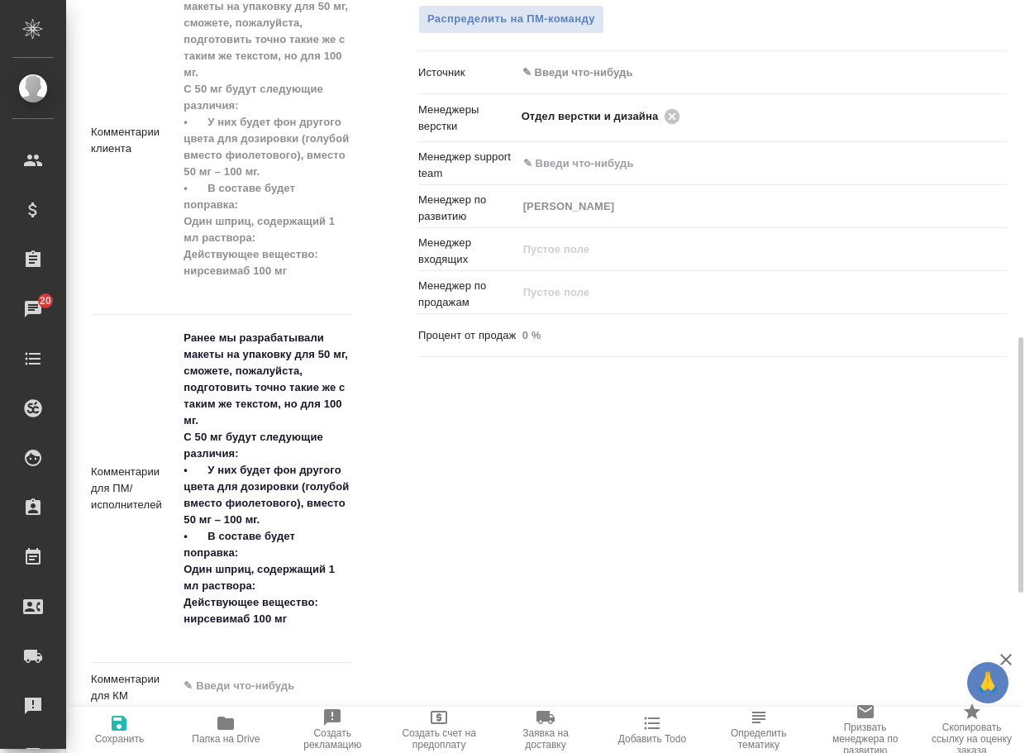
click at [232, 739] on span "Папка на Drive" at bounding box center [226, 739] width 68 height 12
type textarea "x"
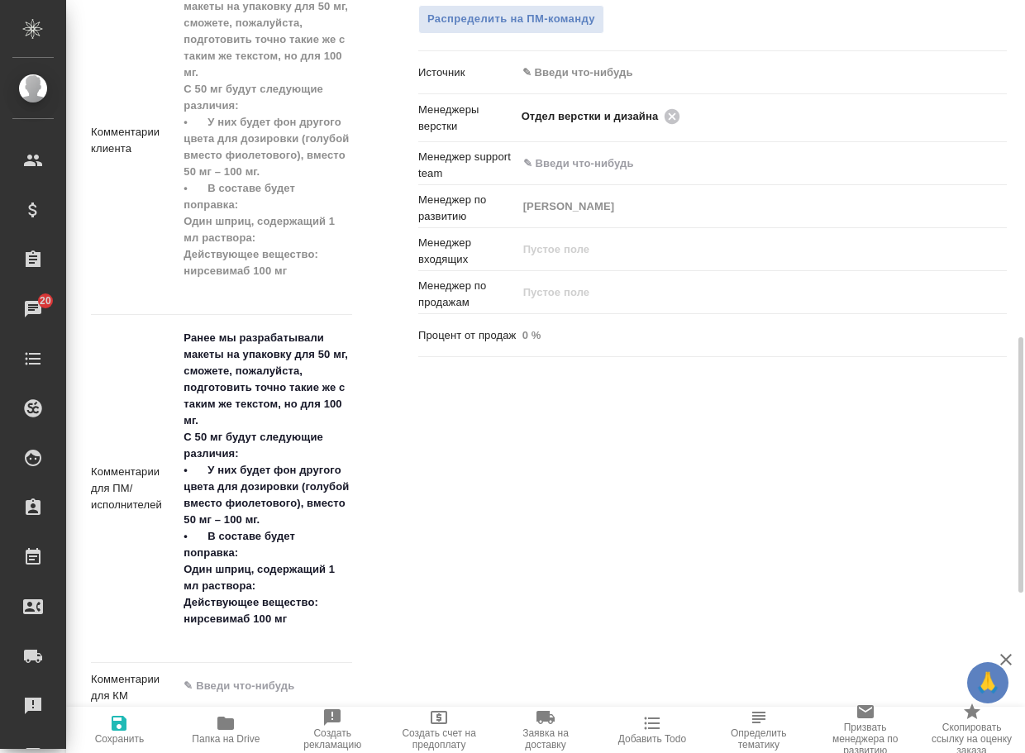
type textarea "x"
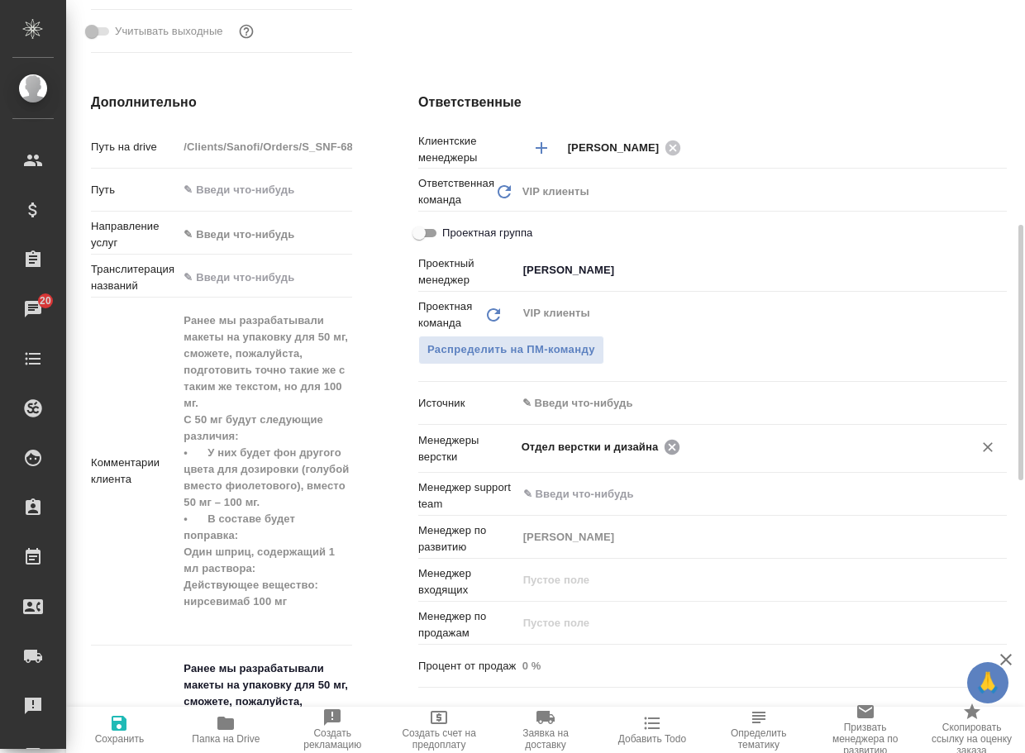
click at [672, 448] on icon at bounding box center [671, 446] width 15 height 15
type textarea "x"
click at [673, 448] on input "text" at bounding box center [733, 446] width 425 height 20
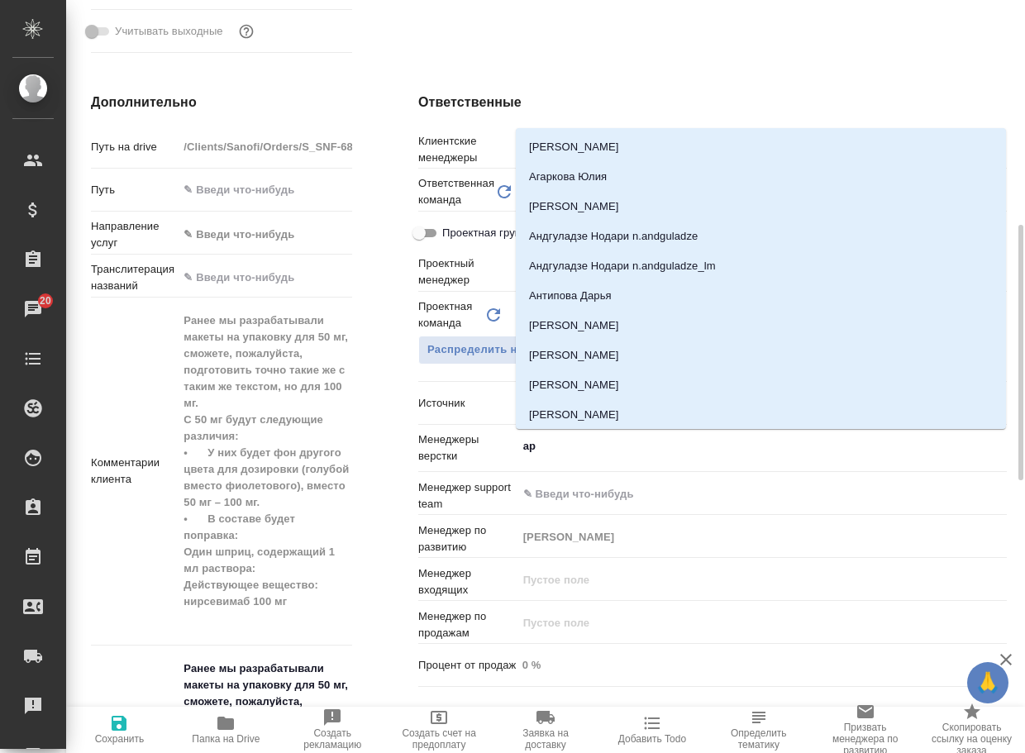
type input "арс"
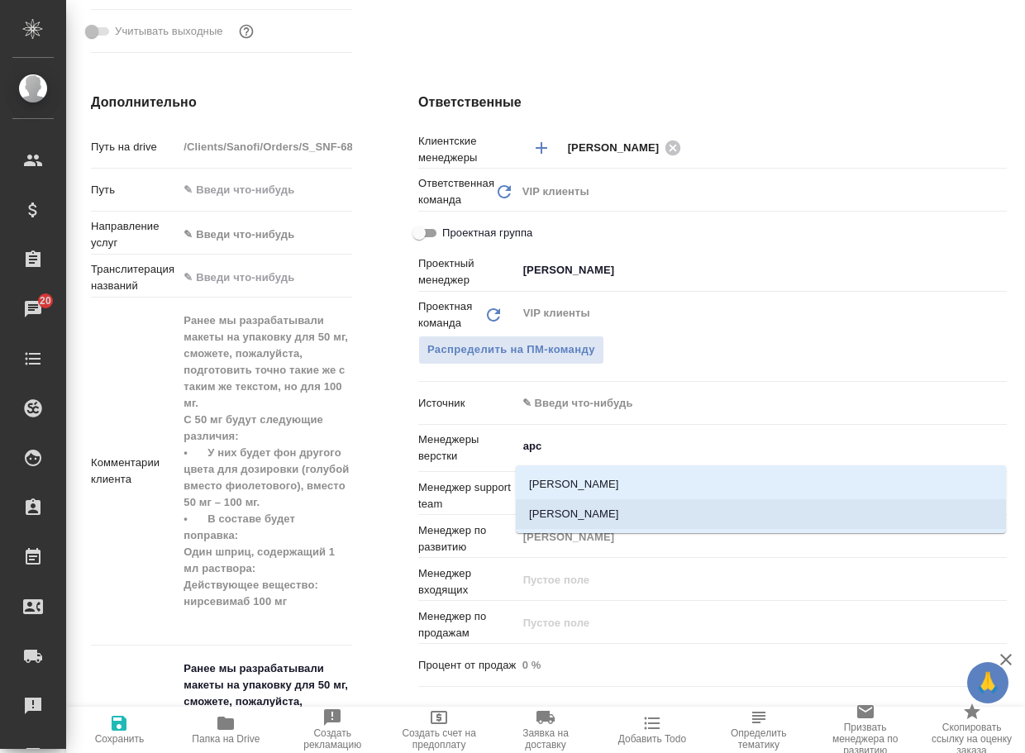
click at [625, 516] on li "Арсеньева Вера" at bounding box center [761, 514] width 490 height 30
type textarea "x"
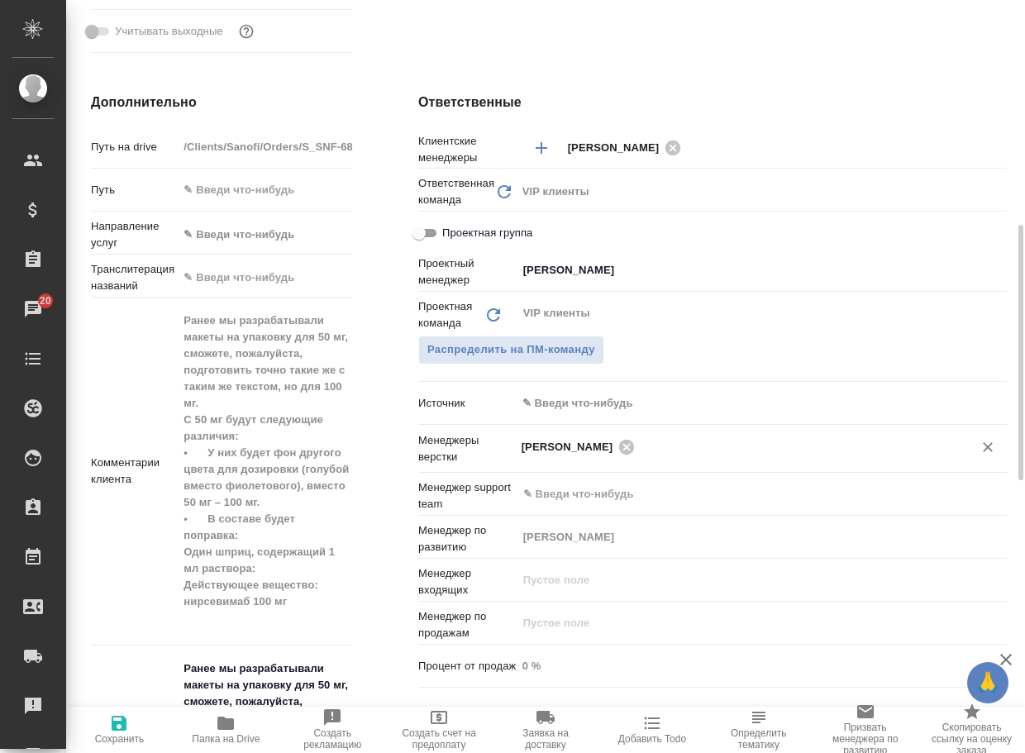
click at [121, 728] on icon "button" at bounding box center [119, 723] width 15 height 15
type textarea "x"
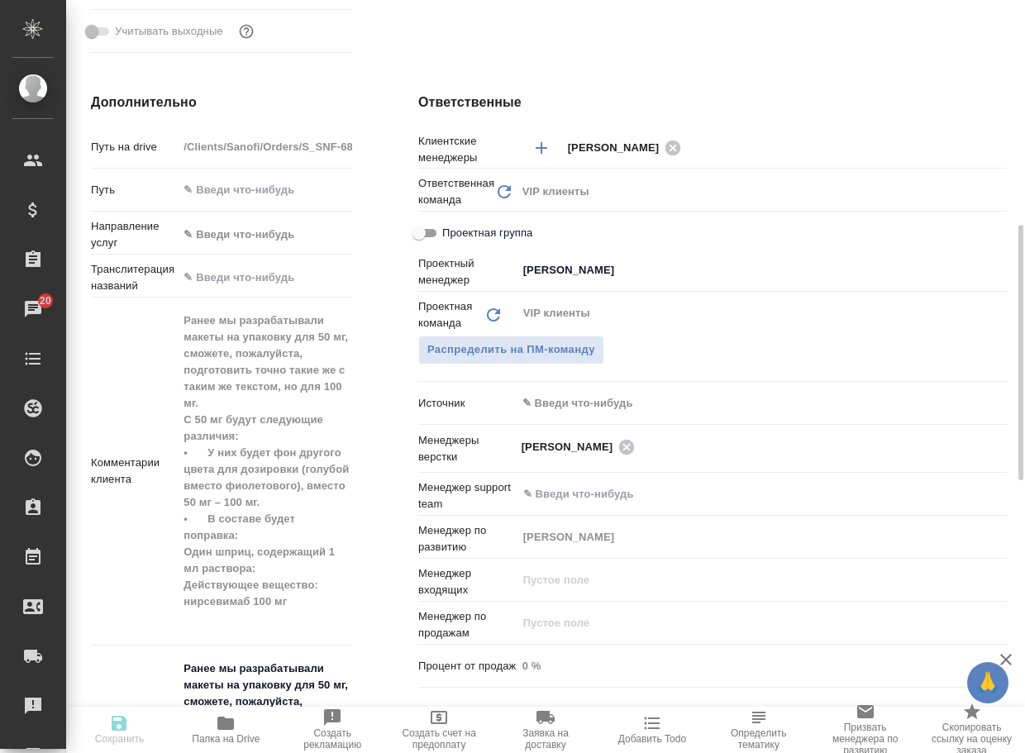
type textarea "x"
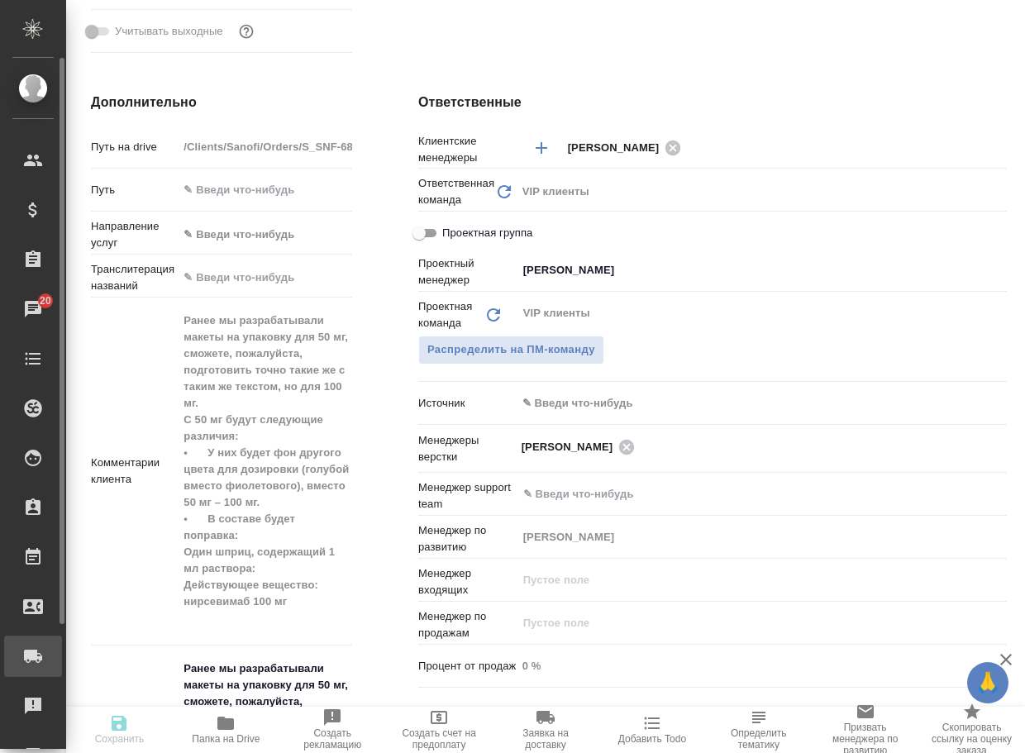
type textarea "x"
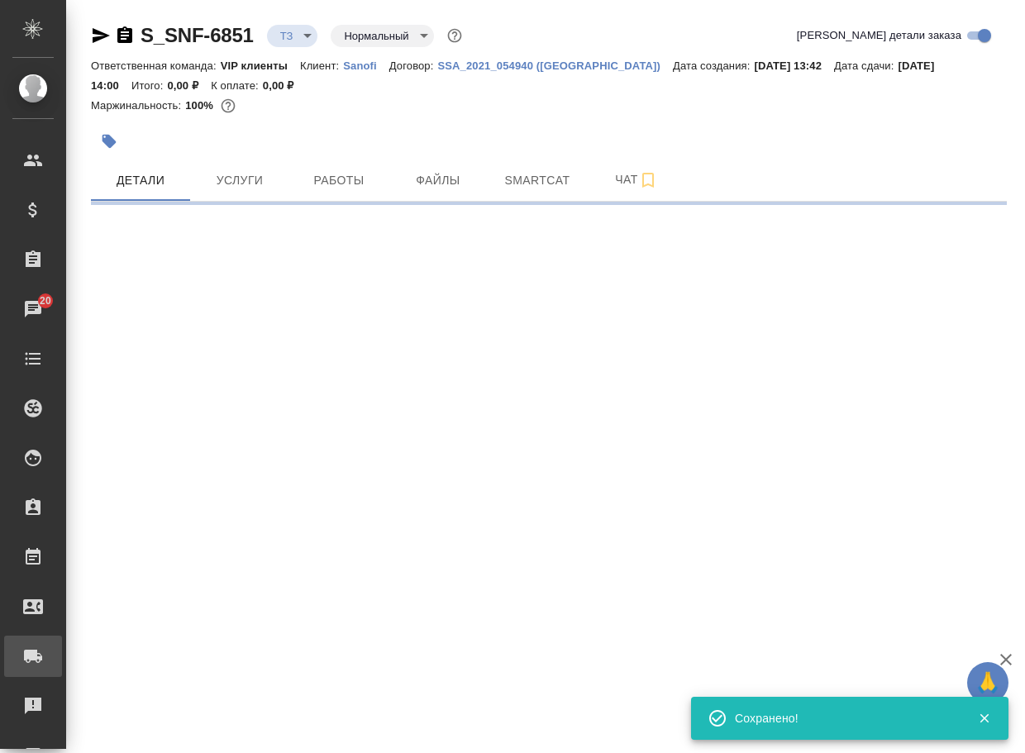
scroll to position [0, 0]
select select "RU"
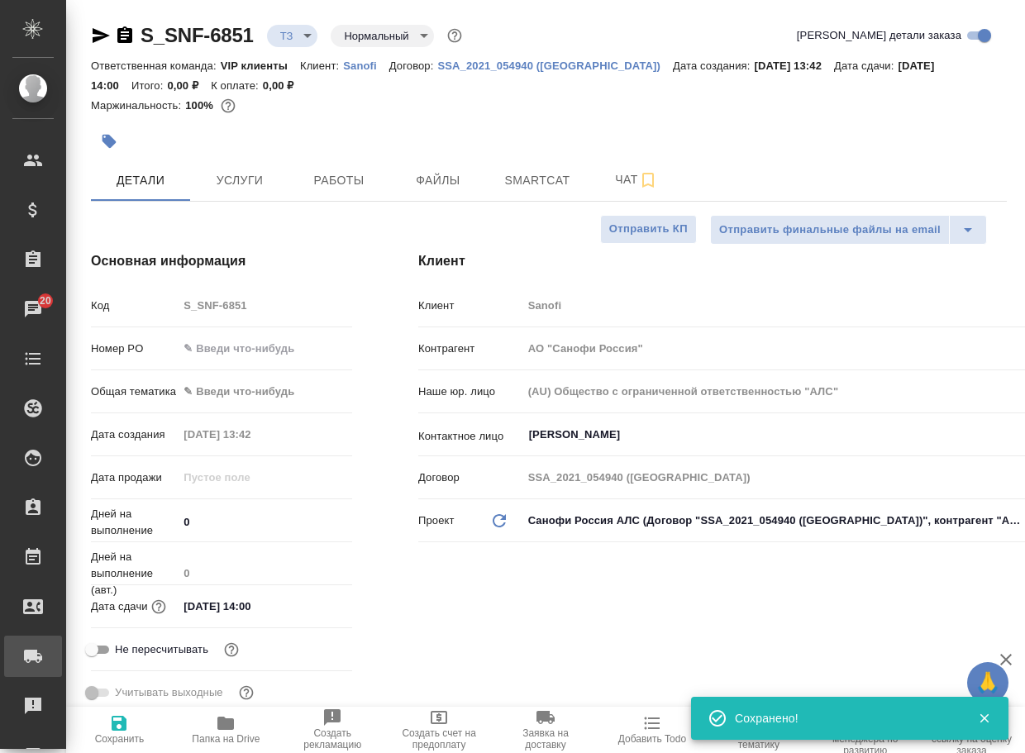
type textarea "x"
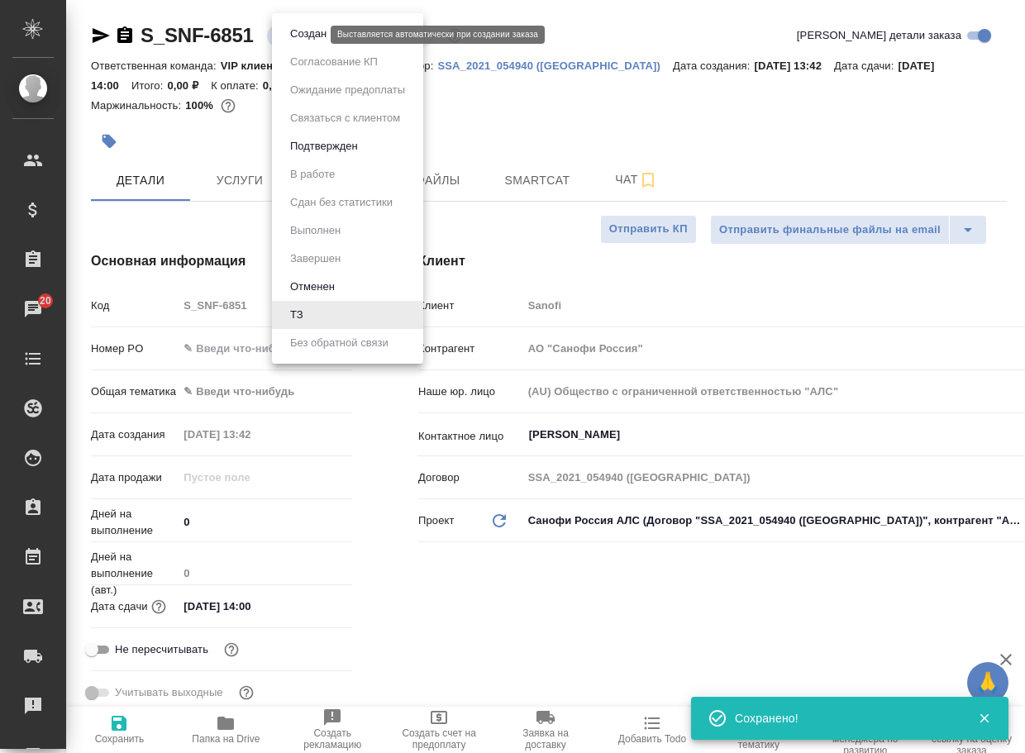
click at [292, 35] on body "🙏 .cls-1 fill:#fff; AWATERA Arsenyeva Vera Клиенты Спецификации Заказы 20 Чаты …" at bounding box center [512, 376] width 1025 height 753
click at [299, 38] on button "Создан" at bounding box center [308, 34] width 46 height 18
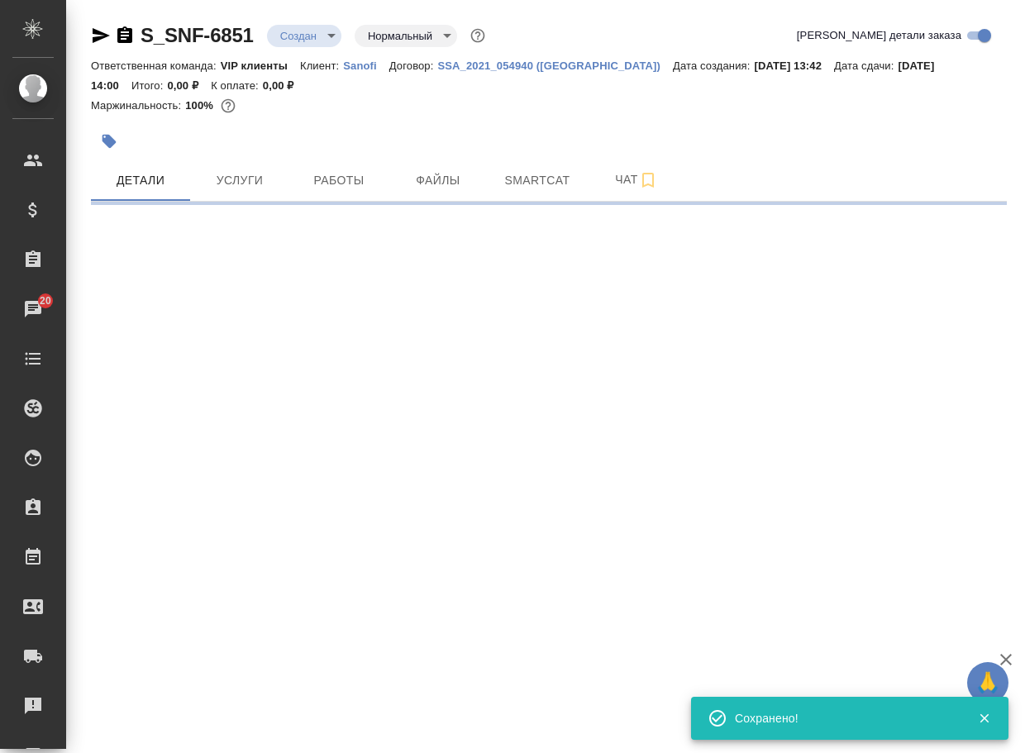
select select "RU"
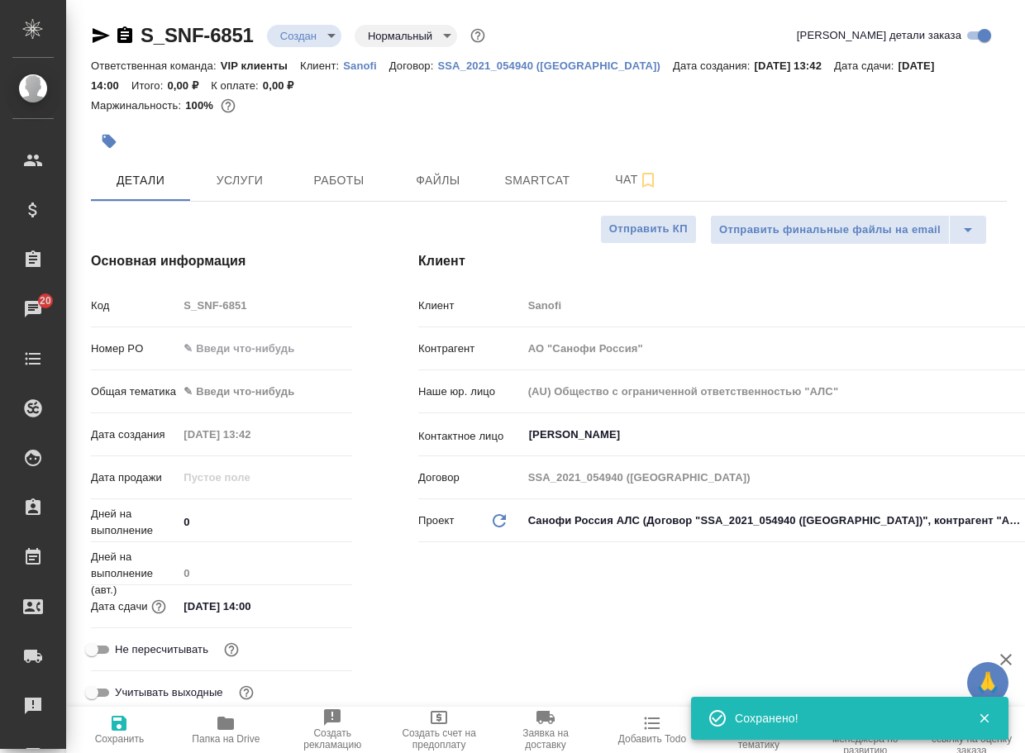
type textarea "x"
drag, startPoint x: 263, startPoint y: 43, endPoint x: 123, endPoint y: 31, distance: 140.1
click at [123, 31] on div "S_SNF-6851 Создан new Нормальный normal" at bounding box center [289, 35] width 397 height 26
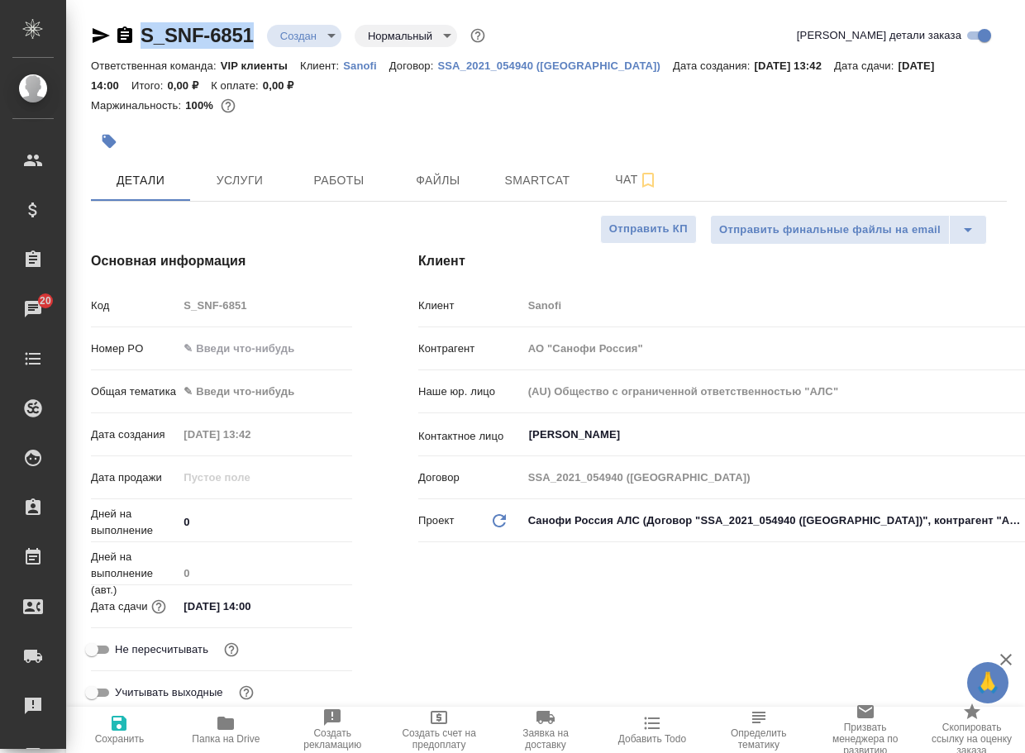
copy link "S_SNF-6851"
type textarea "x"
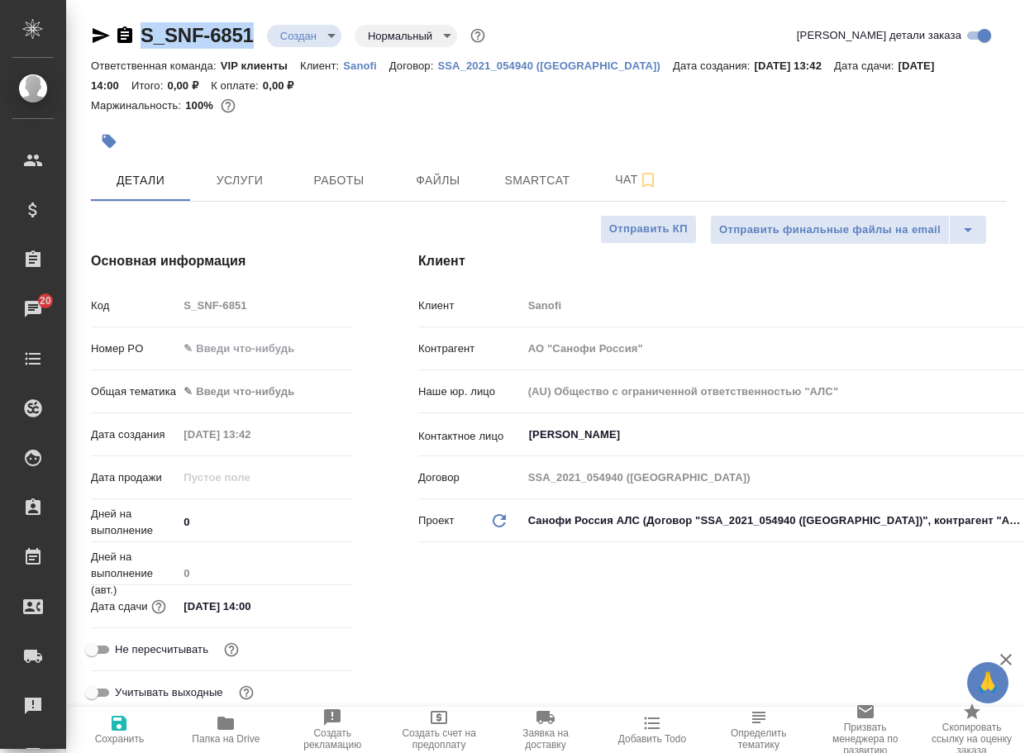
type textarea "x"
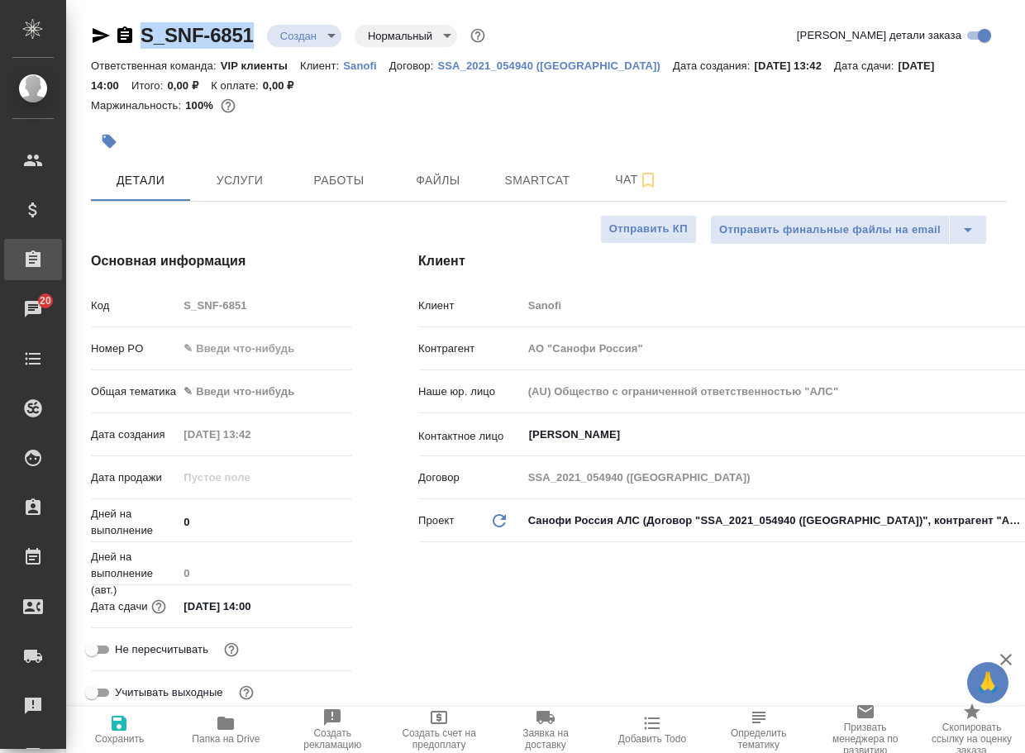
copy link "S_SNF-6851"
click at [603, 189] on span "Чат" at bounding box center [636, 179] width 79 height 21
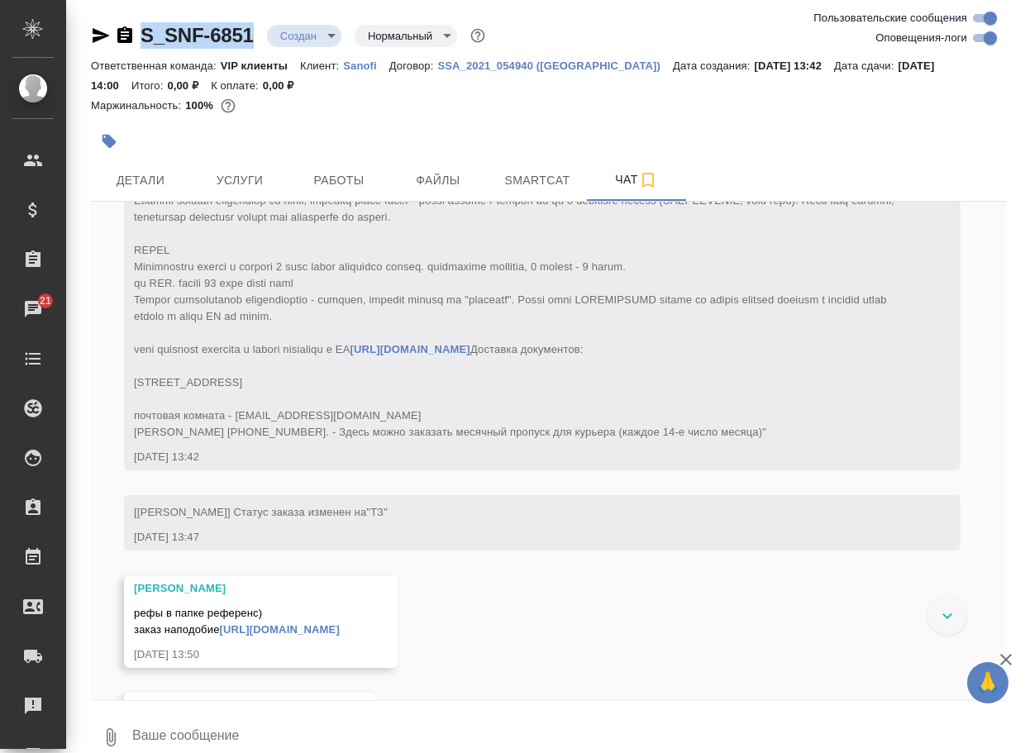
click at [111, 734] on icon "button" at bounding box center [111, 737] width 20 height 20
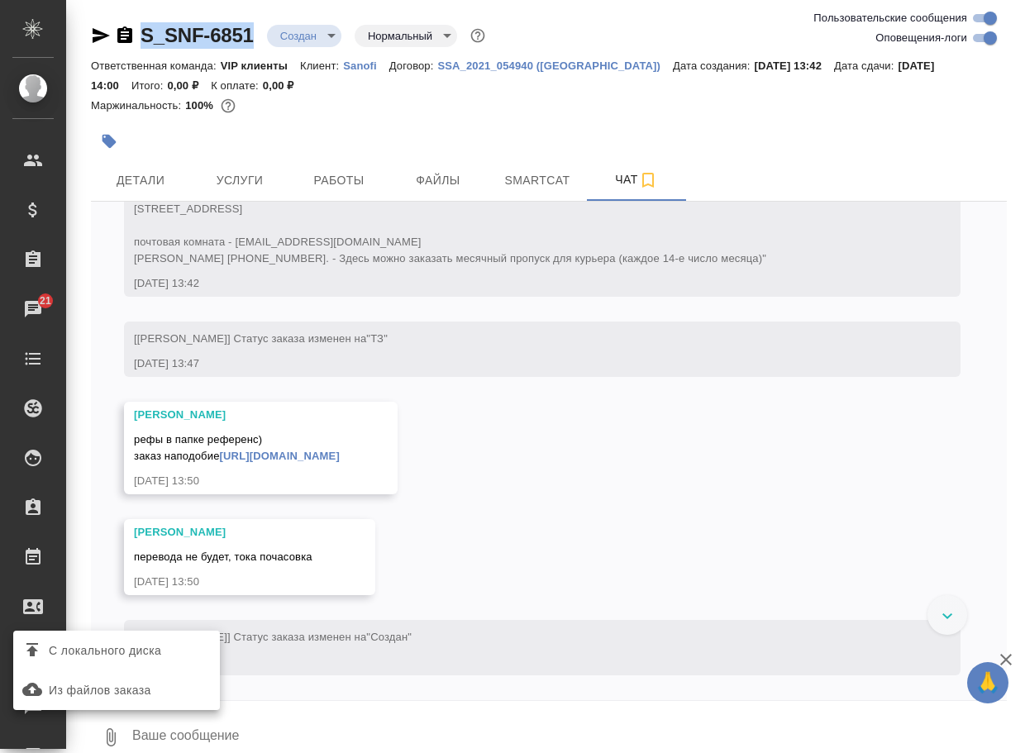
scroll to position [710, 0]
click at [327, 459] on div at bounding box center [512, 376] width 1025 height 753
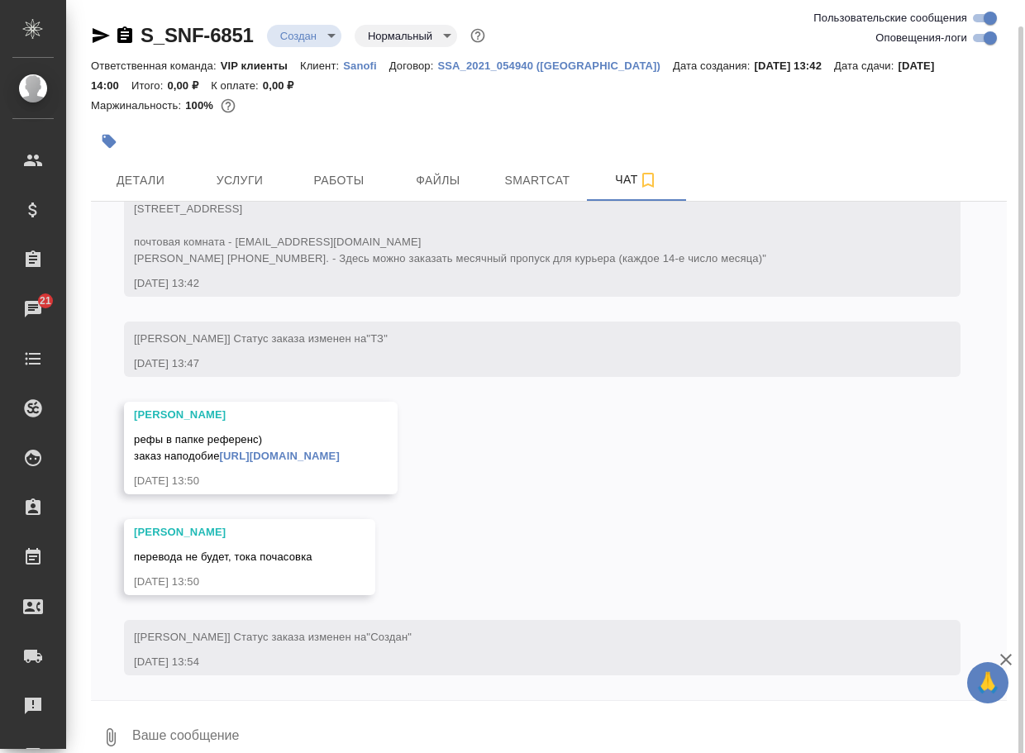
scroll to position [13, 0]
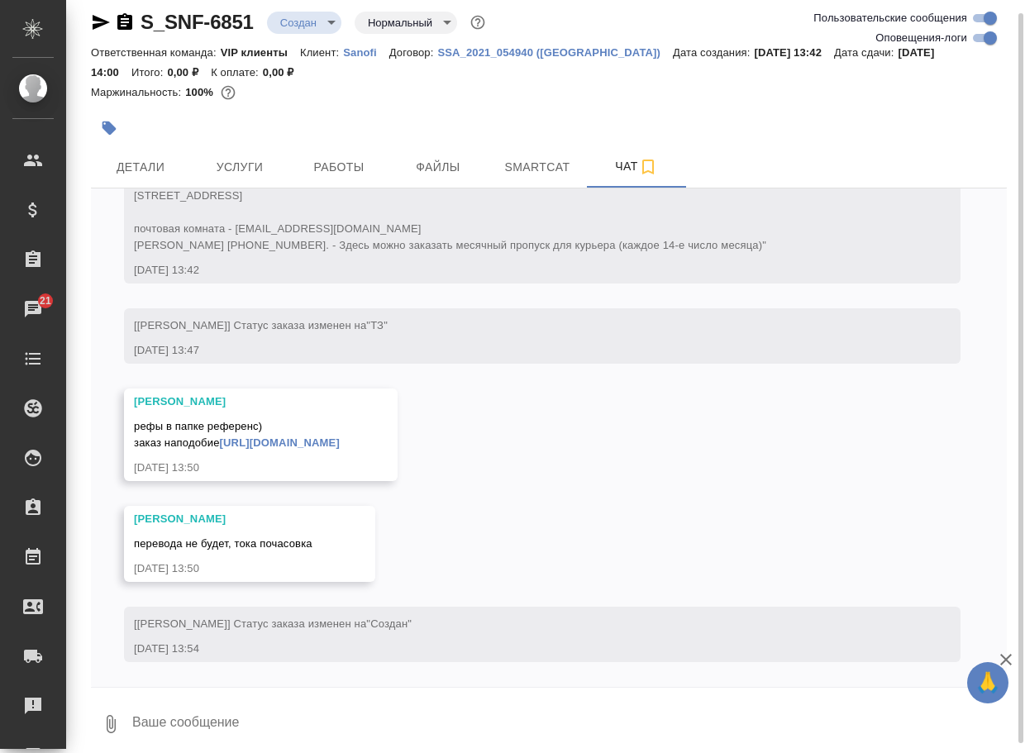
click at [334, 452] on div "Сайдашева Диляра рефы в папке референс) заказ наподобие https://tera.awatera.co…" at bounding box center [237, 434] width 206 height 83
click at [336, 448] on link "https://tera.awatera.com/Order/68a312a5c655c7eed3ccc778/" at bounding box center [280, 442] width 120 height 12
click at [109, 728] on icon "button" at bounding box center [111, 724] width 20 height 20
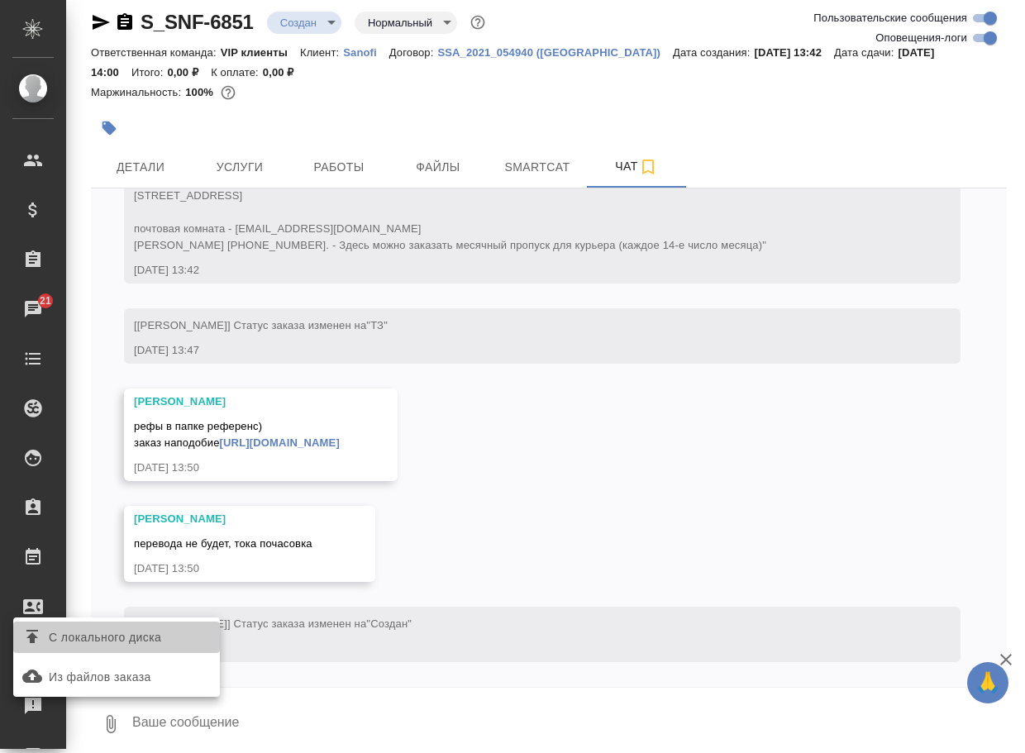
click at [156, 641] on span "С локального диска" at bounding box center [105, 637] width 112 height 21
click at [0, 0] on input "С локального диска" at bounding box center [0, 0] width 0 height 0
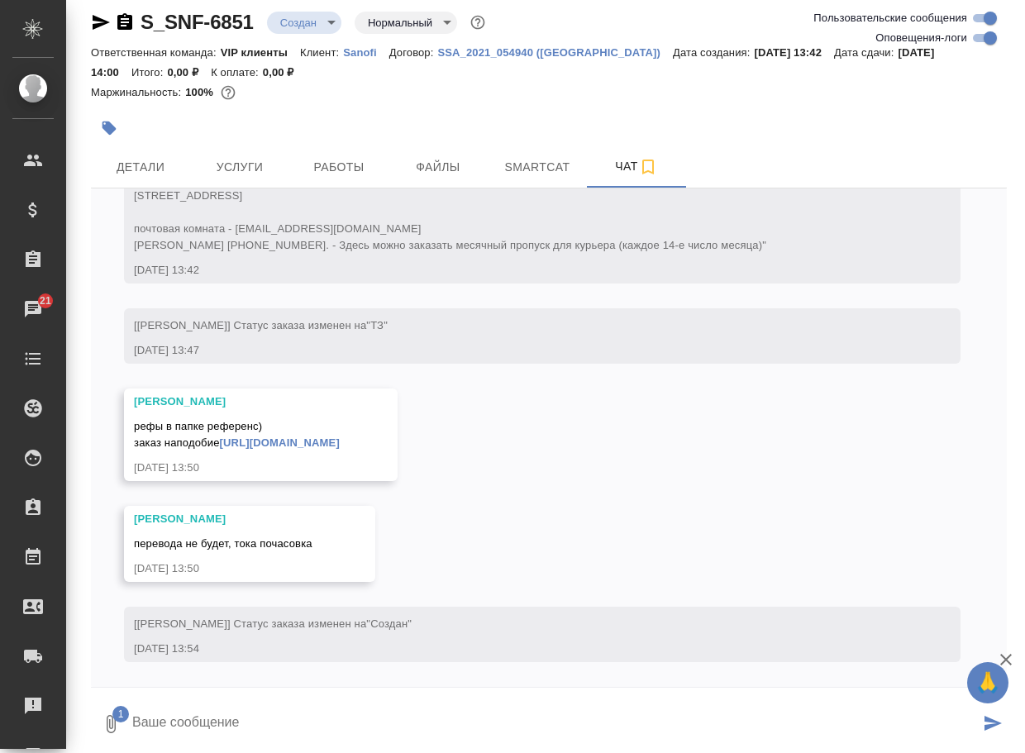
click at [217, 732] on textarea at bounding box center [555, 724] width 849 height 56
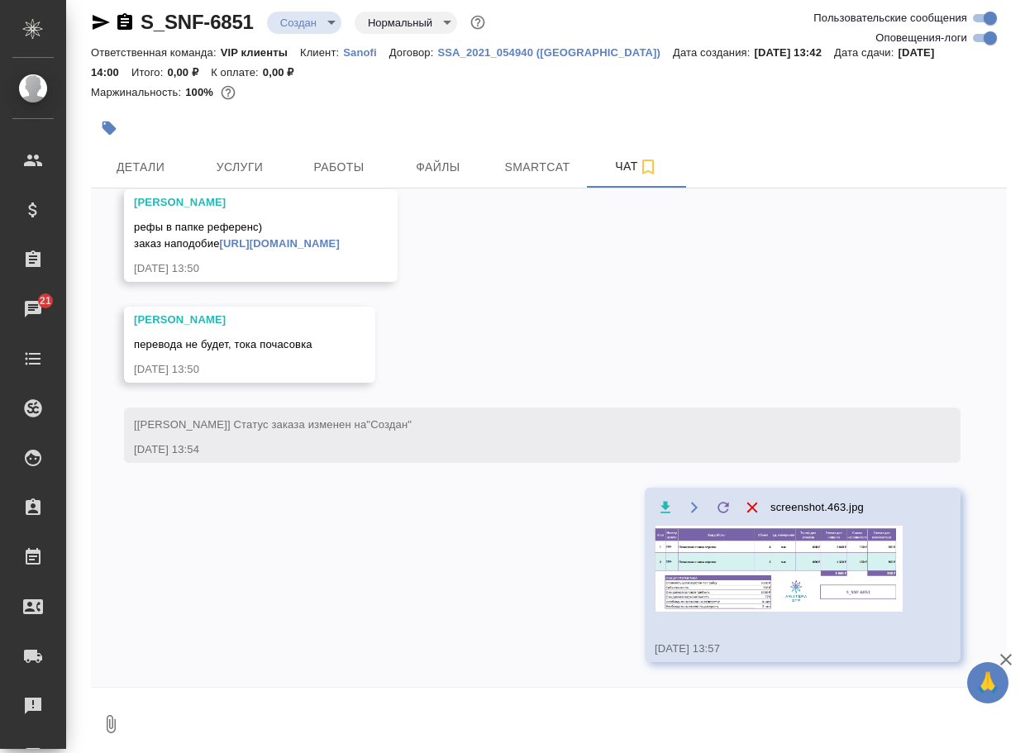
scroll to position [823, 0]
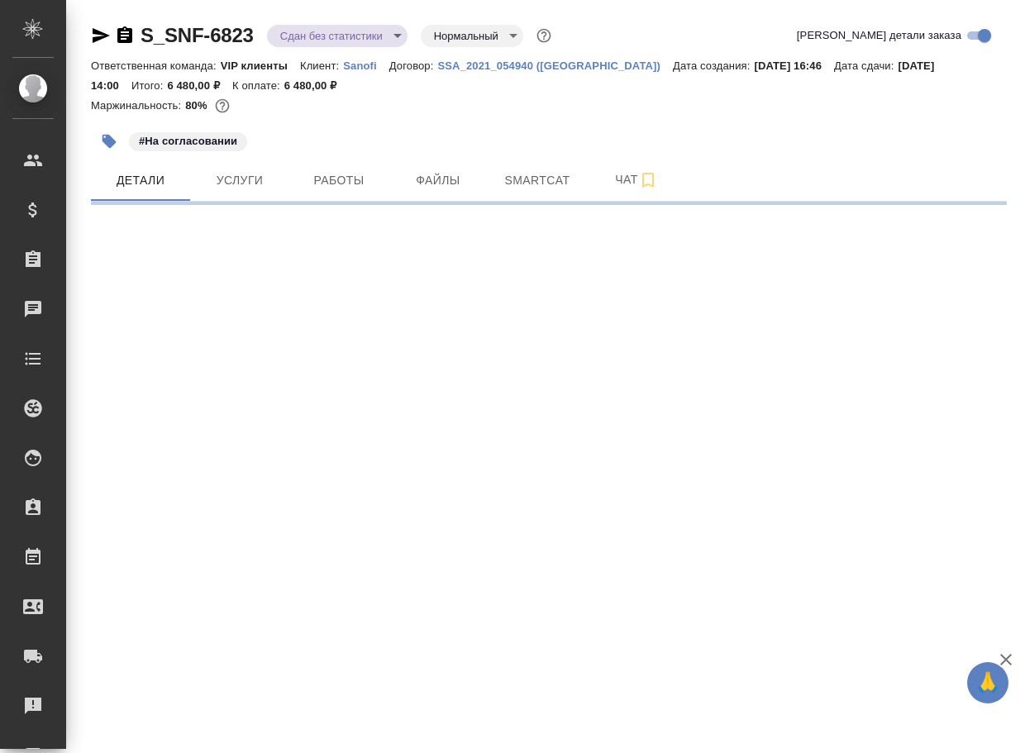
select select "RU"
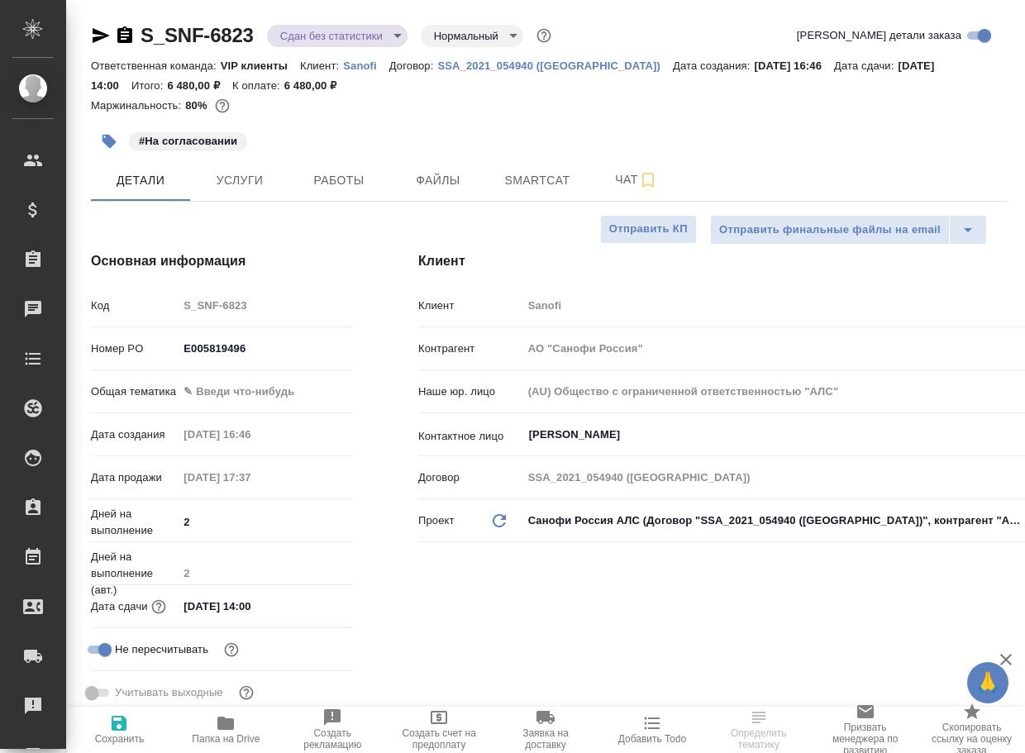
type textarea "x"
click at [346, 181] on span "Работы" at bounding box center [338, 180] width 79 height 21
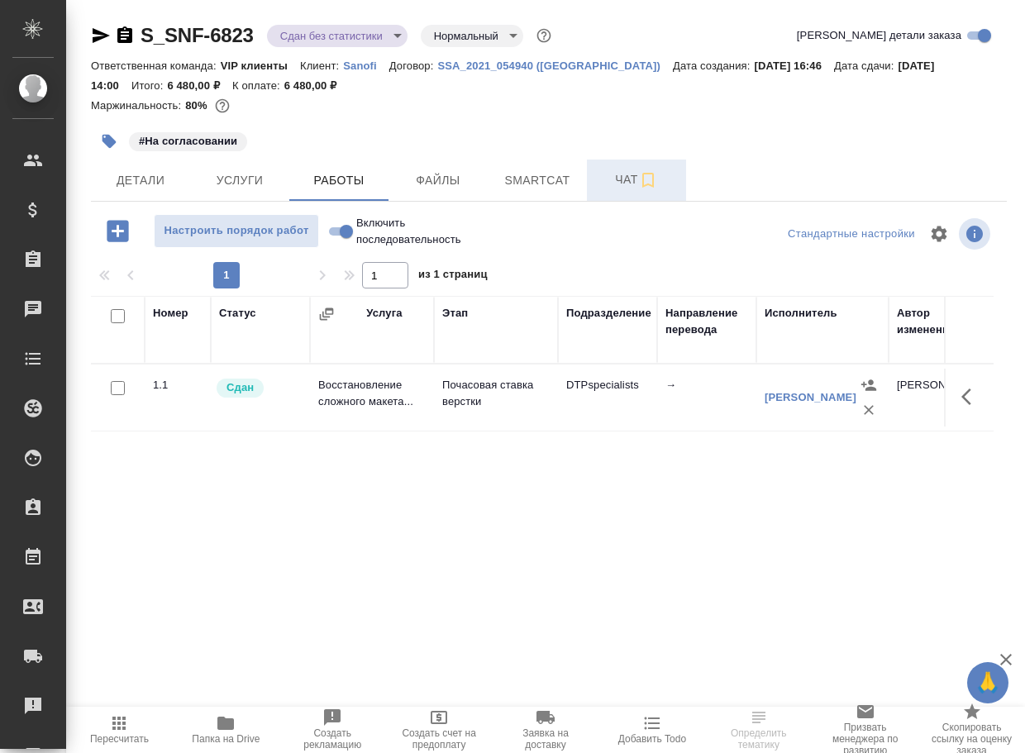
click at [618, 178] on span "Чат" at bounding box center [636, 179] width 79 height 21
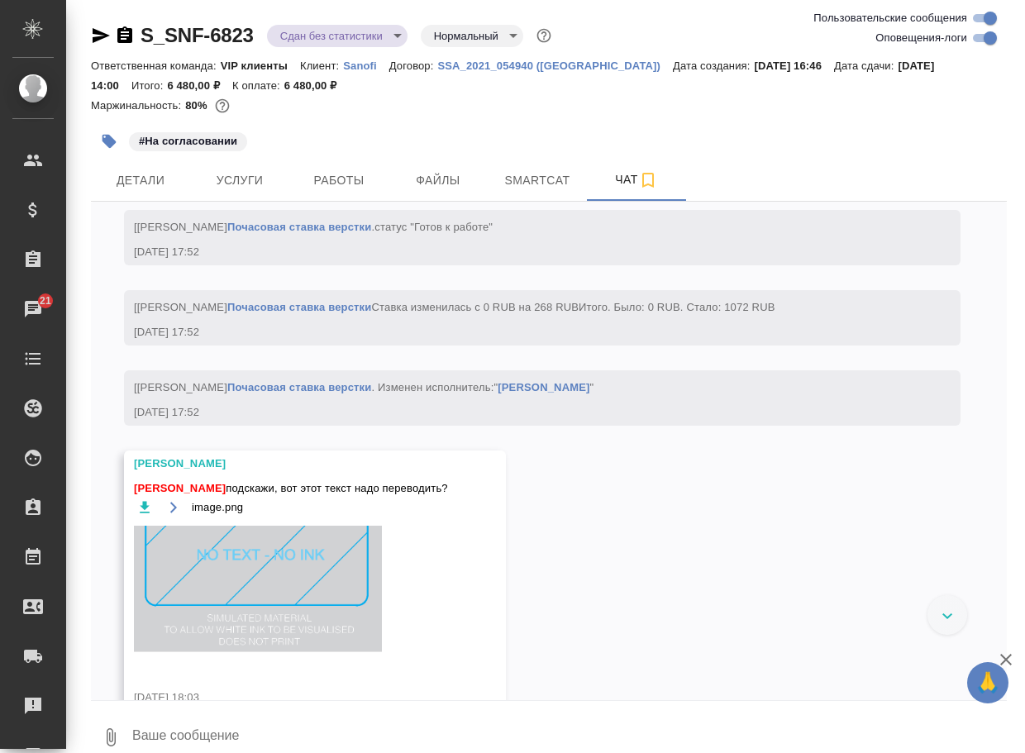
click at [982, 36] on input "Оповещения-логи" at bounding box center [989, 38] width 59 height 20
checkbox input "false"
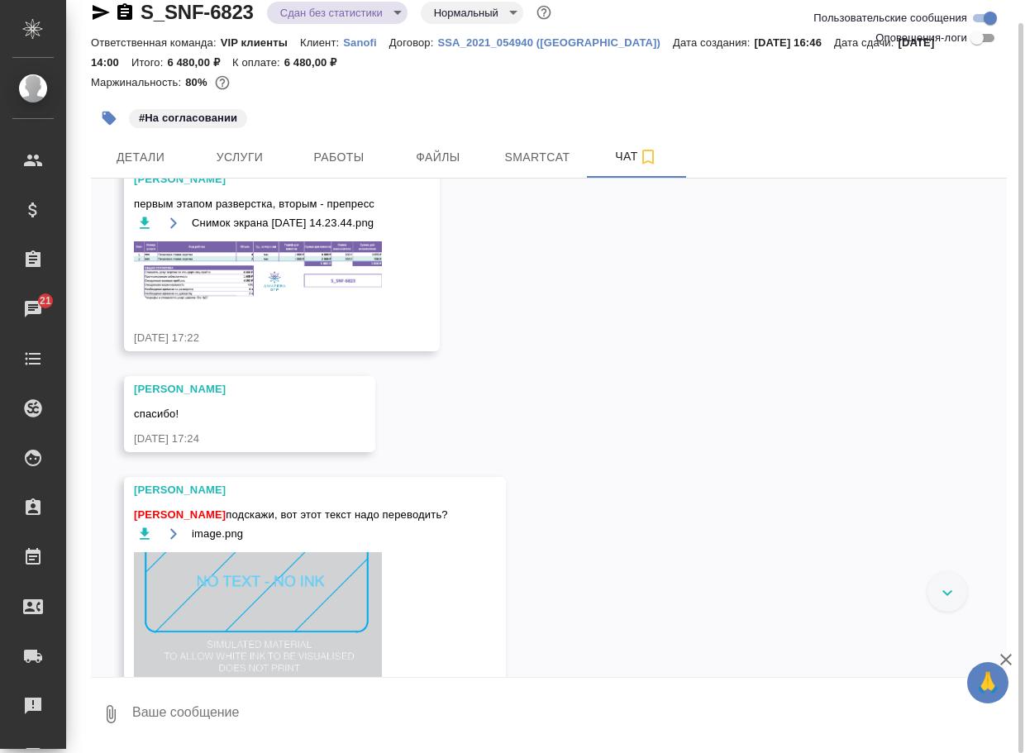
scroll to position [1901, 0]
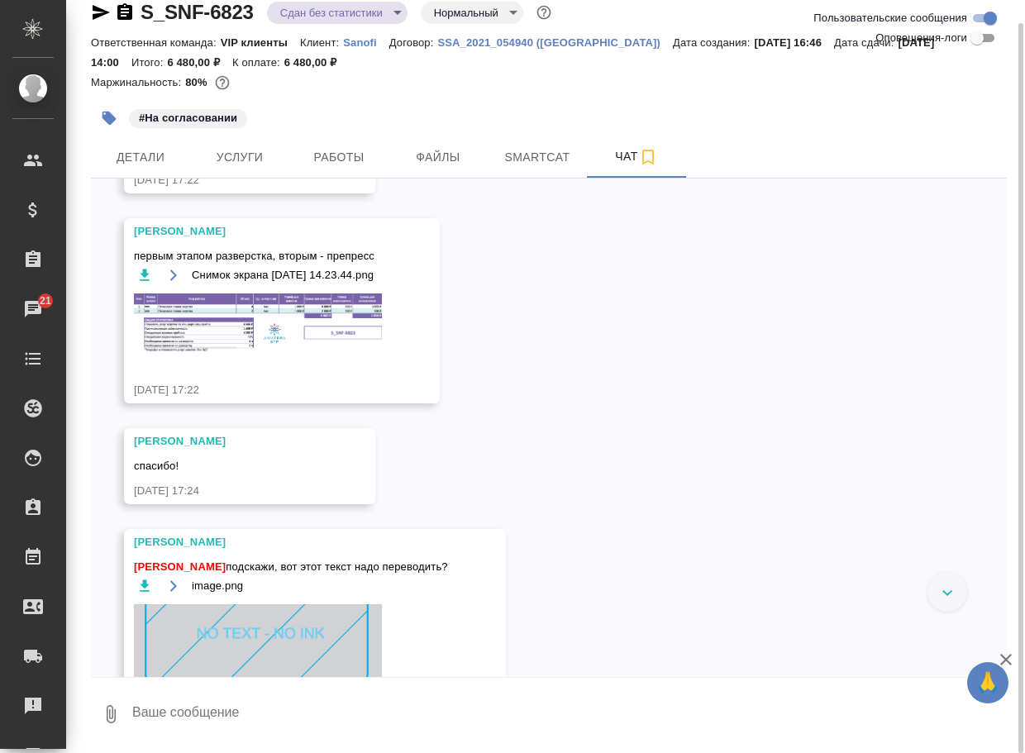
click at [200, 285] on div "Снимок экрана [DATE] 14.23.44.png" at bounding box center [258, 274] width 248 height 21
click at [231, 353] on img at bounding box center [258, 322] width 248 height 59
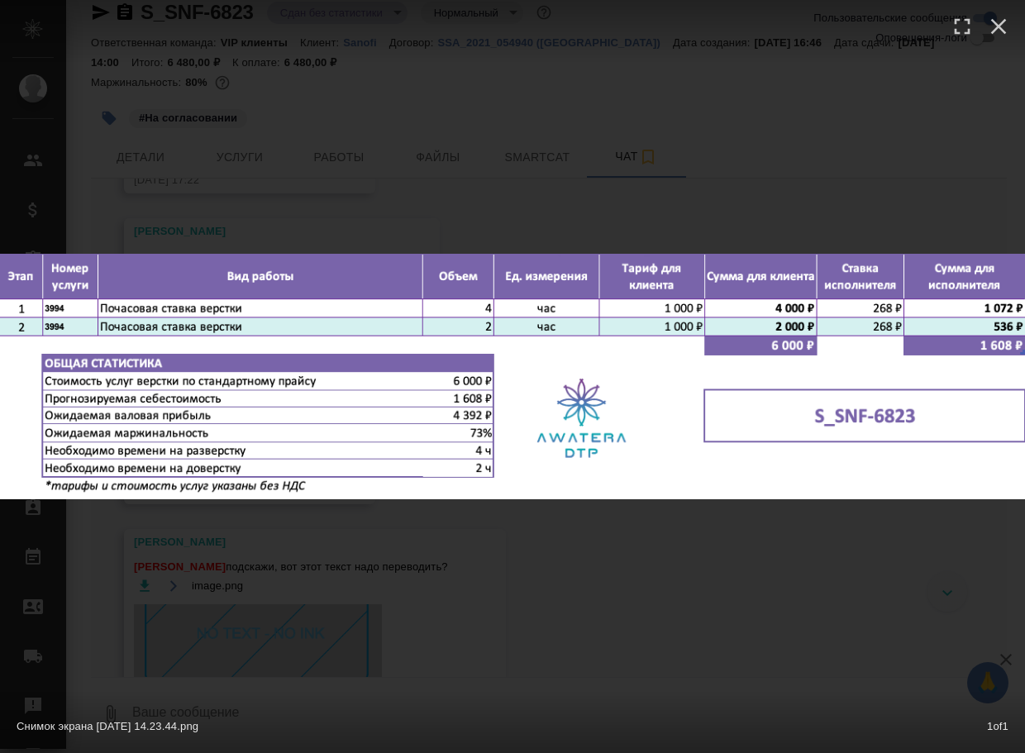
click at [583, 602] on div "Снимок экрана [DATE] 14.23.44.png 1 of 1" at bounding box center [512, 376] width 1025 height 753
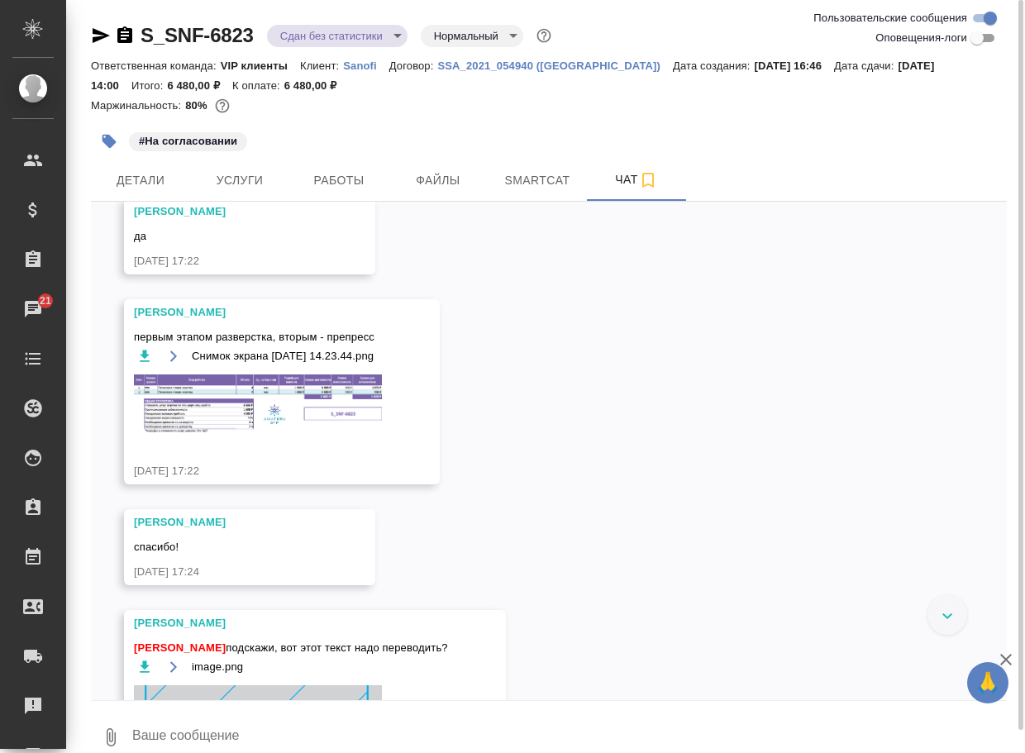
scroll to position [1828, 0]
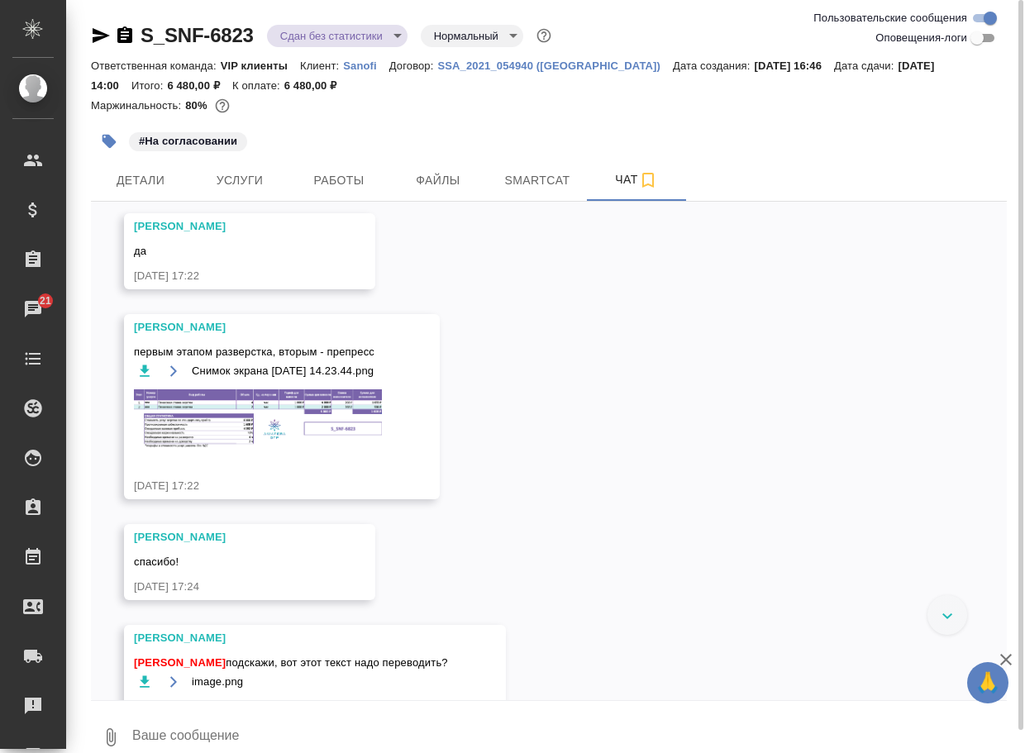
click at [243, 449] on img at bounding box center [258, 418] width 248 height 59
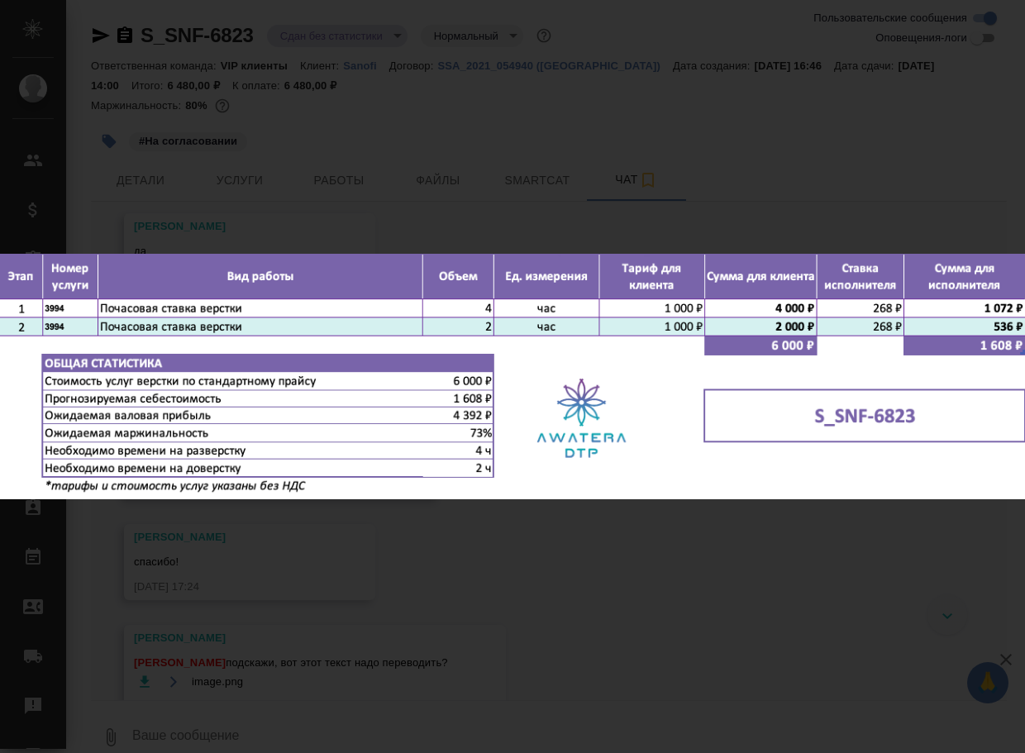
click at [540, 585] on div "Снимок экрана [DATE] 14.23.44.png 1 of 1" at bounding box center [512, 376] width 1025 height 753
